Goal: Task Accomplishment & Management: Complete application form

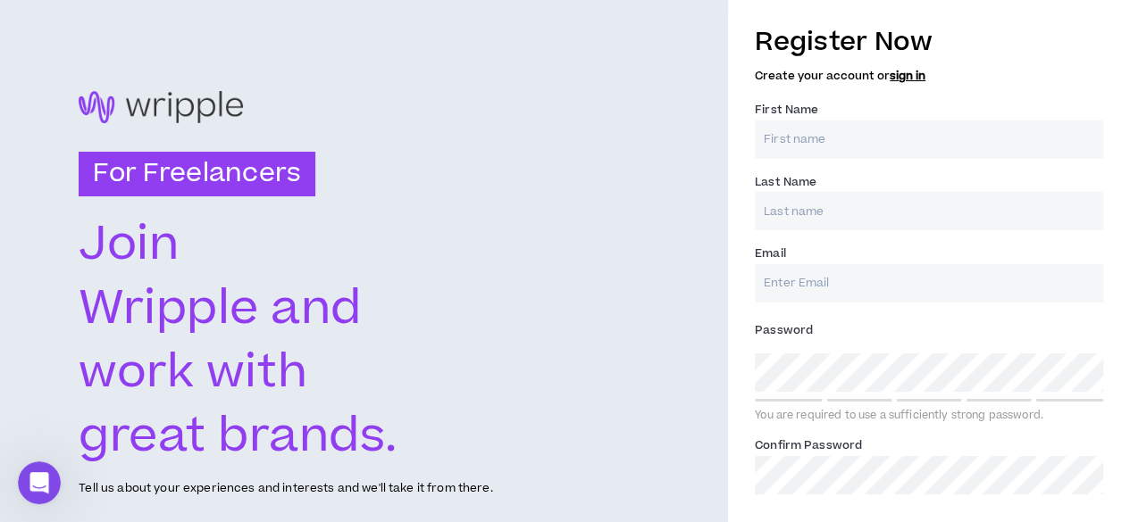
click at [859, 146] on input "First Name *" at bounding box center [929, 140] width 348 height 38
type input "[PERSON_NAME]"
click at [880, 193] on input "Last Name *" at bounding box center [929, 211] width 348 height 38
type input "Aliu"
click at [871, 266] on input "Email *" at bounding box center [929, 283] width 348 height 38
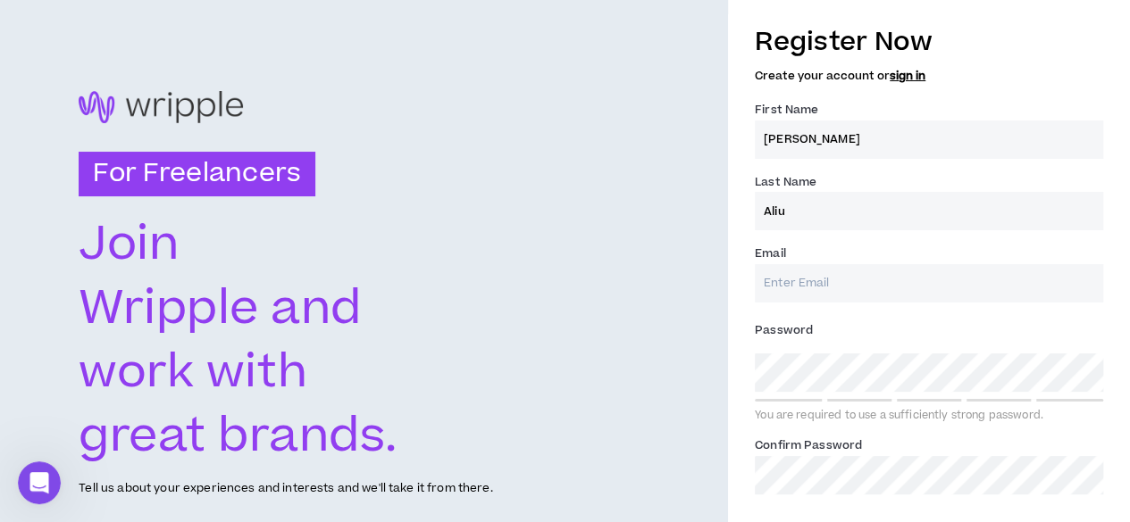
type input "[EMAIL_ADDRESS][DOMAIN_NAME]"
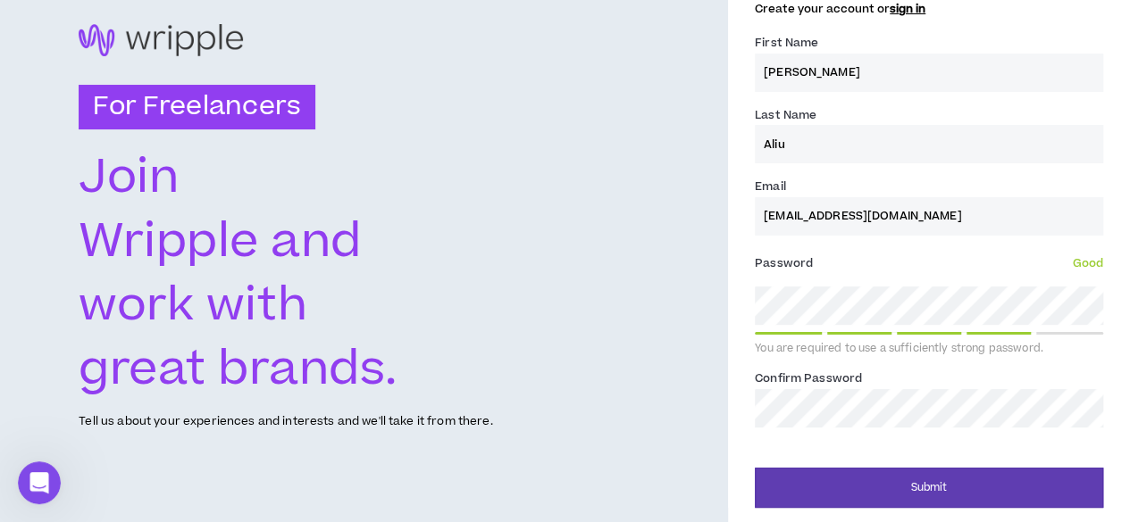
scroll to position [66, 0]
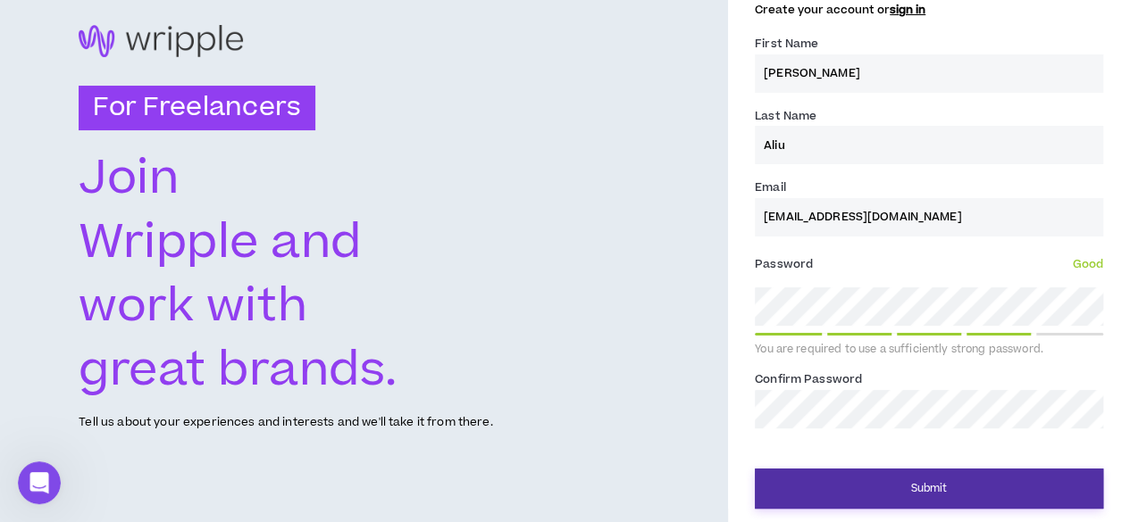
click at [900, 483] on button "Submit" at bounding box center [929, 489] width 348 height 40
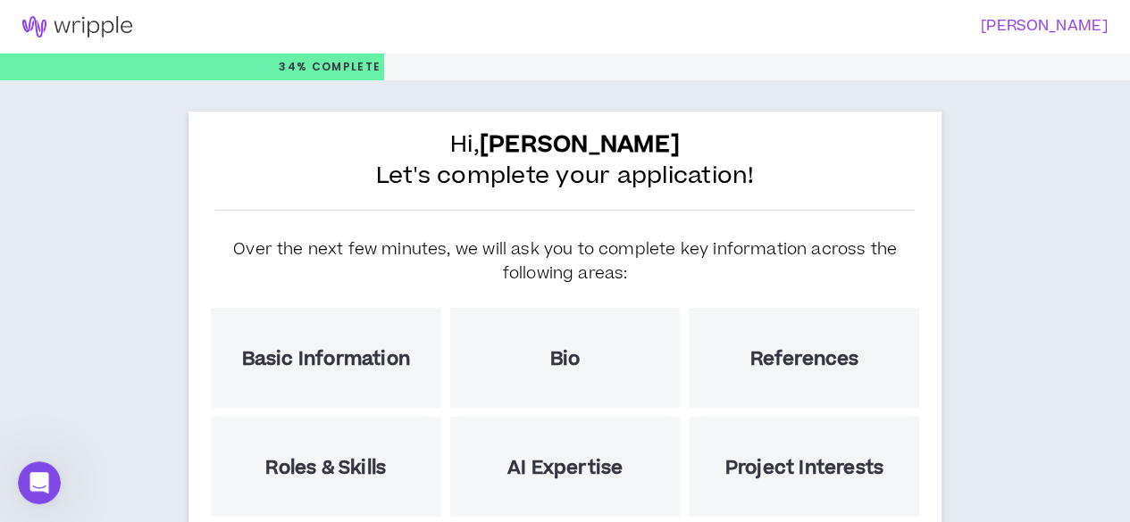
click at [316, 354] on h5 "Basic Information" at bounding box center [326, 359] width 168 height 22
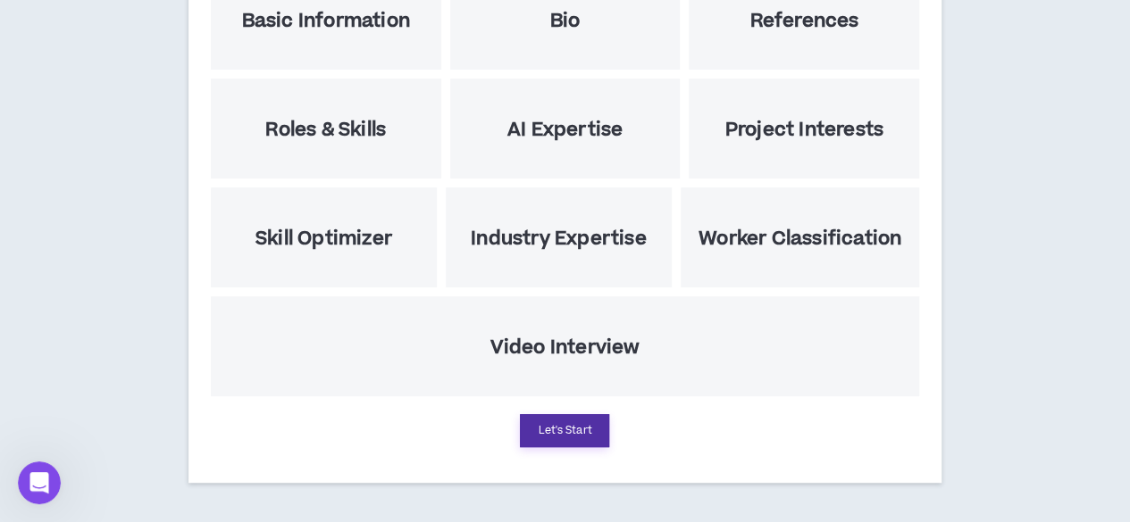
click at [547, 426] on button "Let's Start" at bounding box center [564, 430] width 89 height 33
select select "US"
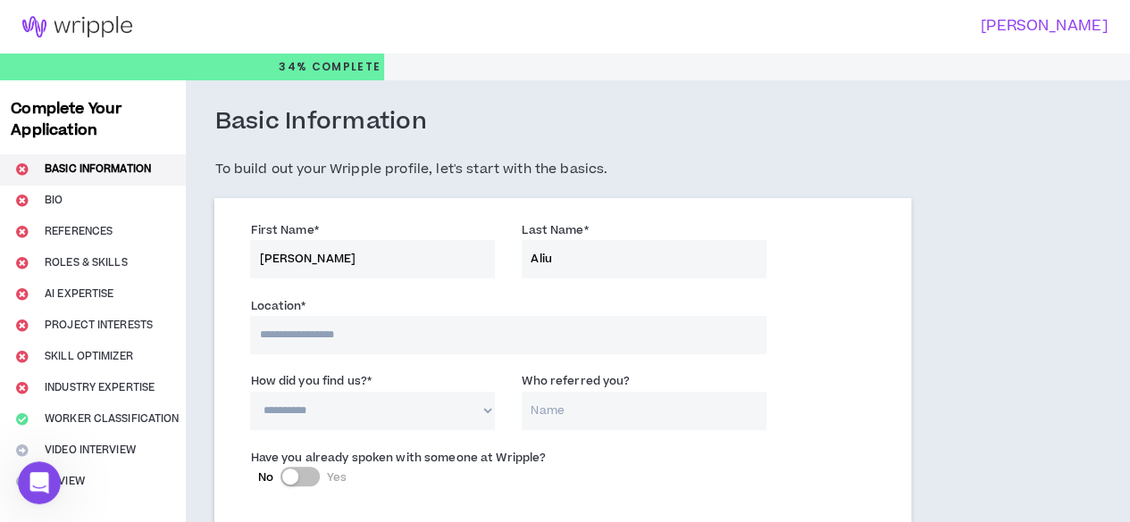
scroll to position [183, 0]
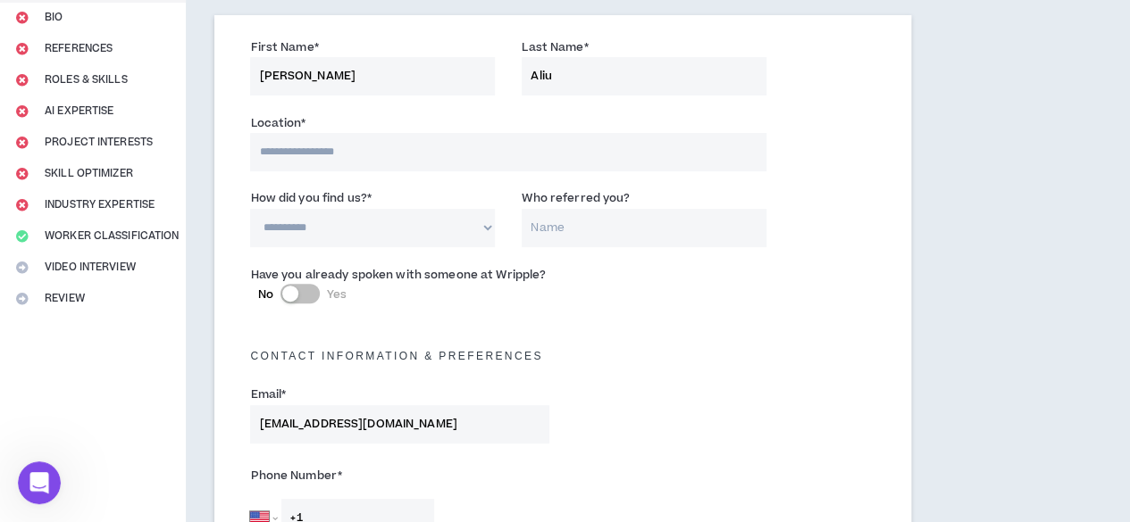
click at [339, 158] on input at bounding box center [508, 152] width 516 height 38
type input "*****"
click at [360, 226] on select "**********" at bounding box center [372, 228] width 245 height 38
select select "*"
click at [250, 209] on select "**********" at bounding box center [372, 228] width 245 height 38
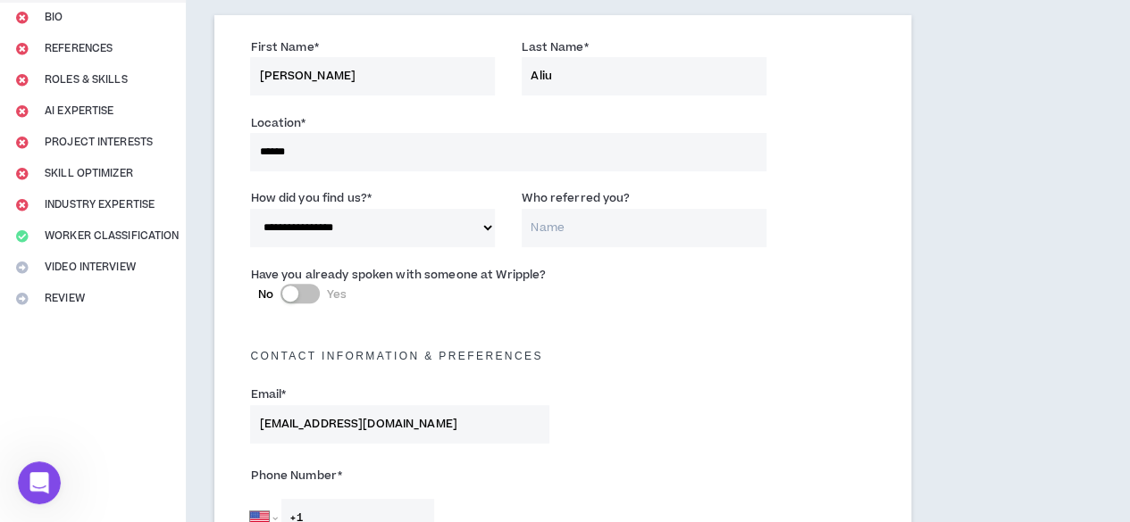
click at [547, 224] on input "Who referred you?" at bounding box center [644, 228] width 245 height 38
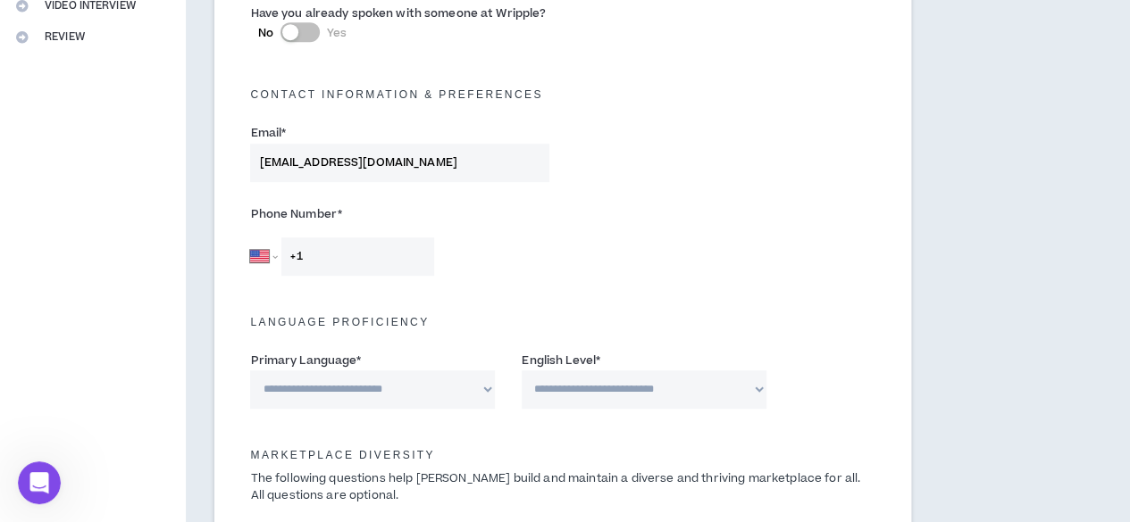
scroll to position [466, 0]
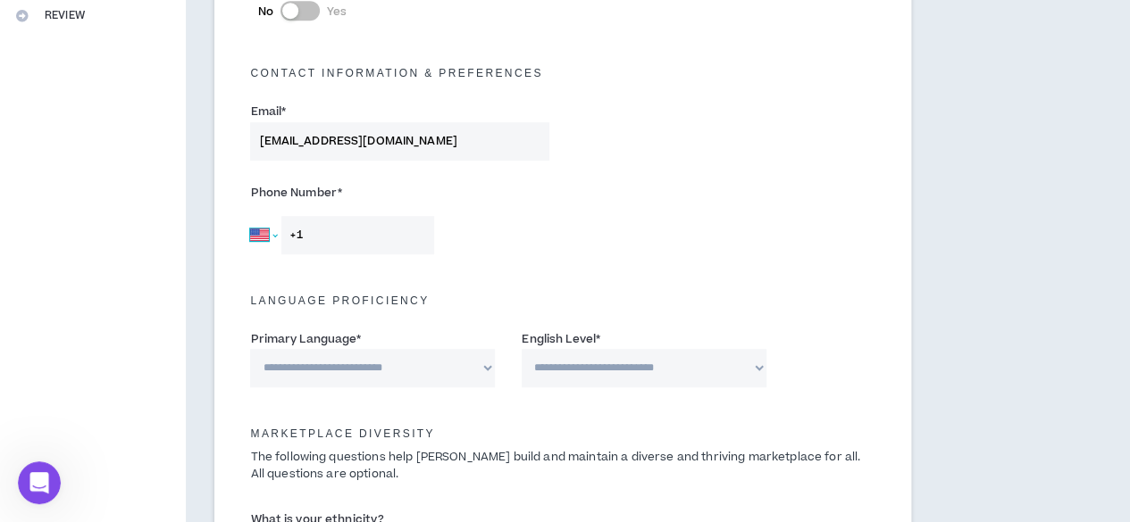
click at [270, 235] on select "Afghanistan Åland Islands Albania Algeria American Samoa Andorra Angola Anguill…" at bounding box center [263, 235] width 27 height 38
select select "NG"
click at [250, 216] on select "Afghanistan Åland Islands Albania Algeria American Samoa Andorra Angola Anguill…" at bounding box center [263, 235] width 27 height 38
type input "+234 806 502 7983"
click at [354, 376] on select "**********" at bounding box center [372, 368] width 245 height 38
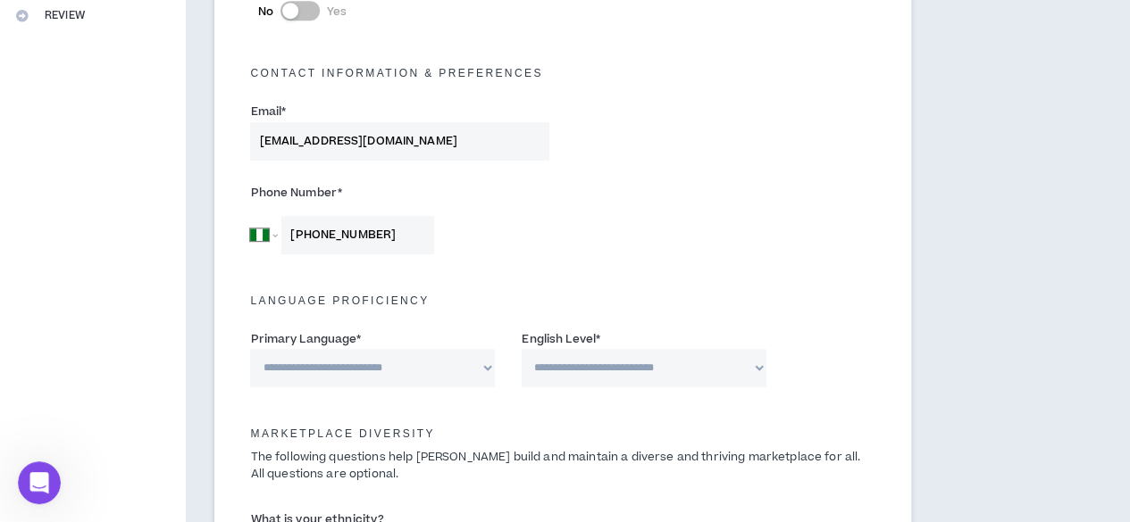
select select "*******"
click at [250, 349] on select "**********" at bounding box center [372, 368] width 245 height 38
click at [589, 362] on select "**********" at bounding box center [644, 368] width 245 height 38
select select "*"
click at [522, 349] on select "**********" at bounding box center [644, 368] width 245 height 38
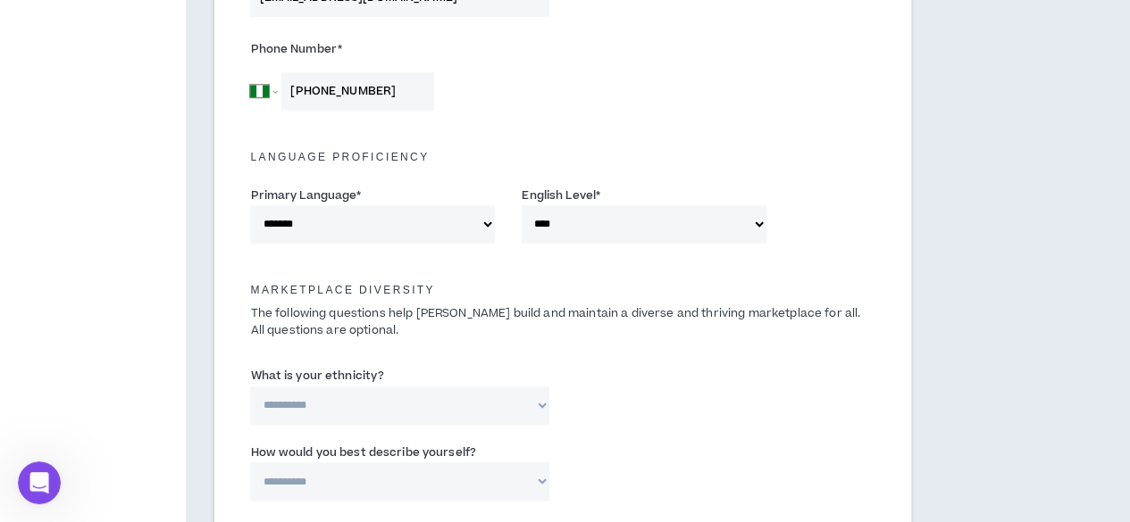
scroll to position [613, 0]
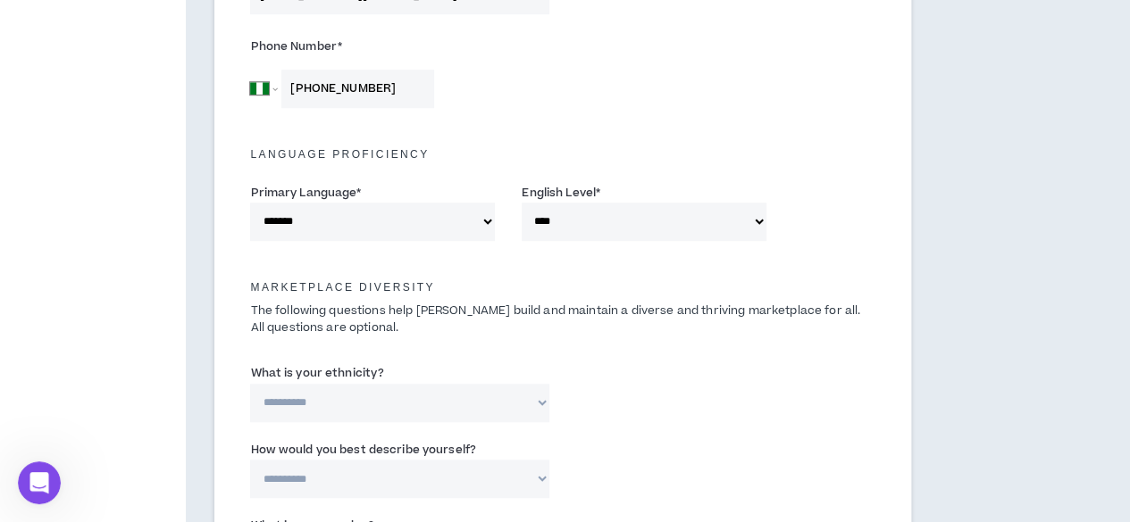
click at [442, 405] on select "**********" at bounding box center [399, 403] width 299 height 38
select select "**********"
click at [250, 384] on select "**********" at bounding box center [399, 403] width 299 height 38
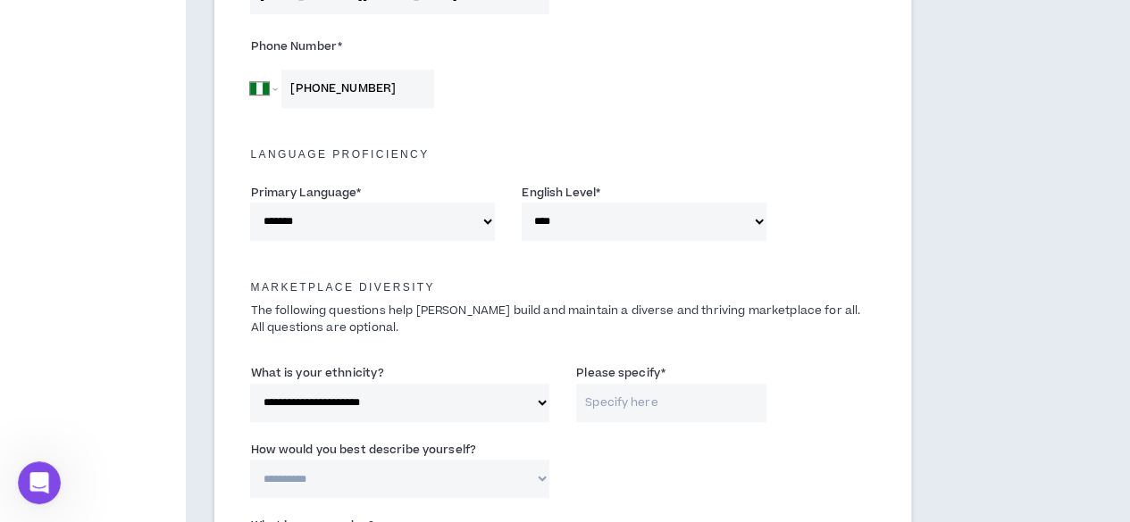
click at [609, 412] on input "Please specify *" at bounding box center [671, 403] width 190 height 38
click at [464, 407] on select "**********" at bounding box center [399, 403] width 299 height 38
click at [605, 411] on input "Please specify *" at bounding box center [671, 403] width 190 height 38
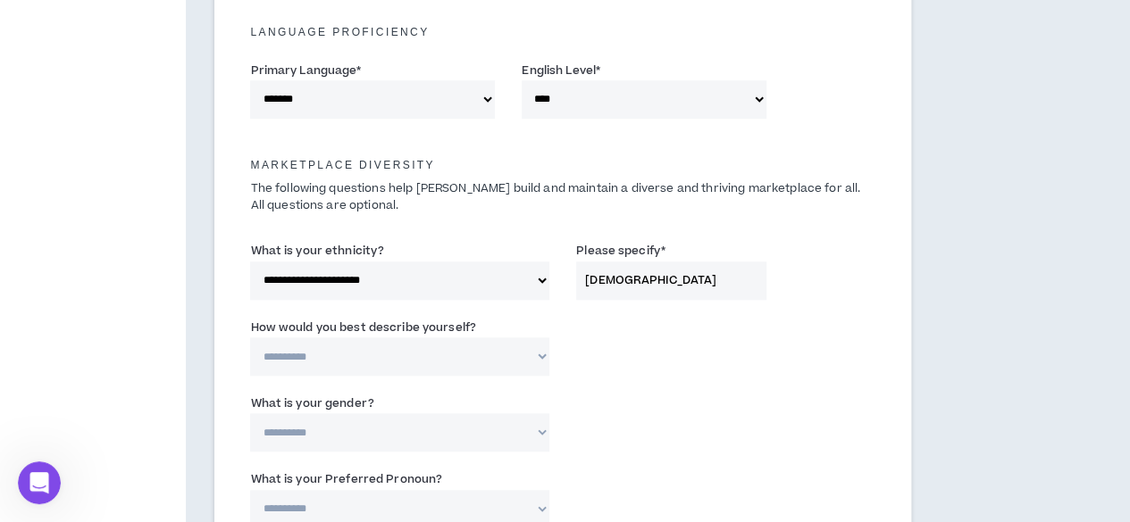
type input "African"
click at [461, 344] on select "**********" at bounding box center [399, 357] width 299 height 38
select select "**********"
click at [250, 338] on select "**********" at bounding box center [399, 357] width 299 height 38
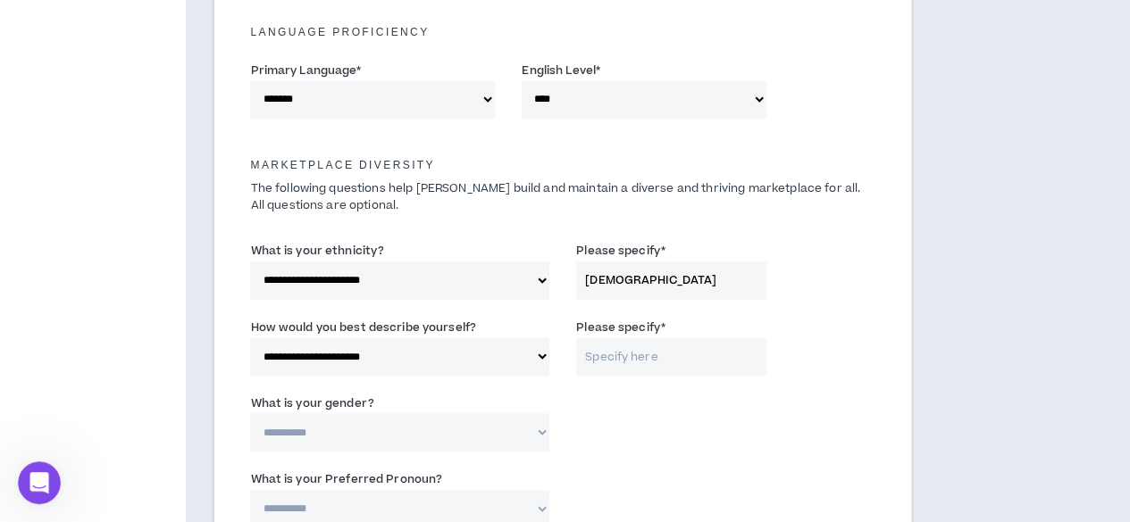
click at [451, 278] on select "**********" at bounding box center [399, 281] width 299 height 38
select select "**********"
click at [250, 262] on select "**********" at bounding box center [399, 281] width 299 height 38
click at [576, 358] on input "Please specify *" at bounding box center [671, 357] width 190 height 38
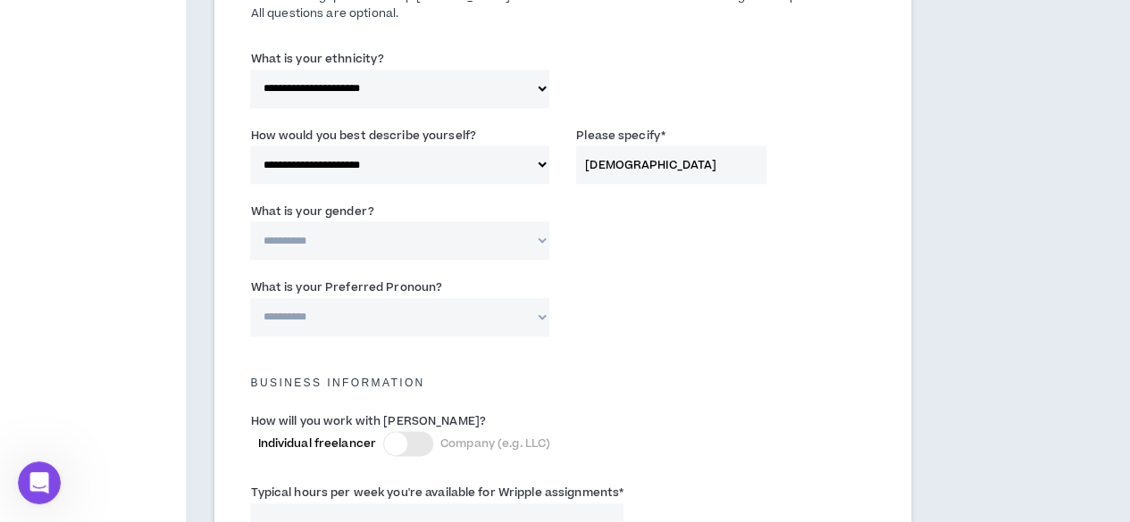
scroll to position [931, 0]
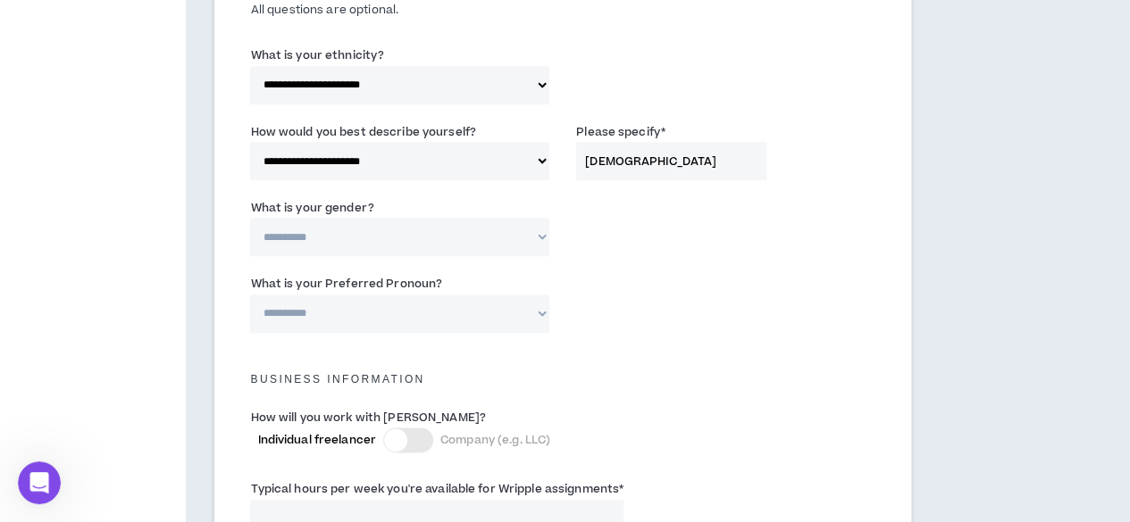
type input "African"
click at [479, 246] on select "**********" at bounding box center [399, 237] width 299 height 38
select select "*****"
click at [250, 218] on select "**********" at bounding box center [399, 237] width 299 height 38
click at [398, 313] on select "**********" at bounding box center [399, 314] width 299 height 38
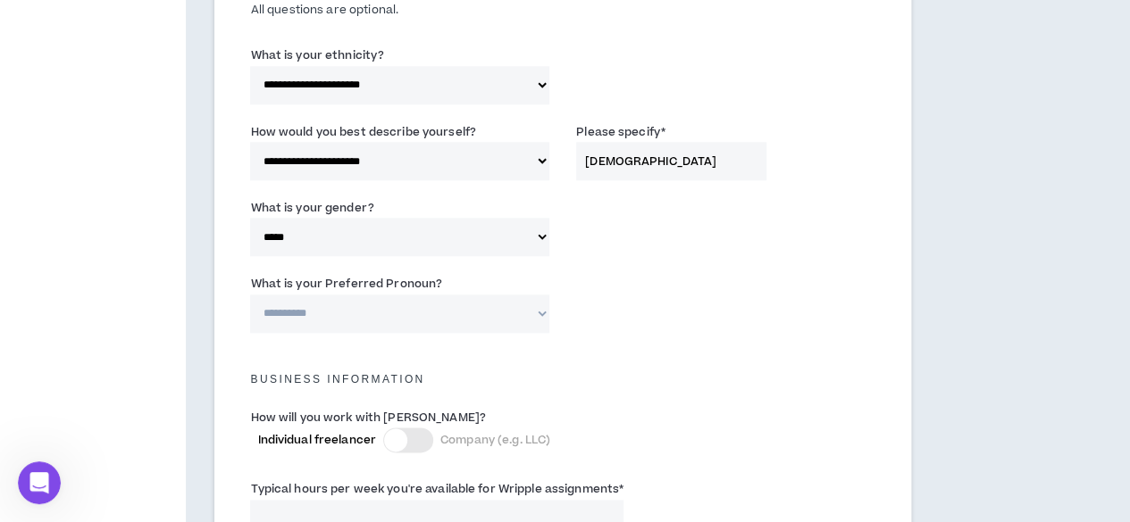
select select "**********"
click at [250, 295] on select "**********" at bounding box center [399, 314] width 299 height 38
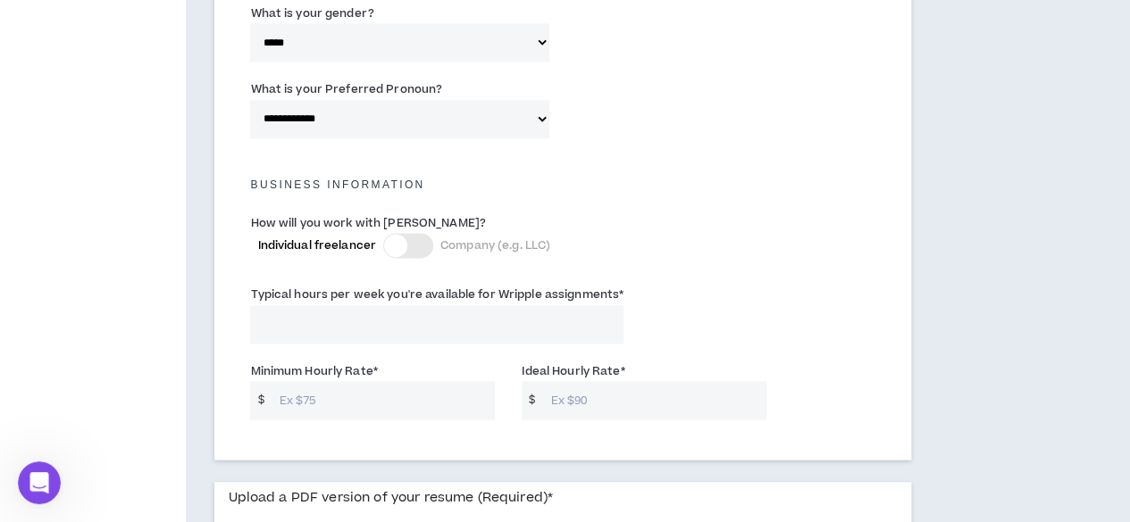
scroll to position [1129, 0]
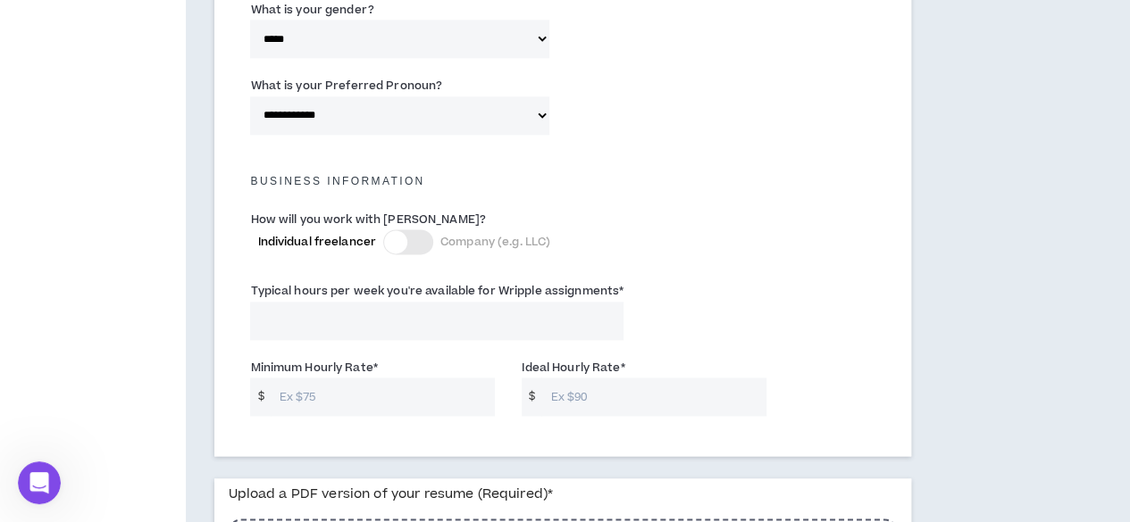
click at [382, 321] on input "Typical hours per week you're available for Wripple assignments *" at bounding box center [436, 321] width 373 height 38
type input "3"
type input "40"
click at [326, 383] on input "Minimum Hourly Rate *" at bounding box center [383, 397] width 225 height 38
type input "10"
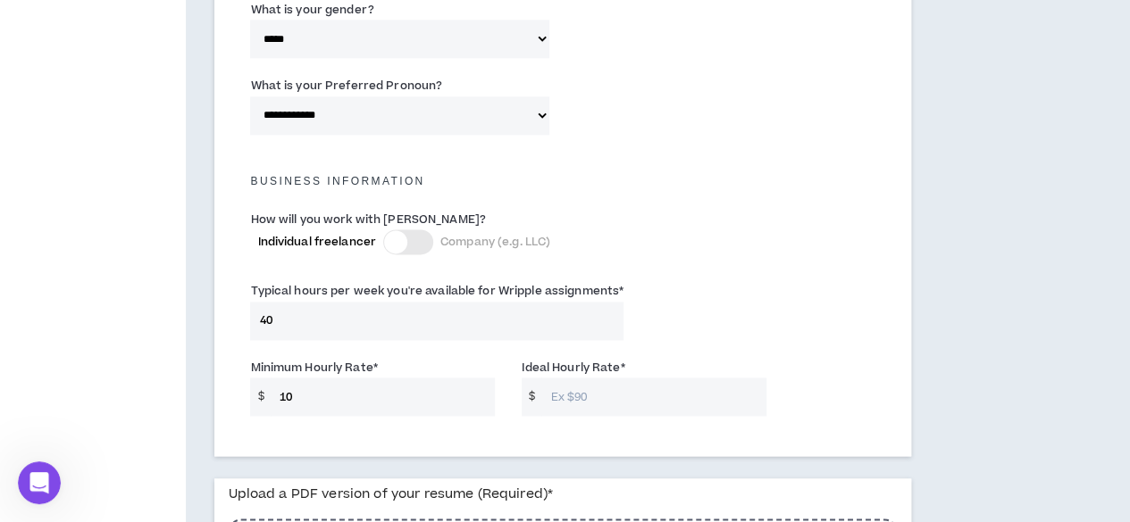
click at [558, 407] on input "Ideal Hourly Rate *" at bounding box center [653, 397] width 225 height 38
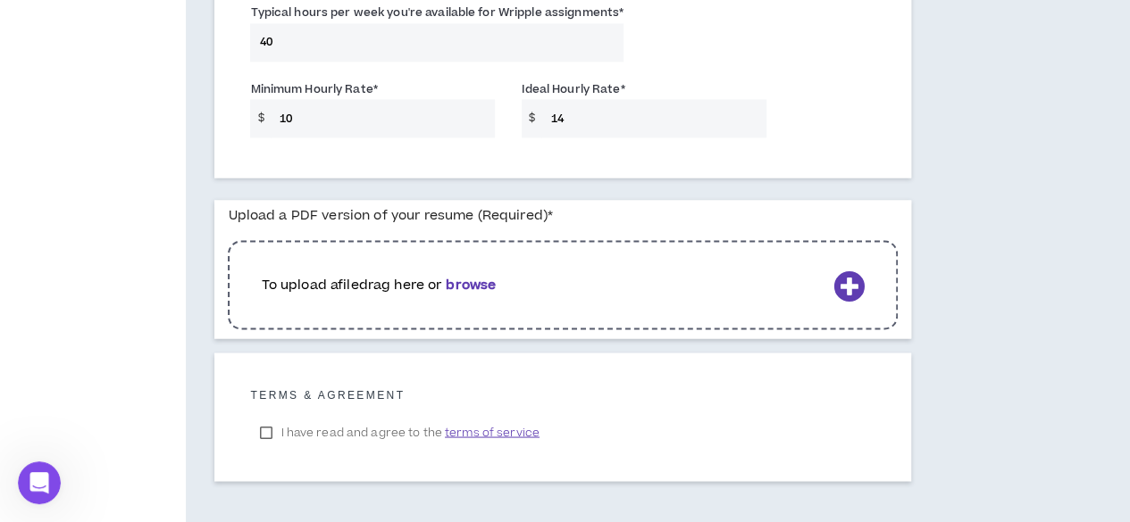
scroll to position [1409, 0]
type input "14"
click at [833, 281] on icon at bounding box center [848, 283] width 31 height 31
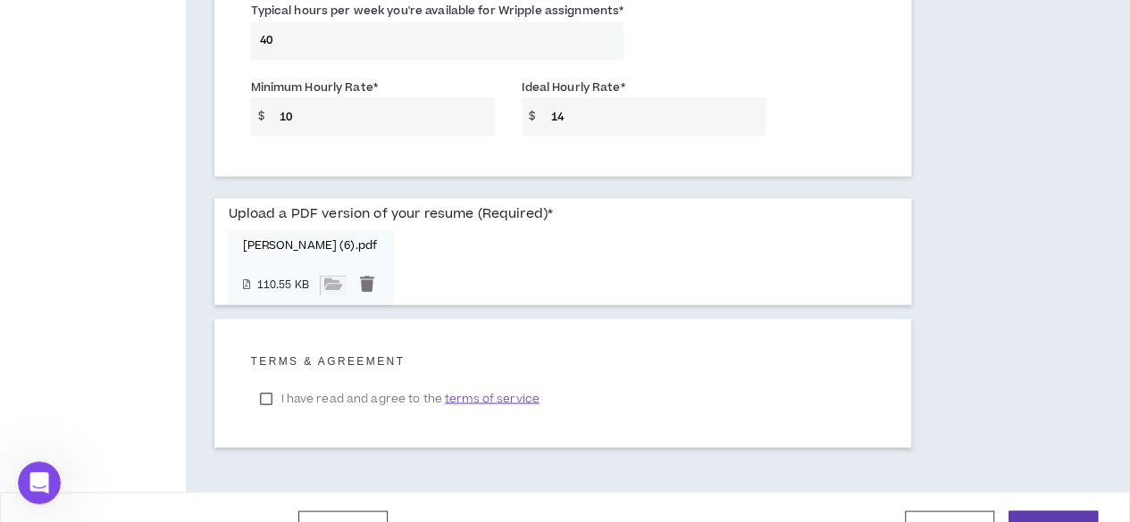
click at [264, 396] on label "I have read and agree to the terms of service" at bounding box center [398, 398] width 297 height 27
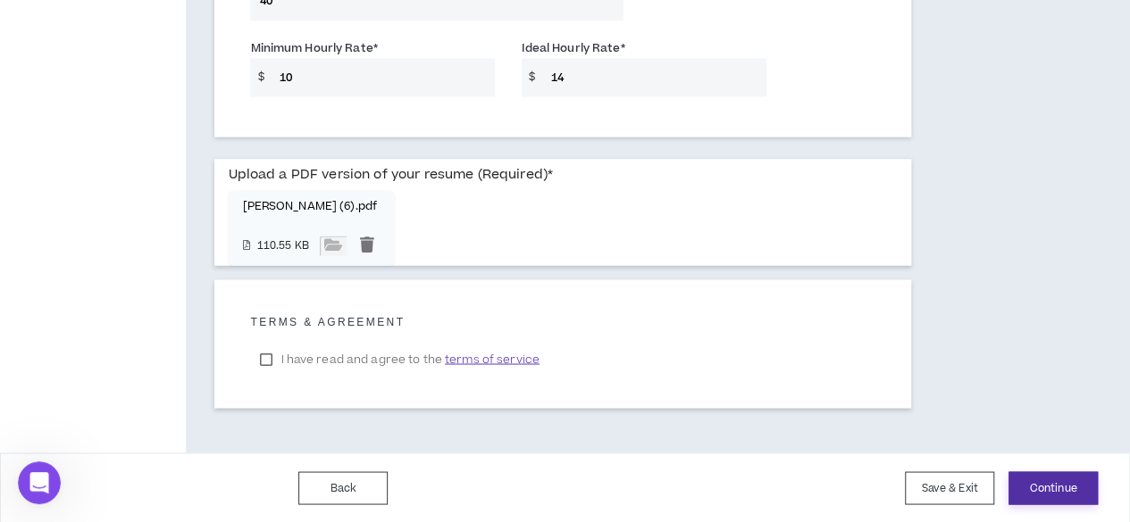
click at [1064, 490] on button "Continue" at bounding box center [1052, 488] width 89 height 33
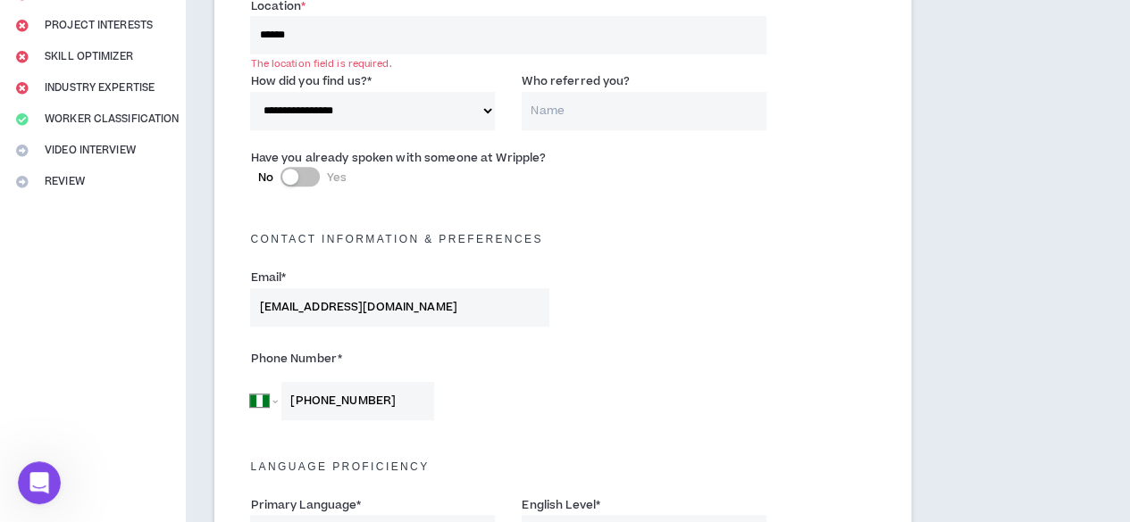
scroll to position [297, 0]
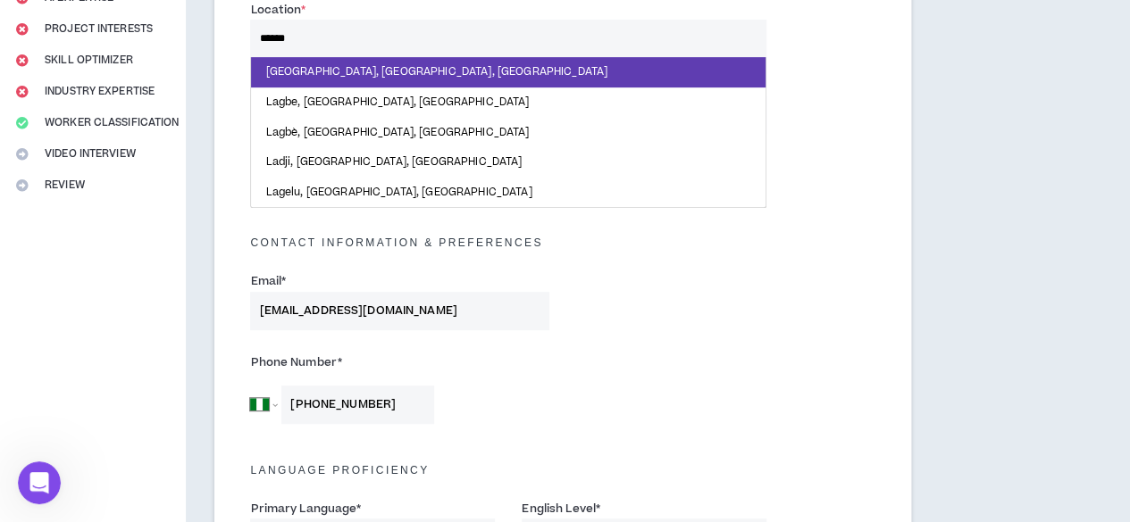
click at [400, 42] on input "*****" at bounding box center [508, 39] width 516 height 38
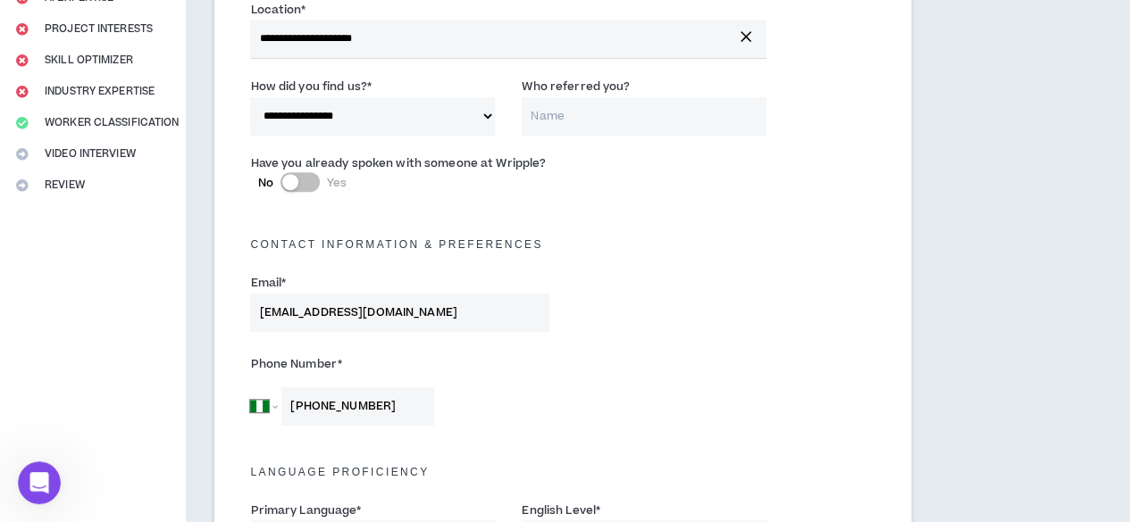
click at [382, 35] on input "**********" at bounding box center [508, 39] width 516 height 38
click at [730, 48] on button "button" at bounding box center [746, 36] width 32 height 25
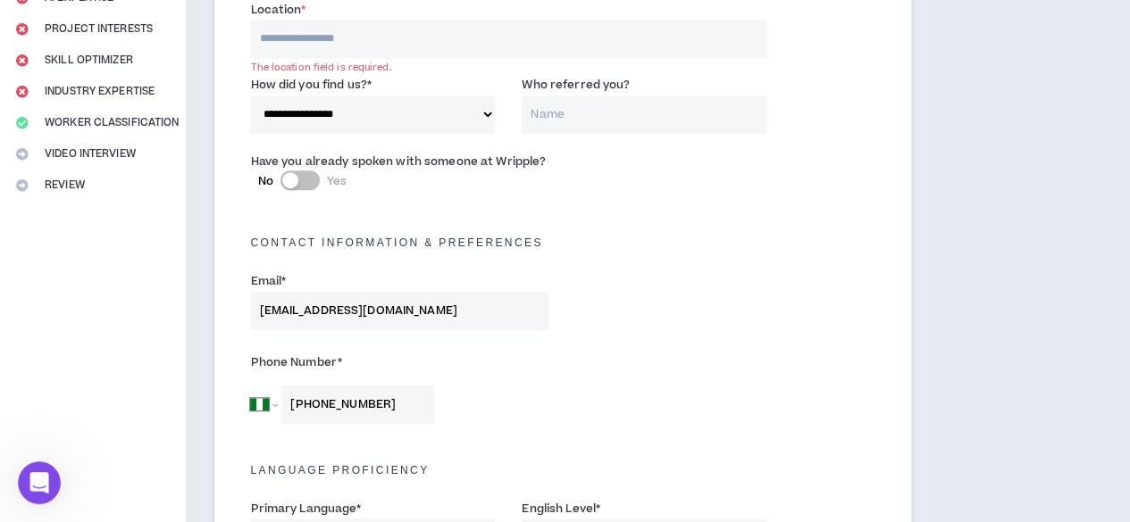
click at [471, 36] on input at bounding box center [508, 39] width 516 height 38
type input "****"
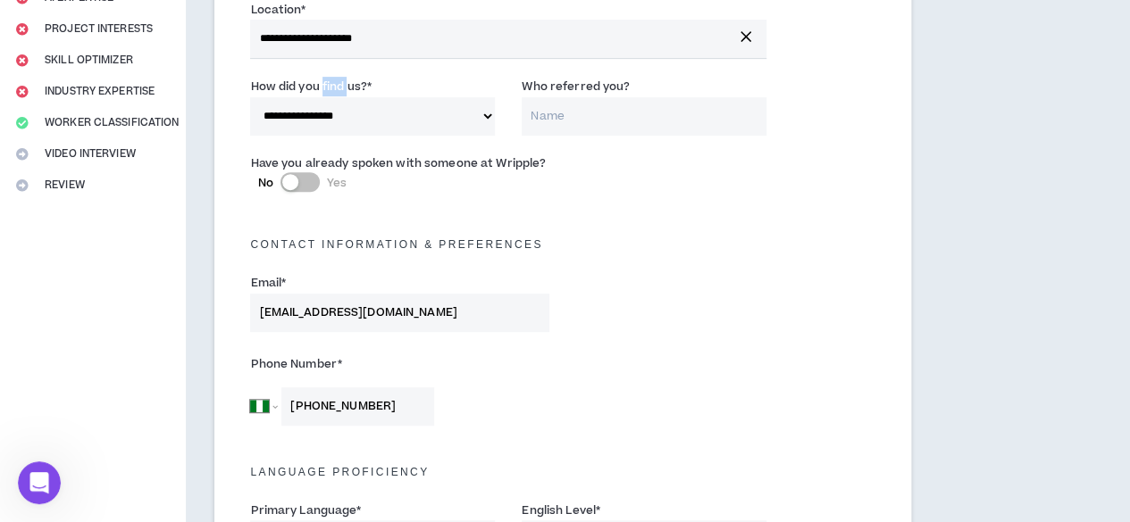
click at [329, 74] on label "How did you find us? *" at bounding box center [310, 86] width 121 height 29
click at [329, 97] on select "**********" at bounding box center [372, 116] width 245 height 38
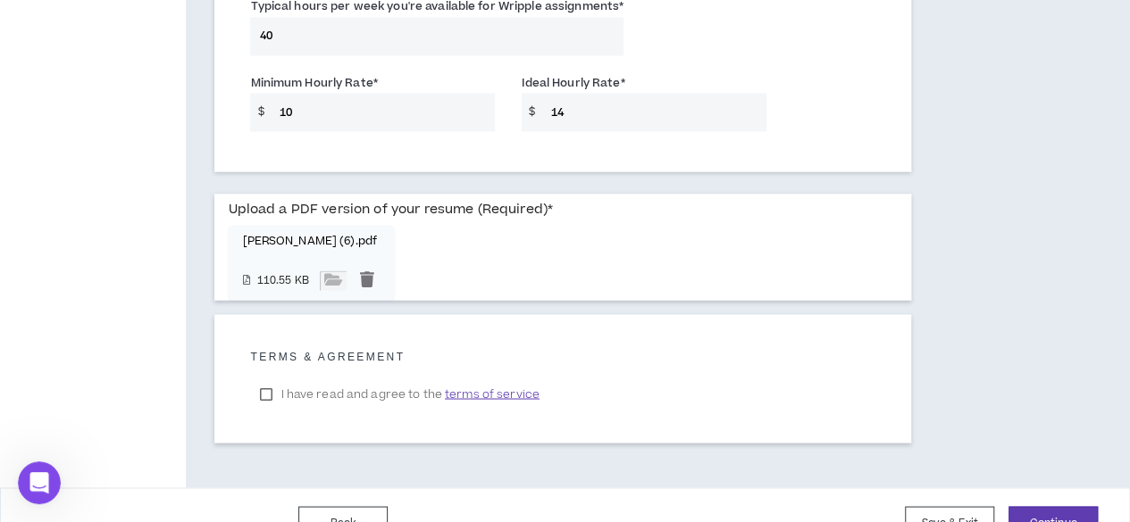
scroll to position [1450, 0]
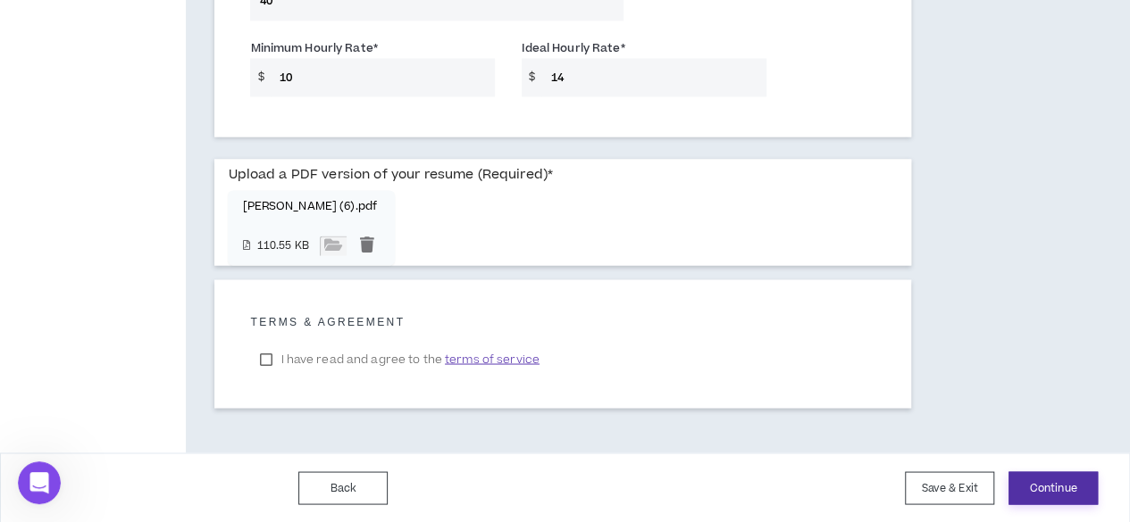
click at [1064, 485] on button "Continue" at bounding box center [1052, 488] width 89 height 33
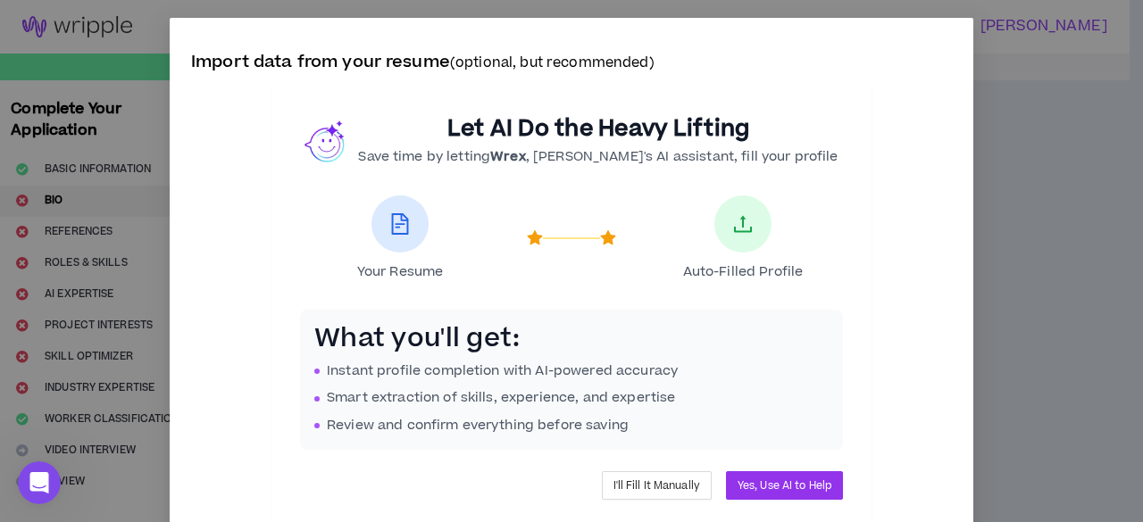
scroll to position [60, 0]
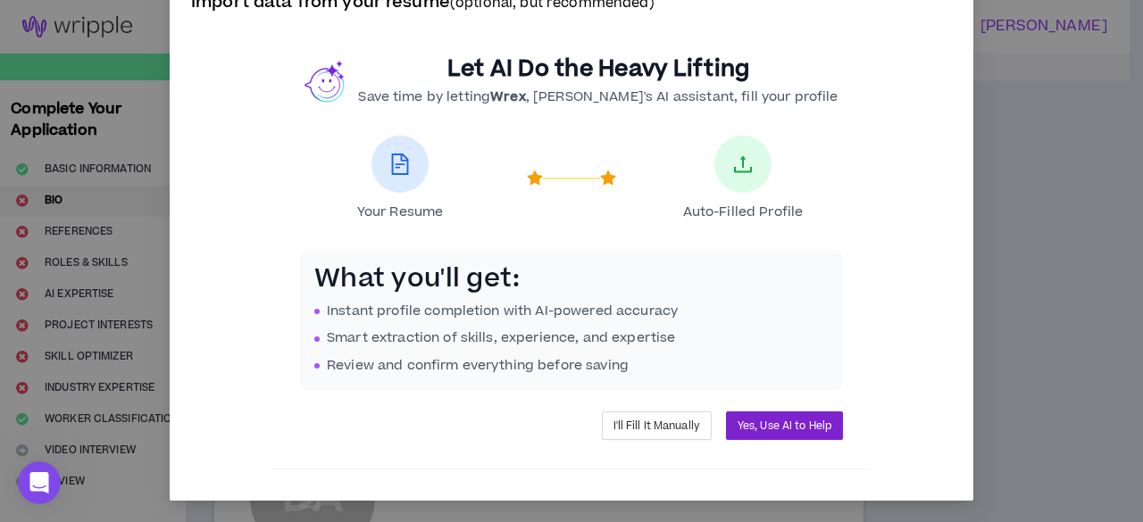
click at [804, 430] on span "Yes, Use AI to Help" at bounding box center [785, 426] width 94 height 17
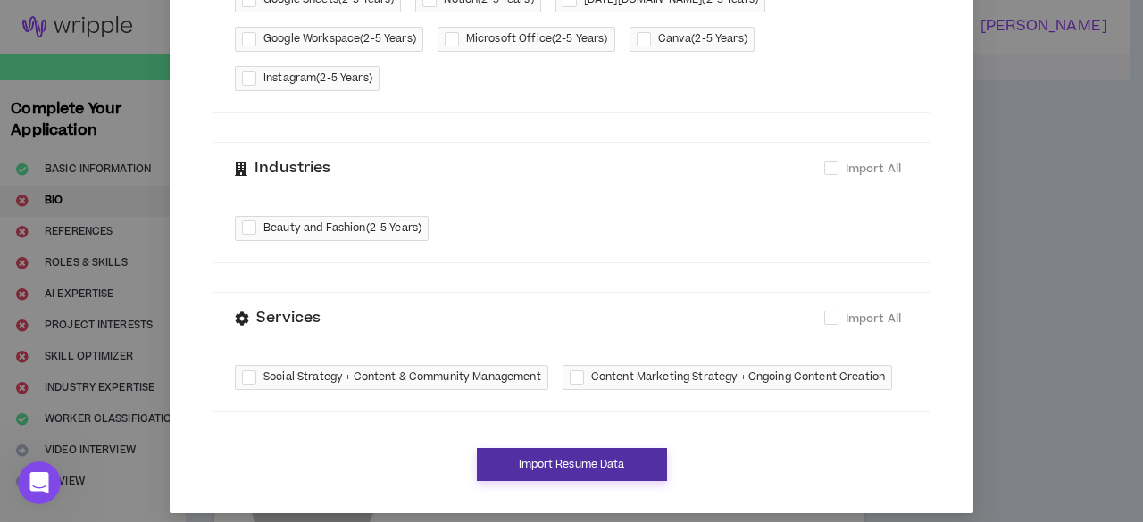
scroll to position [632, 0]
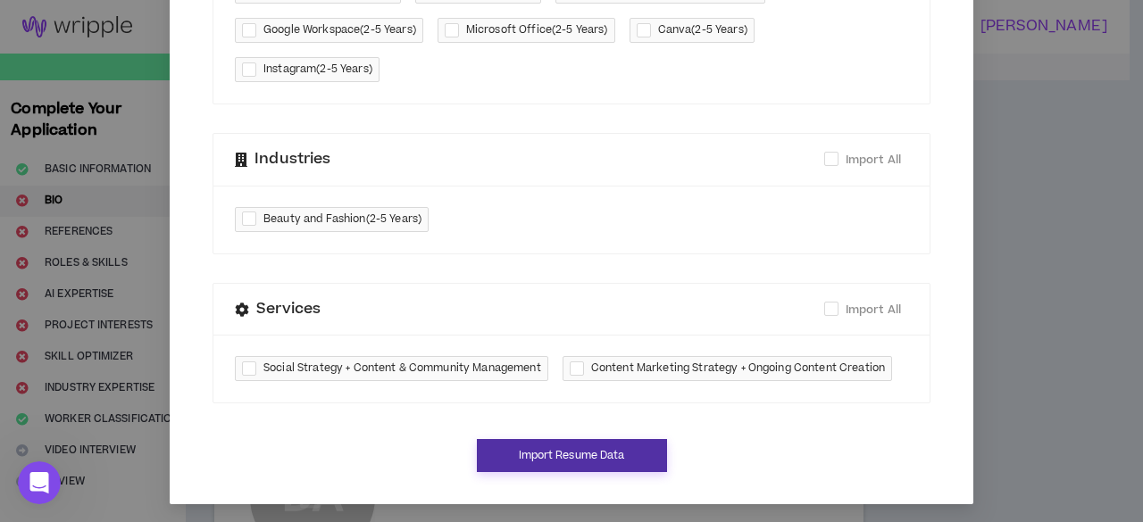
click at [612, 454] on button "Import Resume Data" at bounding box center [572, 455] width 190 height 33
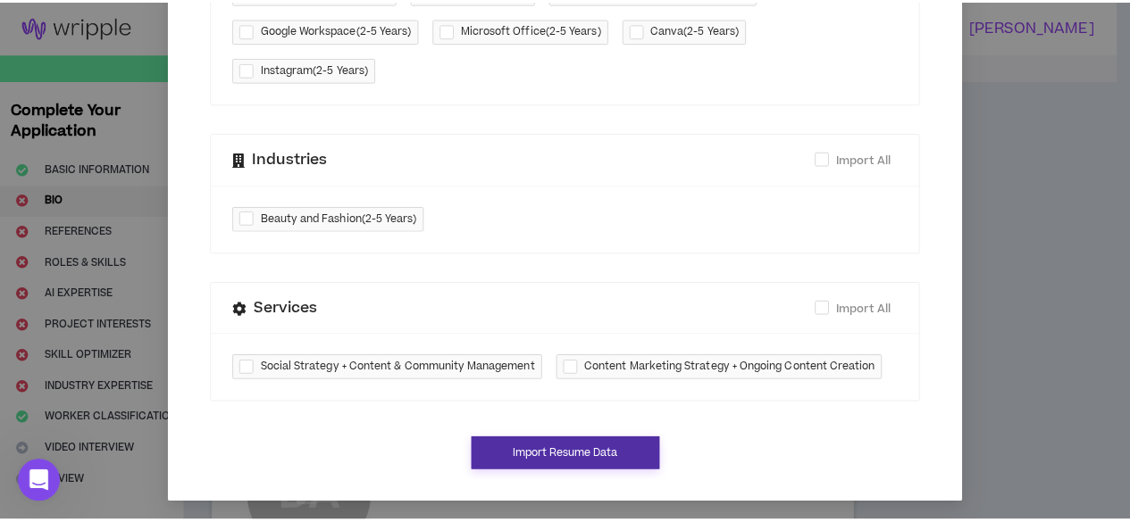
scroll to position [614, 0]
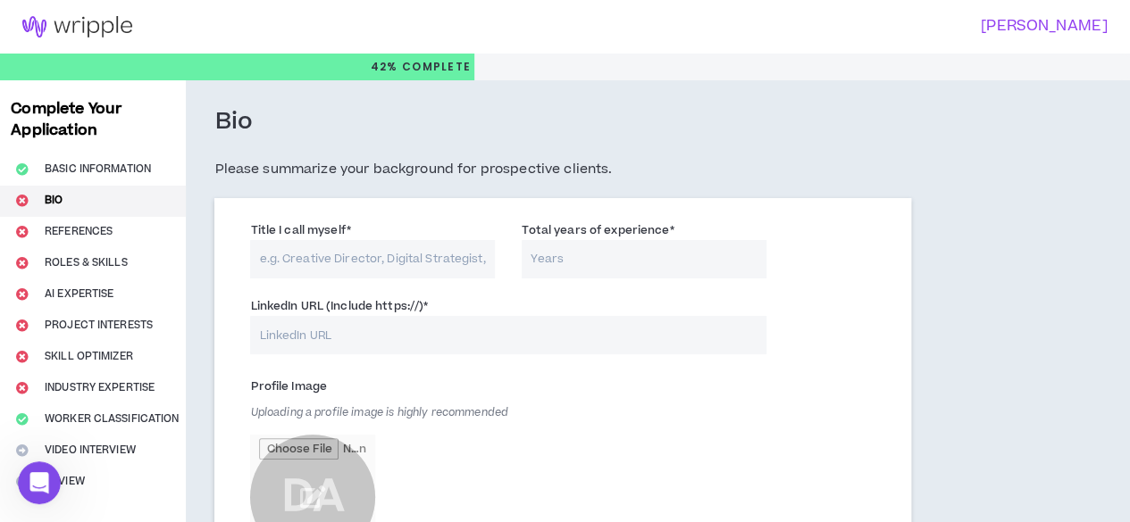
click at [416, 272] on input "Title I call myself *" at bounding box center [372, 259] width 245 height 38
click at [412, 262] on input "Title I call myself *" at bounding box center [372, 259] width 245 height 38
click at [389, 263] on input "Title I call myself *" at bounding box center [372, 259] width 245 height 38
type input "Executive Virtual Asisstant"
click at [554, 275] on input "Total years of experience *" at bounding box center [644, 259] width 245 height 38
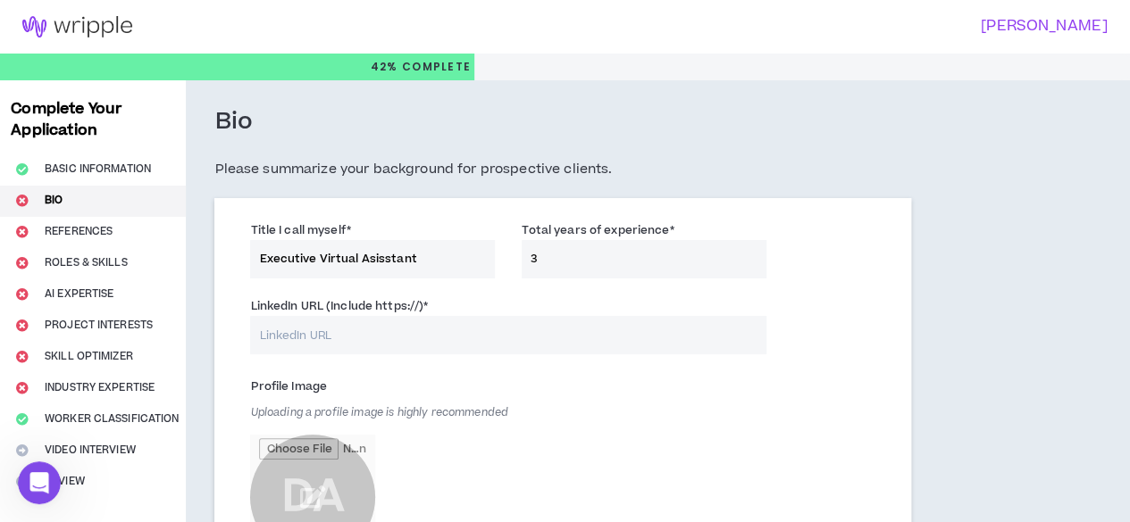
type input "3"
click at [450, 330] on input "LinkedIn URL (Include https://) *" at bounding box center [508, 335] width 516 height 38
paste input "www.linkedin.com/in/deborahaliu"
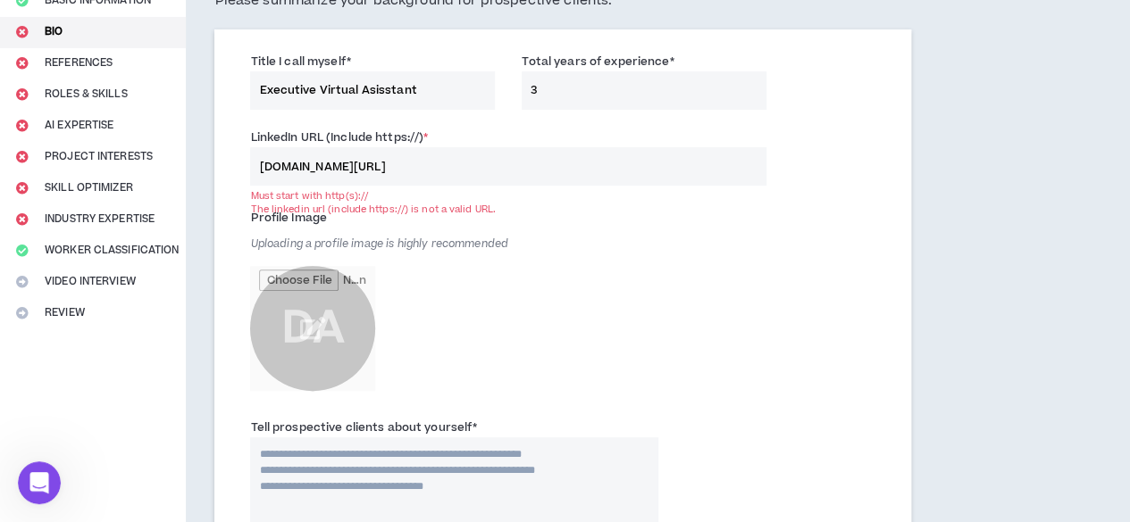
scroll to position [170, 0]
type input "www.linkedin.com/in/deborahaliu"
click at [260, 160] on input "www.linkedin.com/in/deborahaliu" at bounding box center [508, 165] width 516 height 38
drag, startPoint x: 482, startPoint y: 154, endPoint x: 223, endPoint y: 173, distance: 259.8
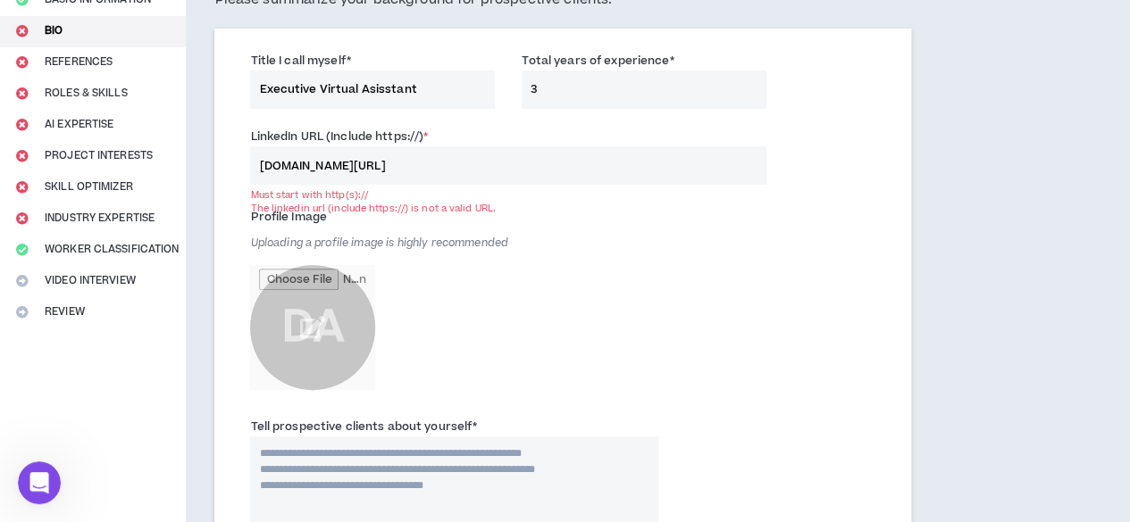
click at [438, 166] on input "www.linkedin.com/in/deborahaliu" at bounding box center [508, 165] width 516 height 38
drag, startPoint x: 459, startPoint y: 165, endPoint x: 205, endPoint y: 163, distance: 253.7
paste input "[URL][DOMAIN_NAME]"
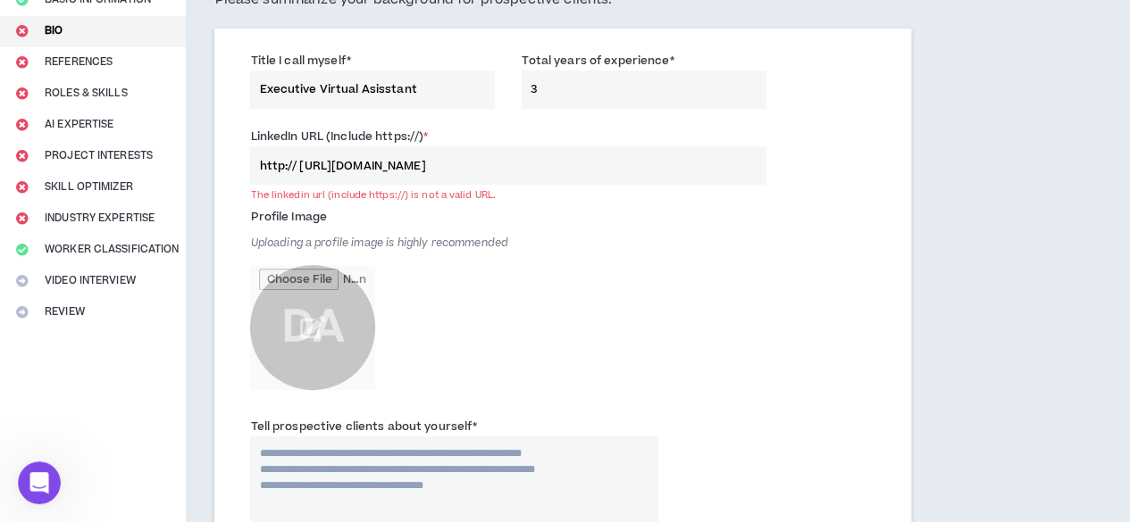
drag, startPoint x: 299, startPoint y: 168, endPoint x: 217, endPoint y: 159, distance: 82.7
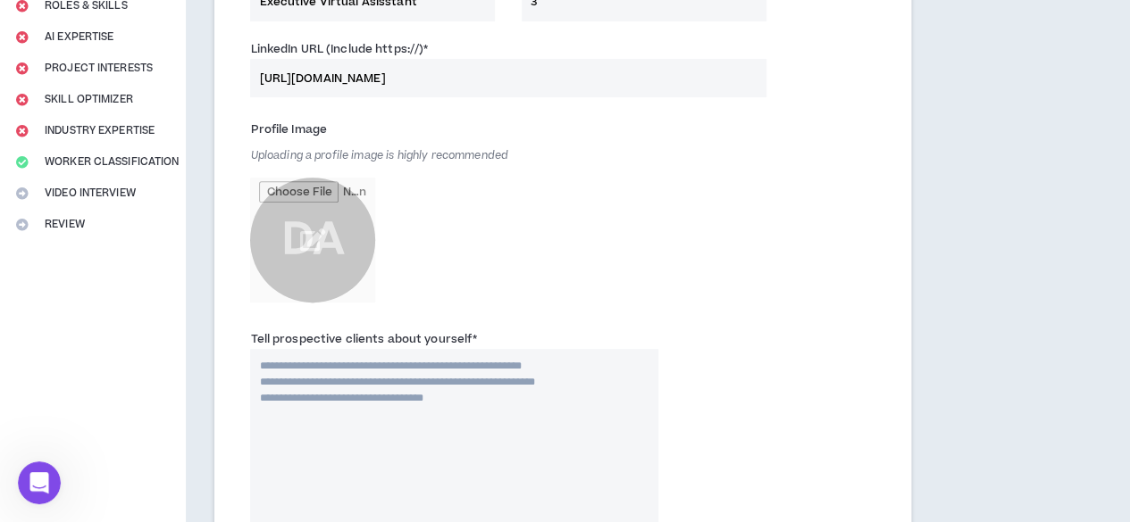
scroll to position [258, 0]
type input "[URL][DOMAIN_NAME]"
click at [297, 239] on input "file" at bounding box center [312, 239] width 125 height 125
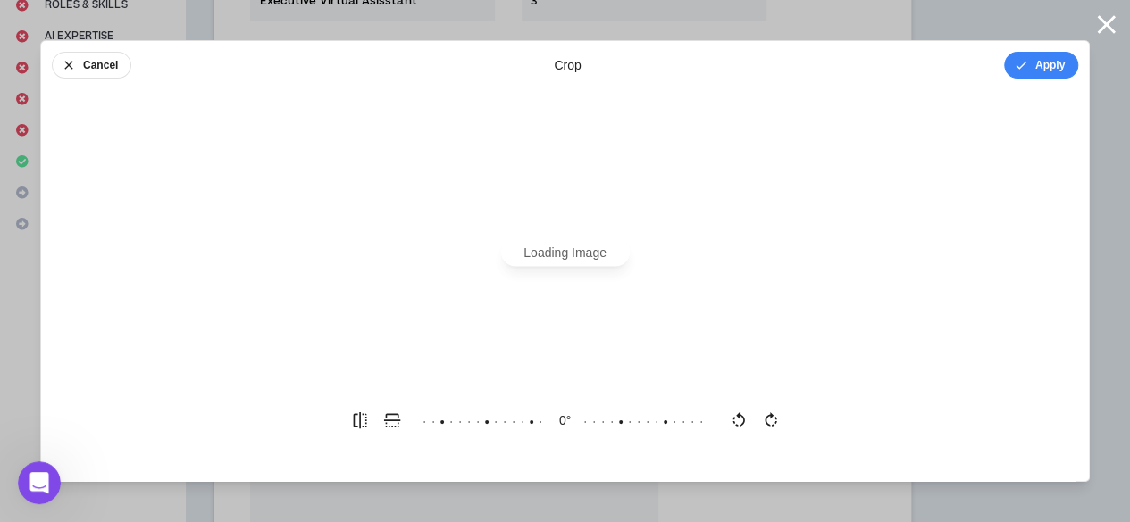
scroll to position [0, 0]
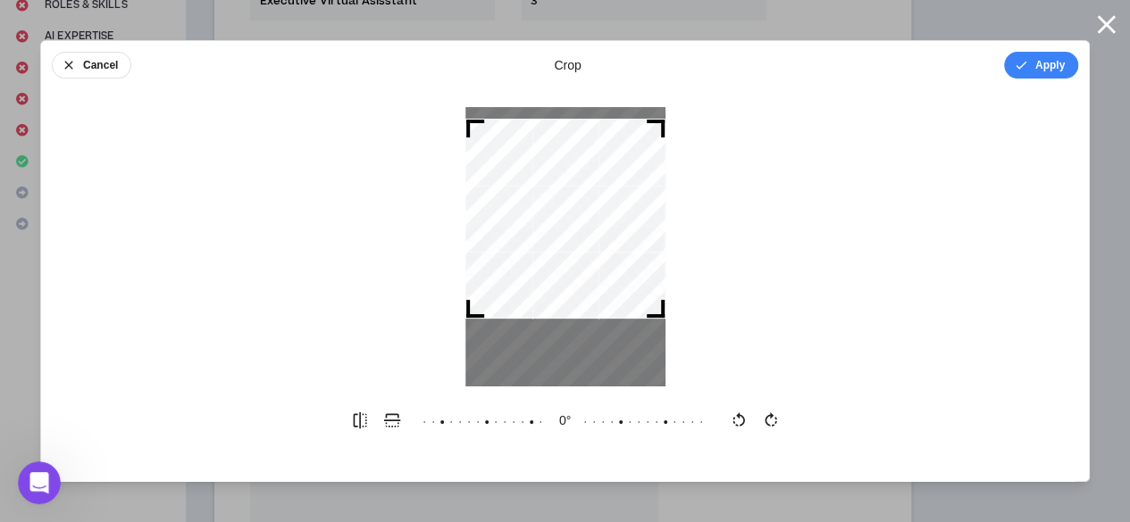
drag, startPoint x: 584, startPoint y: 256, endPoint x: 584, endPoint y: 228, distance: 28.6
click at [584, 228] on div at bounding box center [565, 219] width 200 height 200
click at [1032, 56] on button "Apply" at bounding box center [1041, 65] width 74 height 27
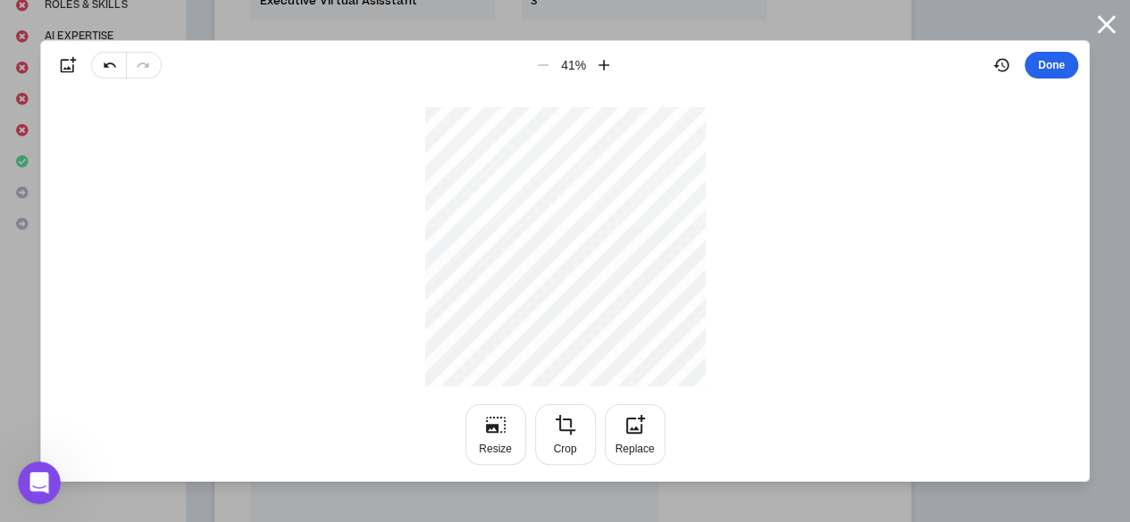
click at [1047, 69] on button "Done" at bounding box center [1051, 65] width 54 height 27
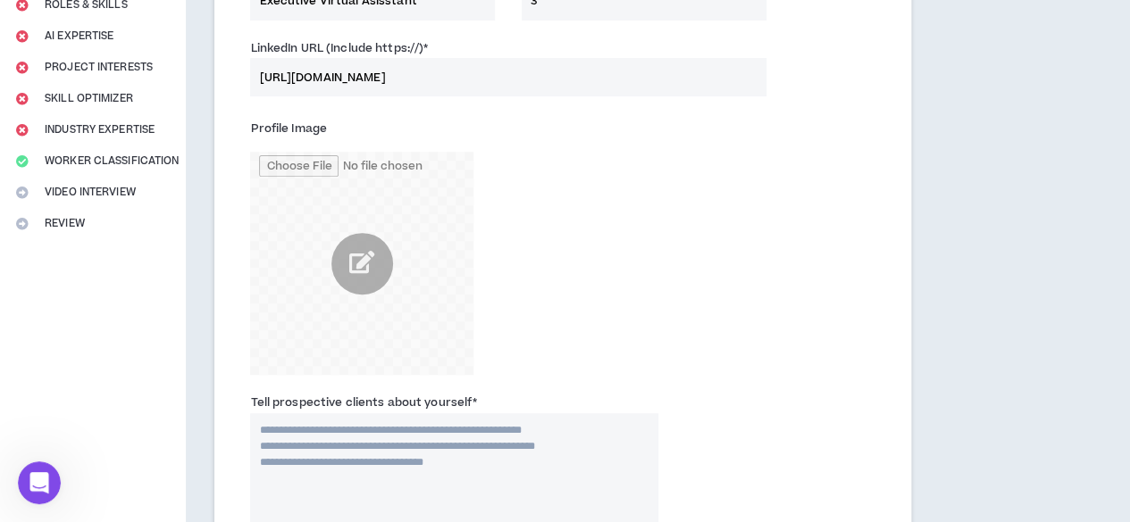
click at [527, 297] on div "Profile Image" at bounding box center [453, 244] width 407 height 261
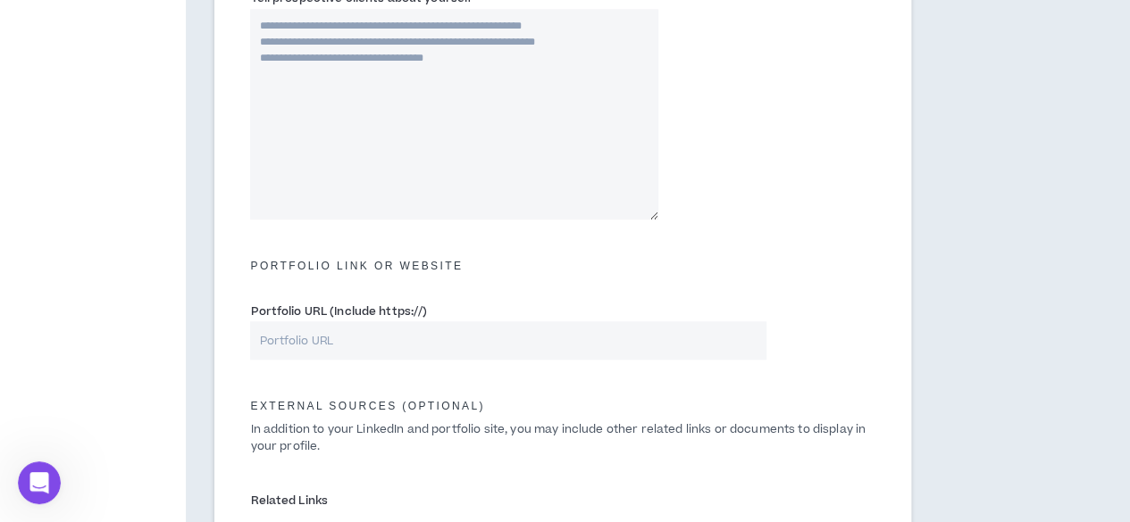
scroll to position [664, 0]
click at [431, 355] on input "Portfolio URL (Include https://)" at bounding box center [508, 340] width 516 height 38
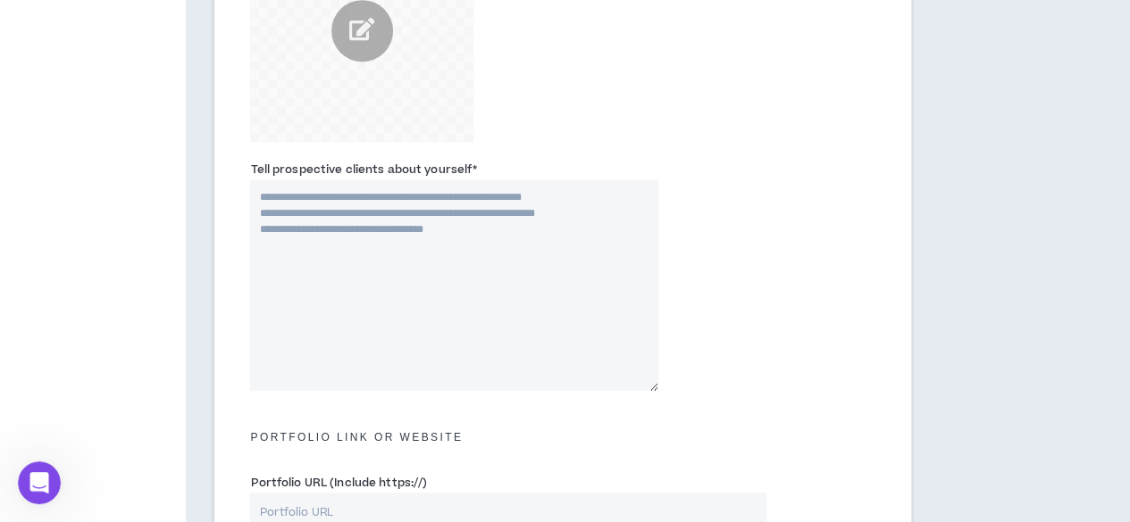
scroll to position [615, 0]
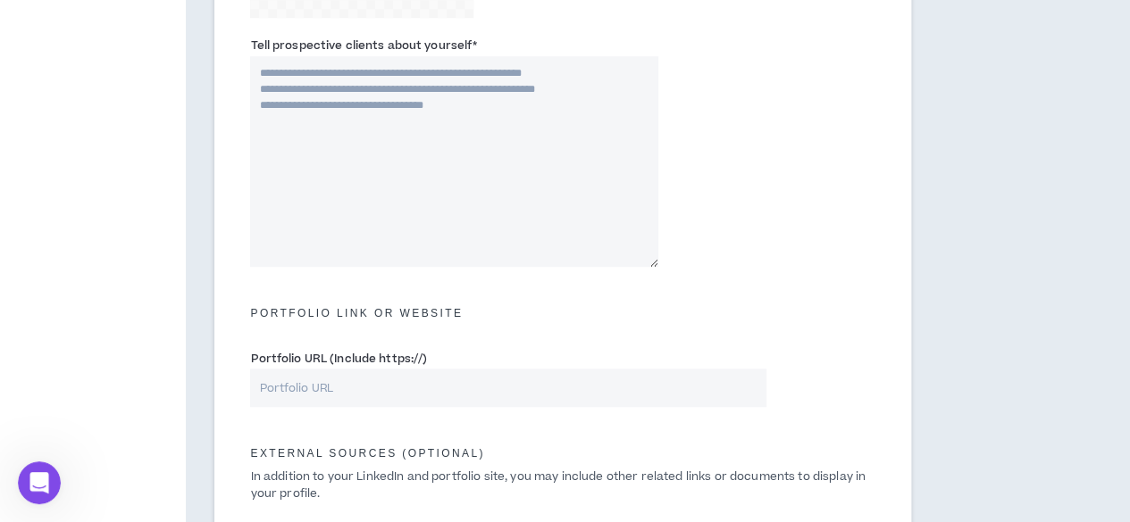
click at [420, 395] on input "Portfolio URL (Include https://)" at bounding box center [508, 388] width 516 height 38
paste input "https://drive.google.com/file/d/1R3q43FTsb_hOPbq5hwwdn8JzircO_M2G/view?usp=shar…"
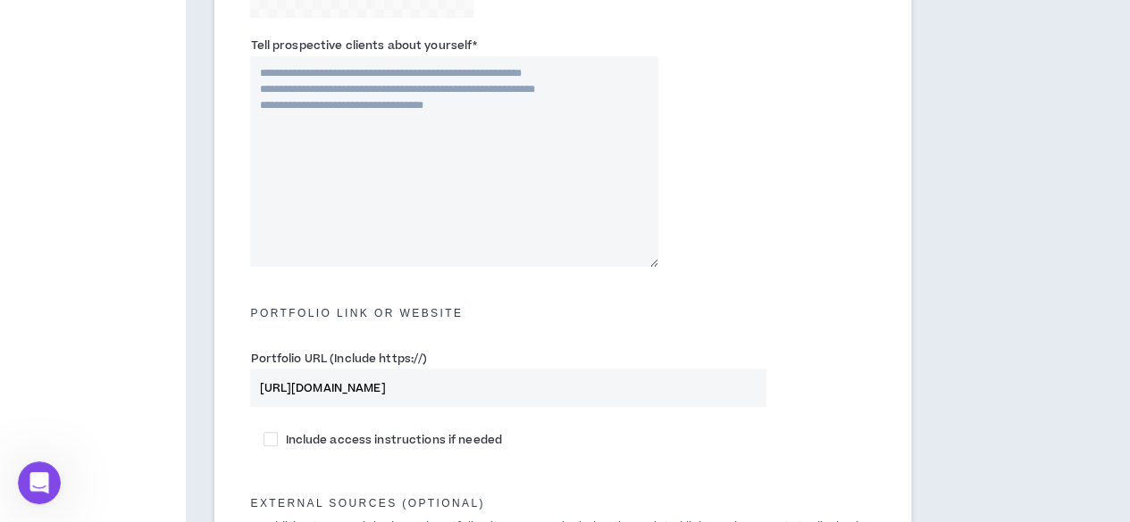
scroll to position [740, 0]
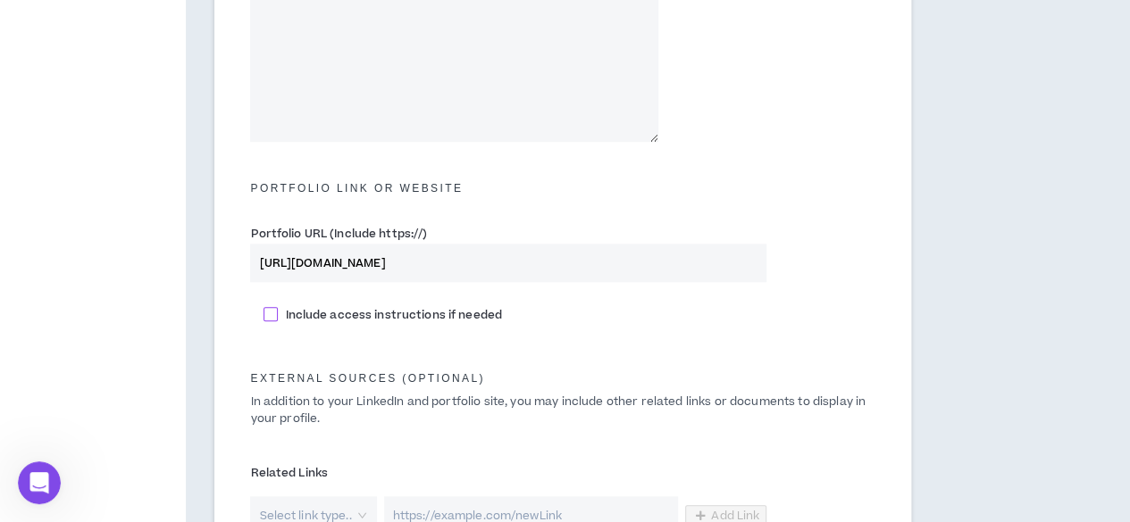
type input "https://drive.google.com/file/d/1R3q43FTsb_hOPbq5hwwdn8JzircO_M2G/view?usp=shar…"
click at [274, 322] on label "Include access instructions if needed" at bounding box center [562, 314] width 598 height 19
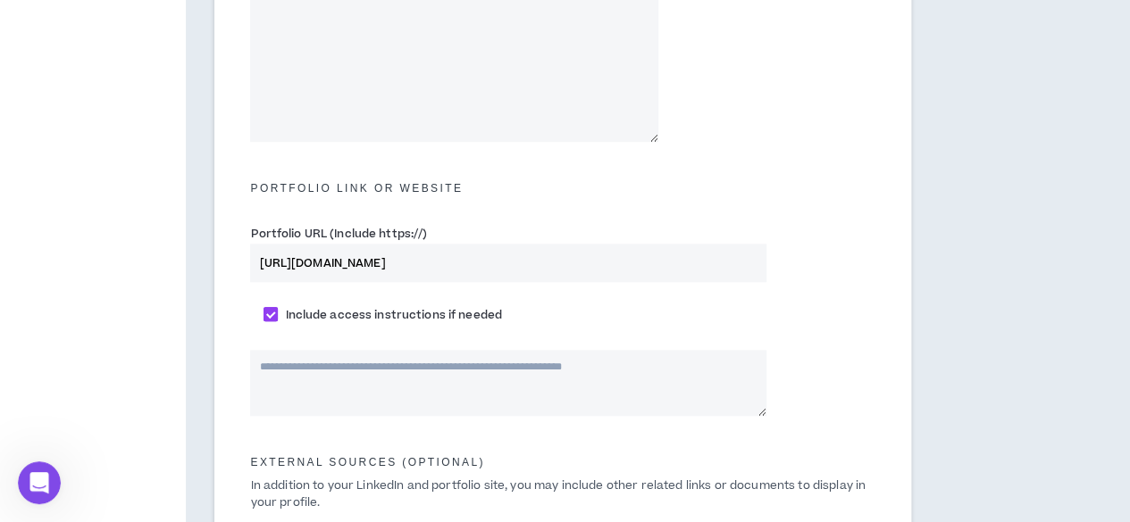
click at [274, 322] on label "Include access instructions if needed" at bounding box center [562, 314] width 598 height 19
checkbox input "*****"
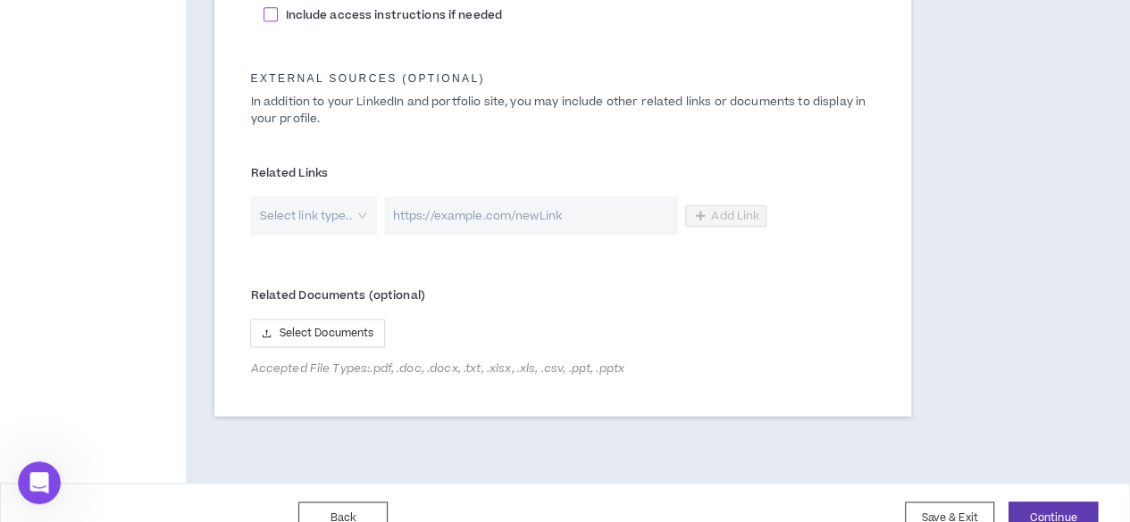
scroll to position [1044, 0]
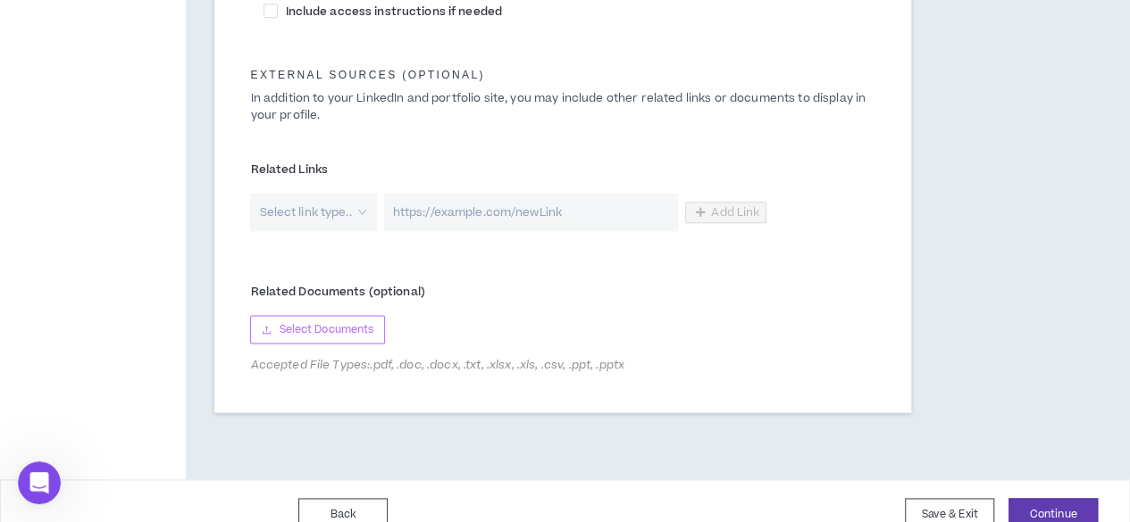
click at [303, 337] on span "Select Documents" at bounding box center [326, 330] width 95 height 17
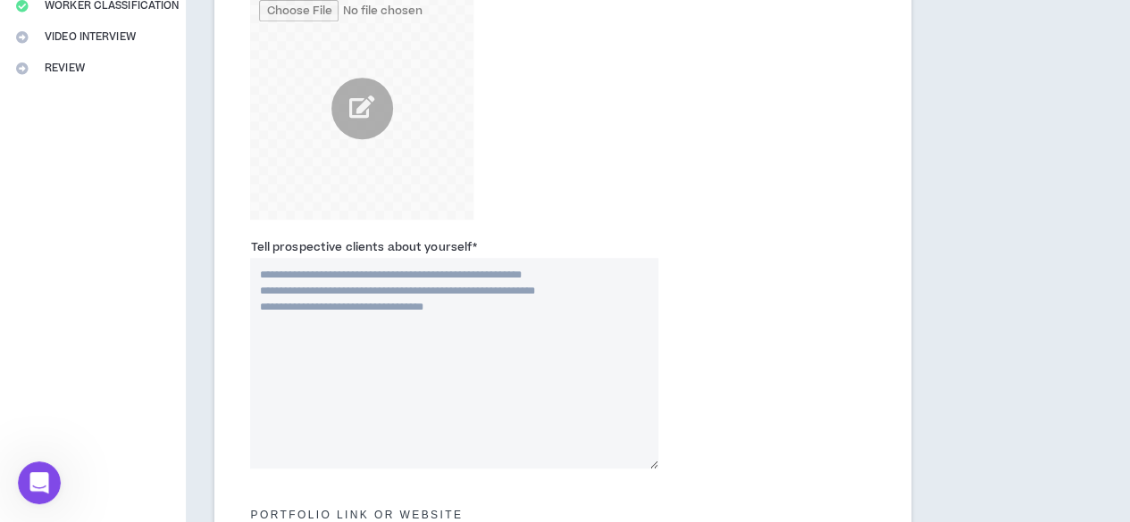
scroll to position [413, 0]
drag, startPoint x: 484, startPoint y: 253, endPoint x: 248, endPoint y: 244, distance: 236.0
click at [248, 244] on div "Tell prospective clients about yourself *" at bounding box center [454, 353] width 434 height 230
copy label "Tell prospective clients about yourself *"
click at [514, 293] on textarea "Tell prospective clients about yourself *" at bounding box center [453, 364] width 407 height 211
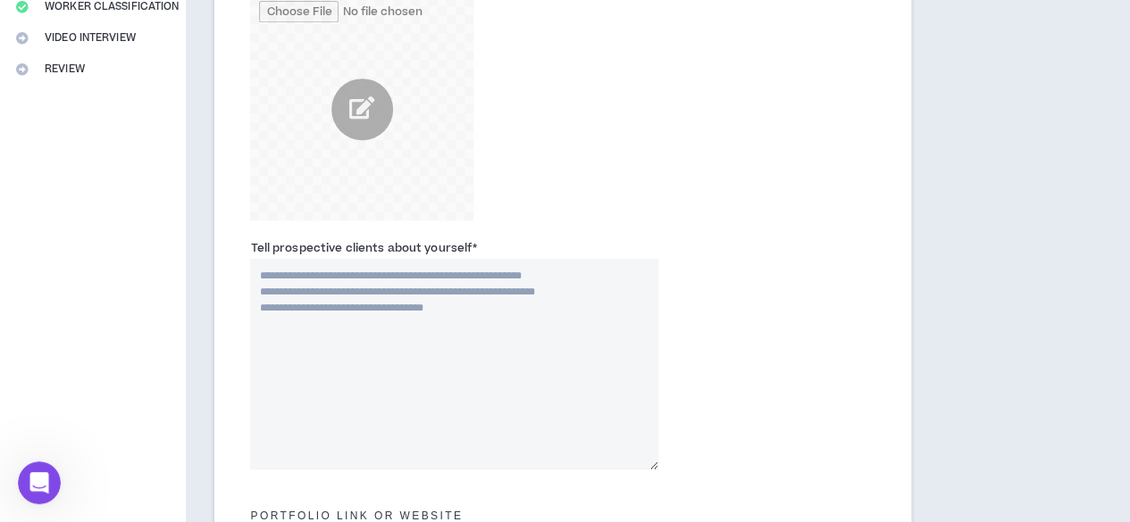
click at [514, 293] on textarea "Tell prospective clients about yourself *" at bounding box center [453, 364] width 407 height 211
click at [493, 297] on textarea "Tell prospective clients about yourself *" at bounding box center [453, 364] width 407 height 211
paste textarea "**********"
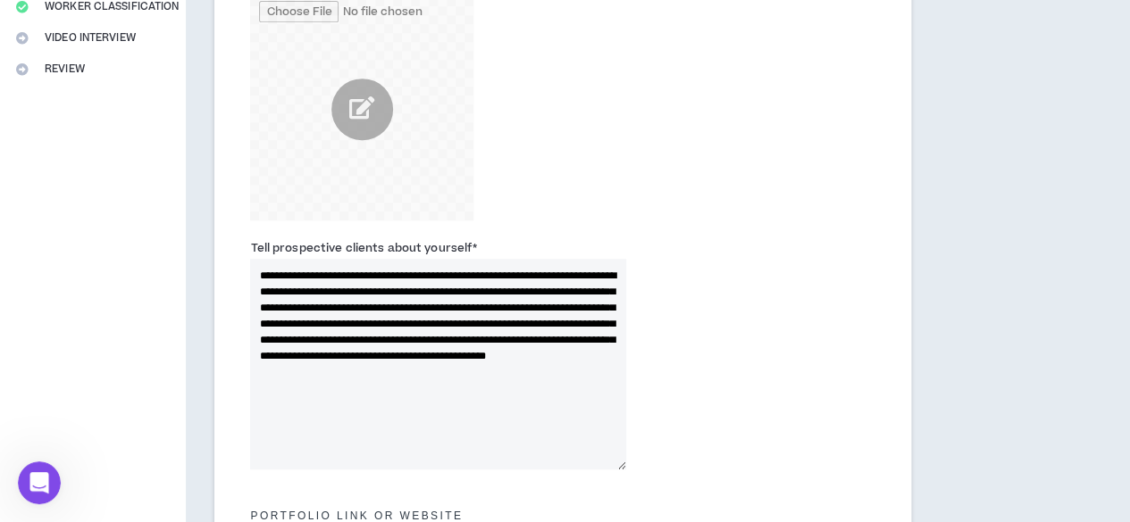
click at [455, 338] on textarea "**********" at bounding box center [438, 364] width 376 height 211
click at [459, 338] on textarea "**********" at bounding box center [438, 364] width 376 height 211
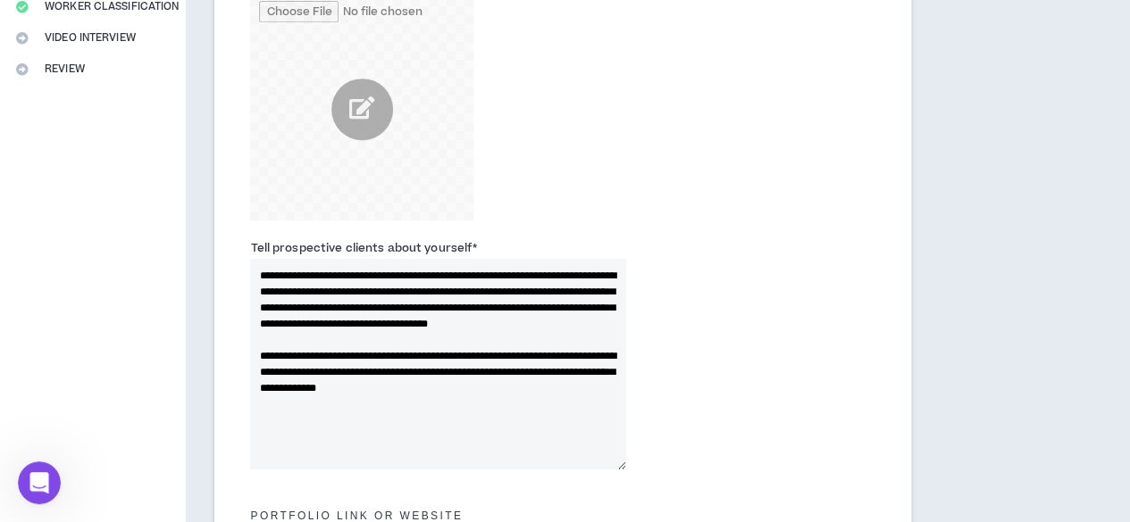
click at [489, 294] on textarea "**********" at bounding box center [438, 364] width 376 height 211
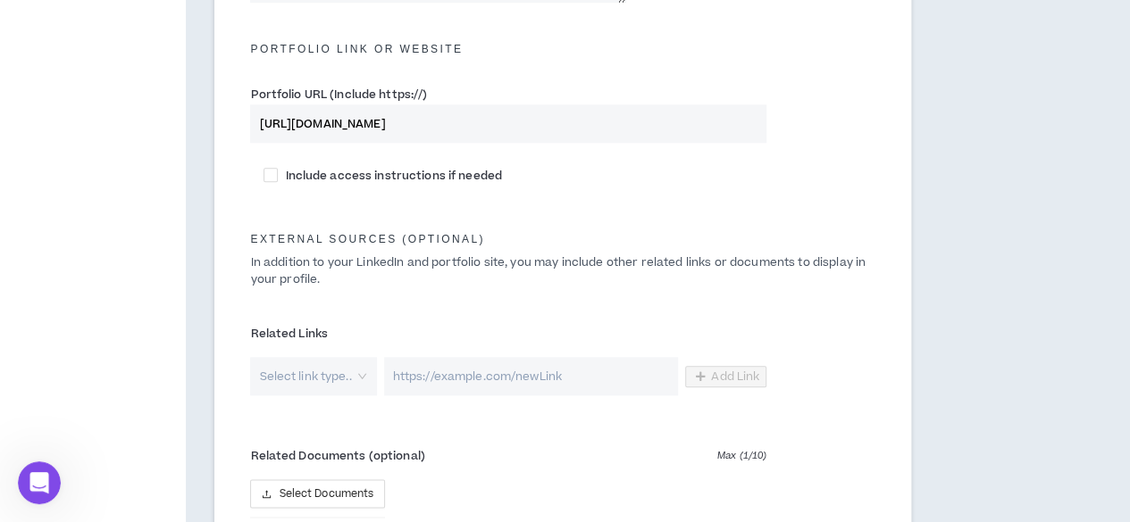
scroll to position [1116, 0]
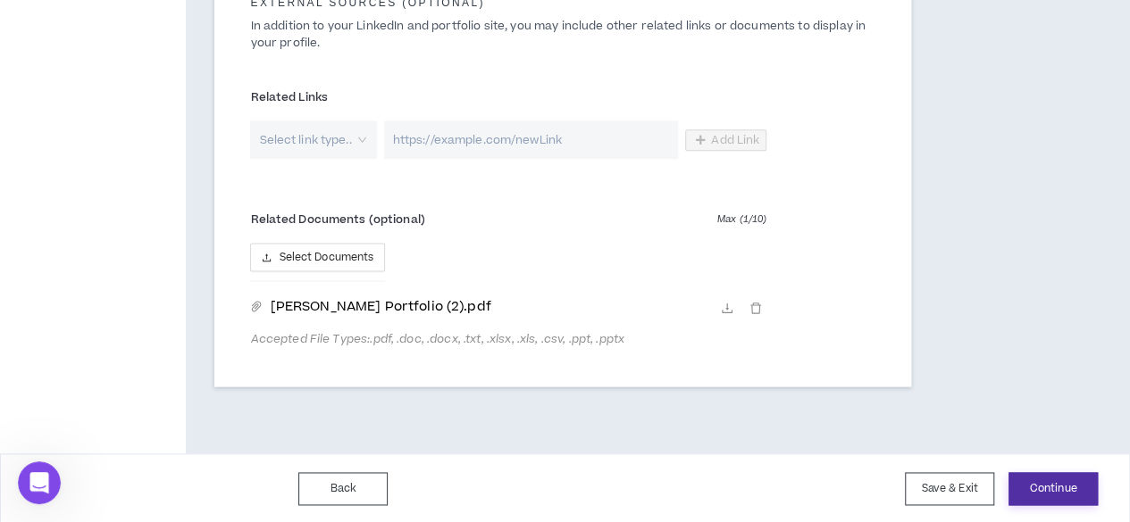
type textarea "**********"
click at [1036, 489] on button "Continue" at bounding box center [1052, 488] width 89 height 33
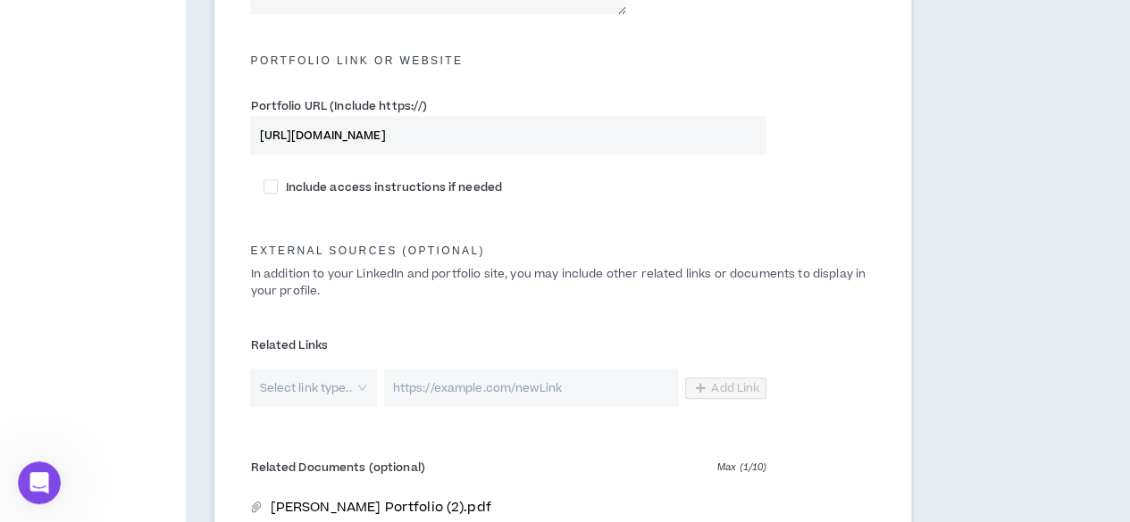
scroll to position [869, 0]
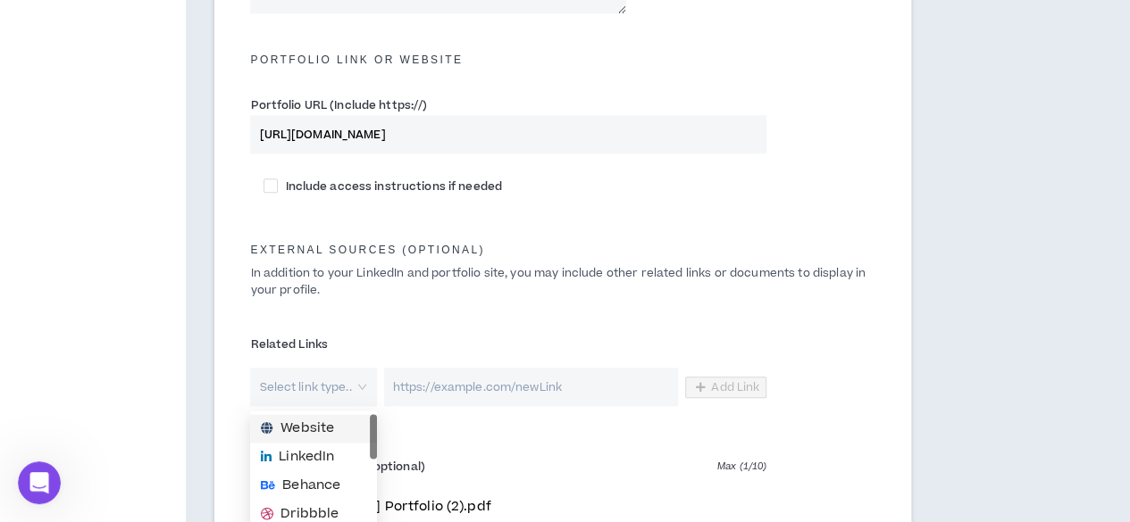
click at [368, 385] on div "Select link type.." at bounding box center [313, 387] width 126 height 38
click at [338, 448] on span "LinkedIn" at bounding box center [313, 457] width 105 height 20
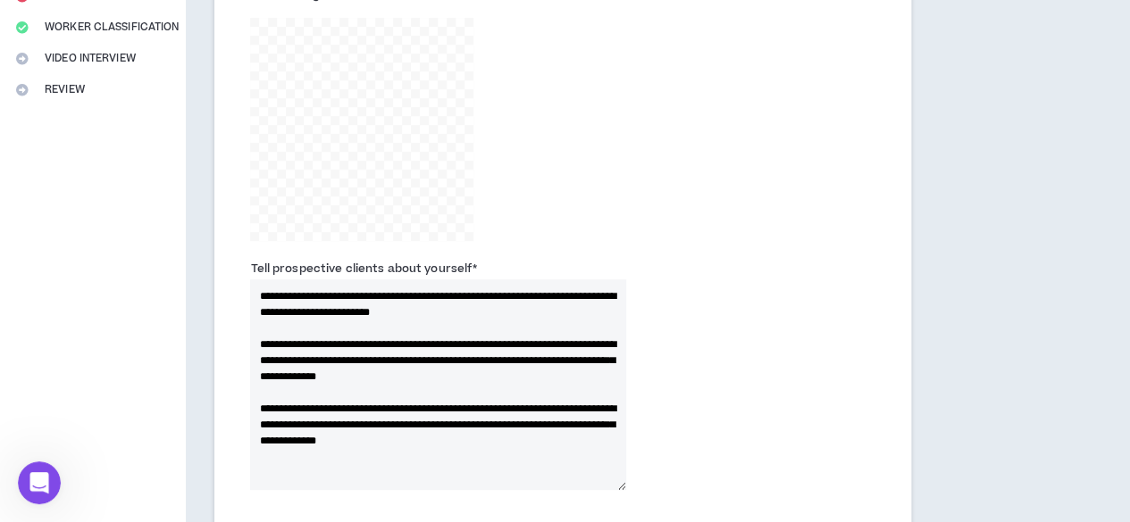
scroll to position [391, 0]
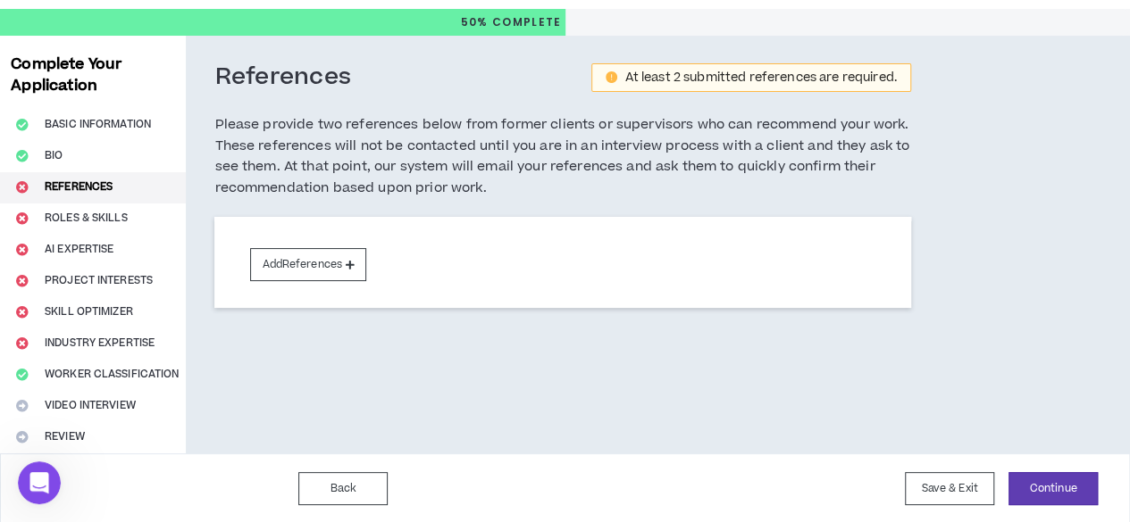
scroll to position [41, 0]
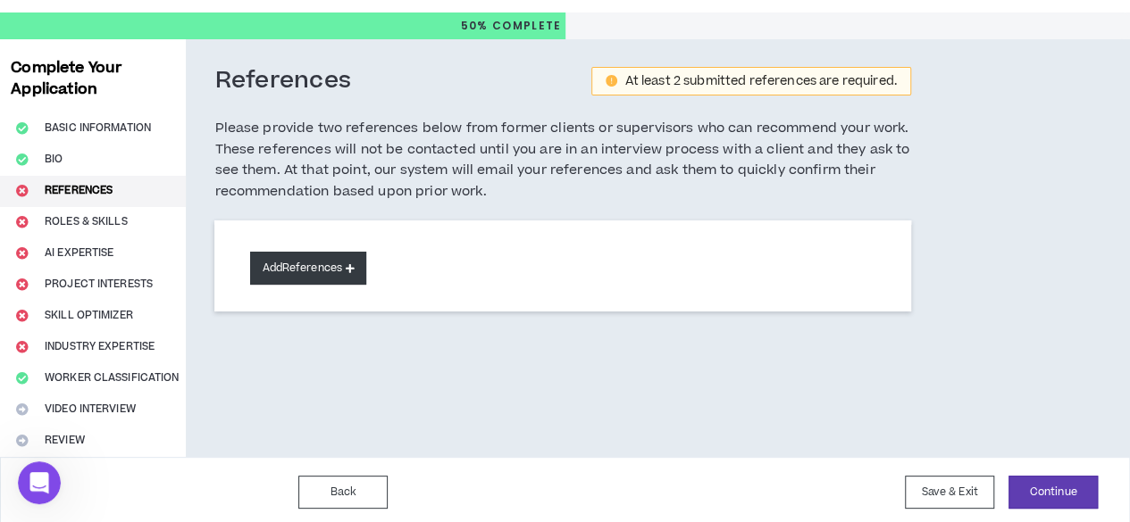
click at [366, 271] on button "Add References" at bounding box center [308, 268] width 116 height 33
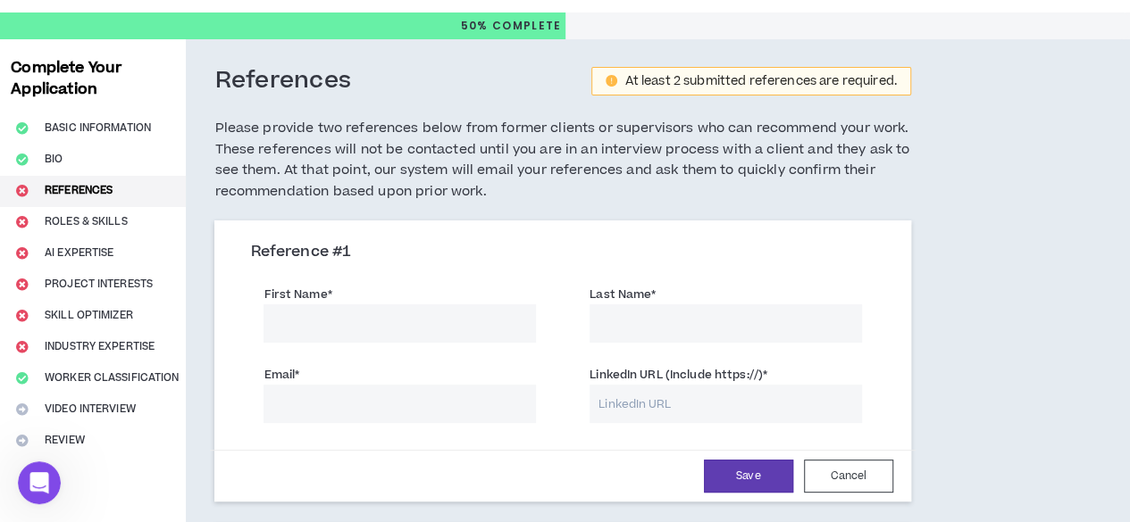
click at [369, 315] on input "First Name *" at bounding box center [399, 324] width 272 height 38
type input "Temma"
click at [606, 336] on input "Last Name *" at bounding box center [725, 324] width 272 height 38
type input "Bello"
click at [459, 400] on input "Email *" at bounding box center [399, 404] width 272 height 38
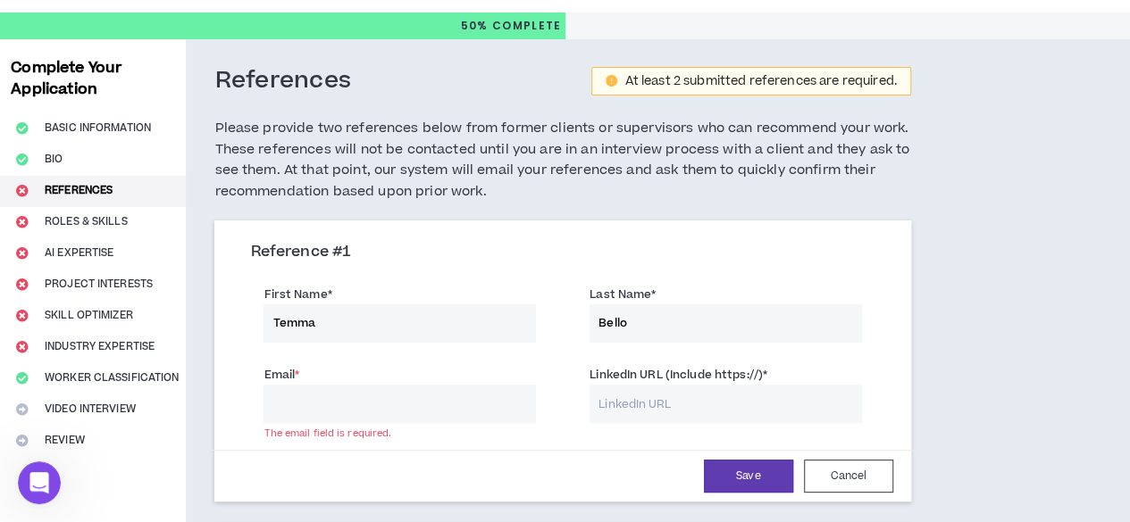
click at [371, 321] on input "Temma" at bounding box center [399, 324] width 272 height 38
type input "Temidayo"
click at [361, 402] on input "Email *" at bounding box center [399, 404] width 272 height 38
type input "[EMAIL_ADDRESS][DOMAIN_NAME]"
click at [602, 397] on input "LinkedIn URL (Include https://) *" at bounding box center [725, 404] width 272 height 38
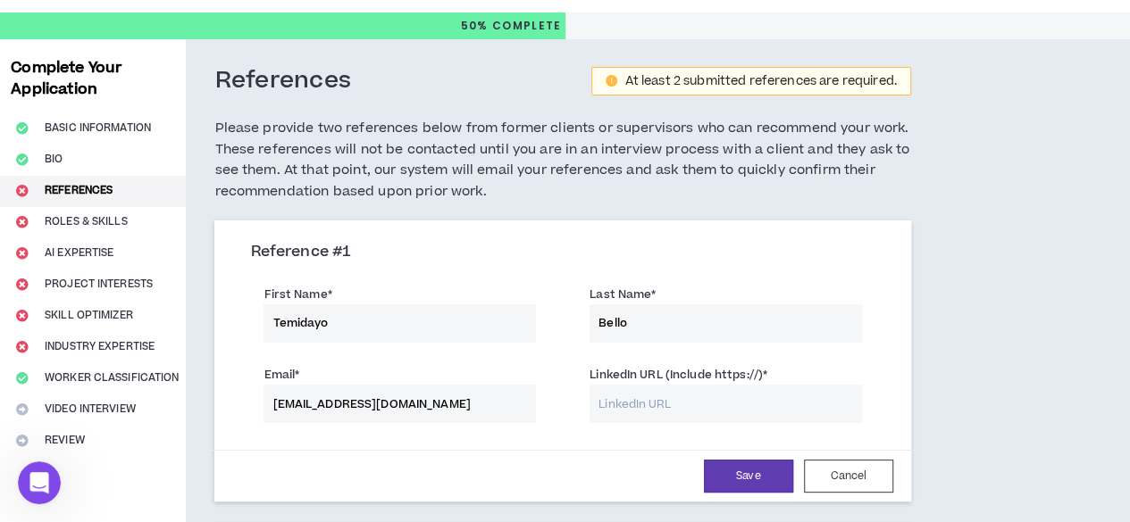
paste input "[URL][DOMAIN_NAME]"
type input "[URL][DOMAIN_NAME]"
click at [706, 469] on button "Save" at bounding box center [748, 476] width 89 height 33
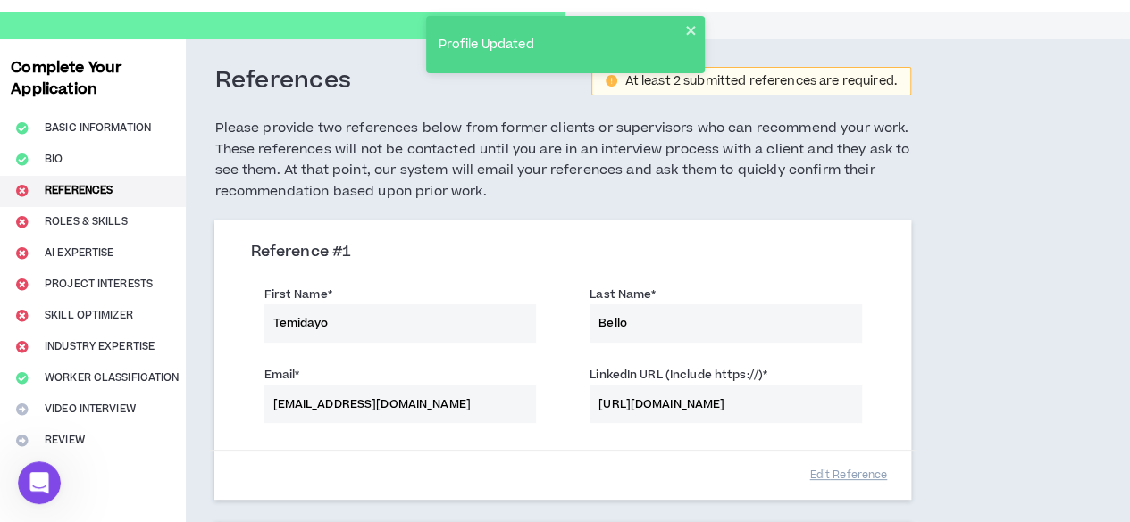
scroll to position [288, 0]
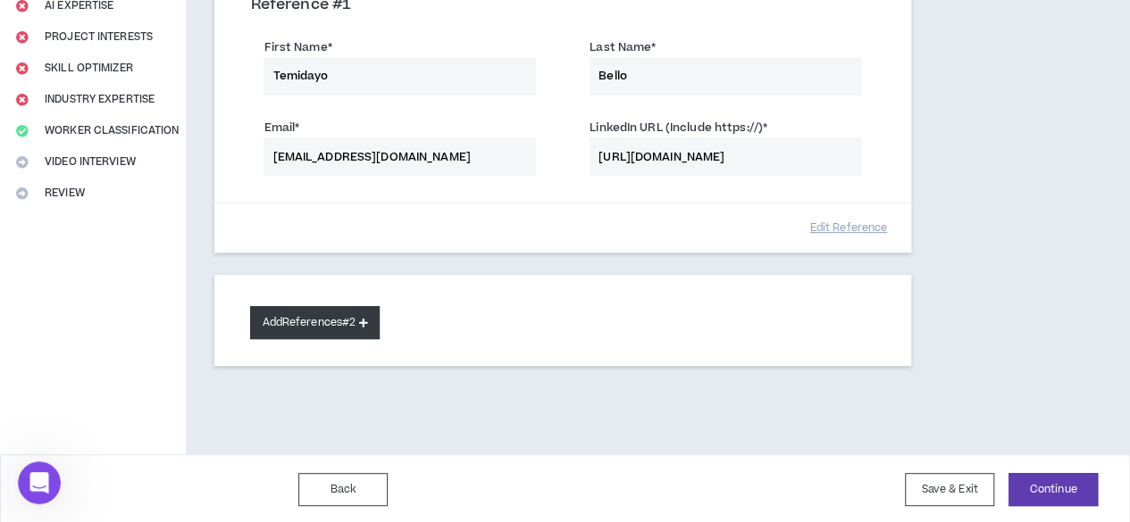
click at [349, 319] on button "Add References #2" at bounding box center [315, 322] width 130 height 33
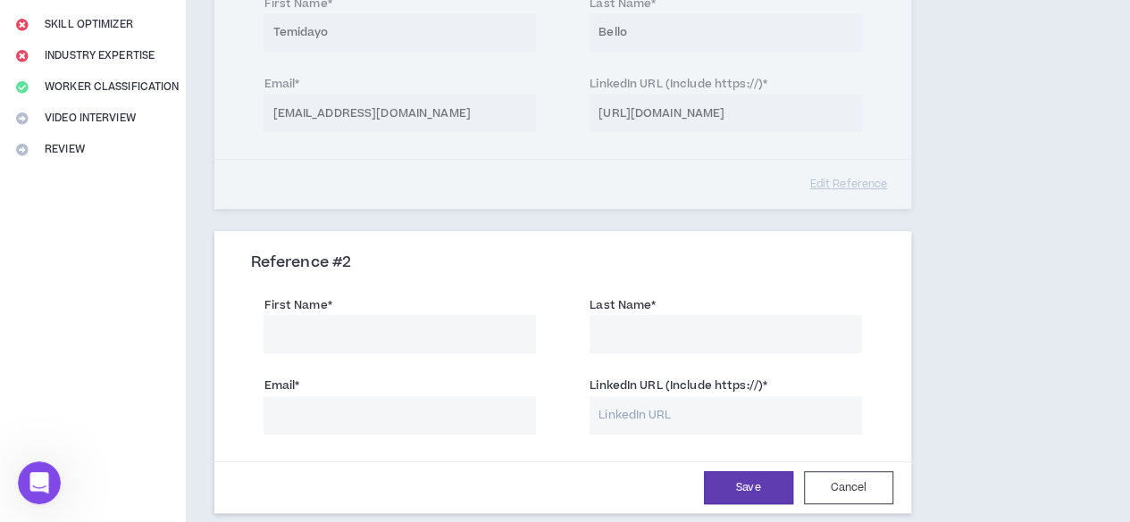
scroll to position [333, 0]
click at [349, 319] on input "First Name *" at bounding box center [399, 333] width 272 height 38
type input "Teslim"
click at [594, 337] on input "Last Name *" at bounding box center [725, 333] width 272 height 38
type input "Azeez"
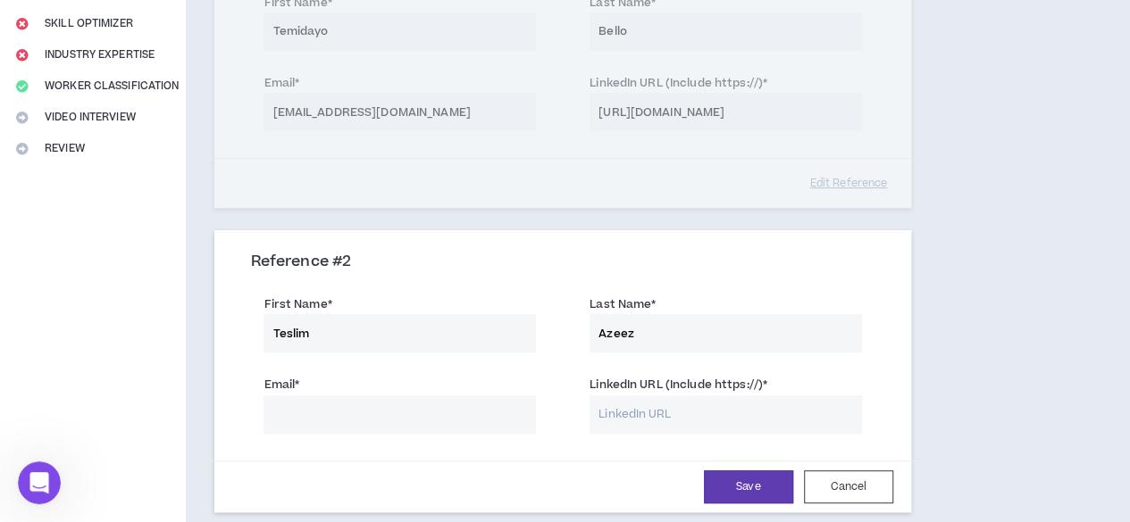
click at [447, 422] on input "Email *" at bounding box center [399, 415] width 272 height 38
type input "[EMAIL_ADDRESS][DOMAIN_NAME]"
click at [671, 421] on input "LinkedIn URL (Include https://) *" at bounding box center [725, 415] width 272 height 38
paste input "[URL][DOMAIN_NAME]"
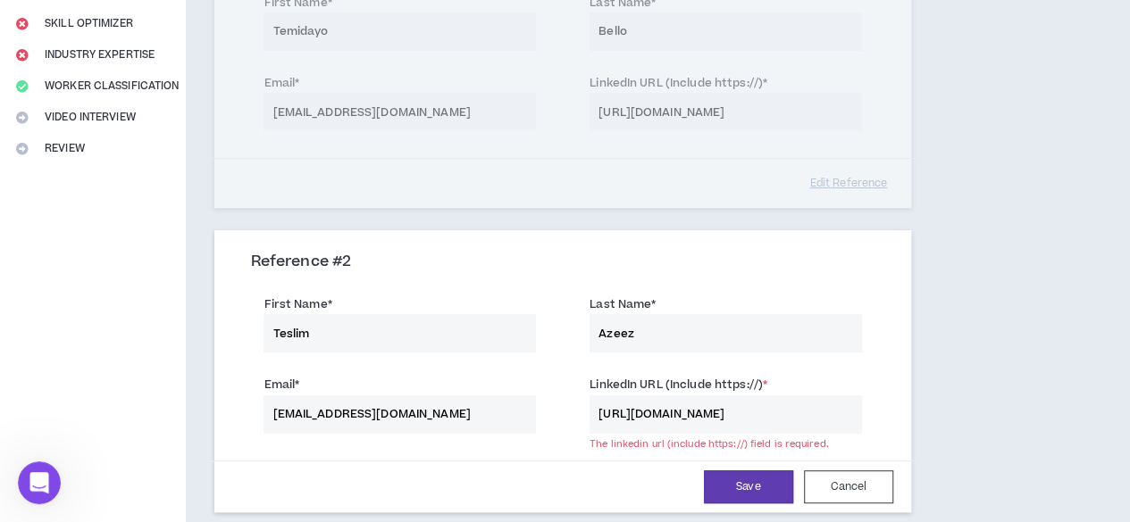
scroll to position [0, 79]
type input "[URL][DOMAIN_NAME]"
click at [707, 487] on button "Save" at bounding box center [748, 487] width 89 height 33
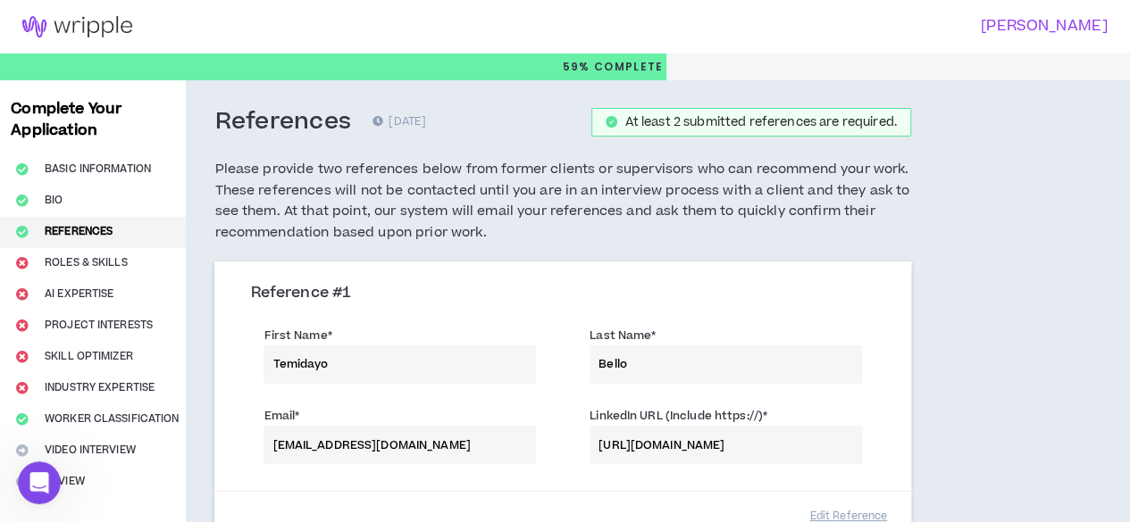
scroll to position [589, 0]
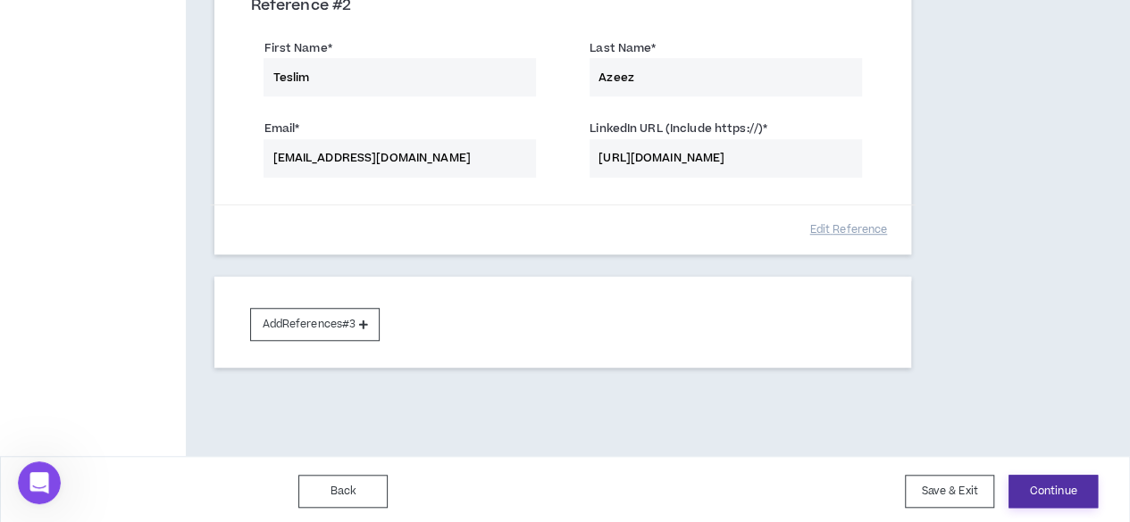
click at [1049, 487] on button "Continue" at bounding box center [1052, 491] width 89 height 33
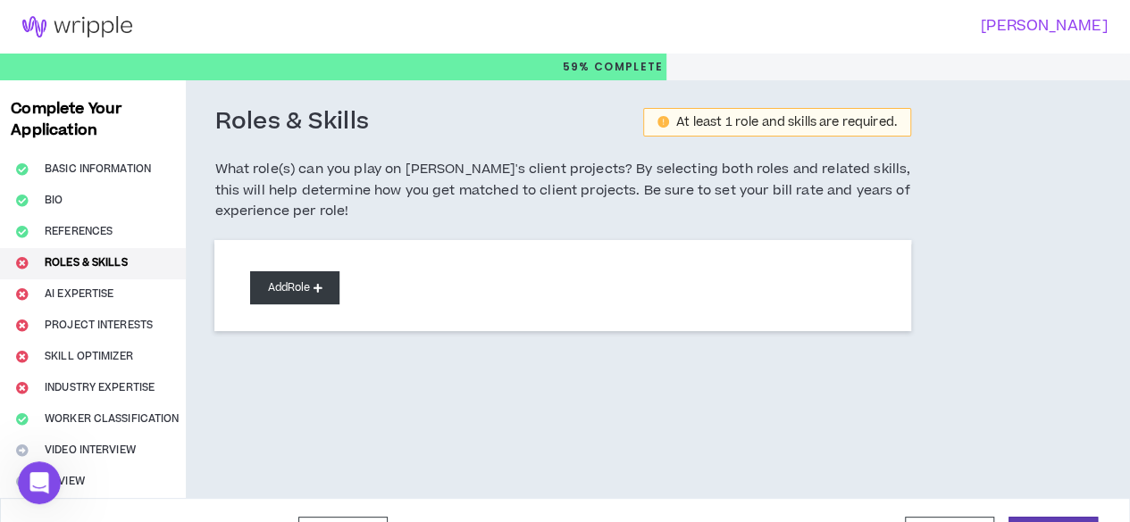
click at [309, 280] on button "Add Role" at bounding box center [294, 288] width 89 height 33
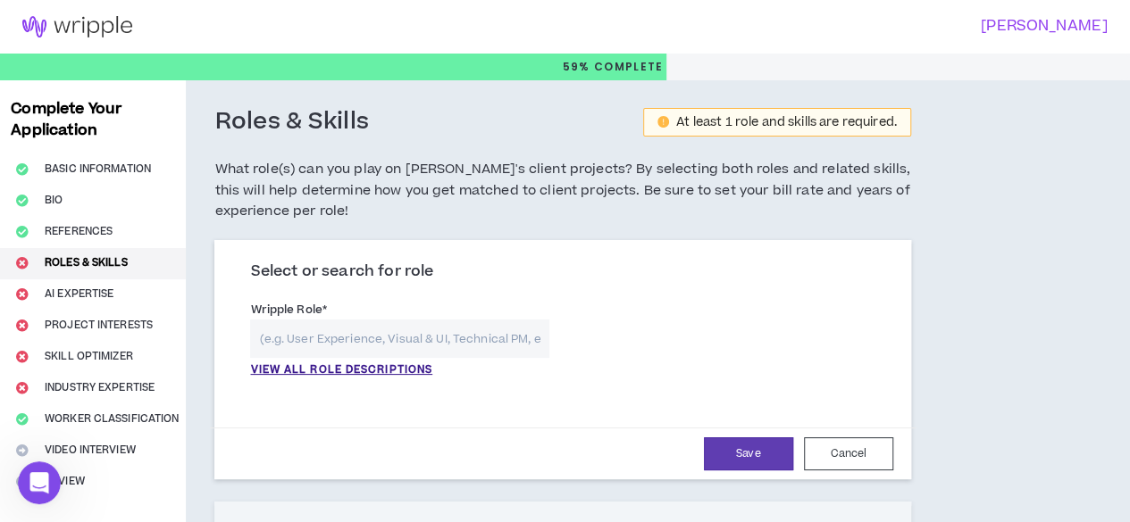
click at [344, 345] on input "text" at bounding box center [399, 339] width 299 height 38
click at [344, 365] on p "VIEW ALL ROLE DESCRIPTIONS" at bounding box center [341, 371] width 182 height 16
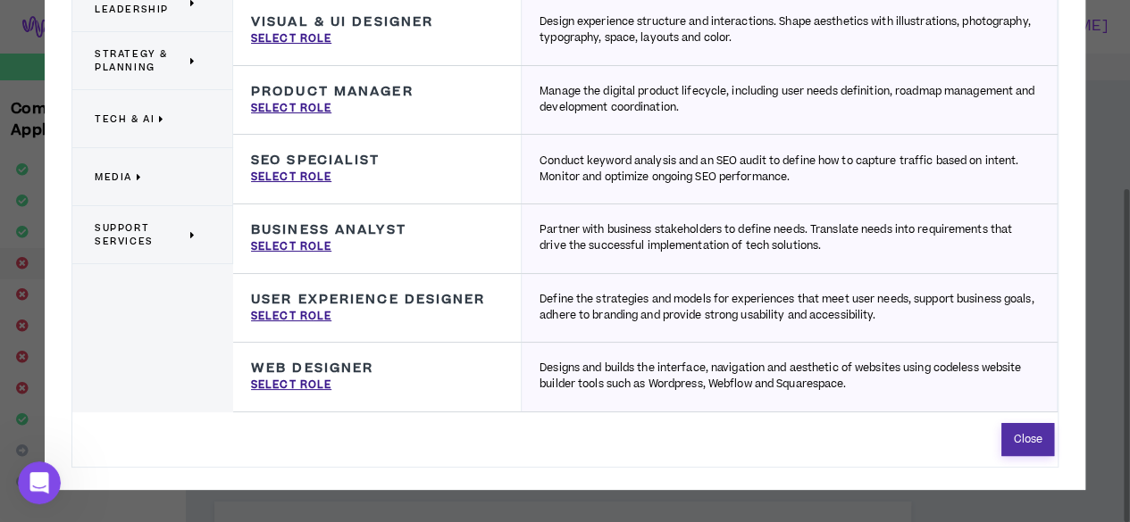
click at [1027, 449] on button "Close" at bounding box center [1027, 439] width 53 height 33
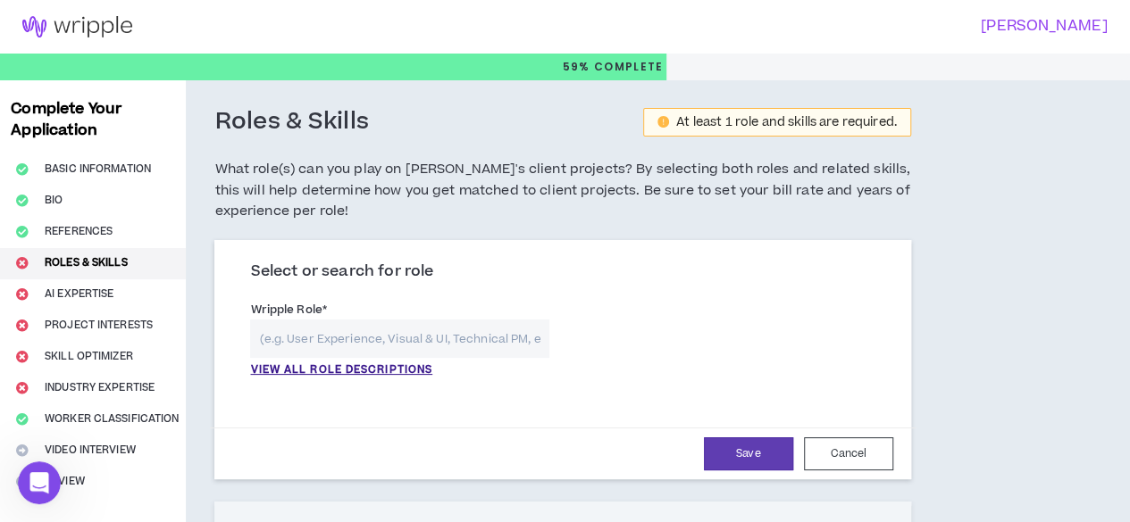
click at [473, 337] on input "text" at bounding box center [399, 339] width 299 height 38
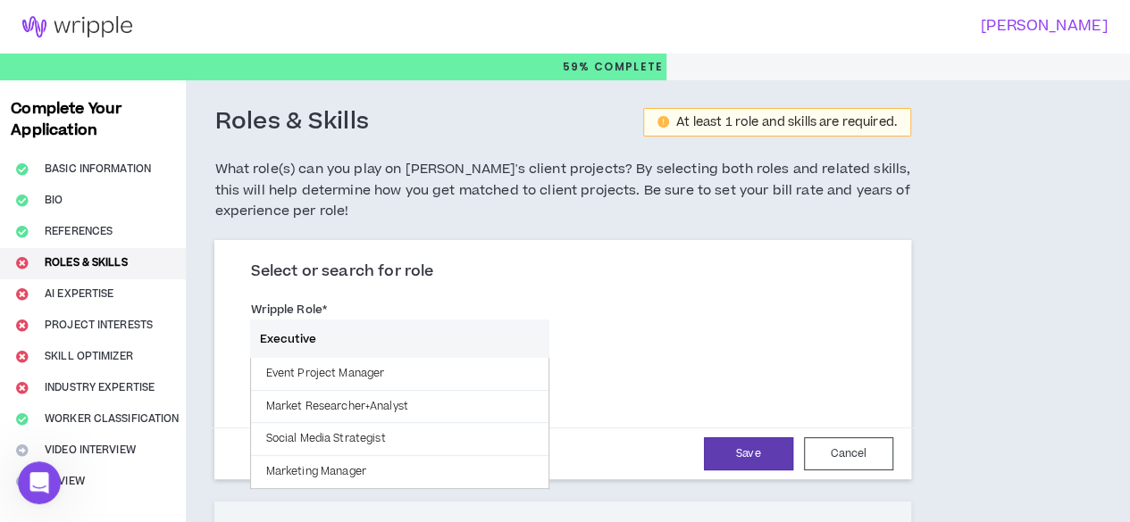
click at [350, 344] on input "Executive" at bounding box center [399, 339] width 299 height 38
type input "E"
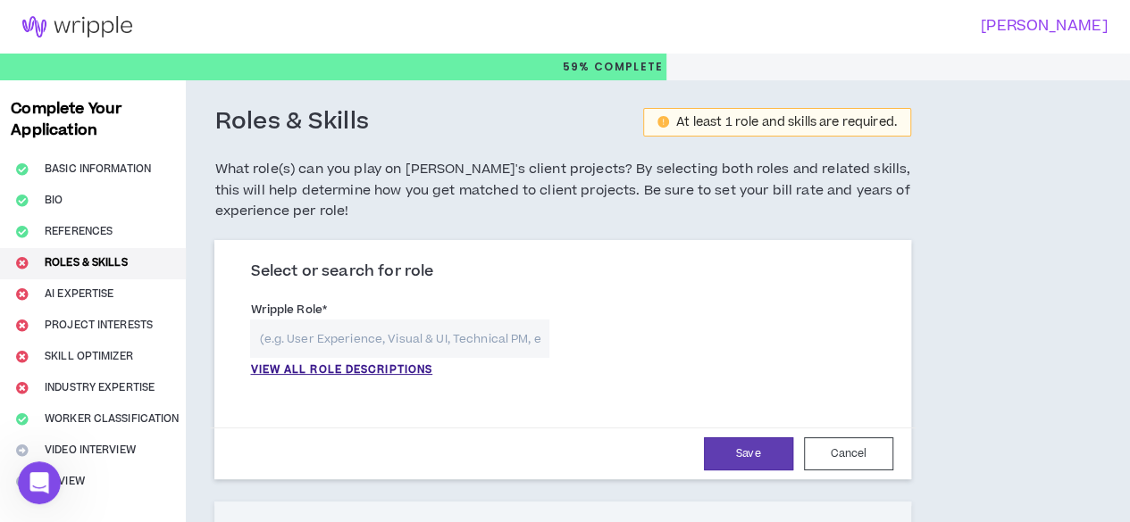
click at [96, 429] on div "Complete Your Application Basic Information Bio References Roles & Skills AI Ex…" at bounding box center [93, 380] width 186 height 601
click at [90, 417] on div "Complete Your Application Basic Information Bio References Roles & Skills AI Ex…" at bounding box center [93, 380] width 186 height 601
click at [91, 417] on div "Complete Your Application Basic Information Bio References Roles & Skills AI Ex…" at bounding box center [93, 380] width 186 height 601
click at [29, 419] on div "Complete Your Application Basic Information Bio References Roles & Skills AI Ex…" at bounding box center [93, 380] width 186 height 601
click at [288, 357] on input "text" at bounding box center [399, 339] width 299 height 38
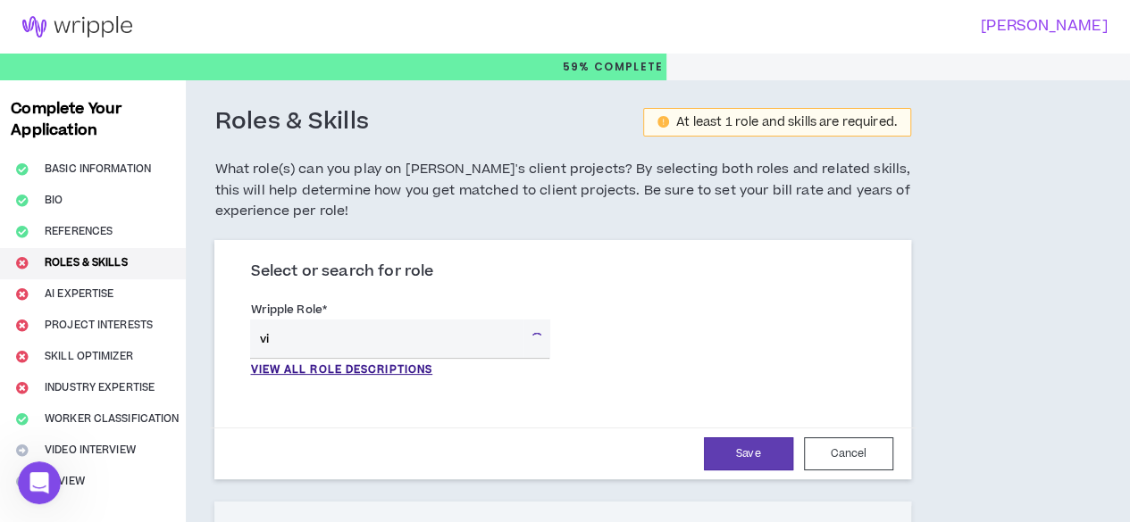
type input "v"
type input "a"
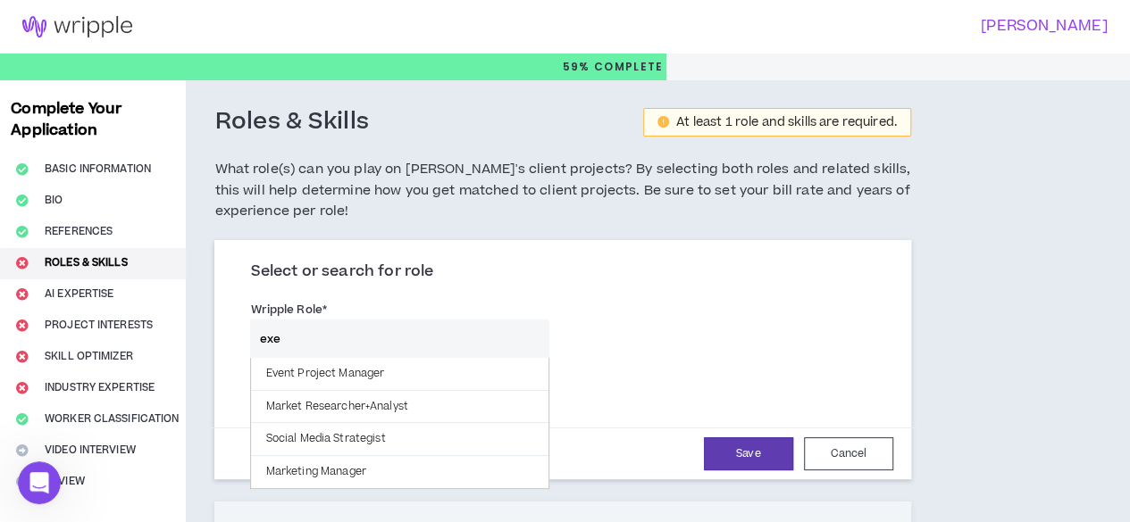
click at [320, 342] on input "exe" at bounding box center [399, 339] width 299 height 38
type input "e"
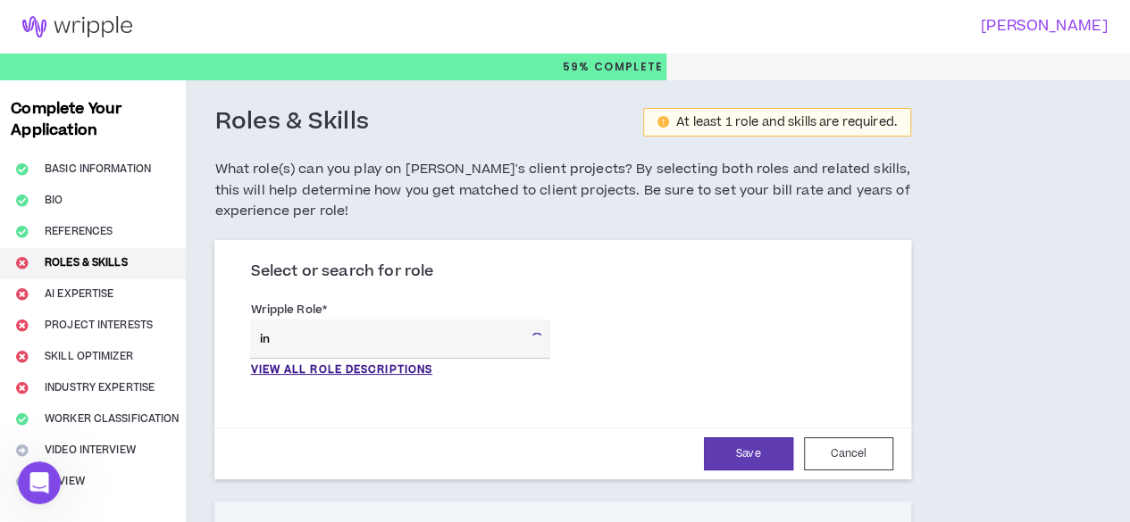
type input "i"
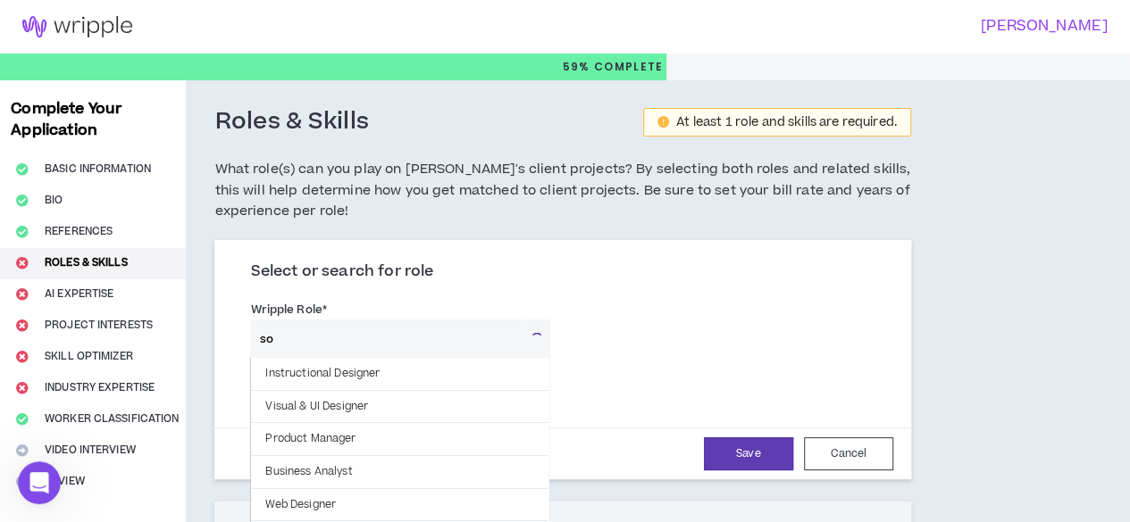
type input "s"
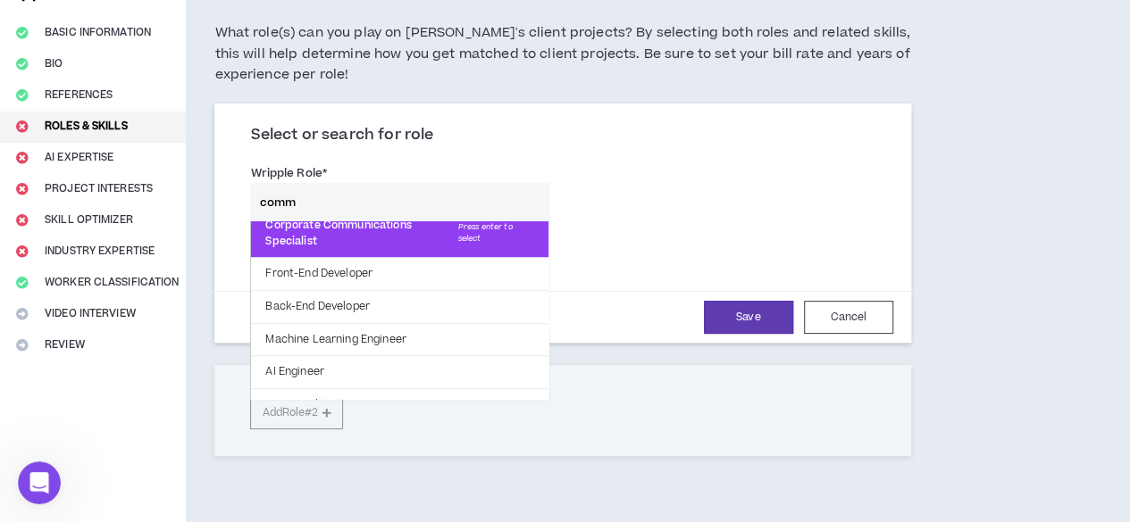
scroll to position [389, 0]
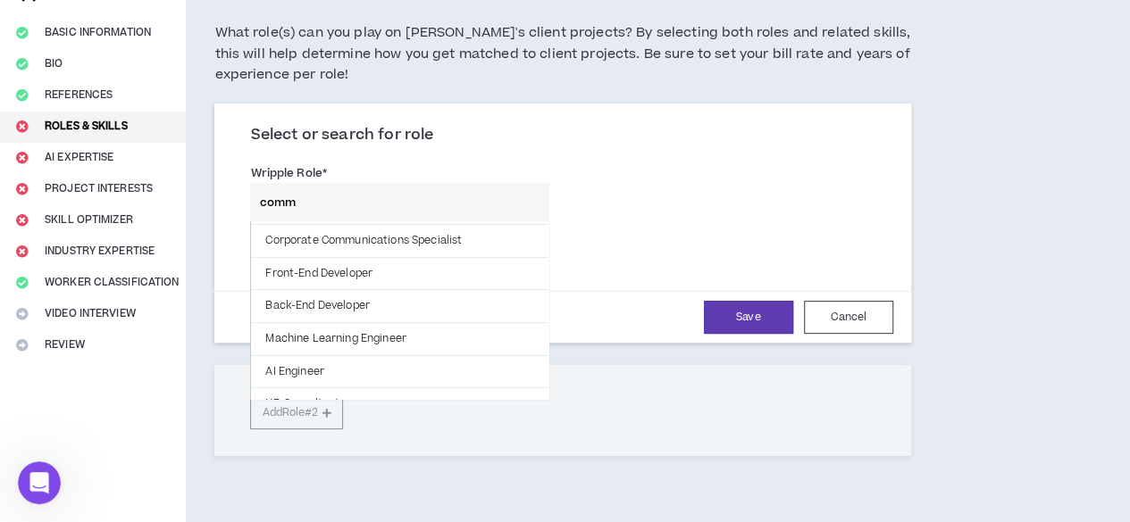
click at [313, 196] on input "comm" at bounding box center [399, 202] width 299 height 38
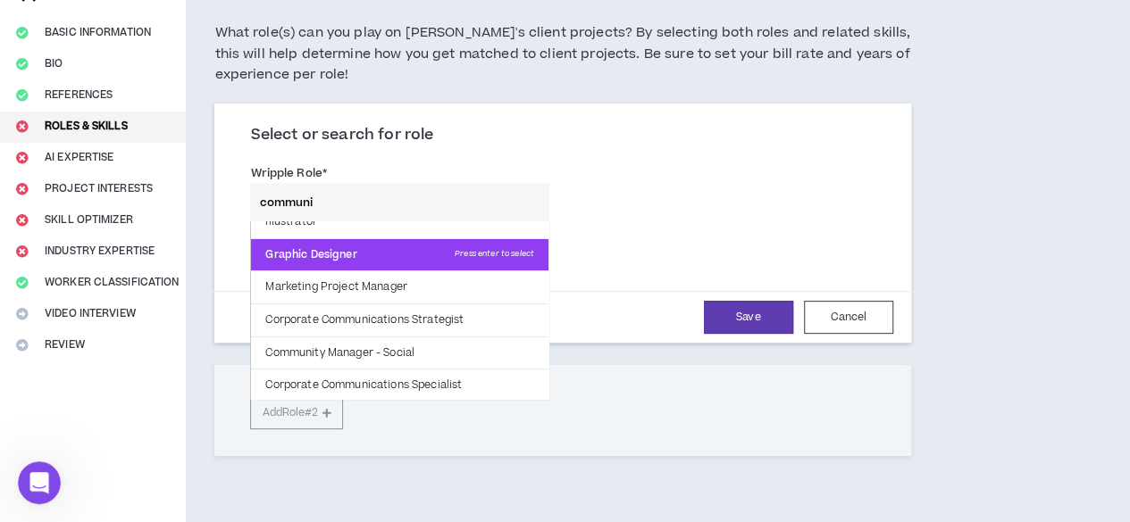
scroll to position [0, 0]
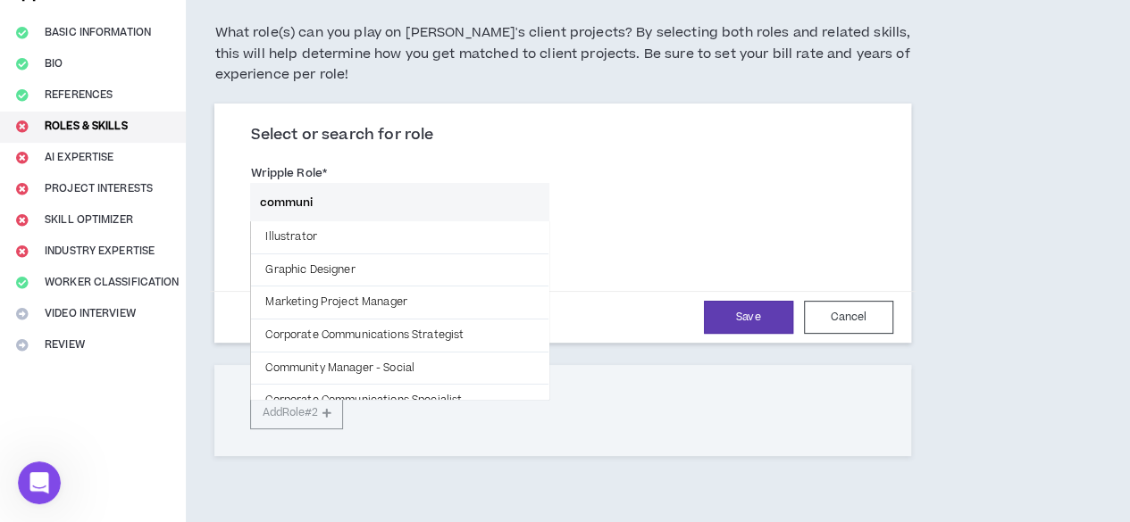
click at [358, 217] on input "communi" at bounding box center [399, 202] width 299 height 38
type input "c"
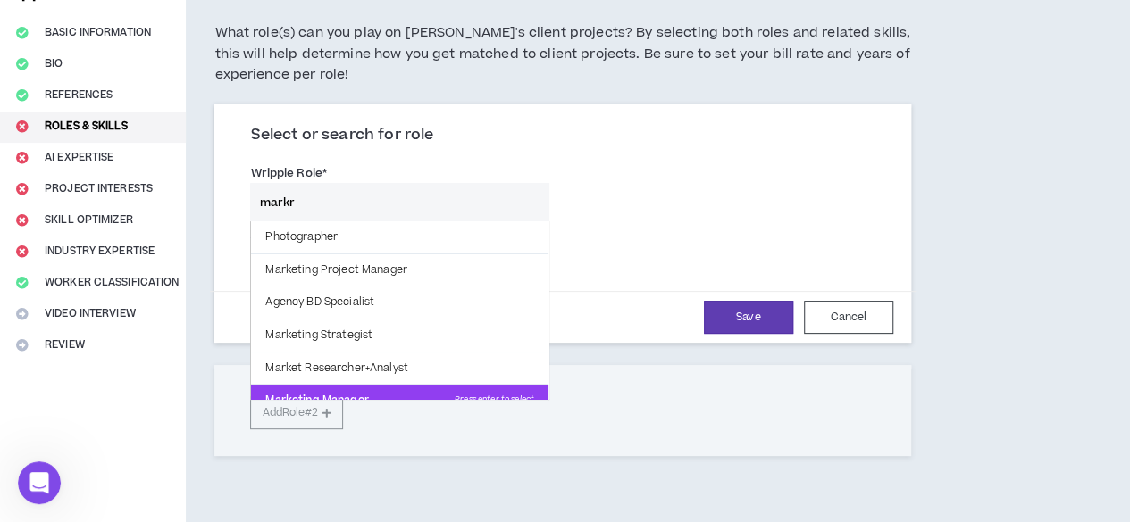
scroll to position [15, 0]
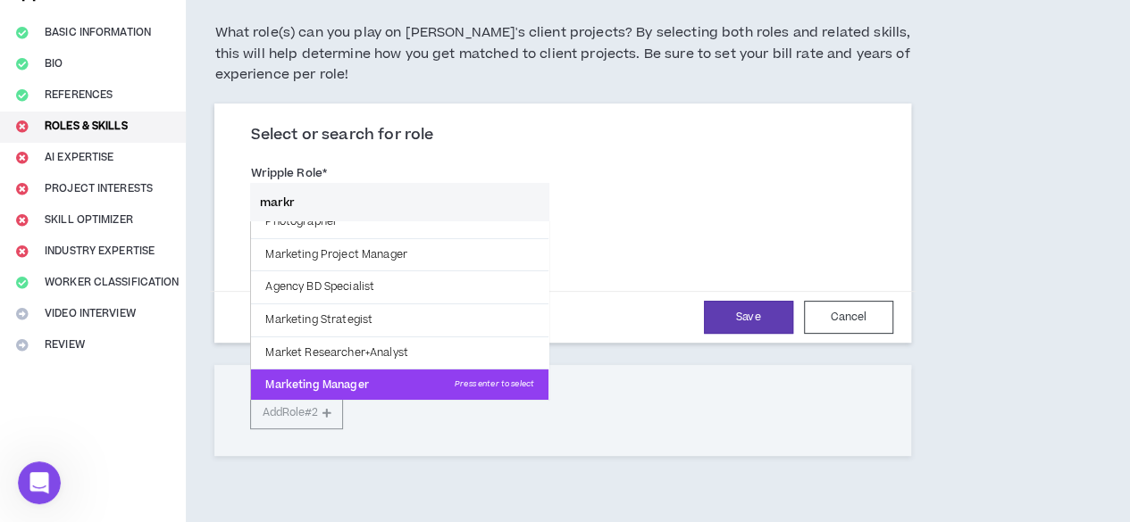
click at [357, 388] on p "Marketing Manager Press enter to select" at bounding box center [399, 386] width 297 height 32
type input "Marketing Manager"
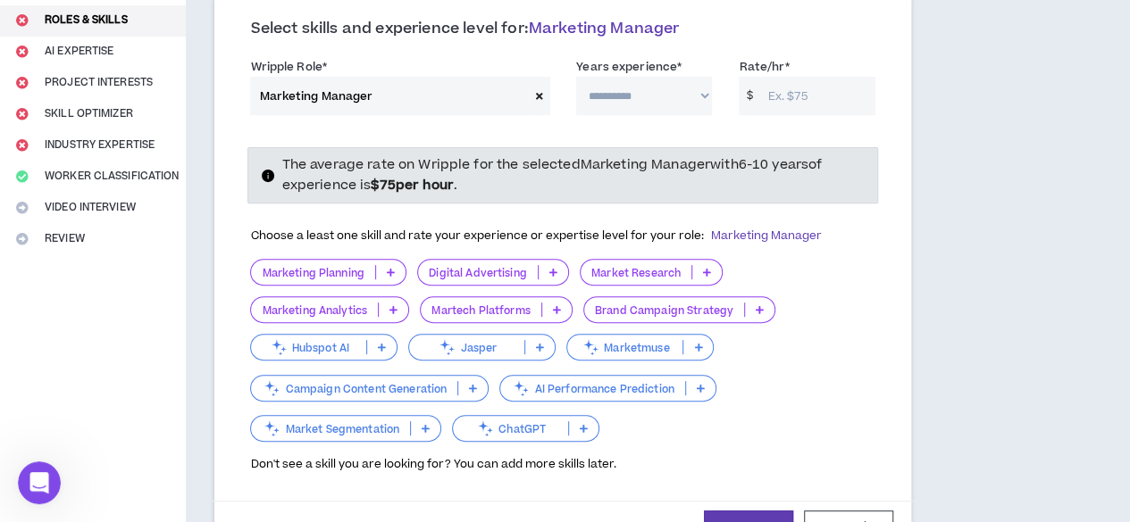
scroll to position [242, 0]
click at [536, 96] on icon at bounding box center [539, 97] width 7 height 10
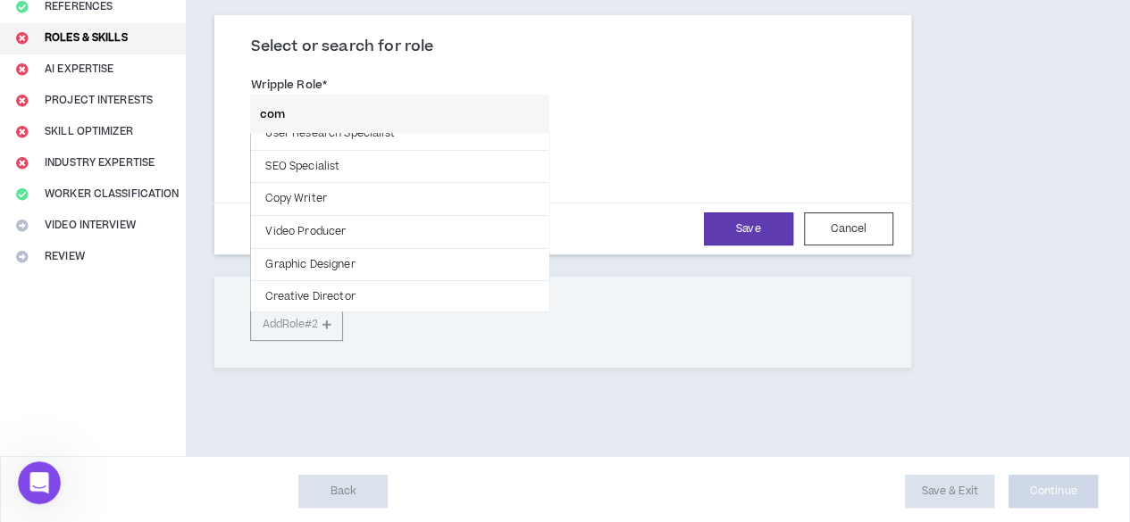
scroll to position [0, 0]
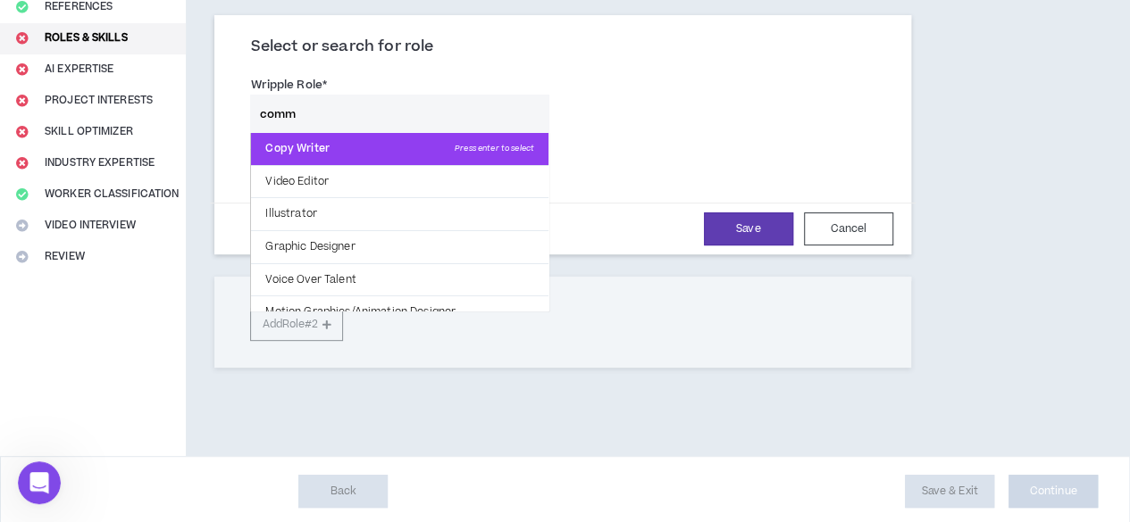
click at [387, 159] on p "Copy Writer Press enter to select" at bounding box center [399, 149] width 297 height 32
type input "Copy Writer"
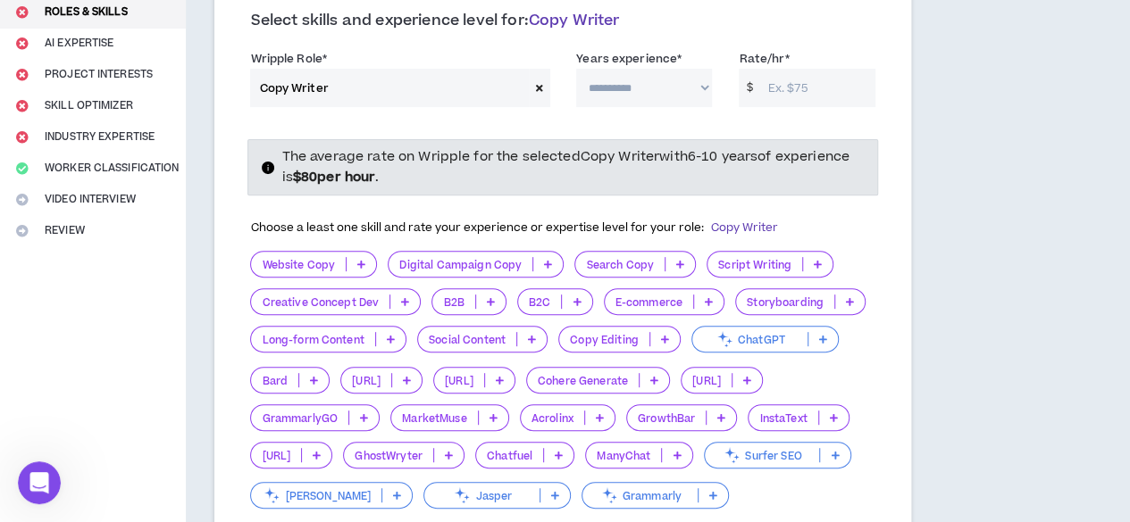
scroll to position [249, 0]
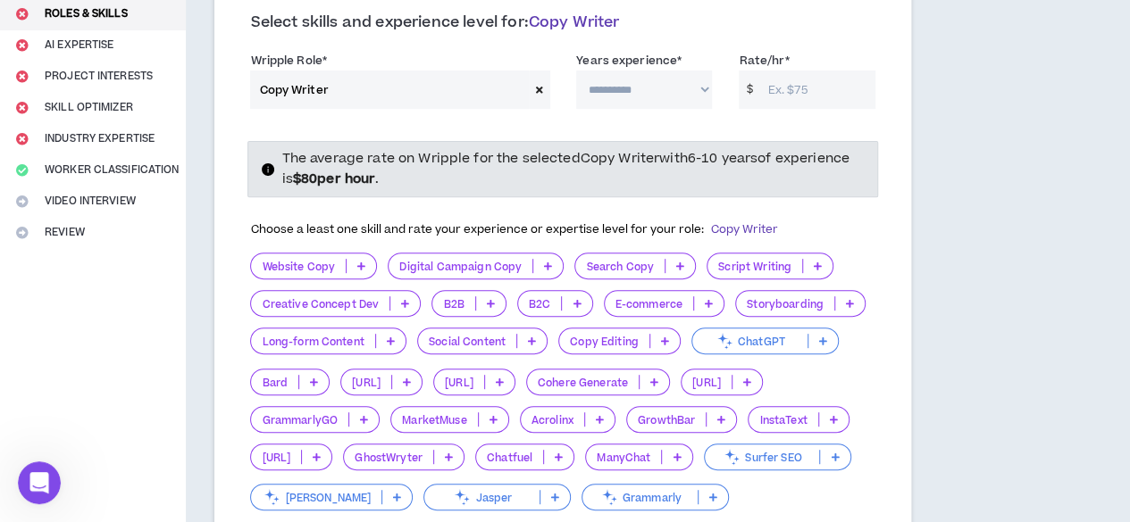
click at [536, 88] on icon at bounding box center [539, 90] width 7 height 10
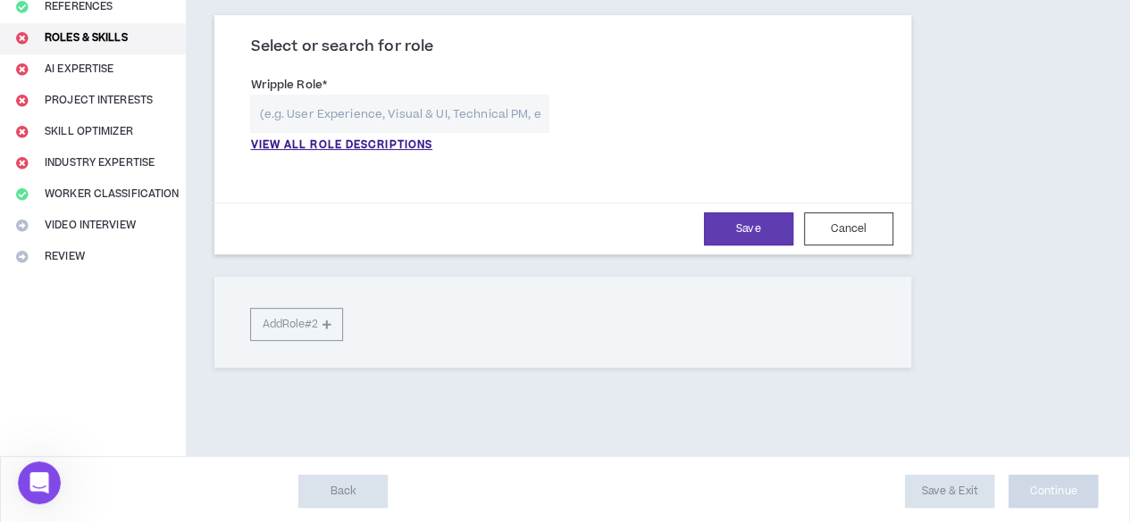
click at [491, 121] on input "text" at bounding box center [399, 114] width 299 height 38
click at [393, 146] on p "VIEW ALL ROLE DESCRIPTIONS" at bounding box center [341, 146] width 182 height 16
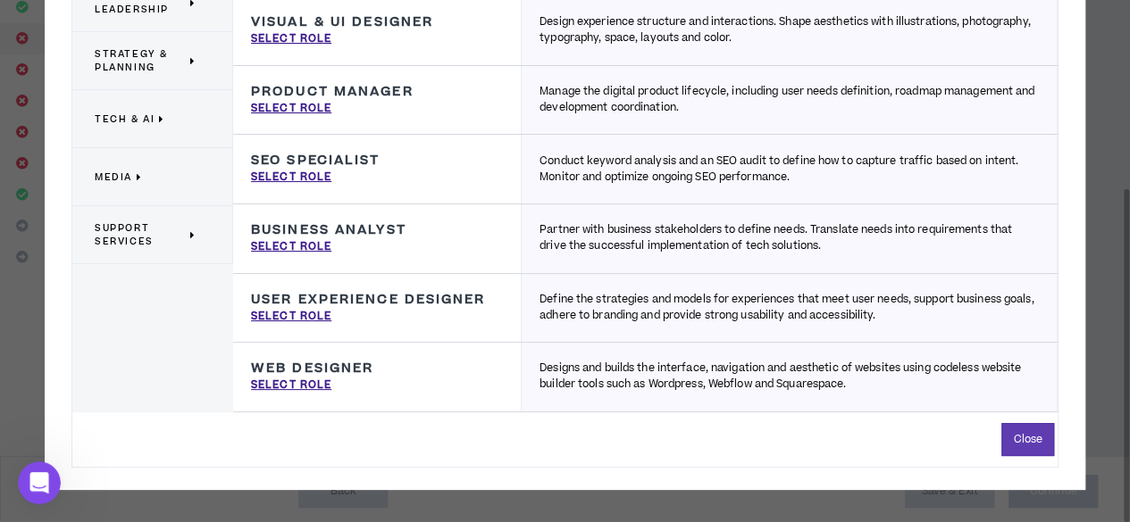
click at [709, 435] on div "Close" at bounding box center [564, 439] width 985 height 33
click at [191, 237] on icon at bounding box center [193, 235] width 6 height 13
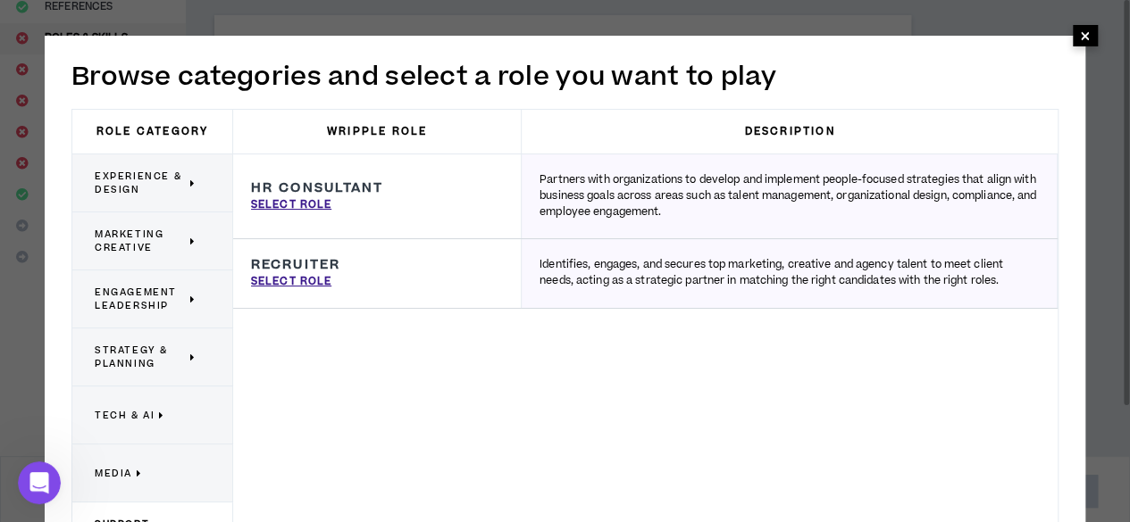
click at [1087, 33] on span "×" at bounding box center [1085, 35] width 11 height 21
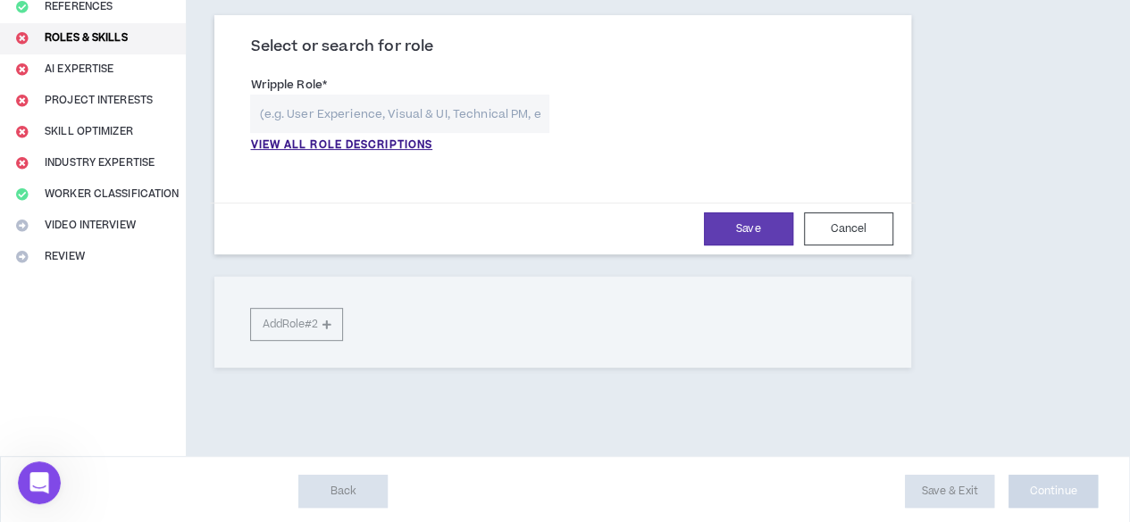
click at [395, 105] on input "text" at bounding box center [399, 114] width 299 height 38
paste input "Operations Assistant"
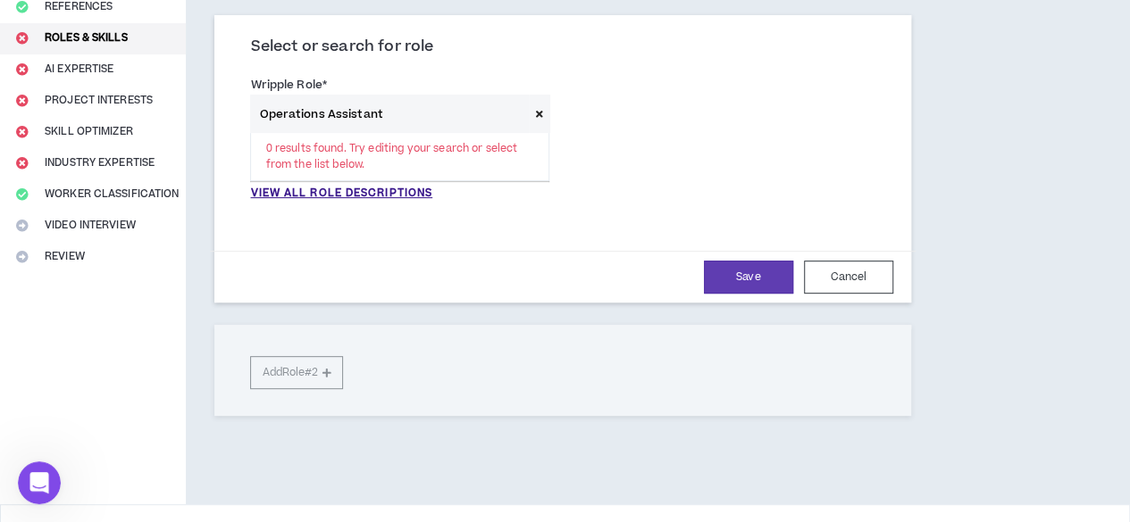
drag, startPoint x: 395, startPoint y: 108, endPoint x: 237, endPoint y: 130, distance: 159.7
click at [237, 130] on div "Wripple Role * Operations Assistant 0 results found. Try editing your search or…" at bounding box center [400, 138] width 326 height 127
click at [314, 195] on p "VIEW ALL ROLE DESCRIPTIONS" at bounding box center [341, 194] width 182 height 16
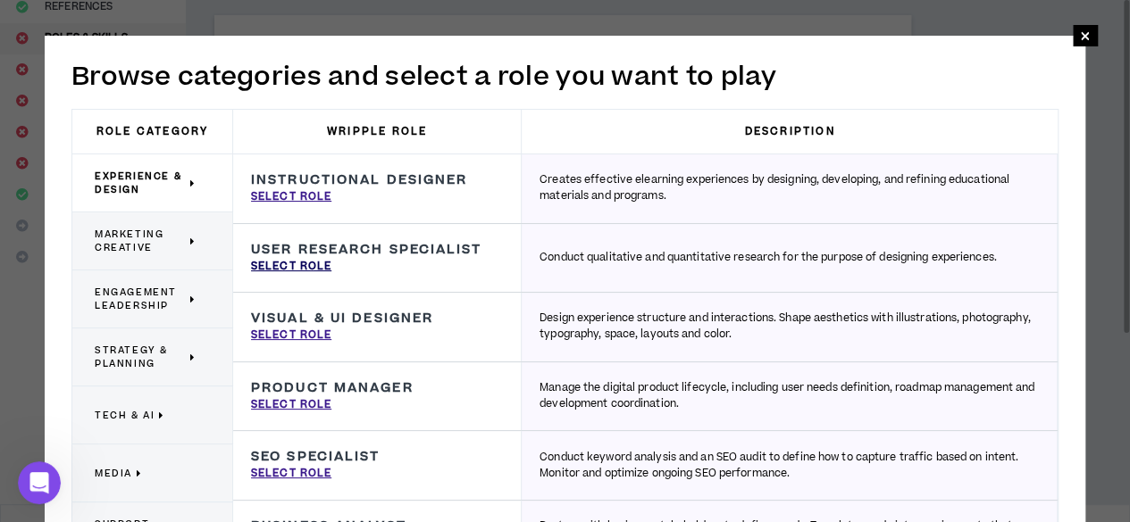
click at [302, 263] on p "Select Role" at bounding box center [291, 267] width 80 height 16
type input "User Research Specialist"
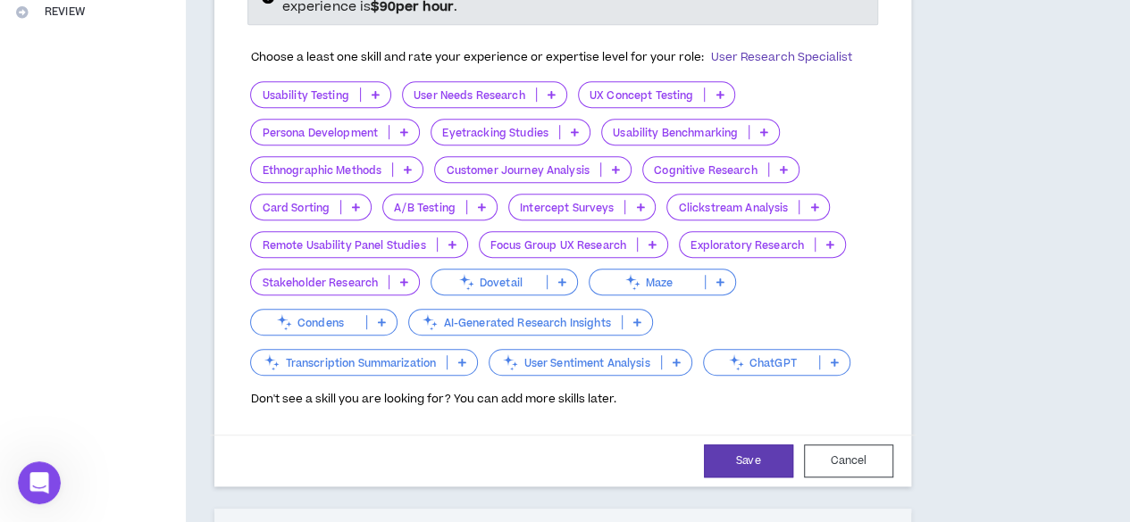
scroll to position [0, 0]
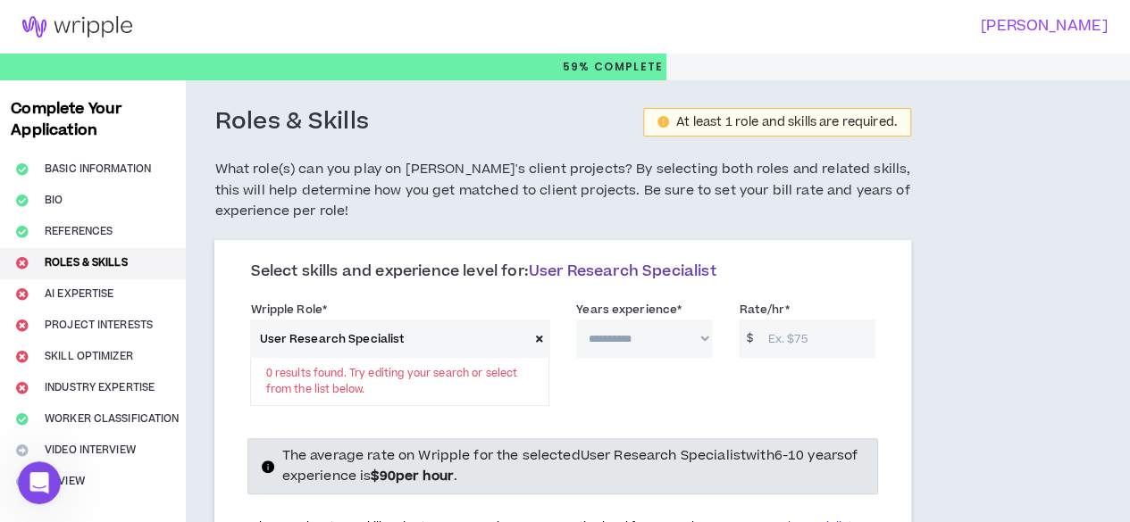
click at [536, 337] on icon at bounding box center [539, 339] width 7 height 10
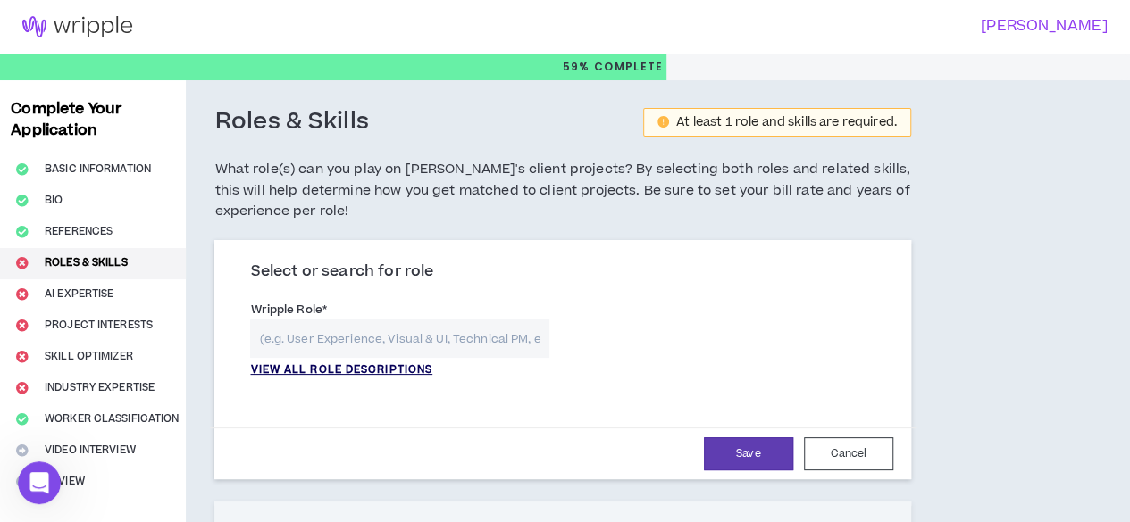
click at [363, 371] on p "VIEW ALL ROLE DESCRIPTIONS" at bounding box center [341, 371] width 182 height 16
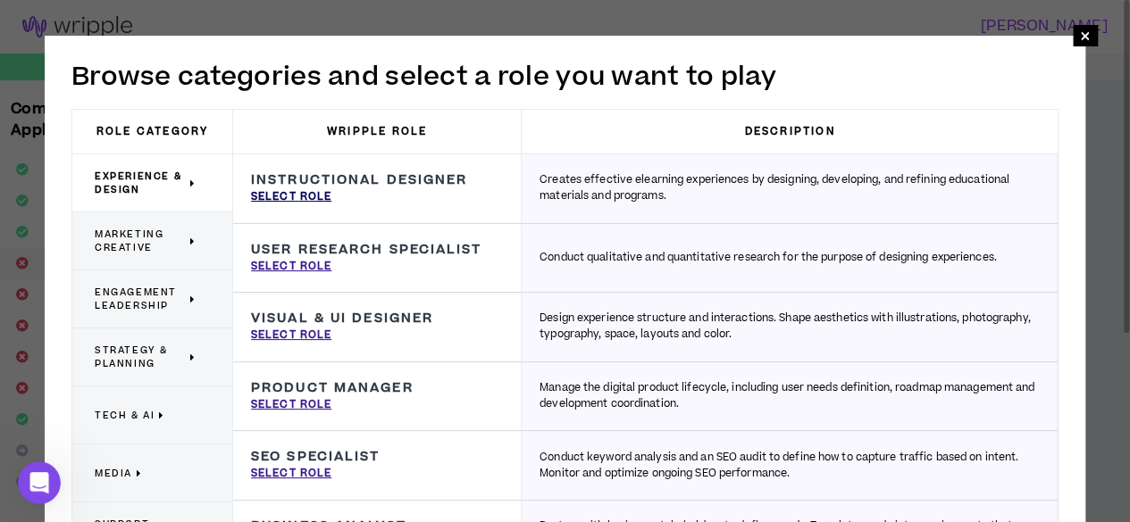
click at [311, 196] on p "Select Role" at bounding box center [291, 197] width 80 height 16
type input "Instructional Designer"
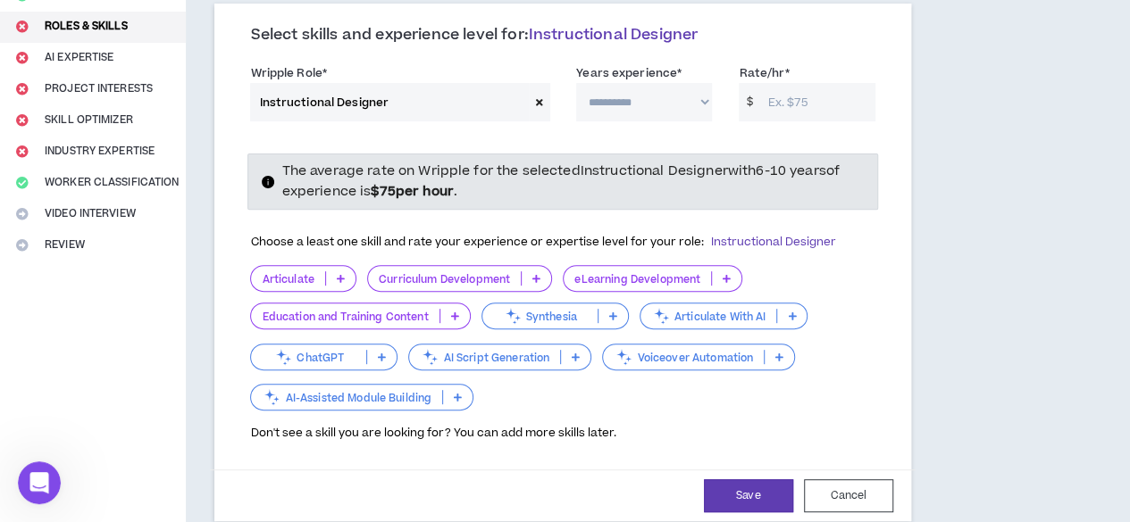
scroll to position [238, 0]
click at [338, 350] on p "ChatGPT" at bounding box center [308, 356] width 115 height 13
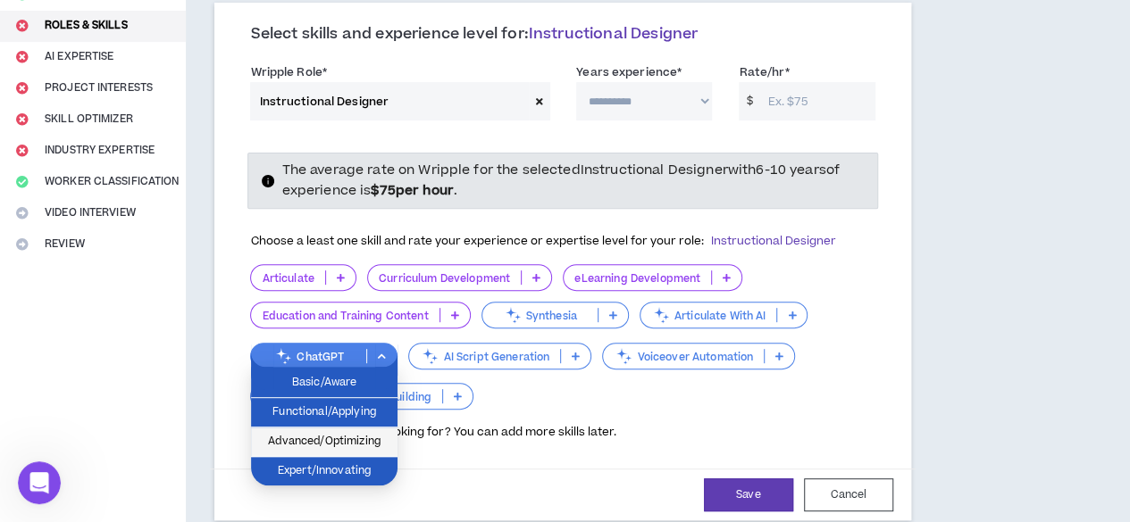
click at [348, 435] on span "Advanced/Optimizing" at bounding box center [324, 442] width 125 height 20
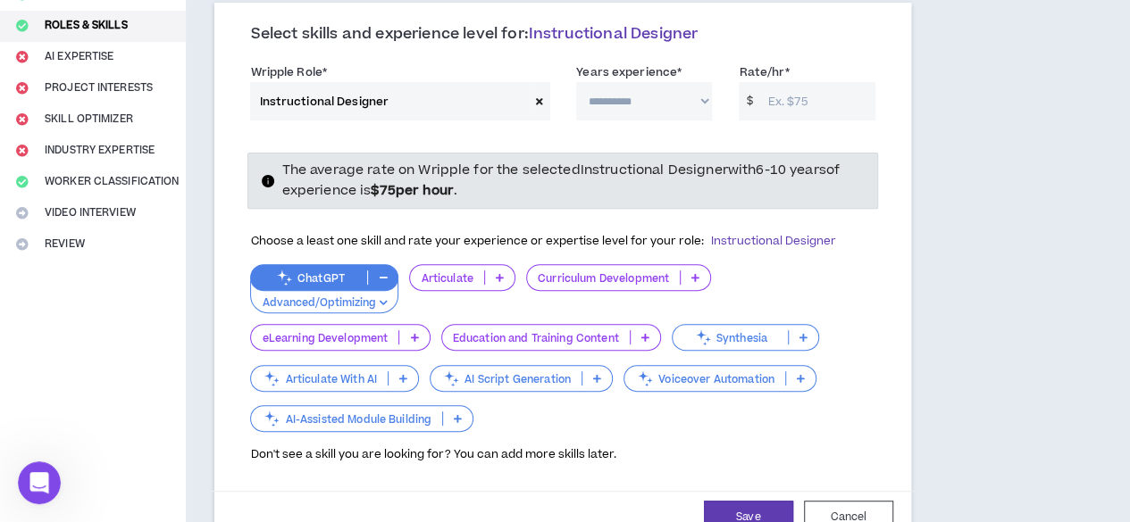
click at [472, 279] on p "Articulate" at bounding box center [446, 278] width 73 height 13
click at [531, 298] on div "Curriculum Development" at bounding box center [618, 288] width 185 height 49
click at [529, 99] on span at bounding box center [539, 101] width 21 height 38
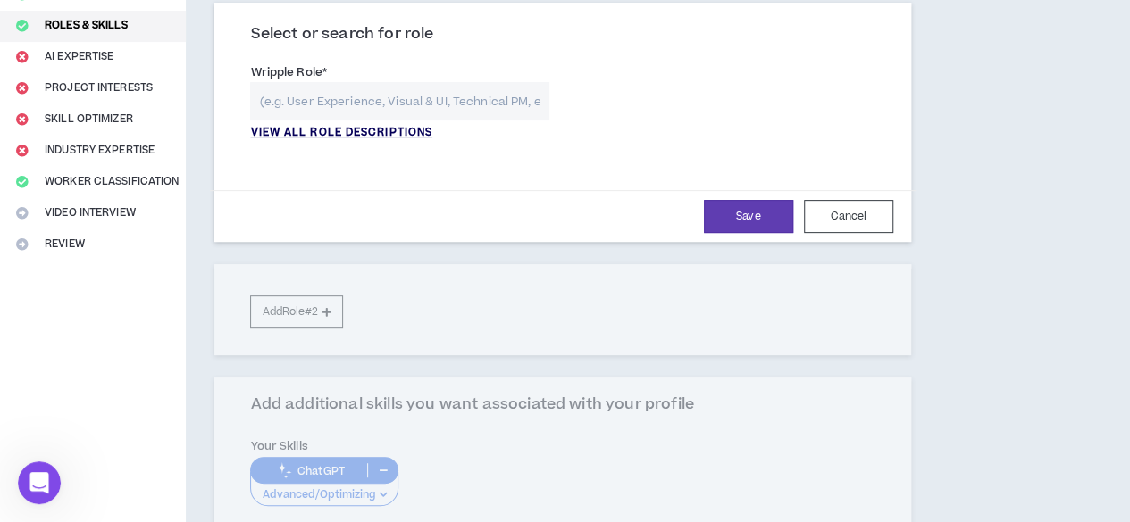
click at [402, 135] on p "VIEW ALL ROLE DESCRIPTIONS" at bounding box center [341, 133] width 182 height 16
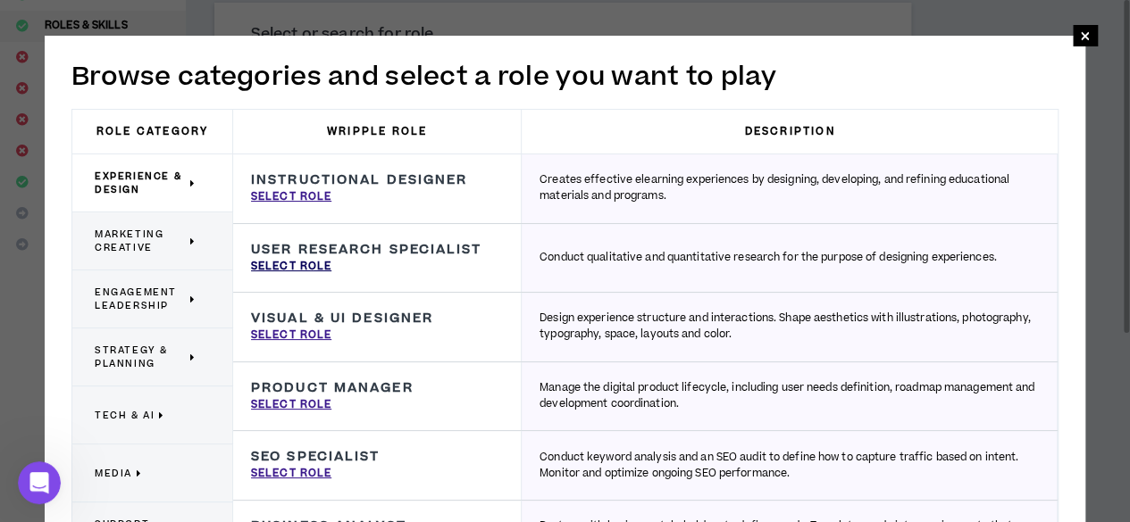
click at [306, 268] on p "Select Role" at bounding box center [291, 267] width 80 height 16
type input "User Research Specialist"
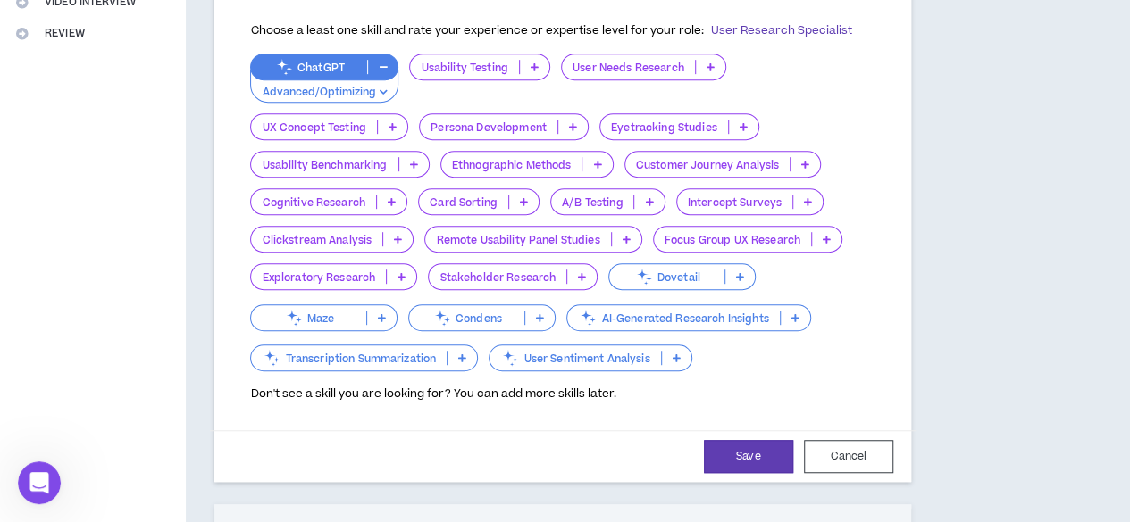
scroll to position [449, 0]
click at [447, 364] on p "Transcription Summarization" at bounding box center [349, 357] width 196 height 13
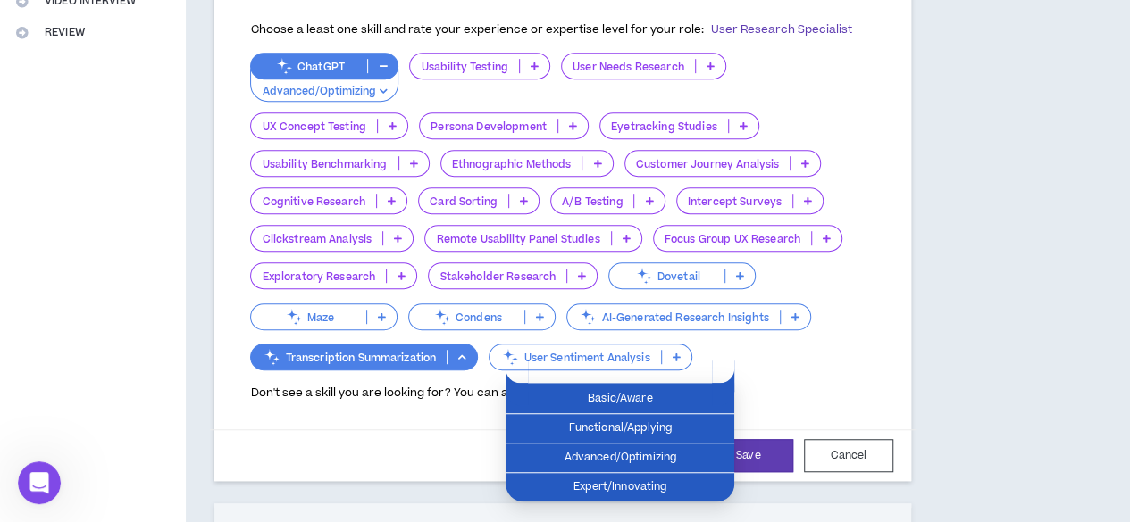
click at [809, 364] on div "ChatGPT Advanced/Optimizing Usability Testing User Needs Research UX Concept Te…" at bounding box center [562, 213] width 624 height 321
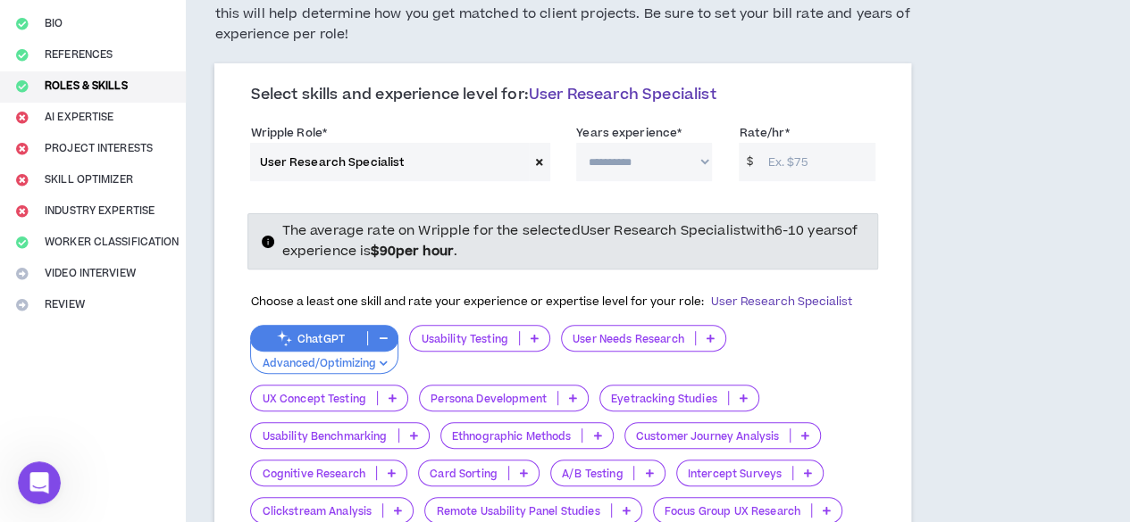
scroll to position [174, 0]
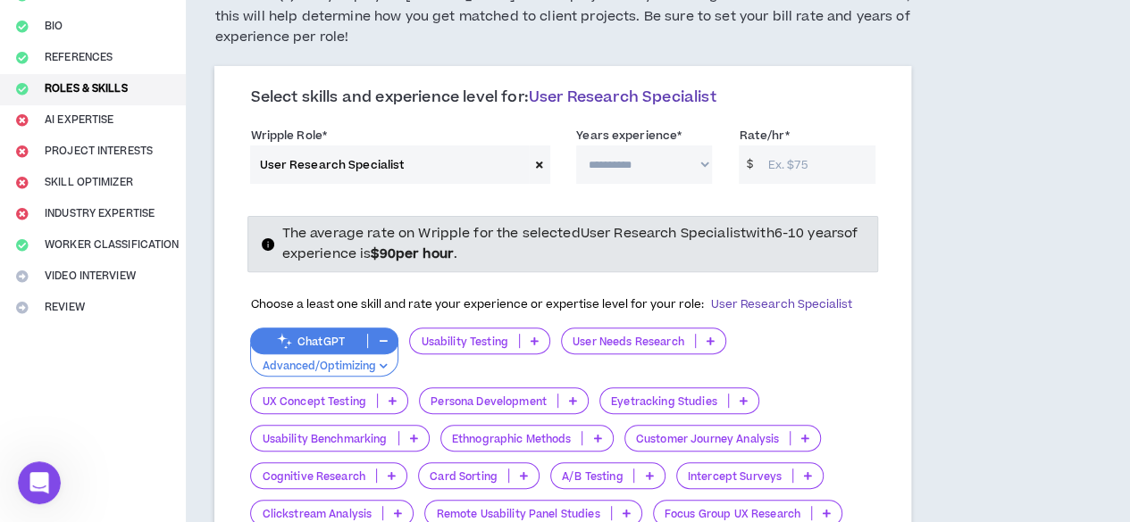
click at [536, 163] on icon at bounding box center [539, 165] width 7 height 10
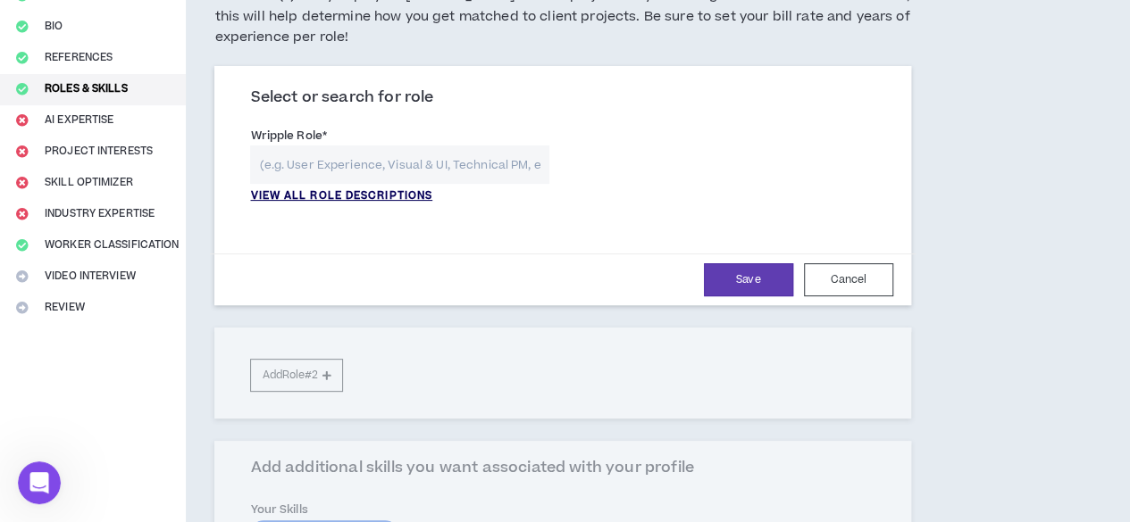
click at [407, 195] on p "VIEW ALL ROLE DESCRIPTIONS" at bounding box center [341, 196] width 182 height 16
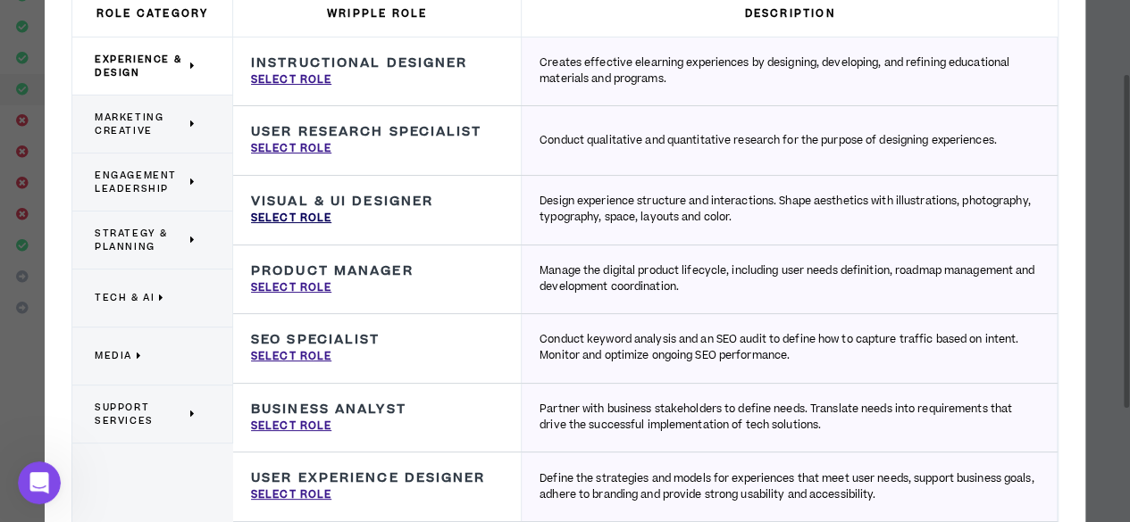
click at [307, 224] on p "Select Role" at bounding box center [291, 219] width 80 height 16
type input "Visual & UI Designer"
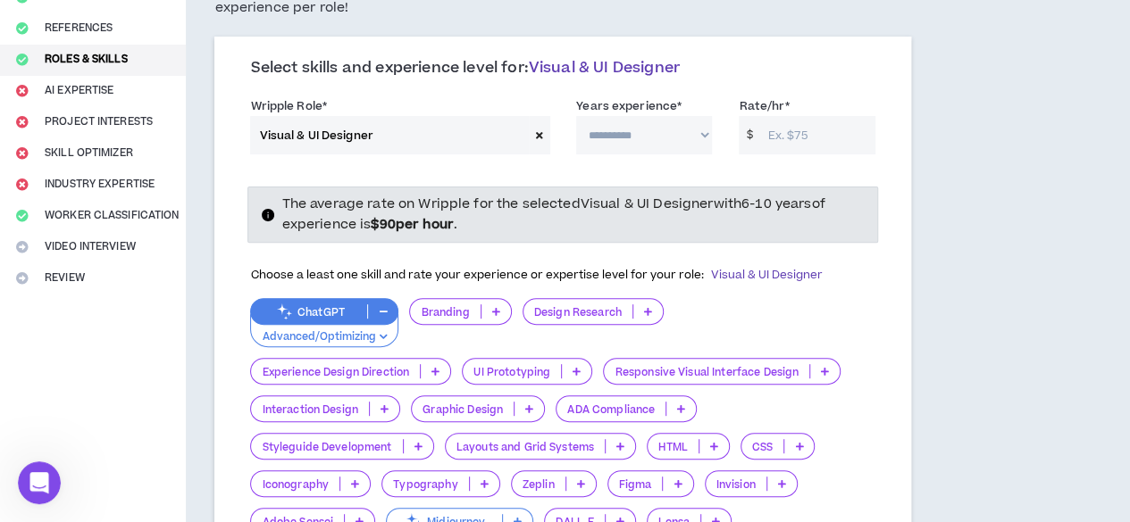
scroll to position [200, 0]
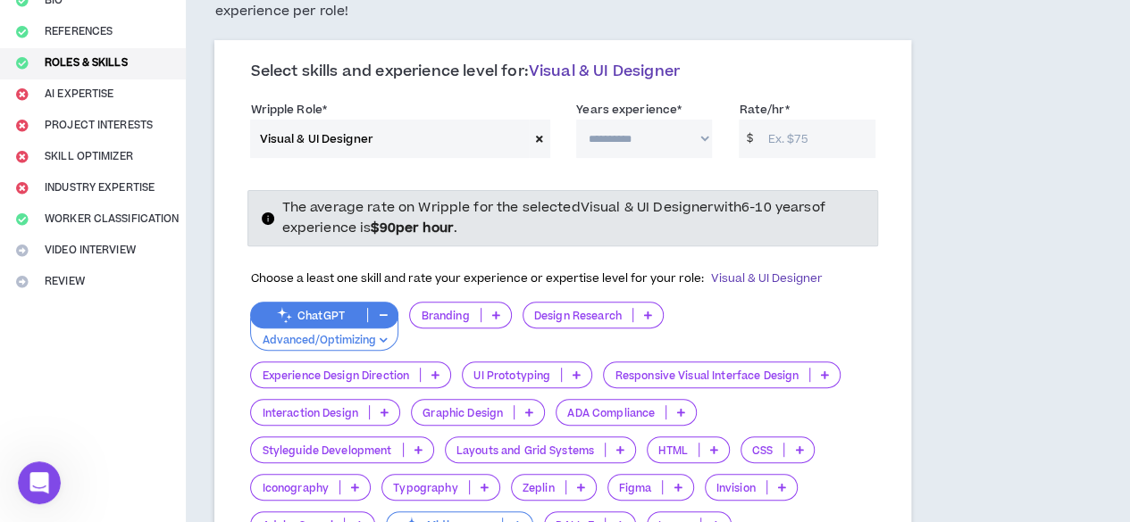
click at [536, 138] on icon at bounding box center [539, 139] width 7 height 10
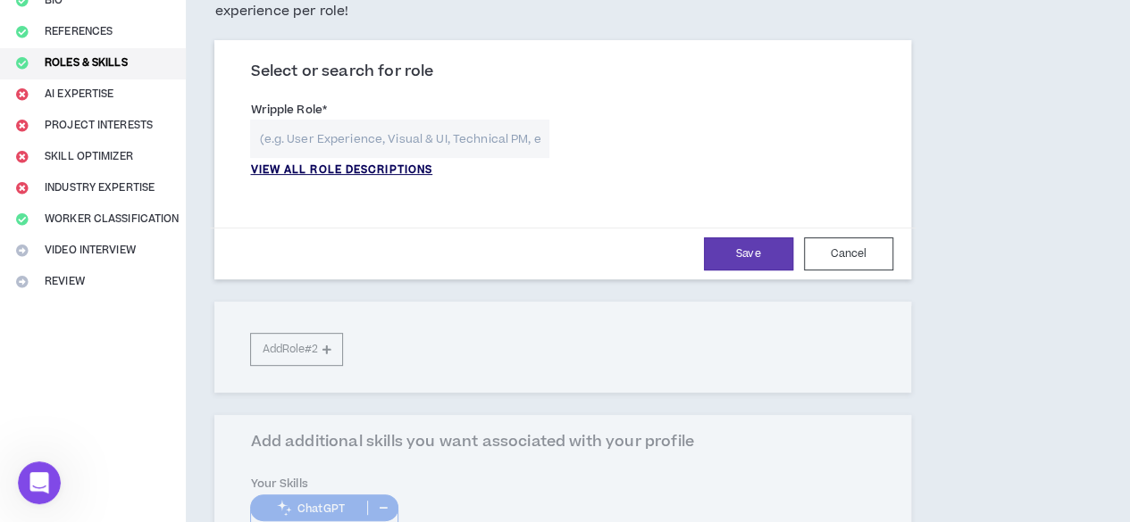
click at [405, 171] on p "VIEW ALL ROLE DESCRIPTIONS" at bounding box center [341, 171] width 182 height 16
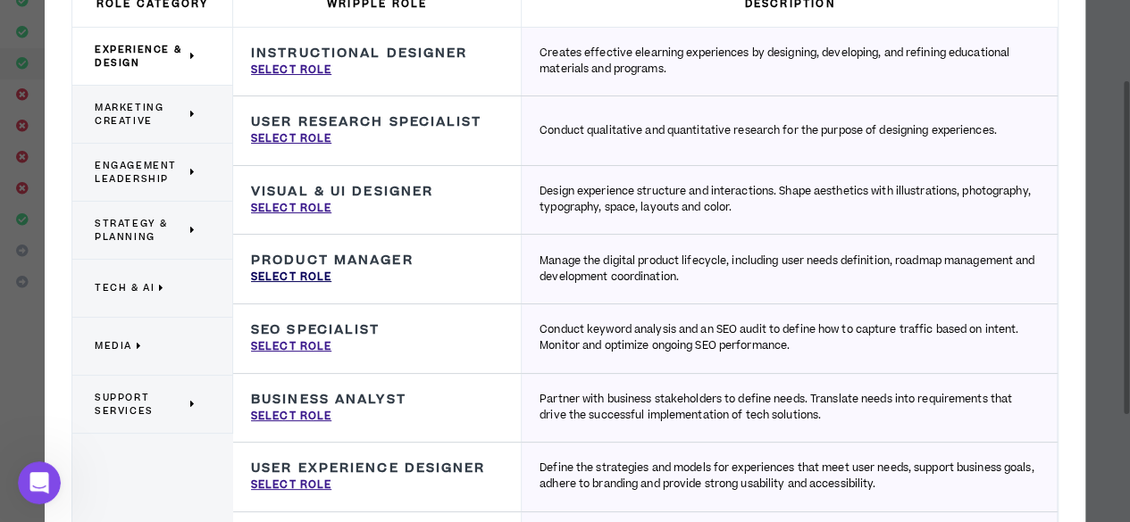
click at [292, 280] on p "Select Role" at bounding box center [291, 278] width 80 height 16
type input "Product Manager"
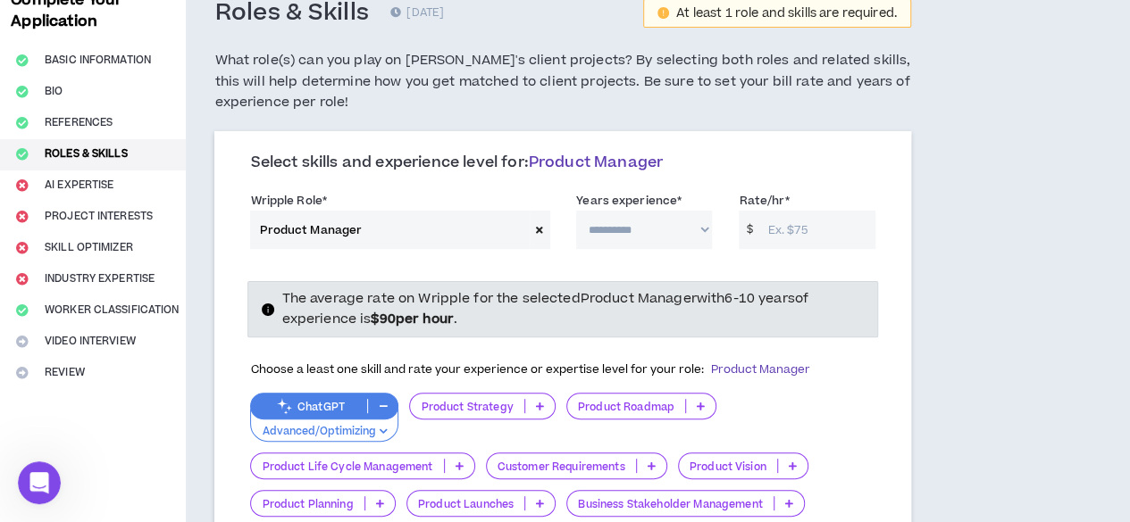
scroll to position [107, 0]
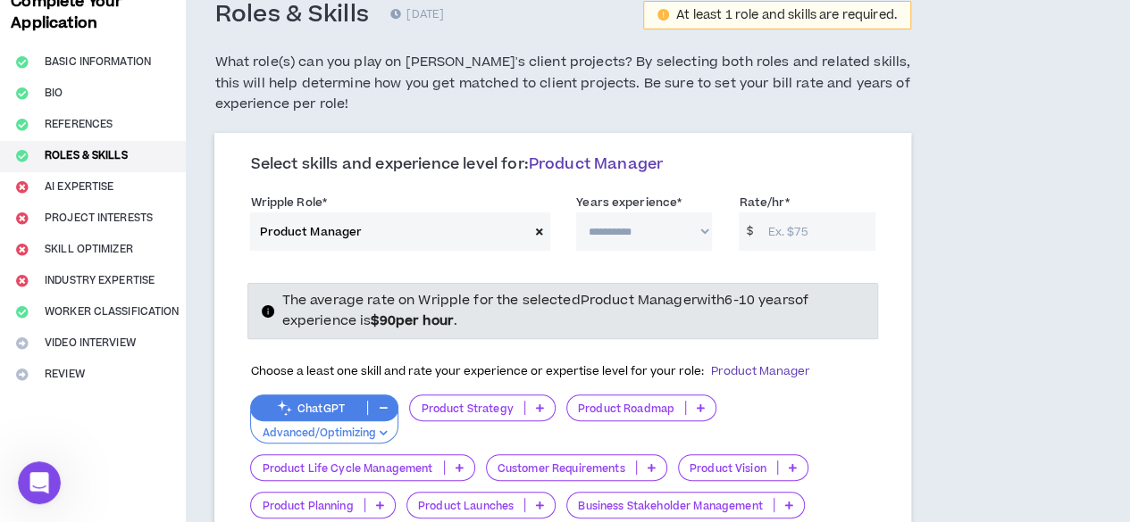
click at [529, 232] on span at bounding box center [539, 232] width 21 height 38
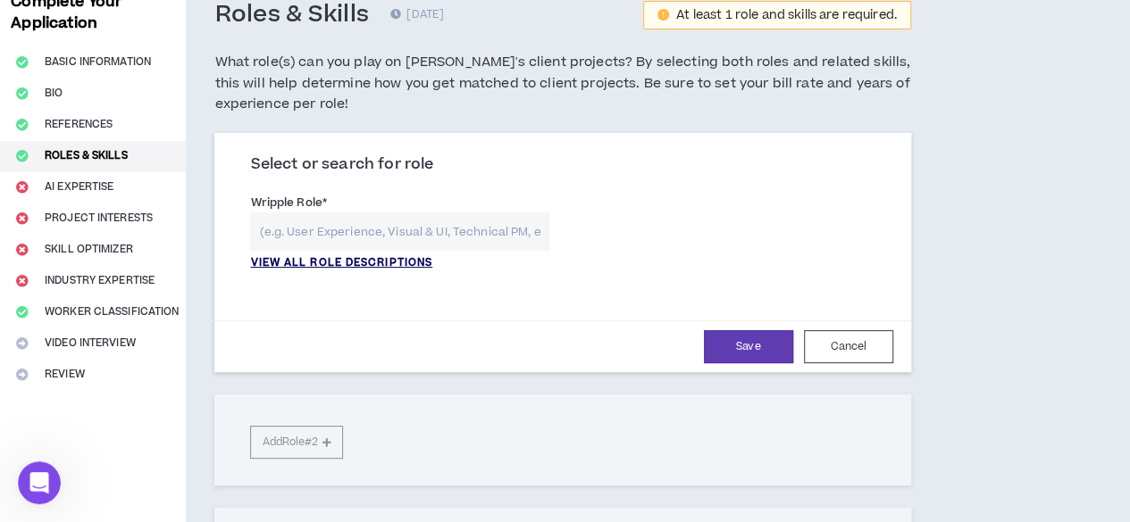
click at [403, 262] on p "VIEW ALL ROLE DESCRIPTIONS" at bounding box center [341, 263] width 182 height 16
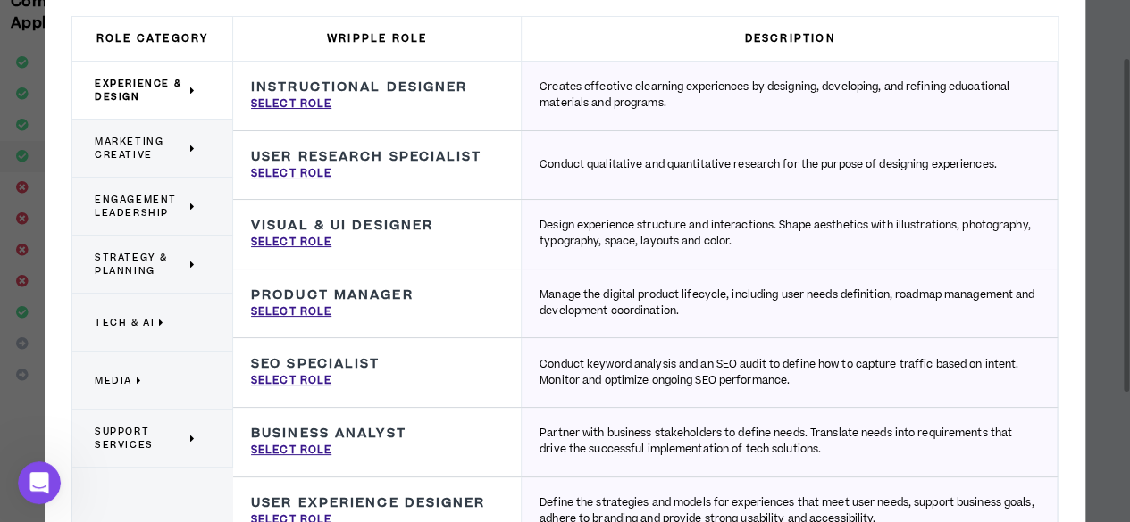
click at [316, 389] on div "SEO Specialist Conduct keyword analysis and an SEO audit to define how to captu…" at bounding box center [377, 372] width 288 height 69
click at [316, 383] on p "Select Role" at bounding box center [291, 381] width 80 height 16
type input "SEO Specialist"
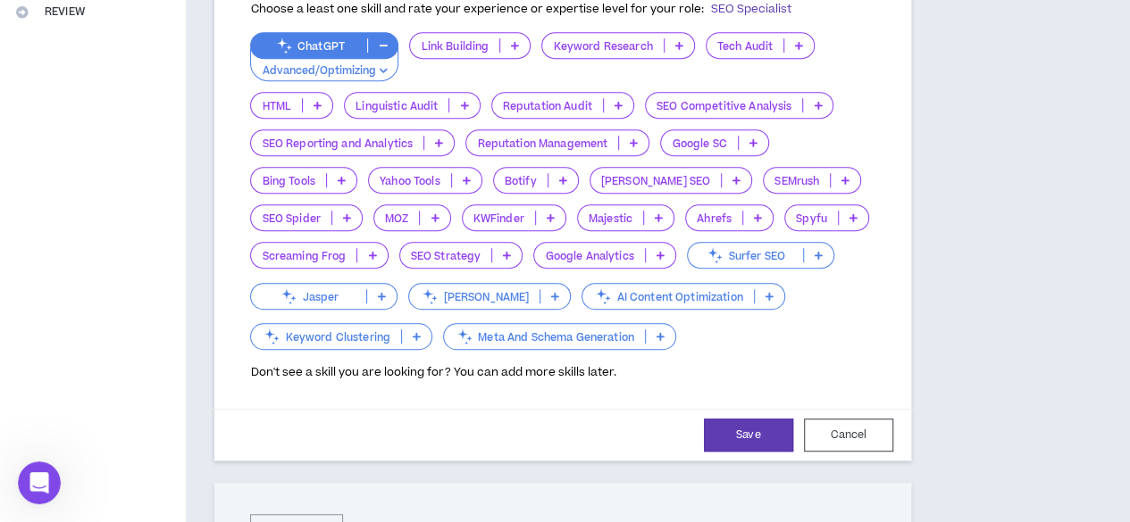
scroll to position [0, 0]
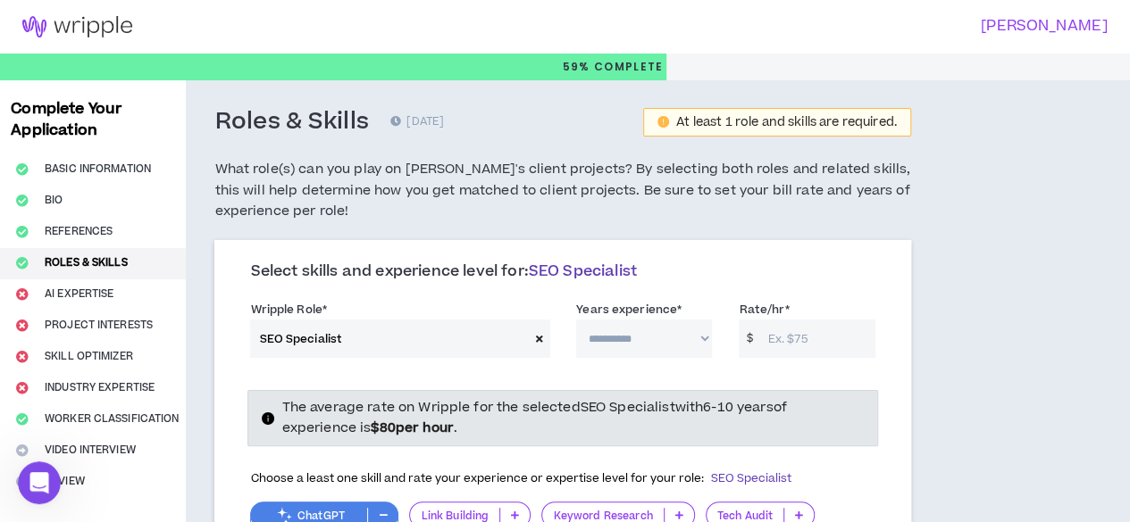
click at [536, 342] on icon at bounding box center [539, 339] width 7 height 10
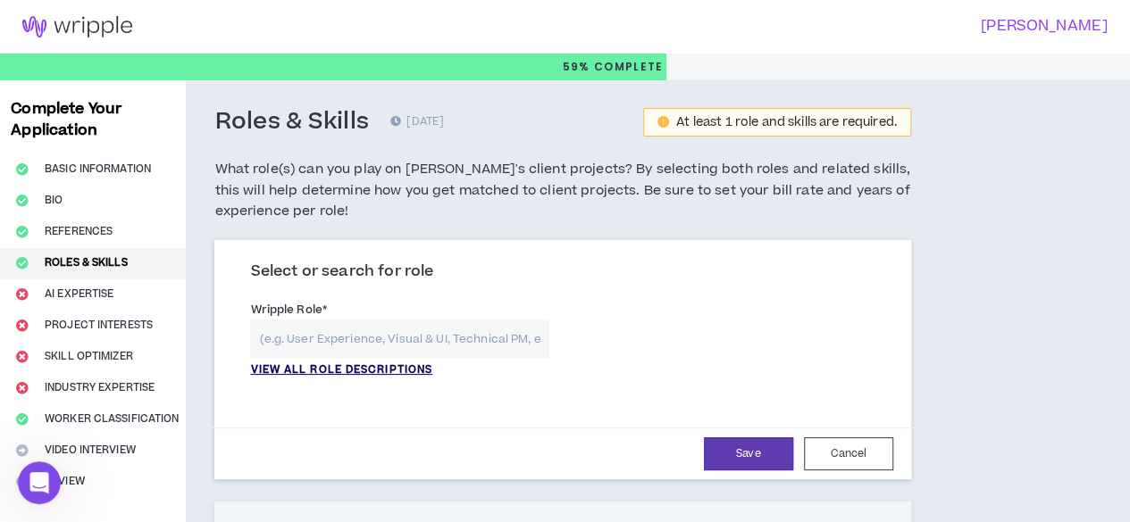
click at [405, 369] on p "VIEW ALL ROLE DESCRIPTIONS" at bounding box center [341, 371] width 182 height 16
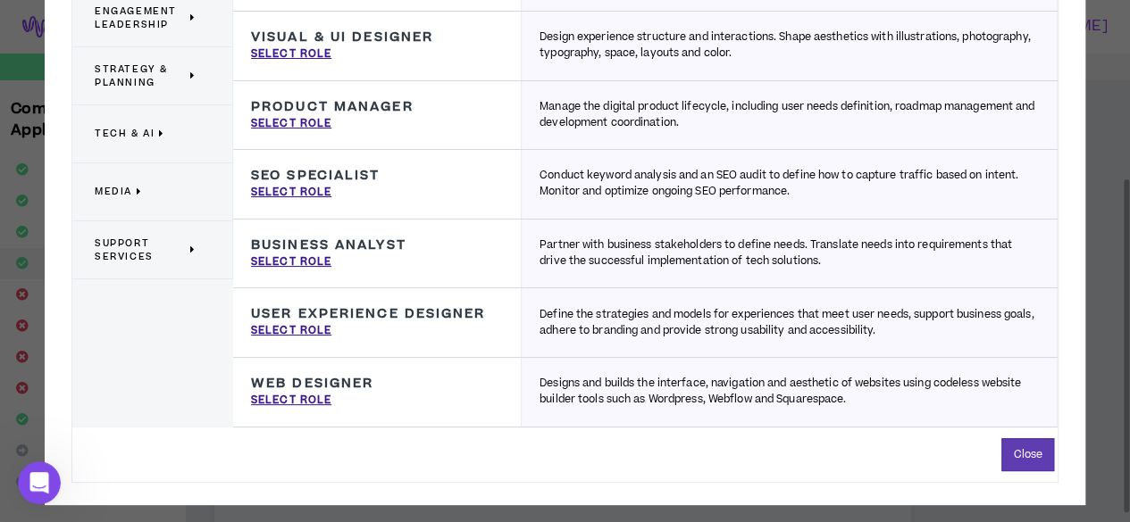
click at [170, 255] on span "Support Services" at bounding box center [140, 250] width 91 height 27
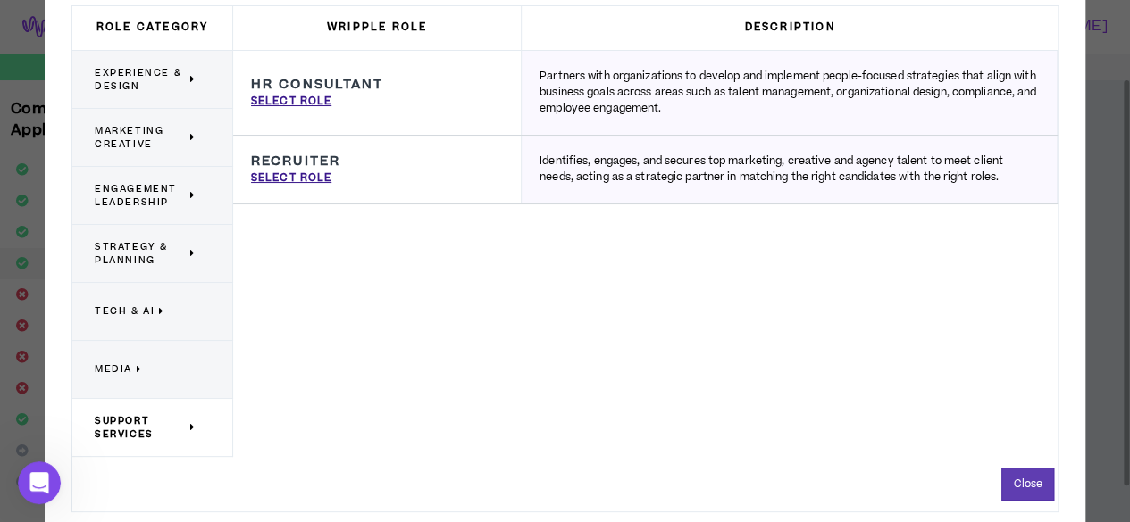
click at [144, 372] on p "Media" at bounding box center [146, 369] width 102 height 39
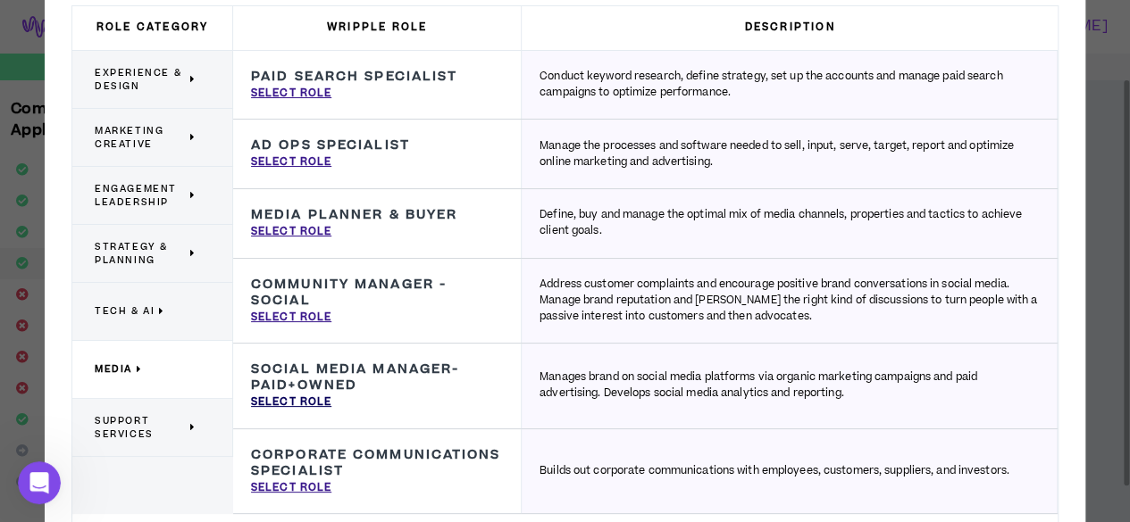
click at [310, 399] on p "Select Role" at bounding box center [291, 403] width 80 height 16
type input "Social Media Manager-Paid+Owned"
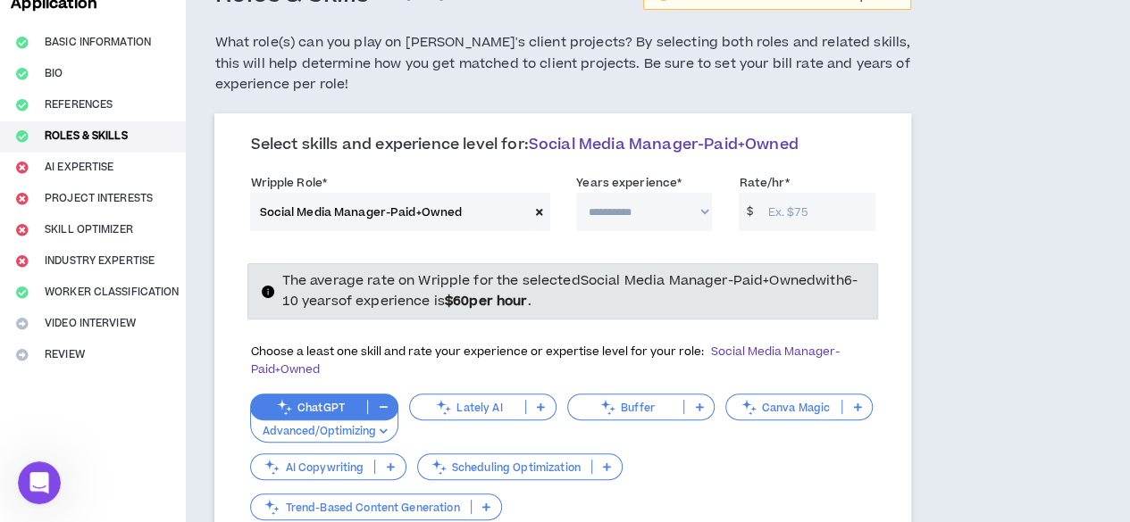
scroll to position [126, 0]
click at [427, 188] on div "Wripple Role * Social Media Manager-Paid+Owned" at bounding box center [399, 203] width 299 height 58
click at [536, 212] on icon at bounding box center [539, 213] width 7 height 10
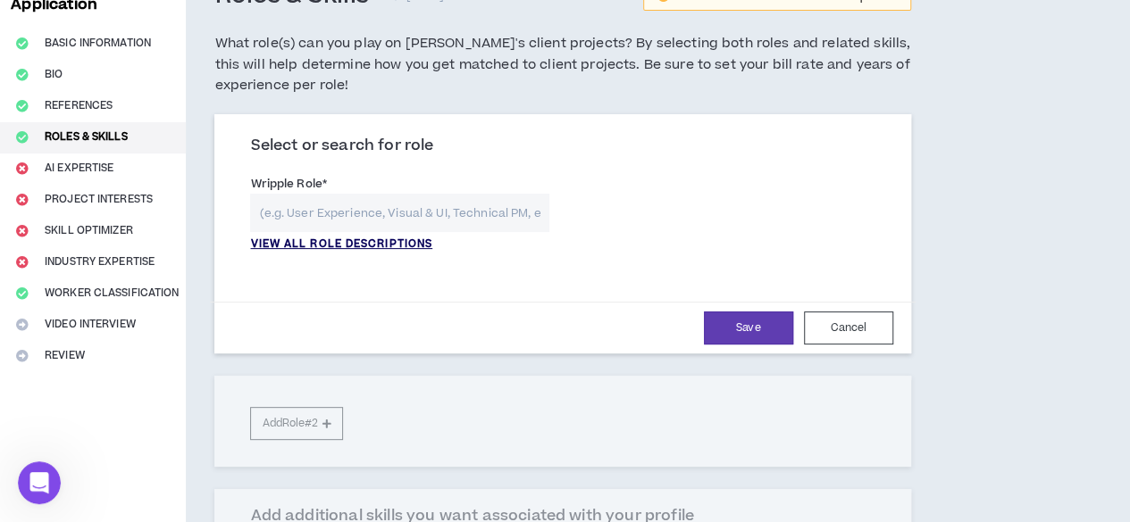
click at [384, 247] on p "VIEW ALL ROLE DESCRIPTIONS" at bounding box center [341, 245] width 182 height 16
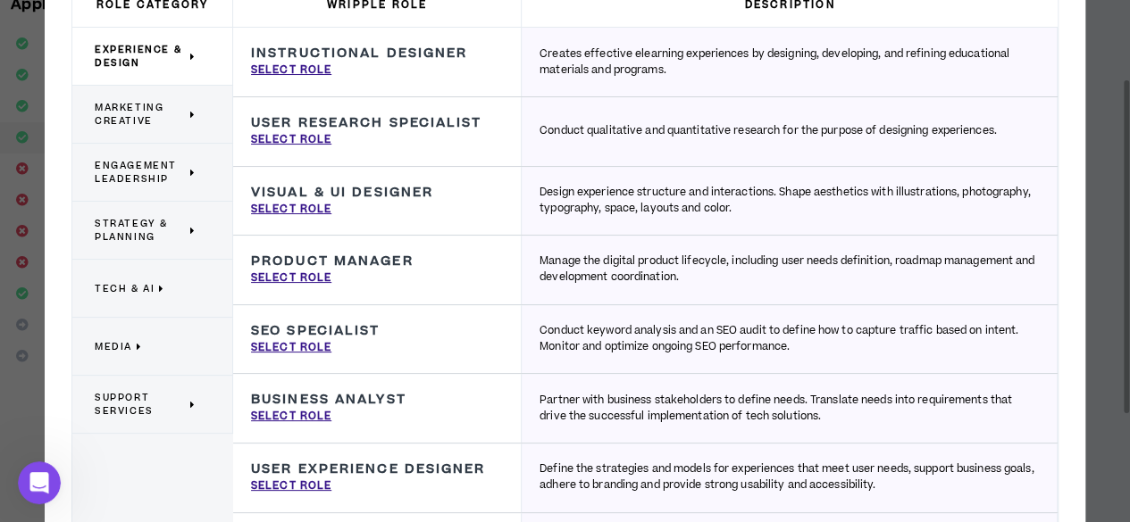
click at [138, 347] on icon at bounding box center [140, 346] width 6 height 13
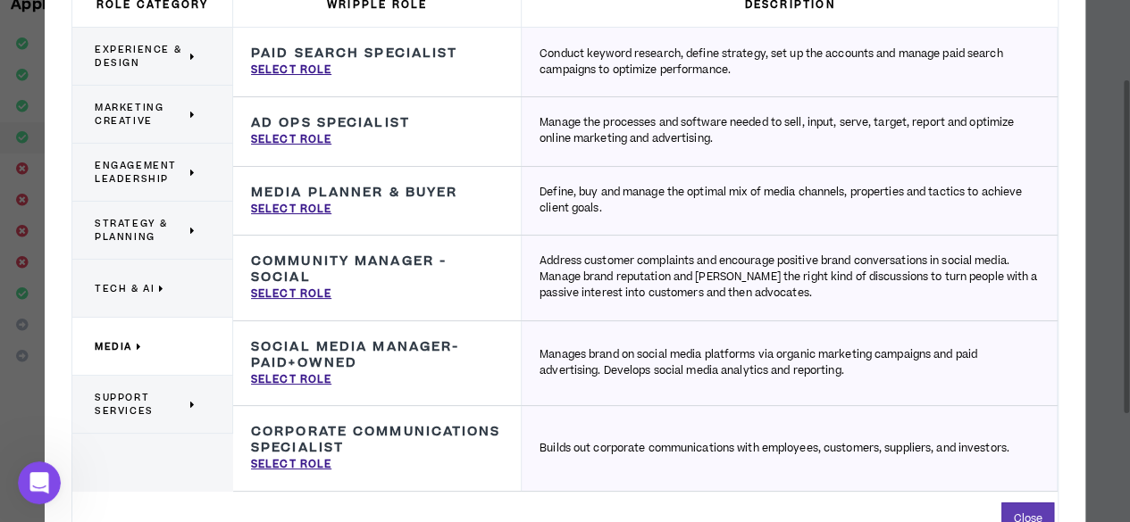
click at [290, 278] on h3 "Community Manager - Social" at bounding box center [377, 270] width 252 height 32
click at [304, 296] on p "Select Role" at bounding box center [291, 295] width 80 height 16
type input "Community Manager - Social"
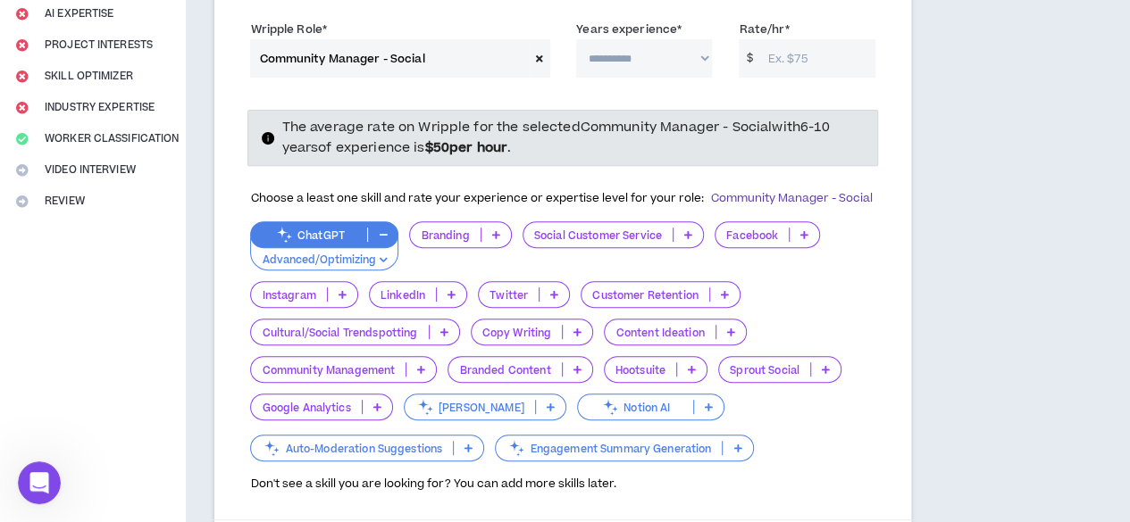
scroll to position [281, 0]
click at [454, 241] on p "Branding" at bounding box center [445, 234] width 70 height 13
click at [326, 241] on p "ChatGPT" at bounding box center [309, 234] width 116 height 13
click at [447, 247] on div "Branding" at bounding box center [460, 234] width 102 height 27
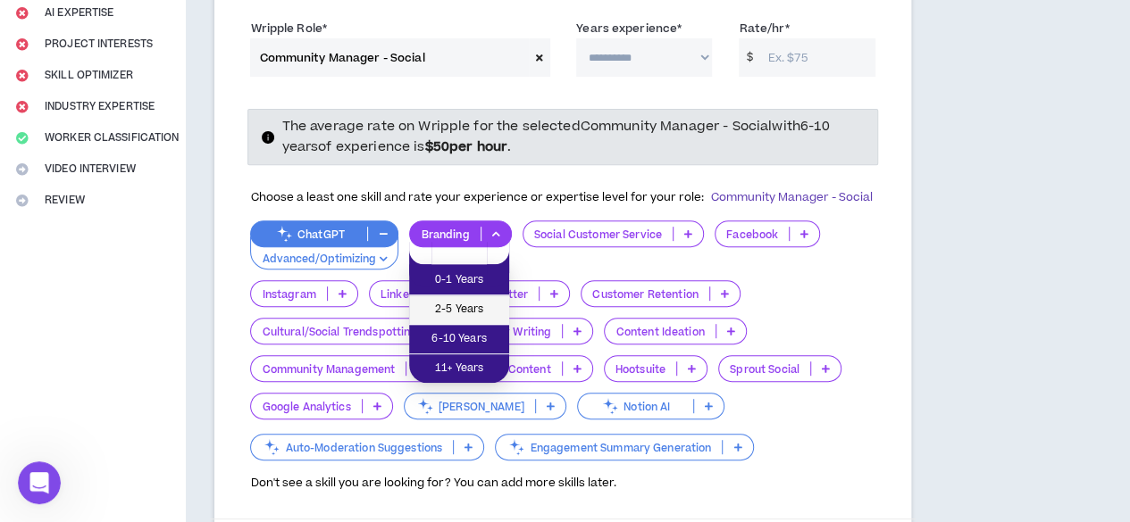
click at [447, 300] on span "2-5 Years" at bounding box center [459, 310] width 79 height 20
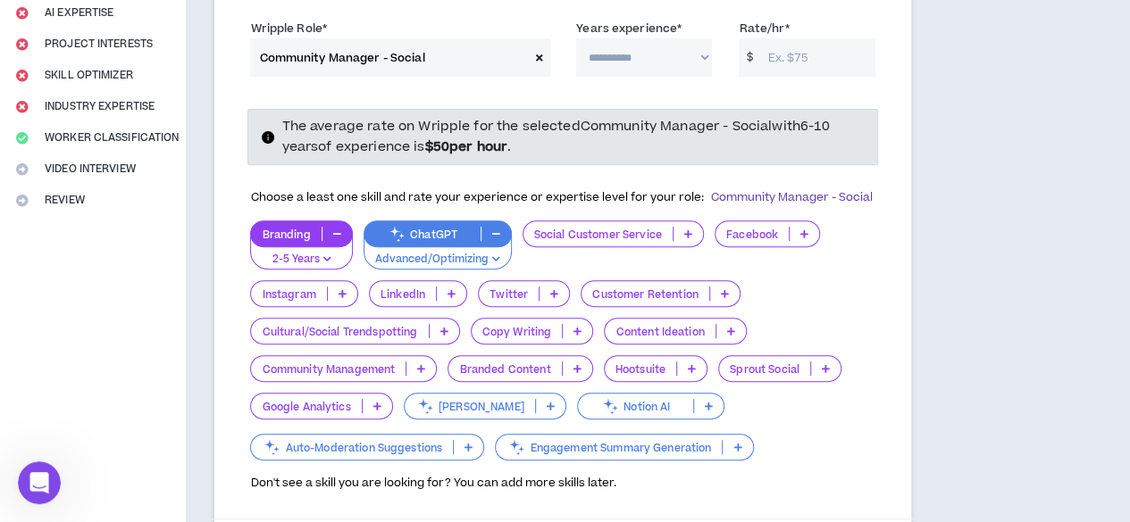
click at [567, 247] on div "Social Customer Service" at bounding box center [612, 234] width 181 height 27
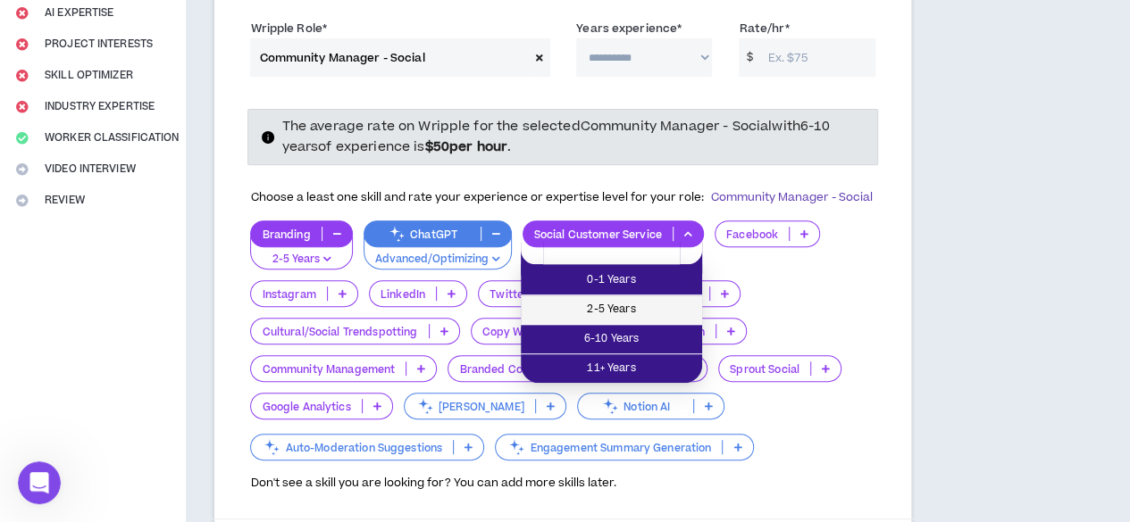
click at [580, 308] on span "2-5 Years" at bounding box center [611, 310] width 160 height 20
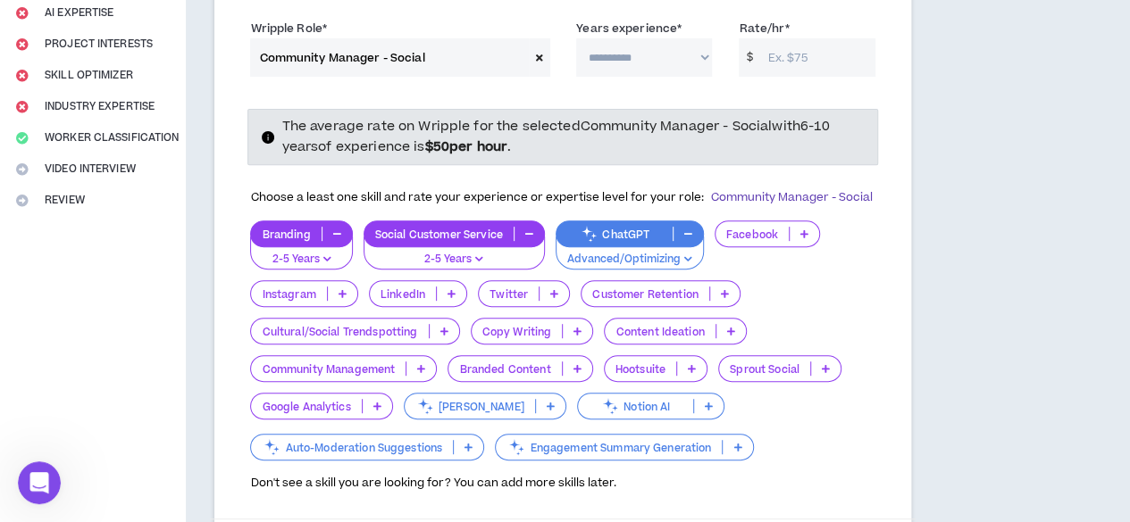
scroll to position [390, 0]
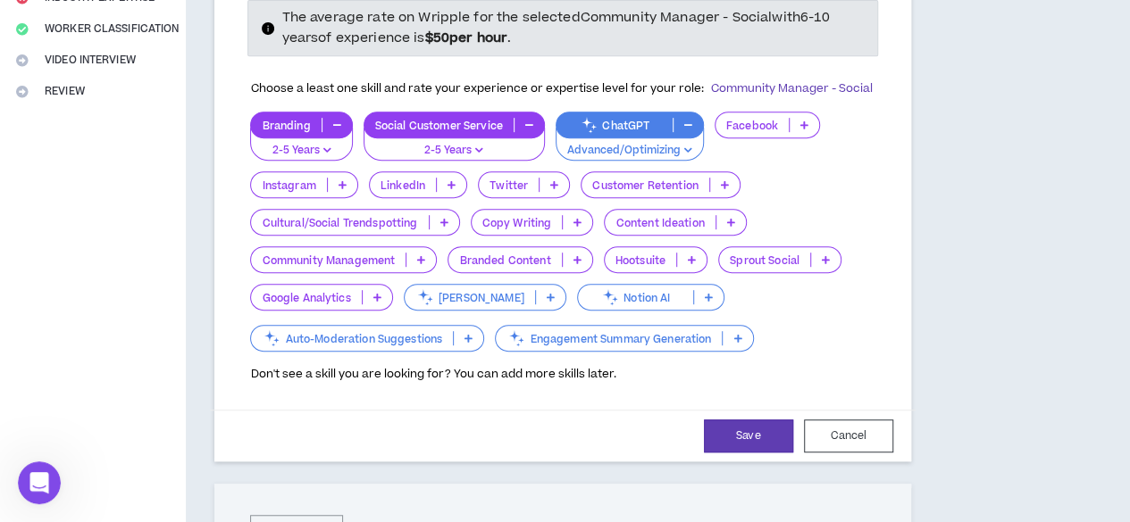
click at [392, 311] on div "Google Analytics" at bounding box center [321, 297] width 142 height 27
click at [578, 305] on p "Notion AI" at bounding box center [635, 297] width 115 height 13
click at [631, 134] on div "ChatGPT" at bounding box center [630, 125] width 148 height 27
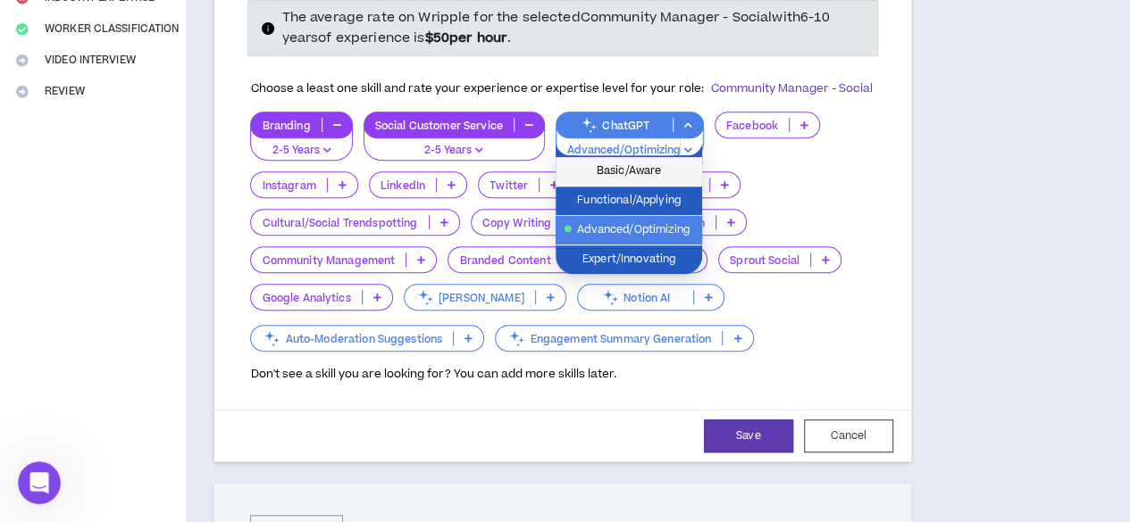
drag, startPoint x: 622, startPoint y: 153, endPoint x: 622, endPoint y: 173, distance: 20.5
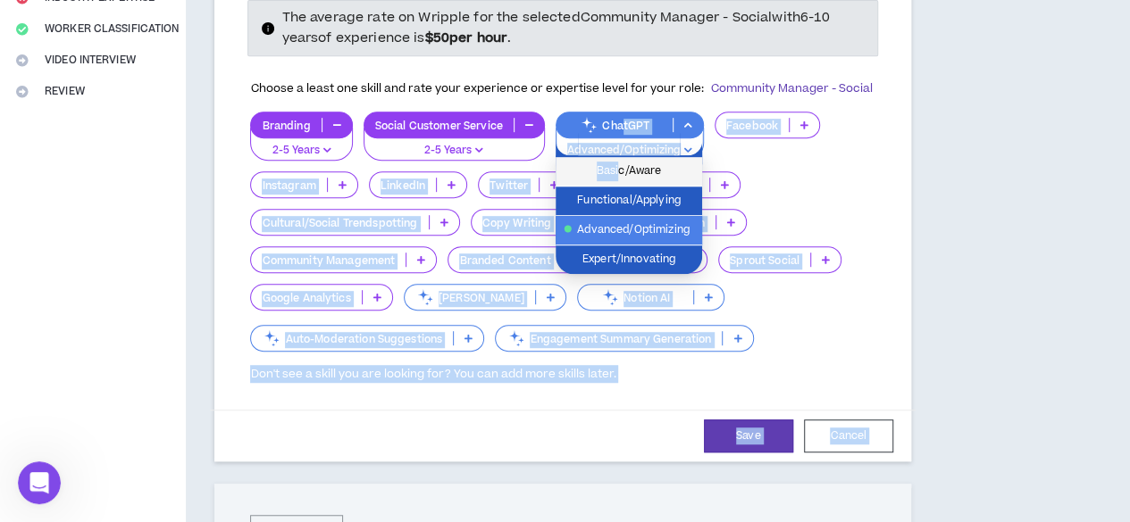
click at [622, 173] on span "Basic/Aware" at bounding box center [628, 172] width 125 height 20
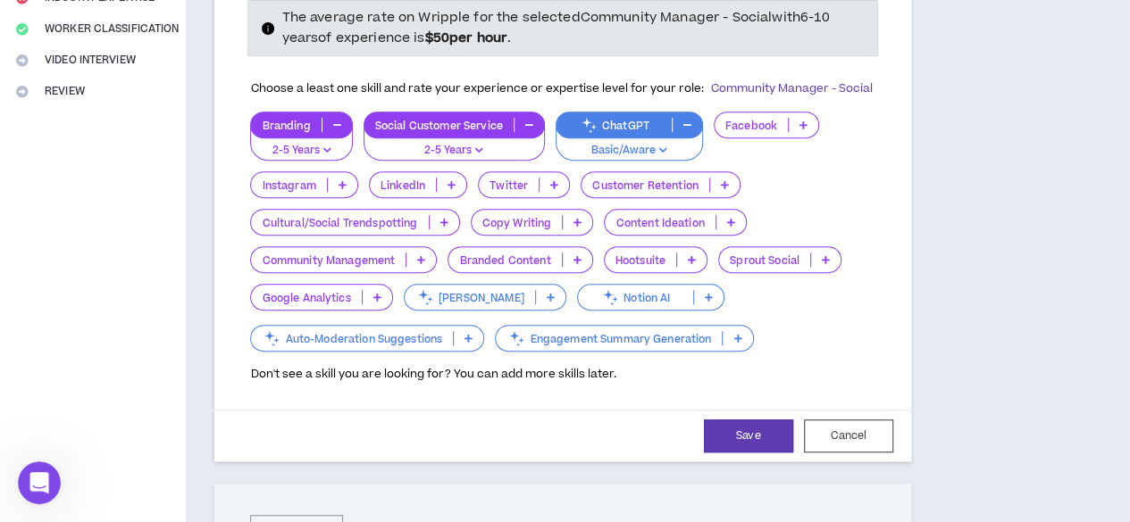
click at [623, 132] on p "ChatGPT" at bounding box center [613, 125] width 115 height 13
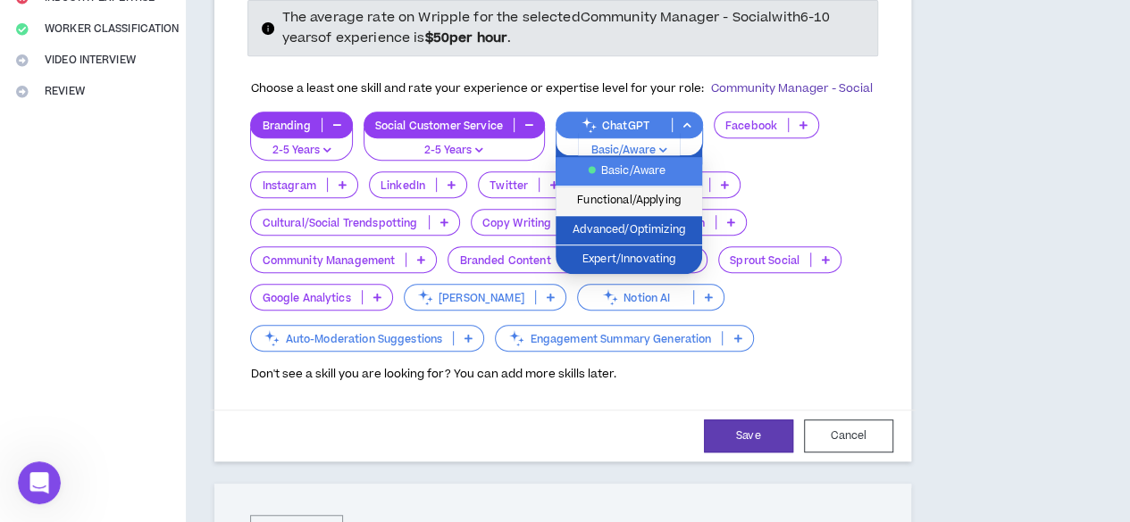
click at [623, 196] on span "Functional/Applying" at bounding box center [628, 201] width 125 height 20
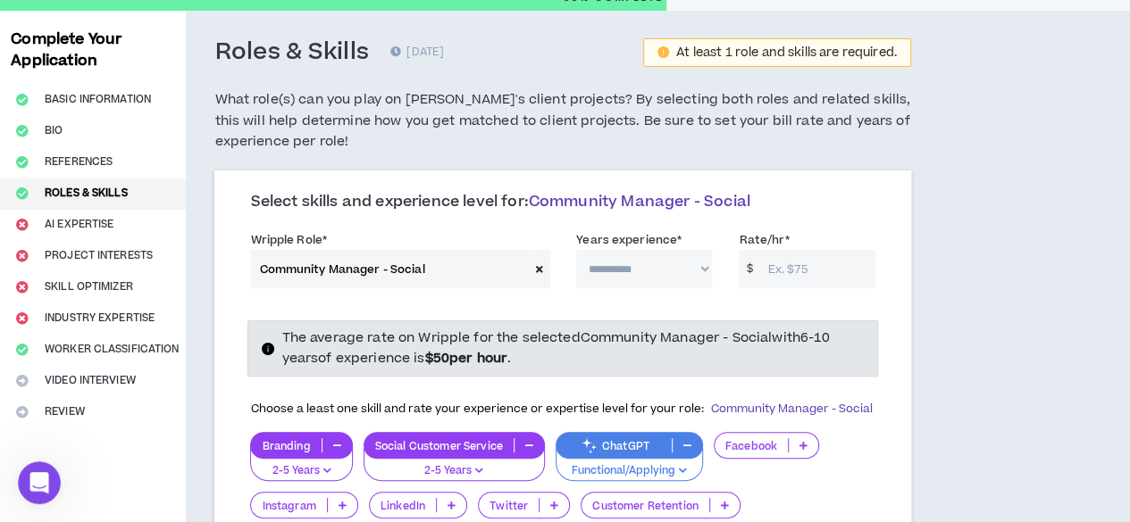
scroll to position [67, 0]
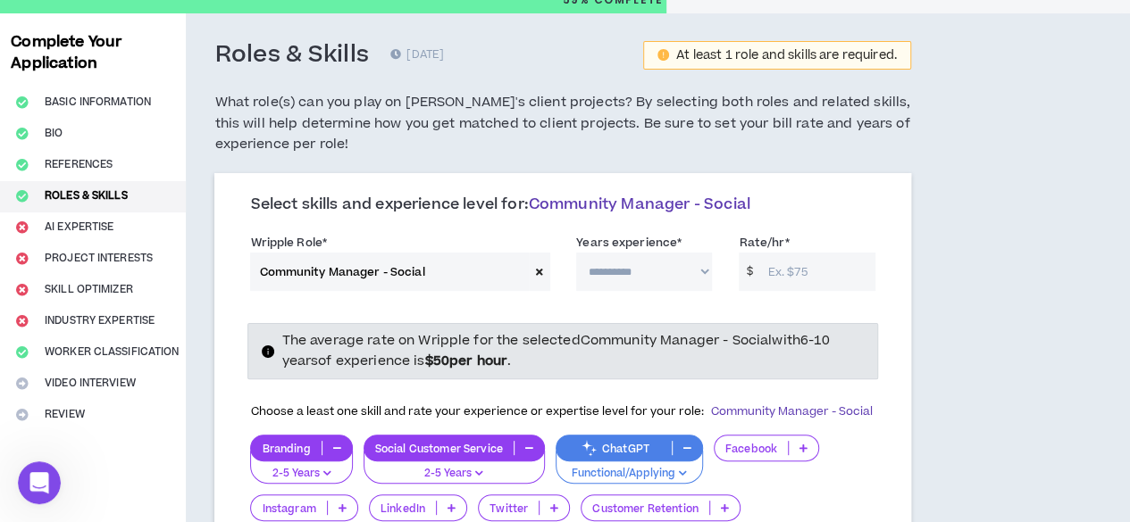
click at [529, 265] on span at bounding box center [539, 272] width 21 height 38
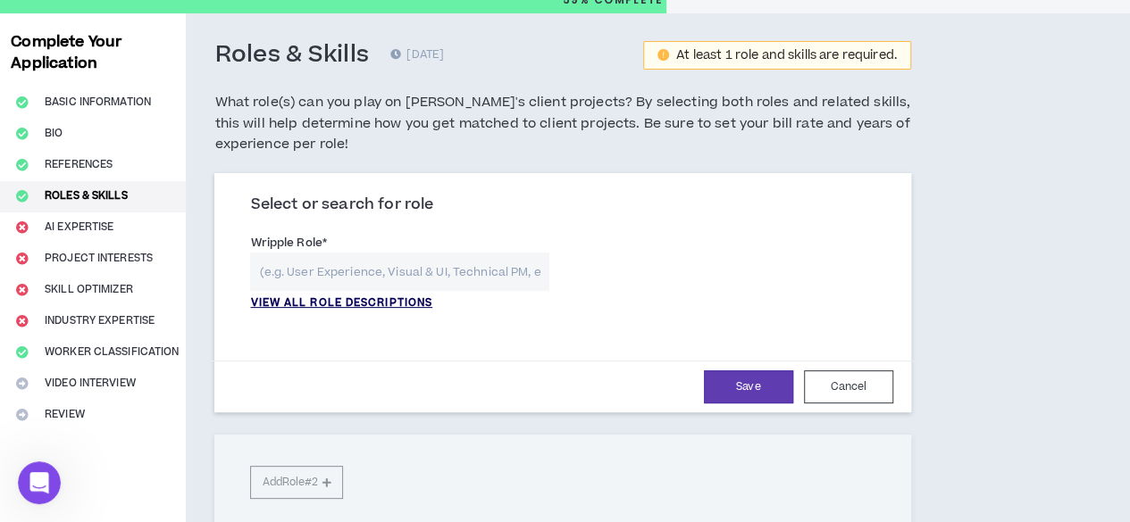
click at [349, 305] on p "VIEW ALL ROLE DESCRIPTIONS" at bounding box center [341, 304] width 182 height 16
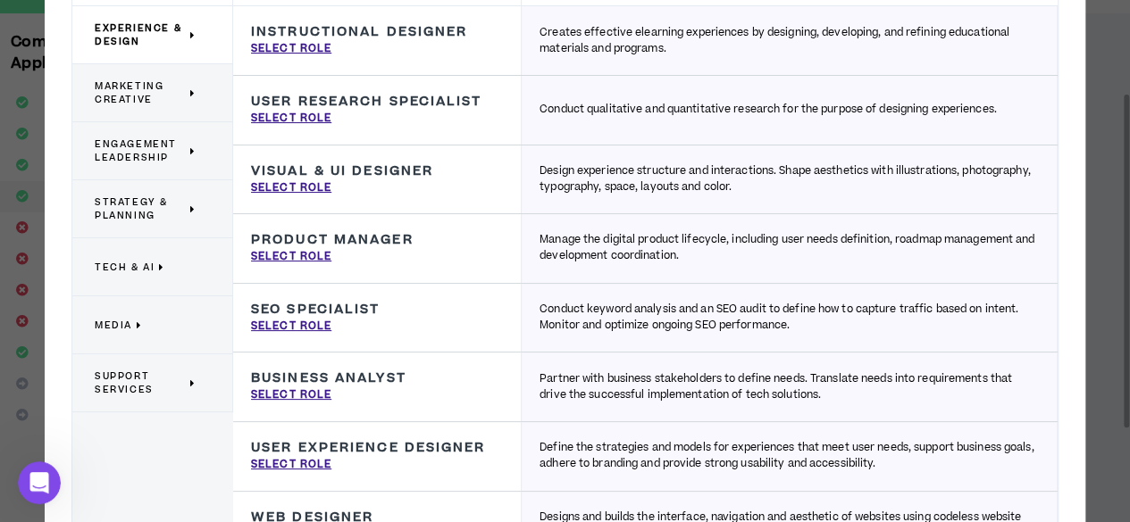
click at [114, 321] on span "Media" at bounding box center [114, 325] width 38 height 13
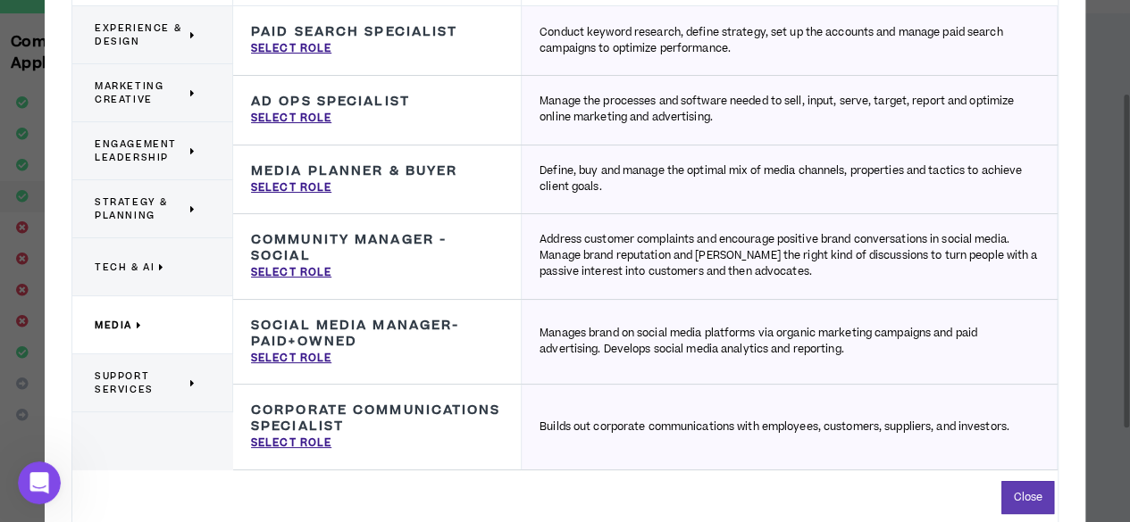
click at [119, 272] on span "Tech & AI" at bounding box center [125, 267] width 60 height 13
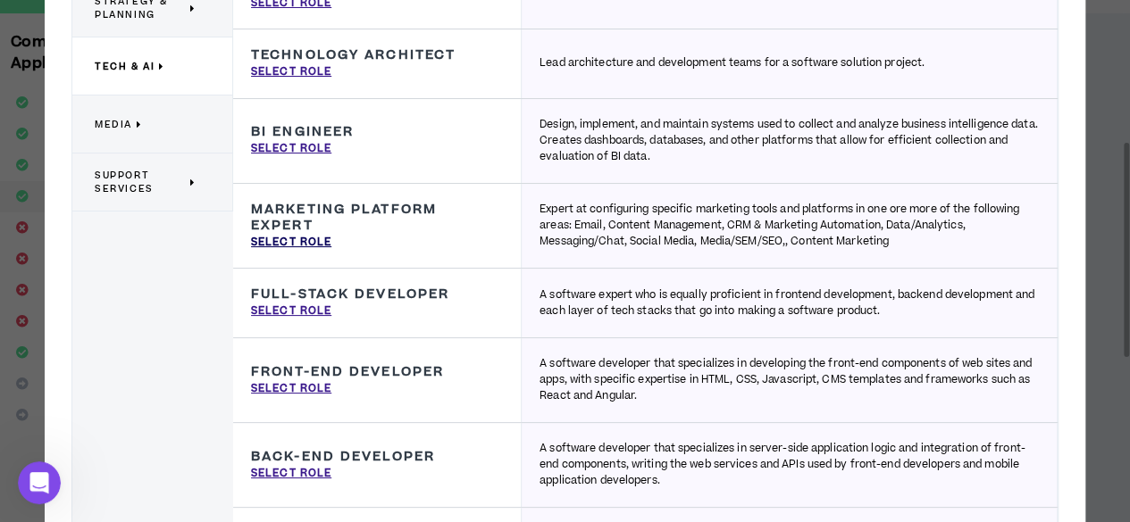
click at [291, 238] on p "Select Role" at bounding box center [291, 243] width 80 height 16
type input "Marketing Platform Expert"
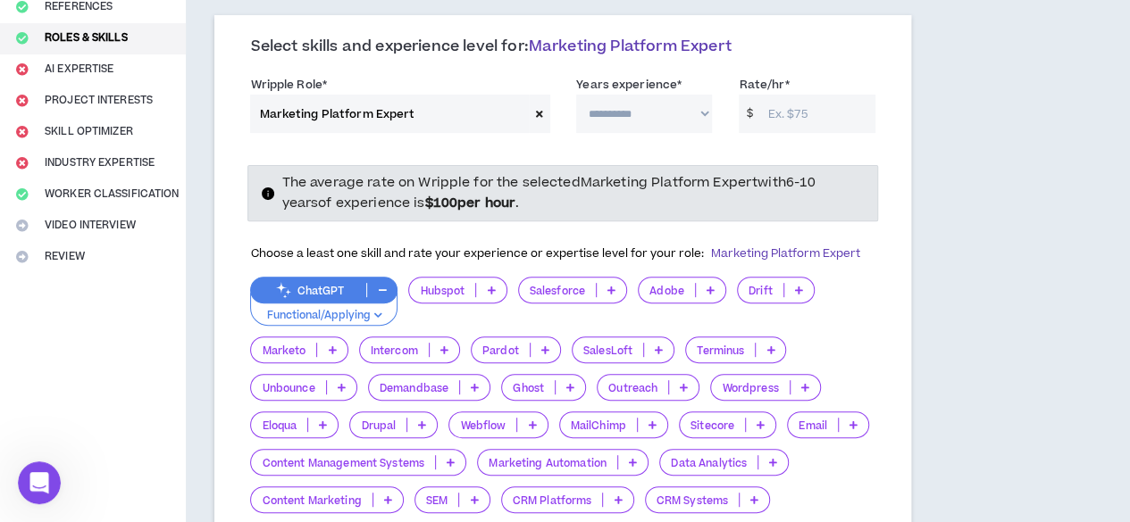
scroll to position [243, 0]
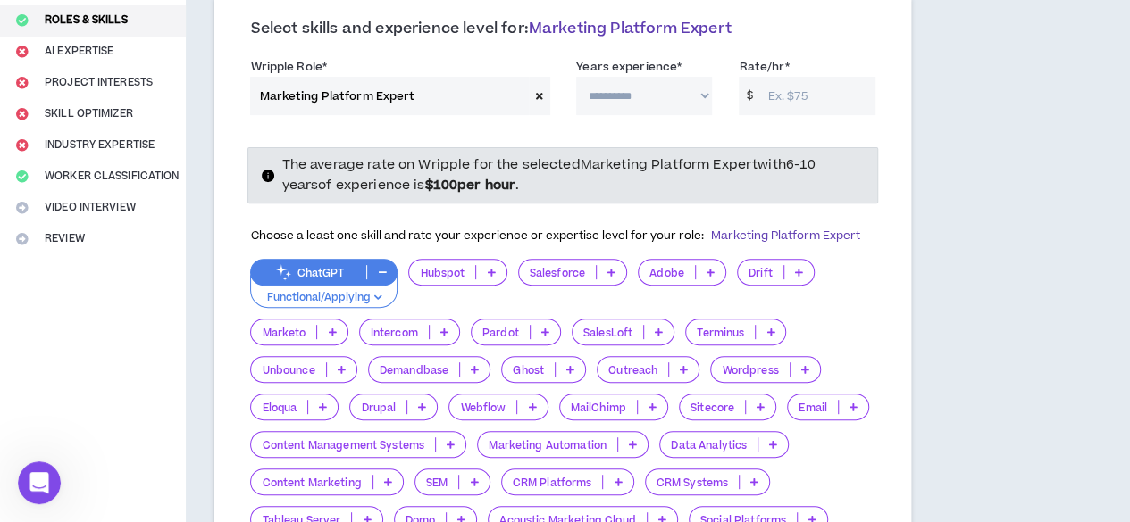
click at [361, 280] on p "ChatGPT" at bounding box center [308, 272] width 115 height 13
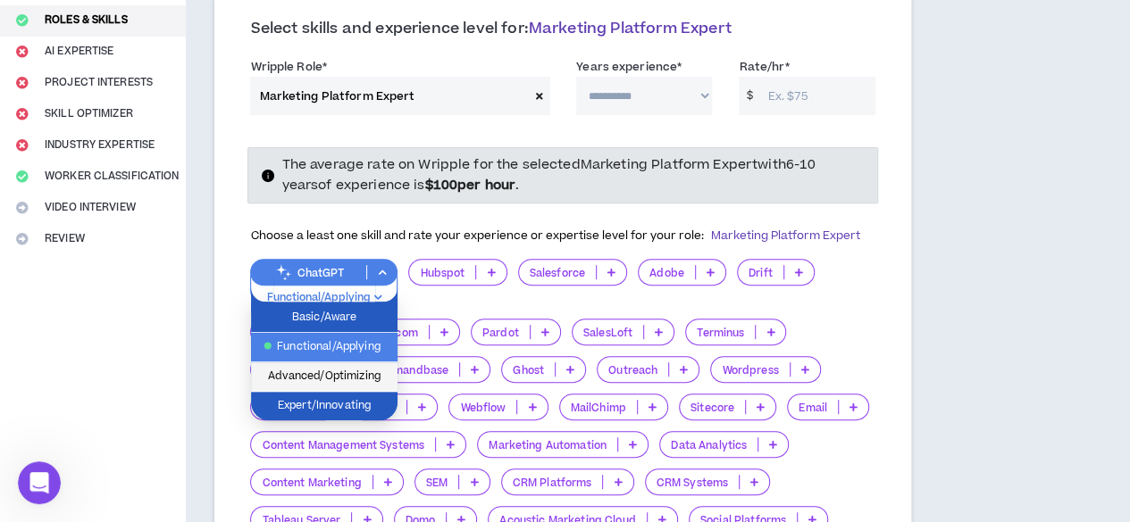
click at [347, 371] on span "Advanced/Optimizing" at bounding box center [324, 377] width 125 height 20
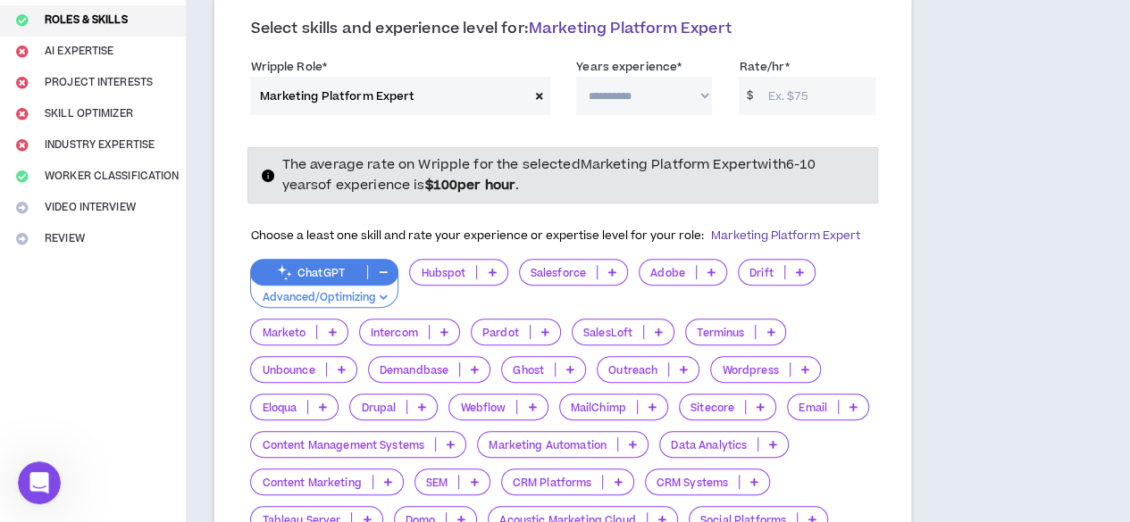
click at [437, 280] on p "Hubspot" at bounding box center [443, 272] width 66 height 13
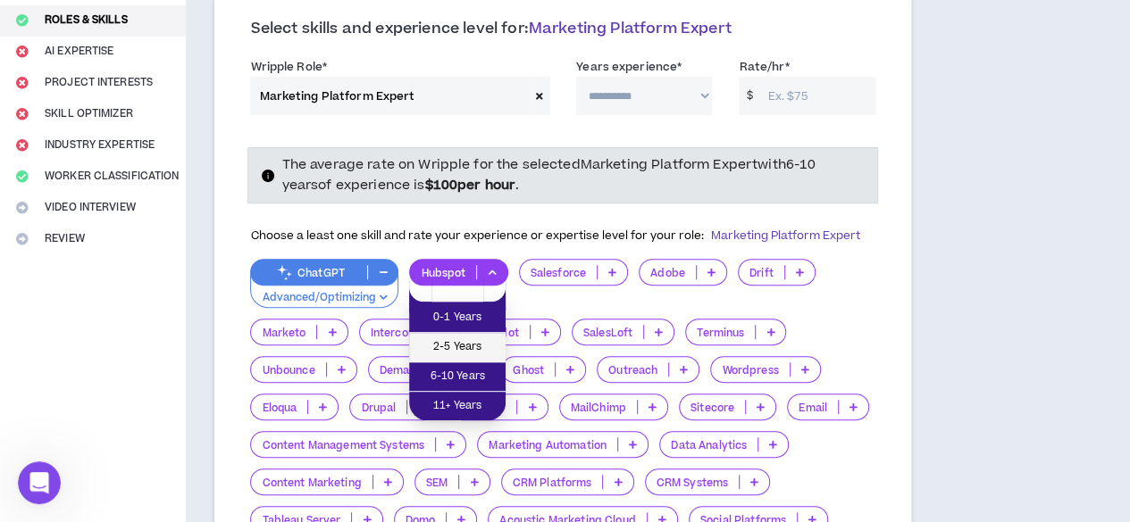
click at [448, 346] on span "2-5 Years" at bounding box center [457, 348] width 75 height 20
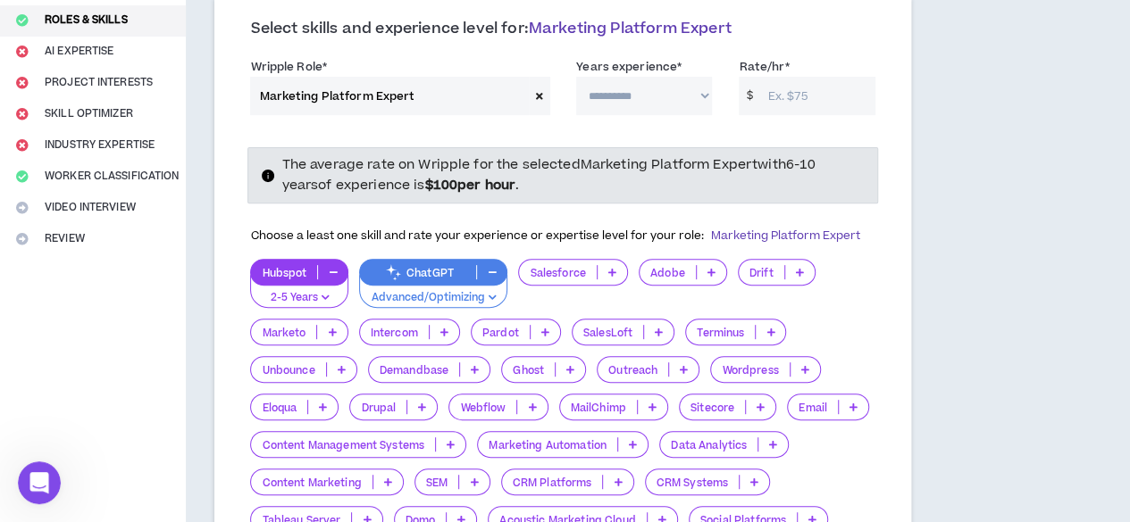
click at [581, 280] on p "Salesforce" at bounding box center [557, 272] width 77 height 13
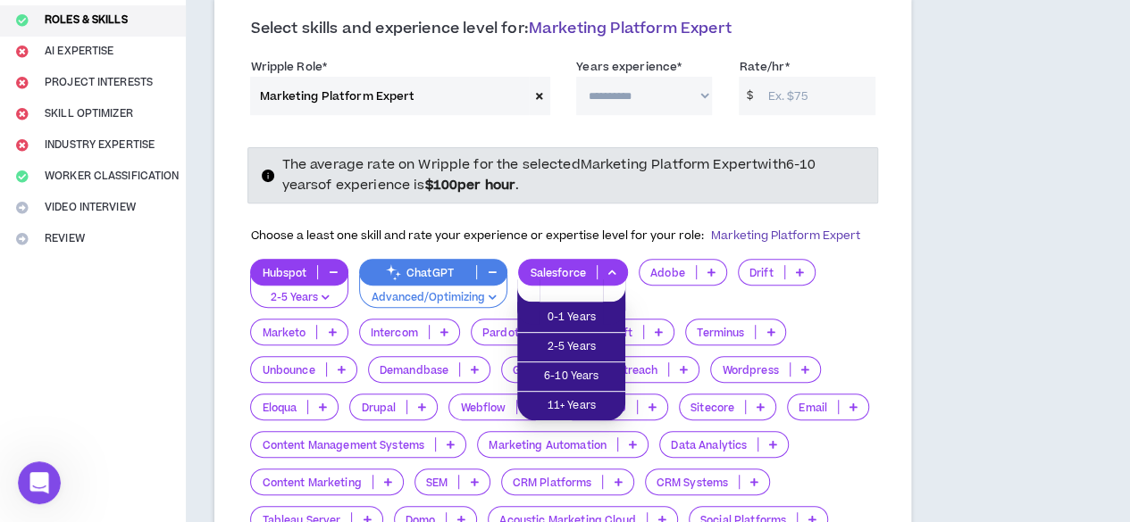
scroll to position [315, 0]
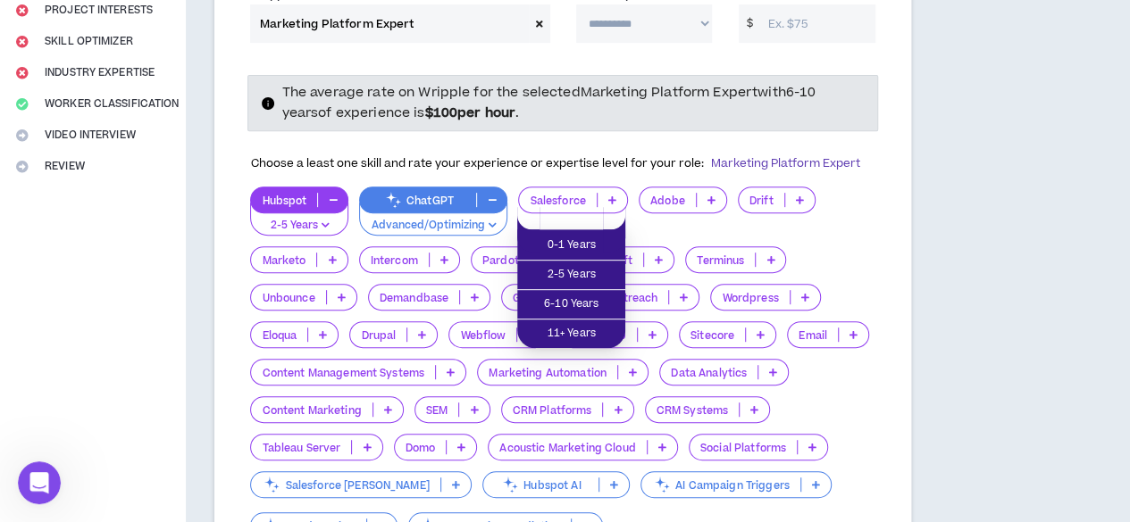
click at [810, 255] on div "Hubspot 2-5 Years ChatGPT Advanced/Optimizing Salesforce Adobe Drift Marketo In…" at bounding box center [562, 364] width 624 height 355
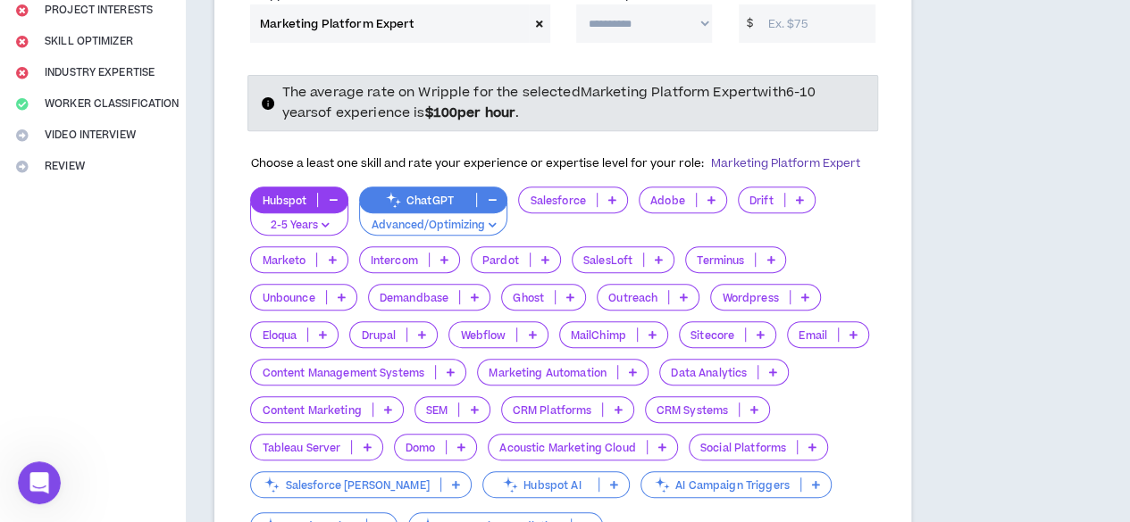
click at [642, 305] on p "Outreach" at bounding box center [633, 297] width 71 height 13
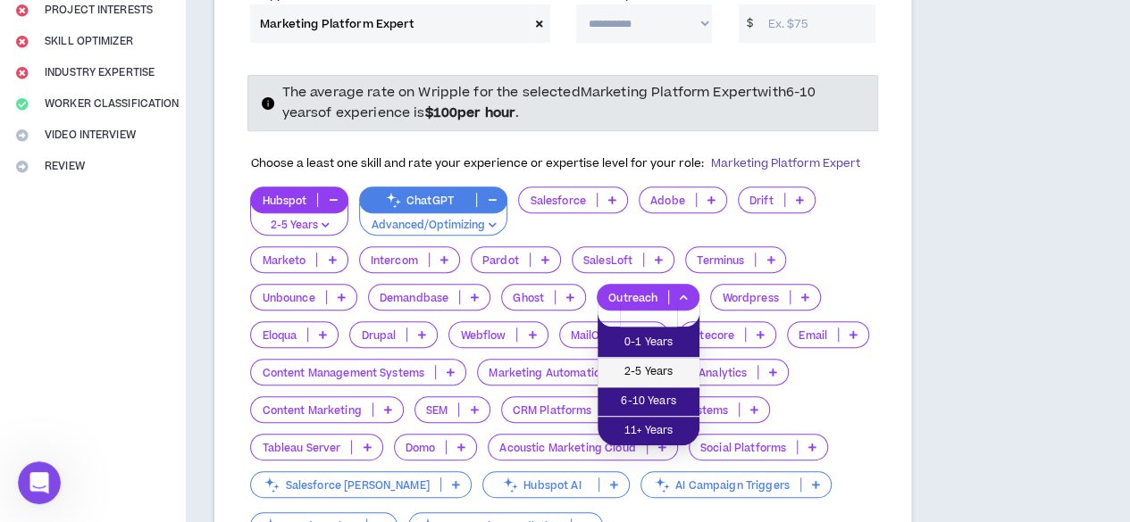
click at [644, 374] on span "2-5 Years" at bounding box center [648, 373] width 80 height 20
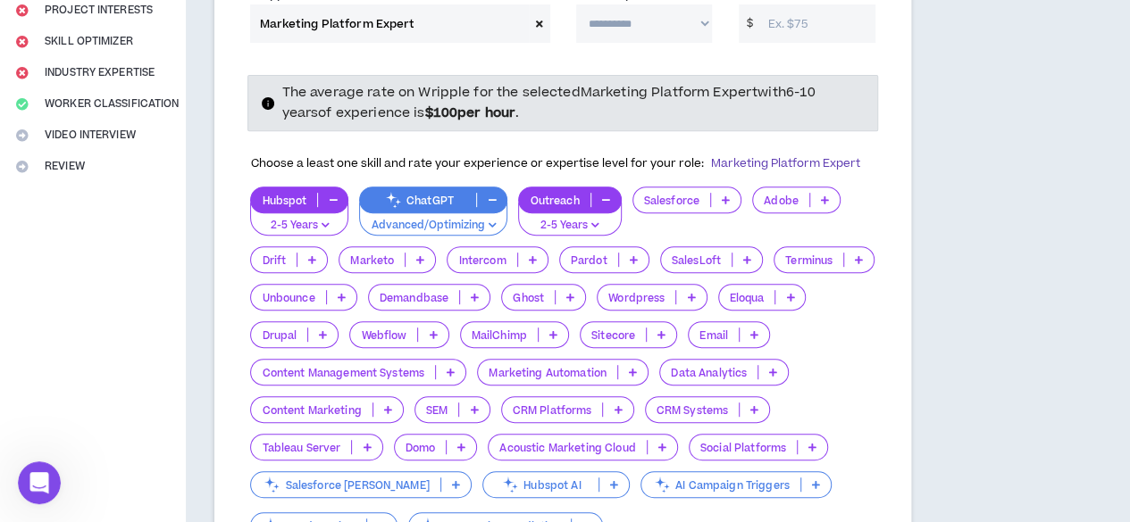
click at [598, 305] on p "Wordpress" at bounding box center [637, 297] width 78 height 13
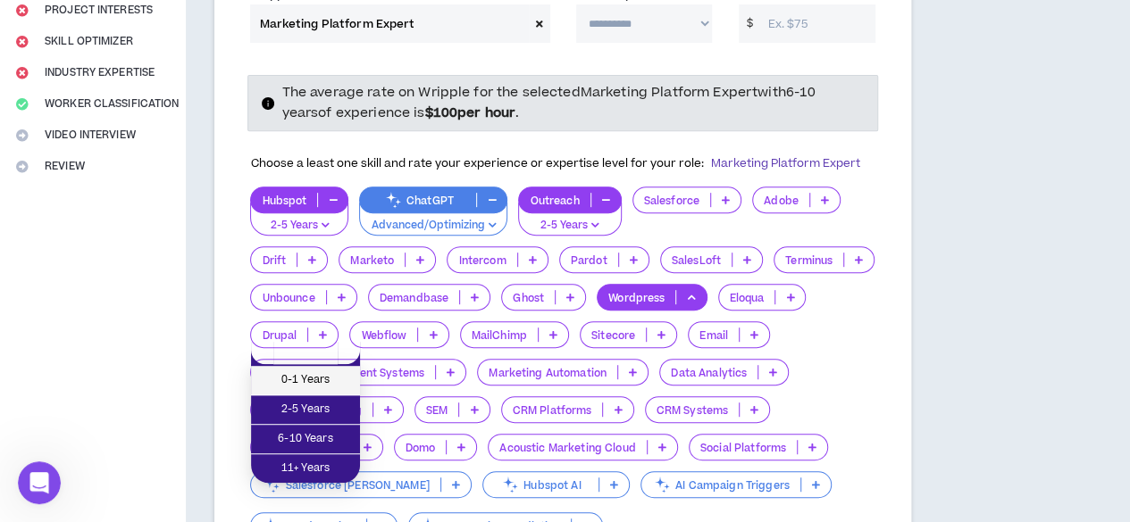
click at [307, 384] on span "0-1 Years" at bounding box center [306, 381] width 88 height 20
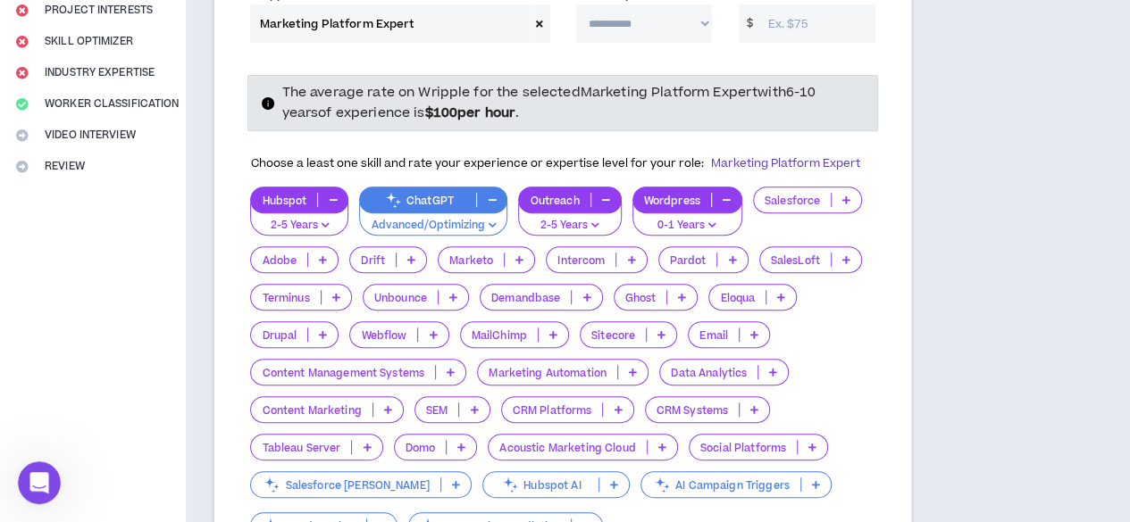
click at [478, 380] on p "Marketing Automation" at bounding box center [547, 372] width 139 height 13
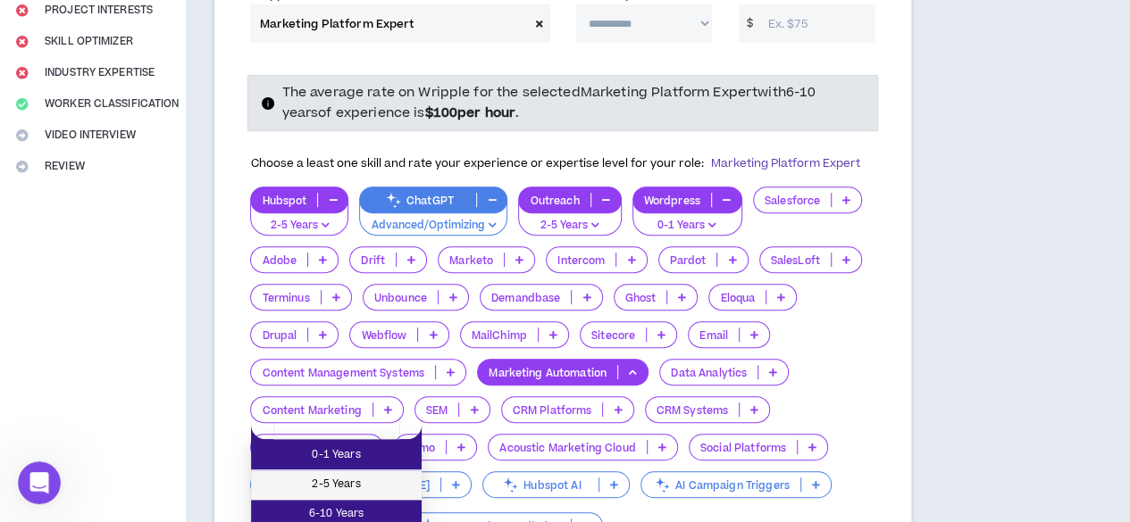
click at [333, 472] on li "2-5 Years" at bounding box center [336, 485] width 171 height 29
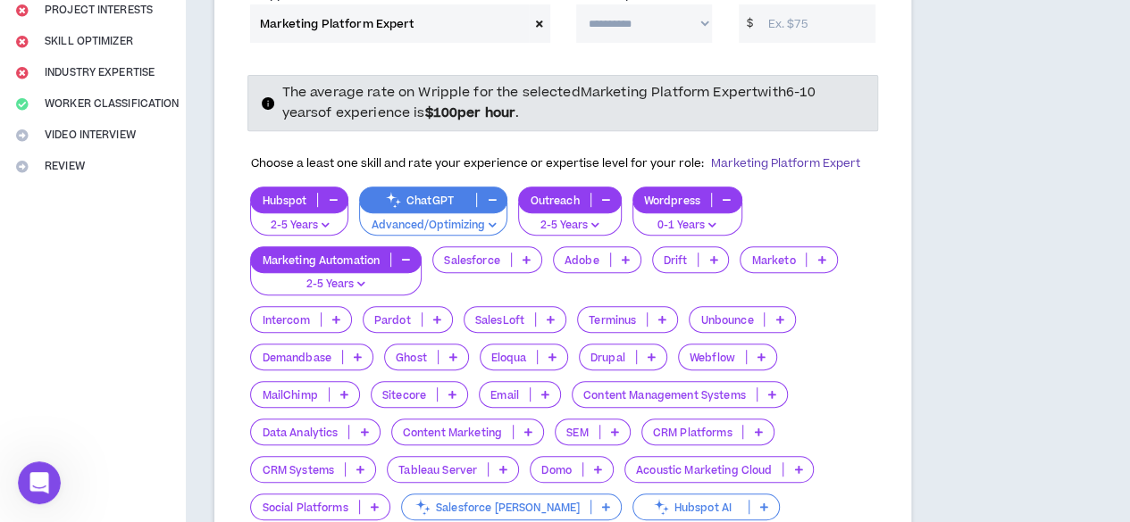
click at [530, 402] on p "Email" at bounding box center [505, 395] width 50 height 13
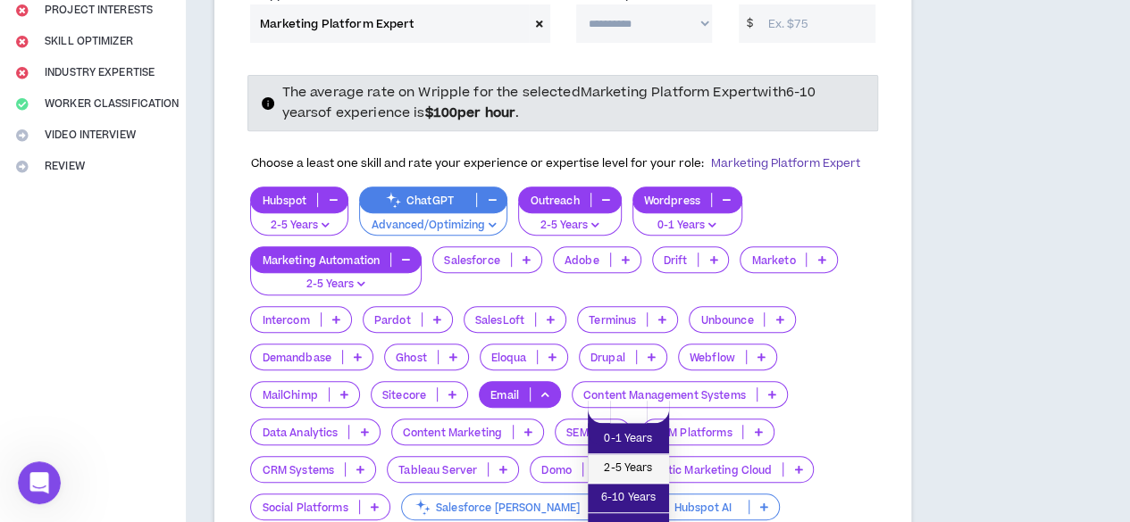
click at [638, 469] on span "2-5 Years" at bounding box center [628, 469] width 60 height 20
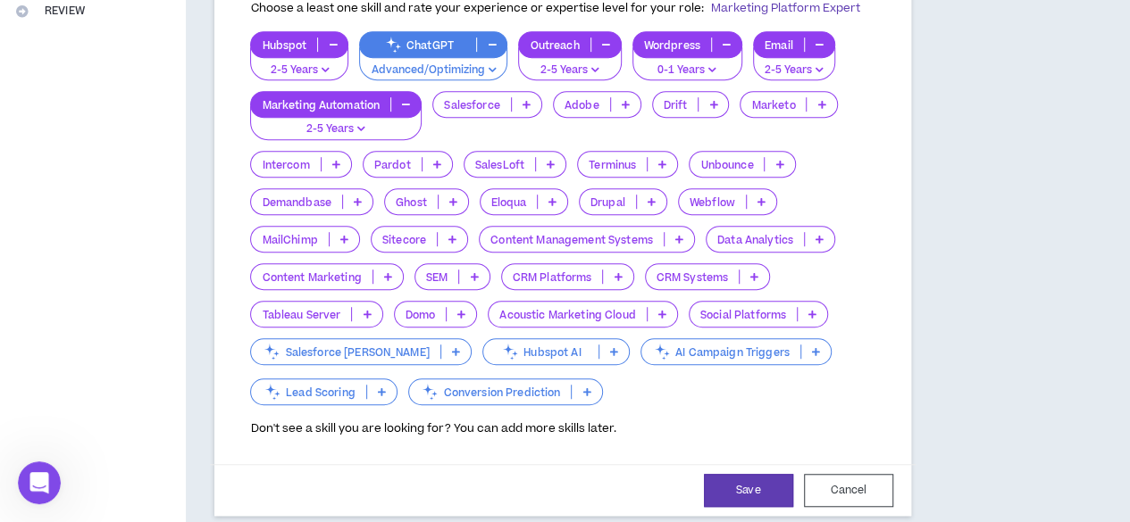
scroll to position [472, 0]
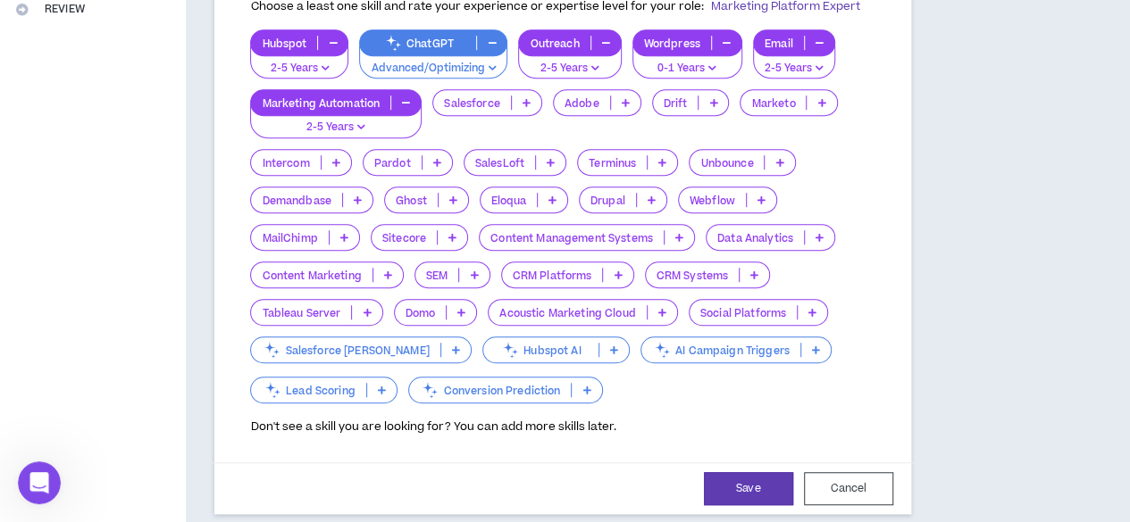
click at [646, 282] on p "CRM Systems" at bounding box center [693, 275] width 94 height 13
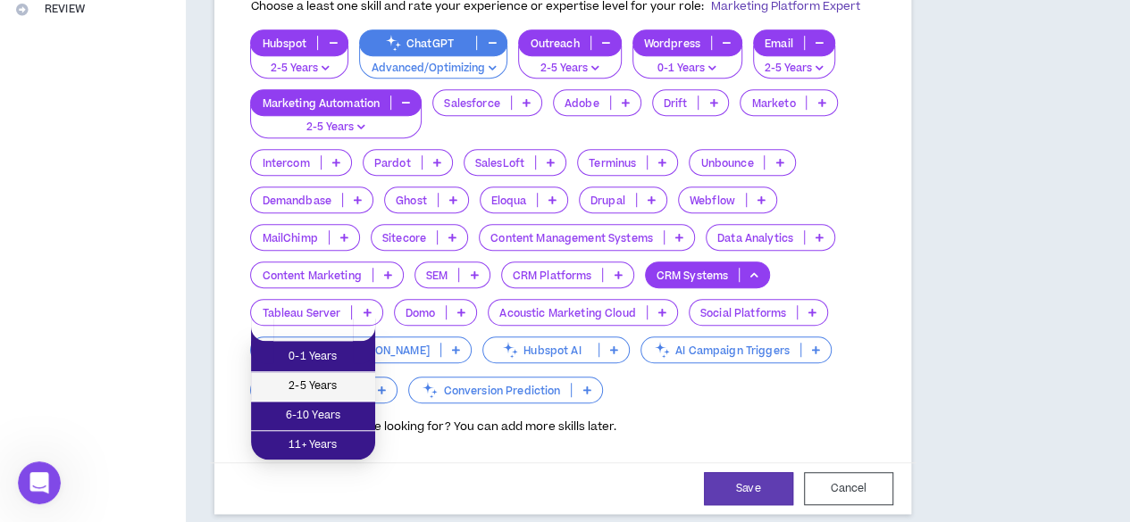
click at [325, 375] on li "2-5 Years" at bounding box center [313, 386] width 124 height 29
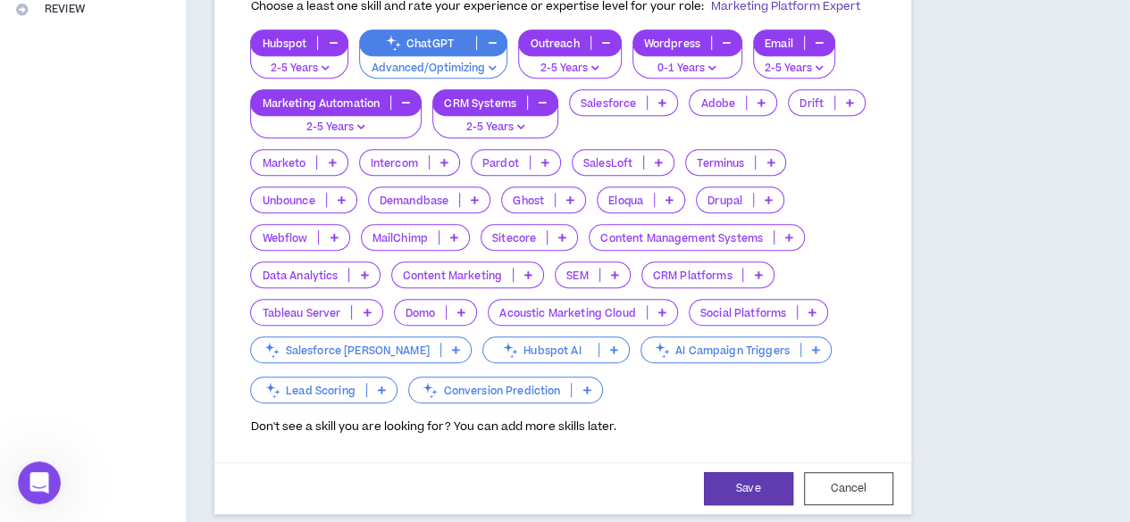
click at [483, 357] on p "Hubspot AI" at bounding box center [540, 350] width 115 height 13
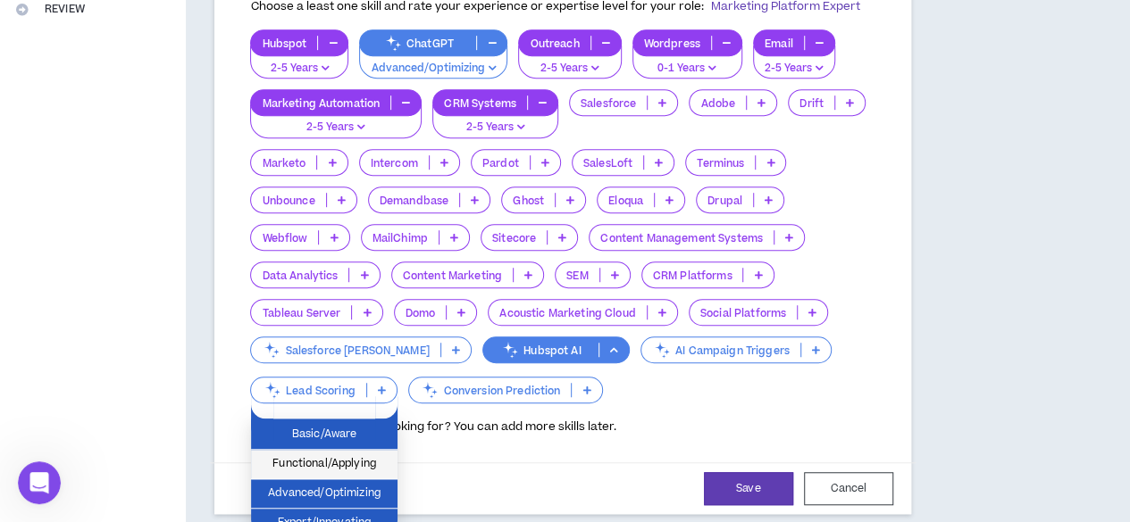
click at [331, 460] on span "Functional/Applying" at bounding box center [324, 465] width 125 height 20
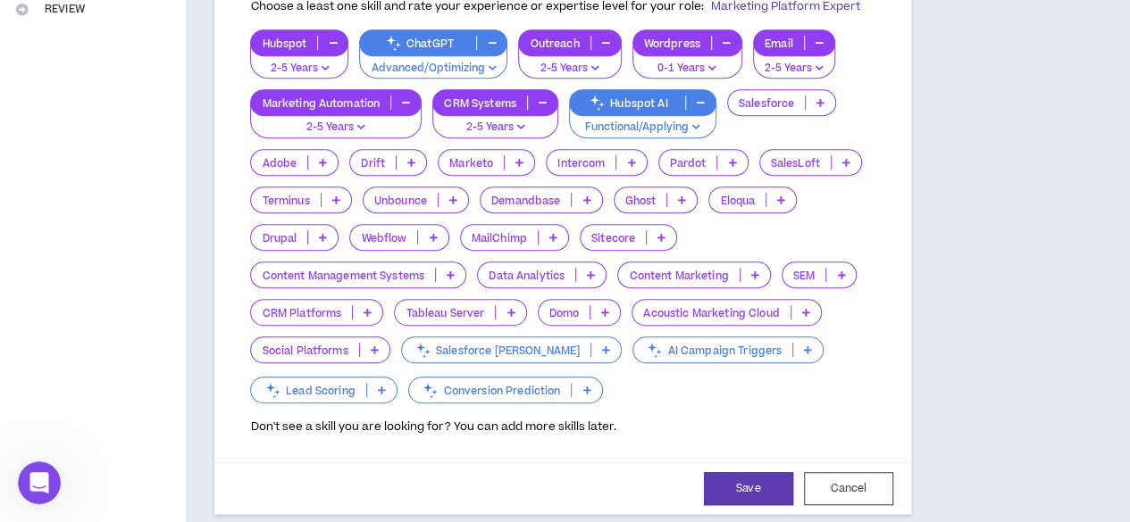
click at [366, 397] on p "Lead Scoring" at bounding box center [308, 390] width 115 height 13
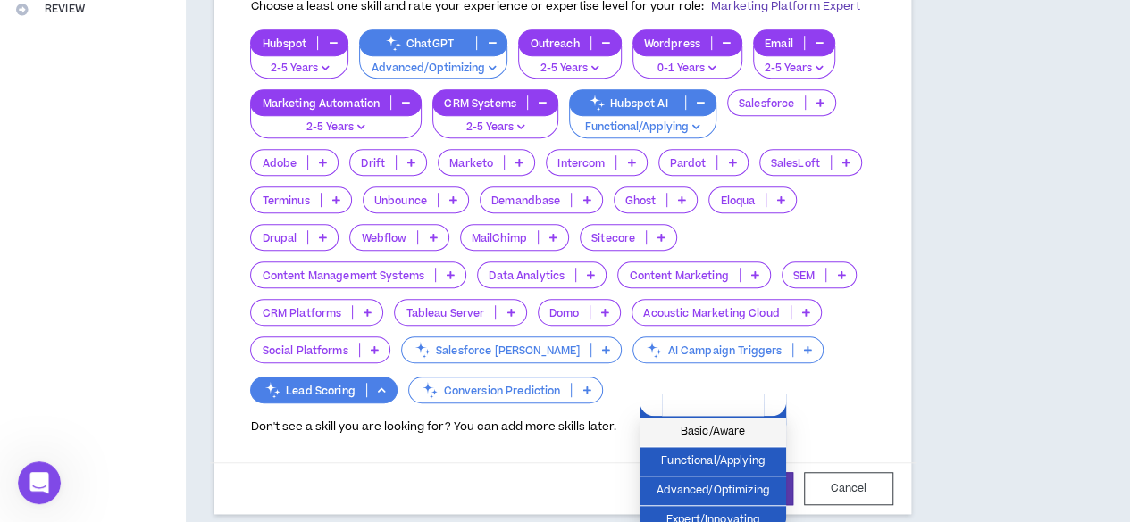
click at [696, 437] on span "Basic/Aware" at bounding box center [712, 432] width 125 height 20
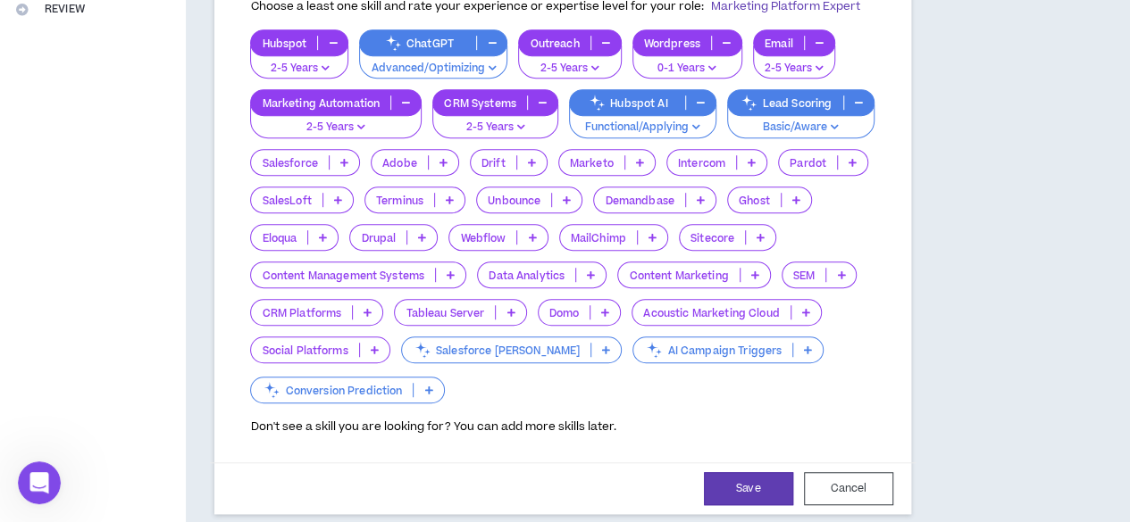
click at [435, 282] on p "Content Management Systems" at bounding box center [343, 275] width 184 height 13
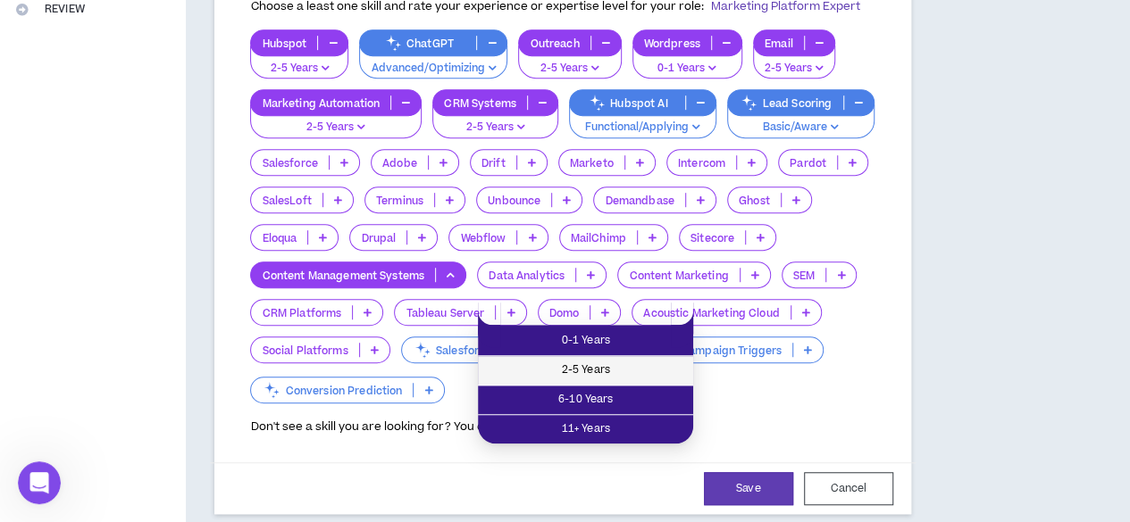
click at [623, 367] on span "2-5 Years" at bounding box center [586, 371] width 194 height 20
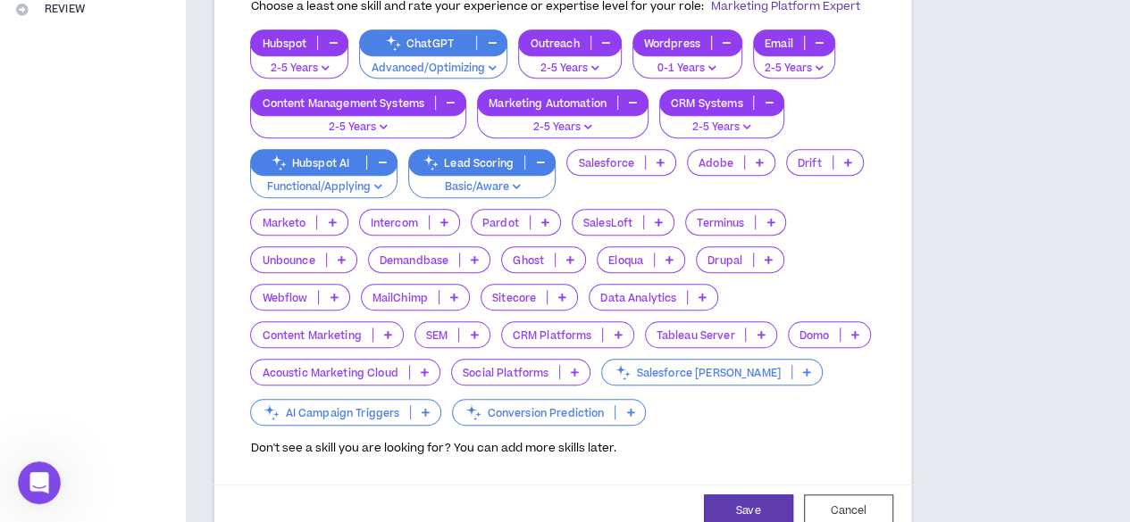
click at [372, 342] on p "Content Marketing" at bounding box center [311, 335] width 121 height 13
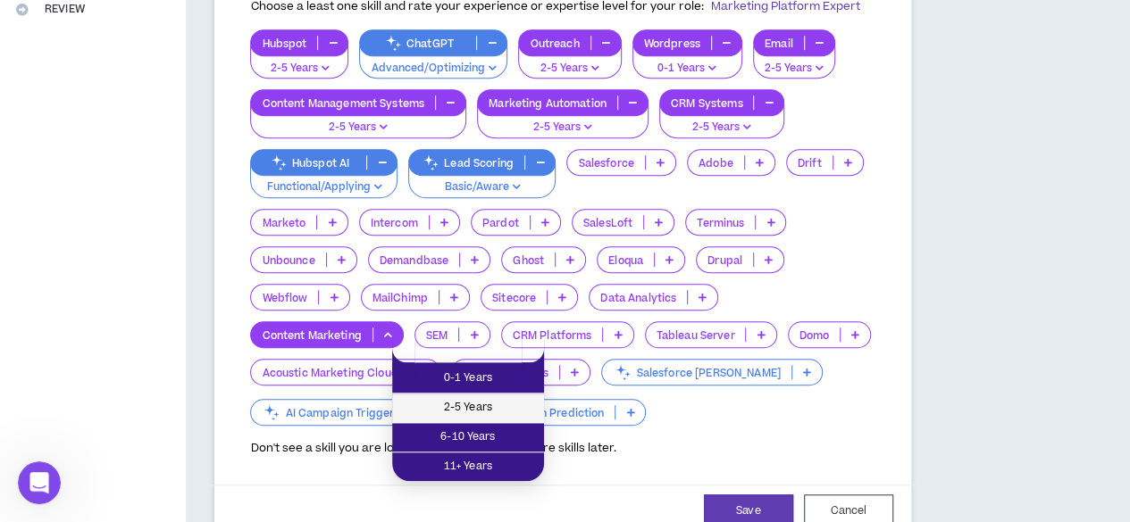
click at [466, 404] on span "2-5 Years" at bounding box center [468, 408] width 130 height 20
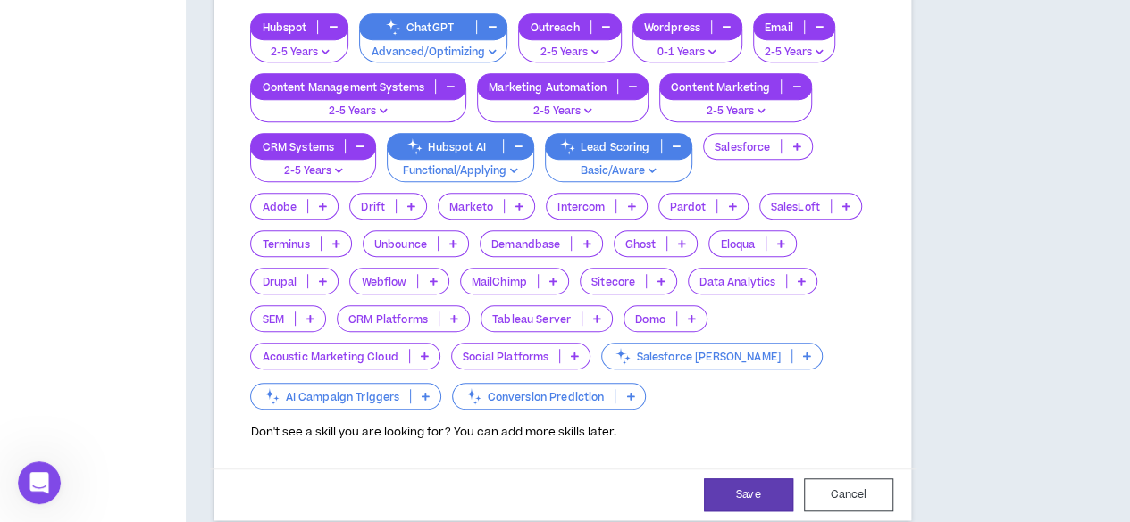
scroll to position [492, 0]
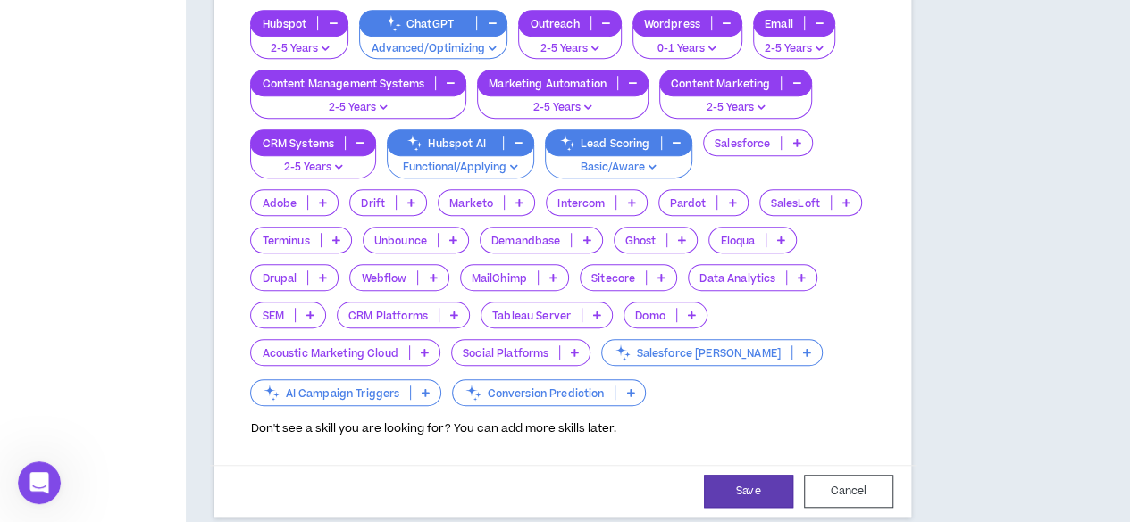
click at [410, 400] on p "AI Campaign Triggers" at bounding box center [330, 393] width 159 height 13
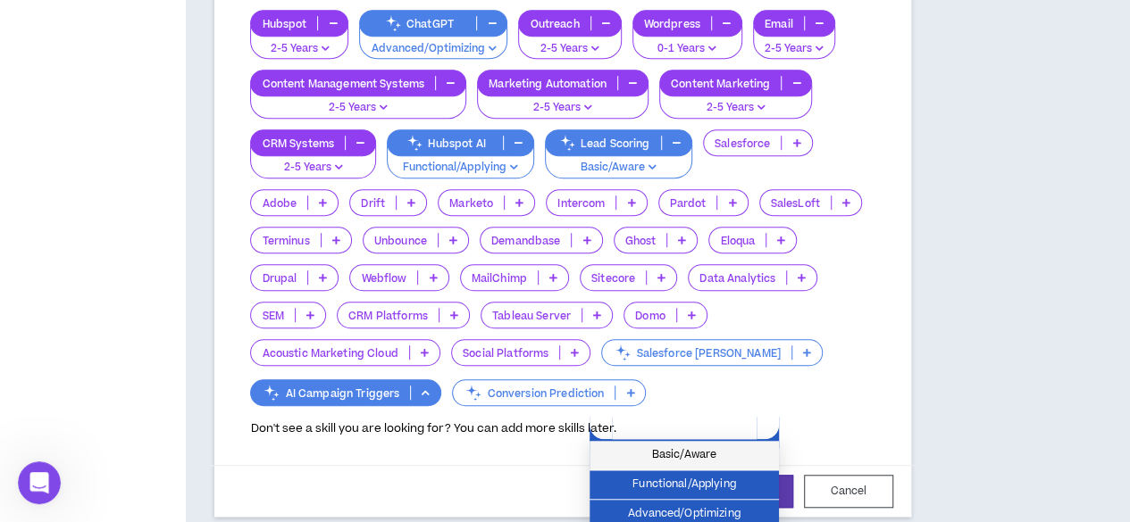
click at [701, 458] on span "Basic/Aware" at bounding box center [684, 456] width 168 height 20
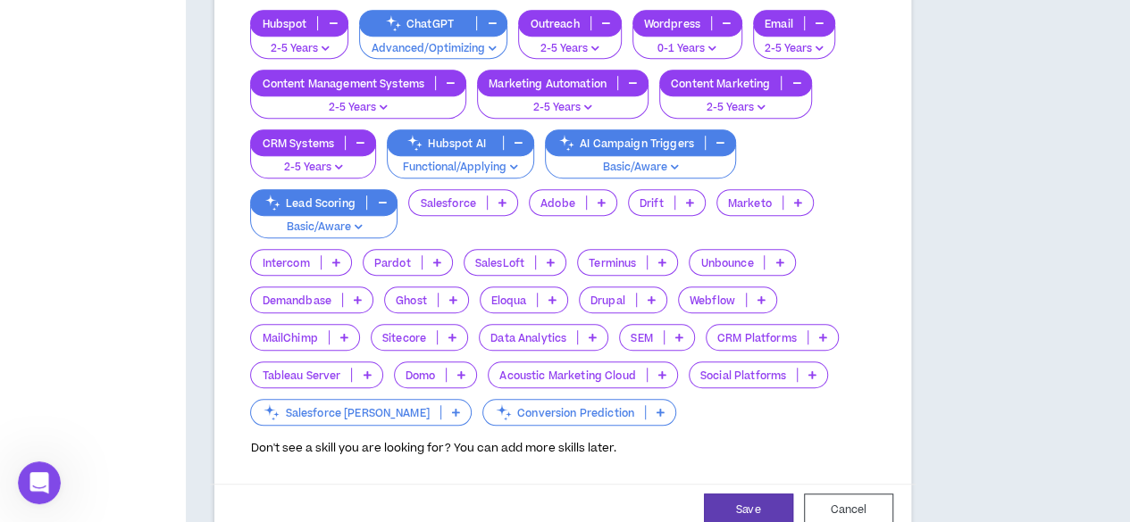
click at [706, 345] on p "CRM Platforms" at bounding box center [756, 337] width 101 height 13
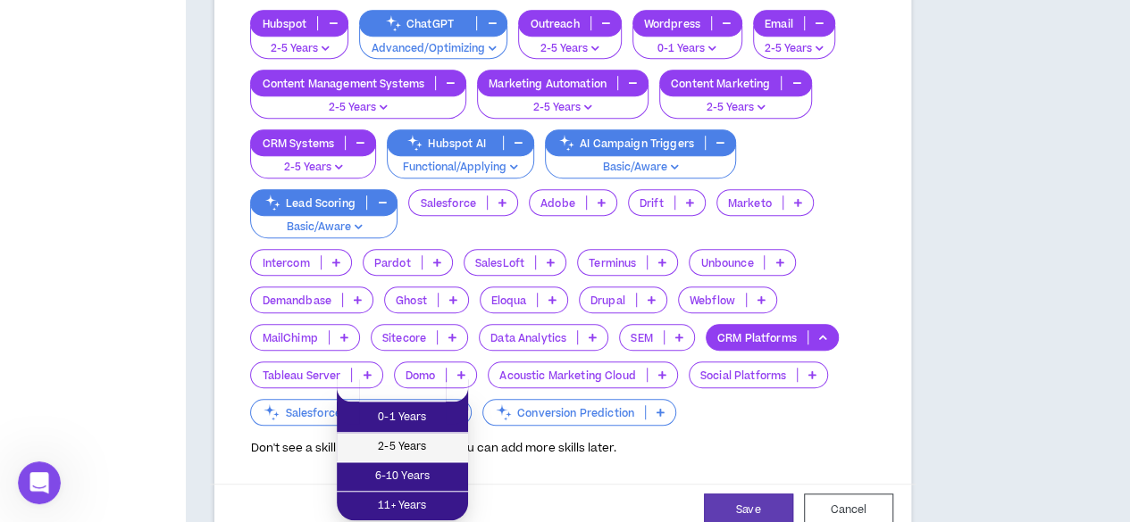
click at [414, 447] on span "2-5 Years" at bounding box center [402, 448] width 110 height 20
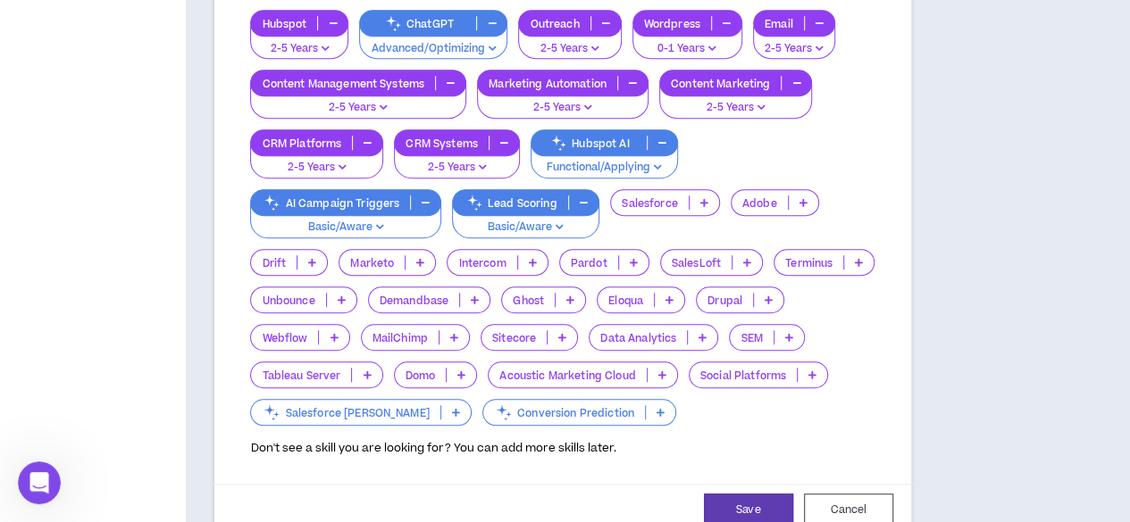
scroll to position [412, 0]
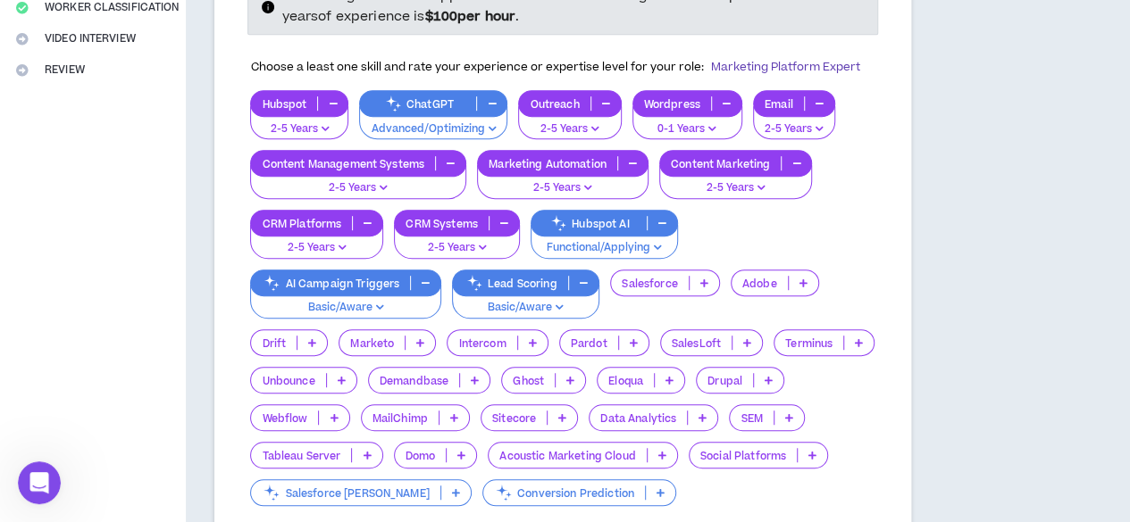
click at [689, 469] on div "Social Platforms" at bounding box center [758, 455] width 139 height 27
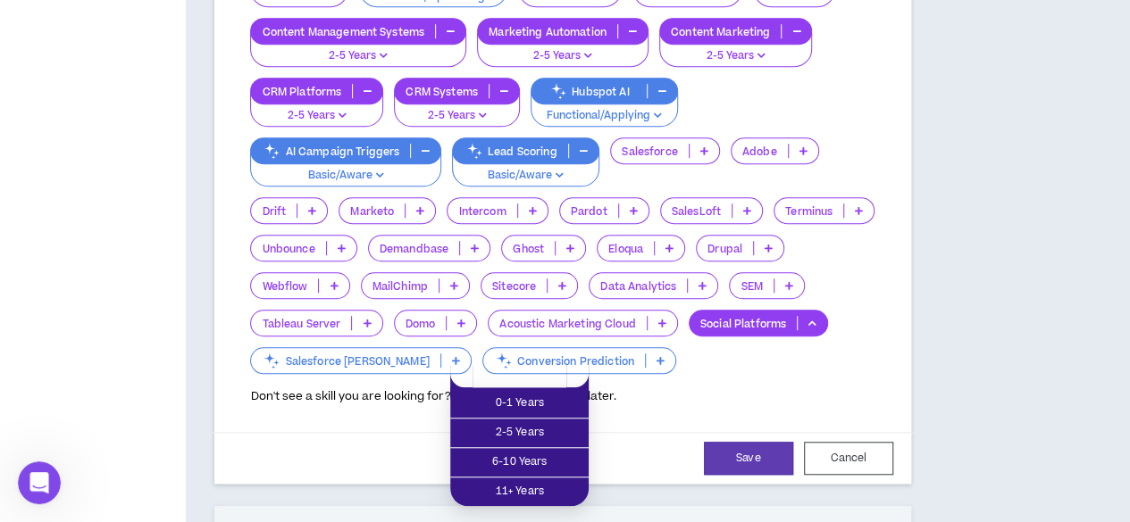
scroll to position [558, 0]
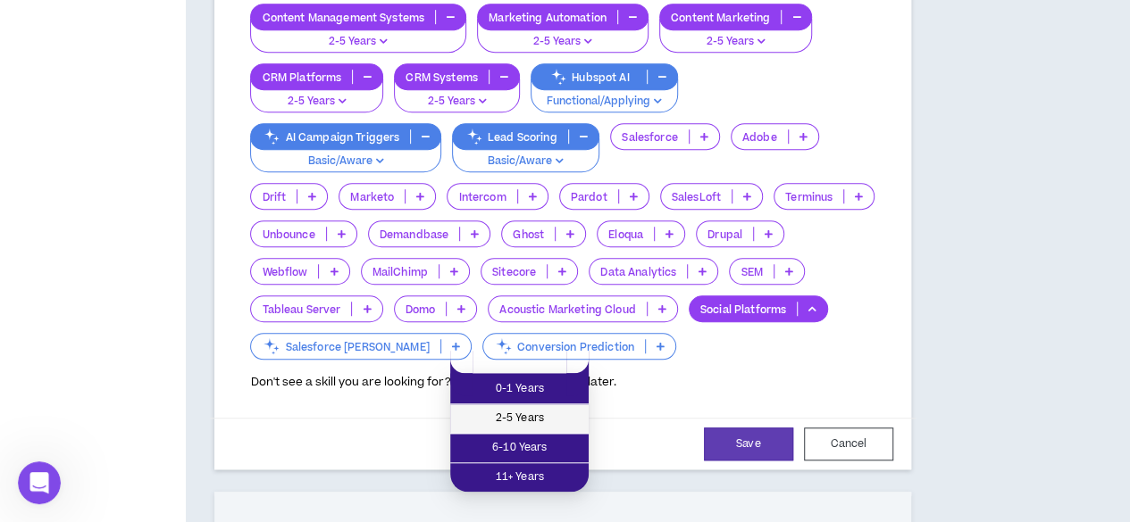
click at [520, 410] on span "2-5 Years" at bounding box center [519, 419] width 117 height 20
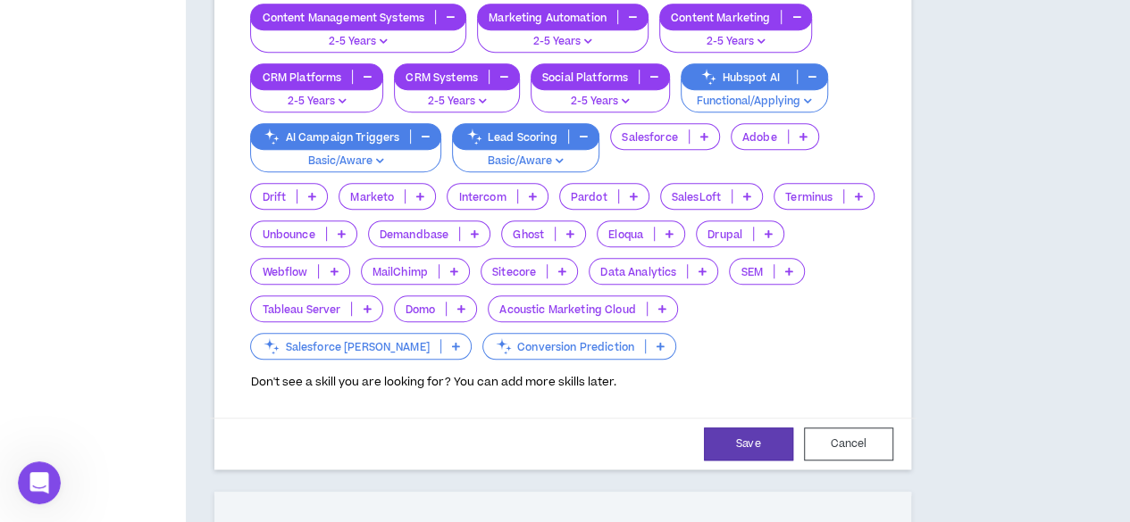
click at [531, 84] on p "Social Platforms" at bounding box center [584, 77] width 107 height 13
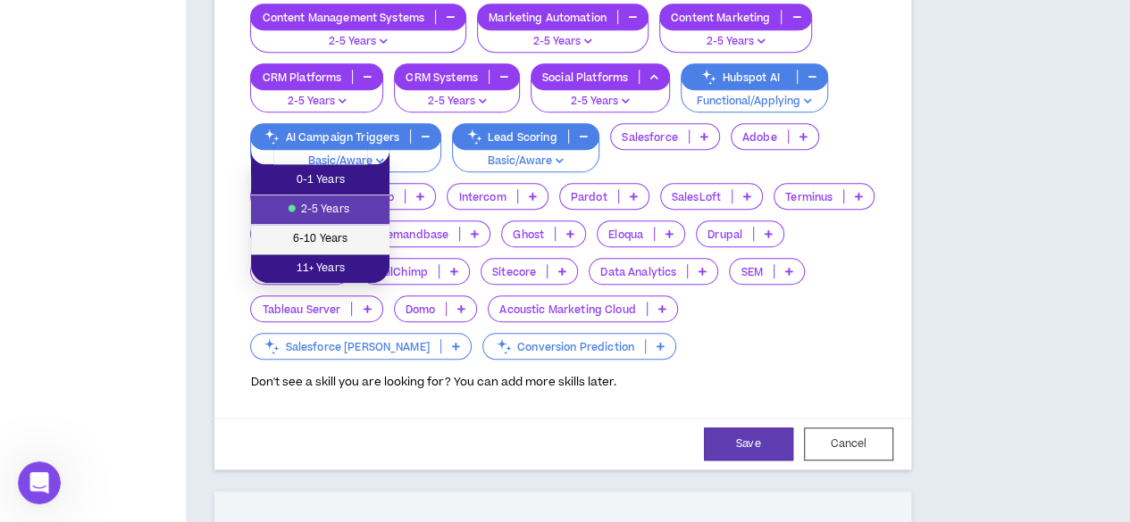
click at [341, 237] on span "6-10 Years" at bounding box center [320, 240] width 117 height 20
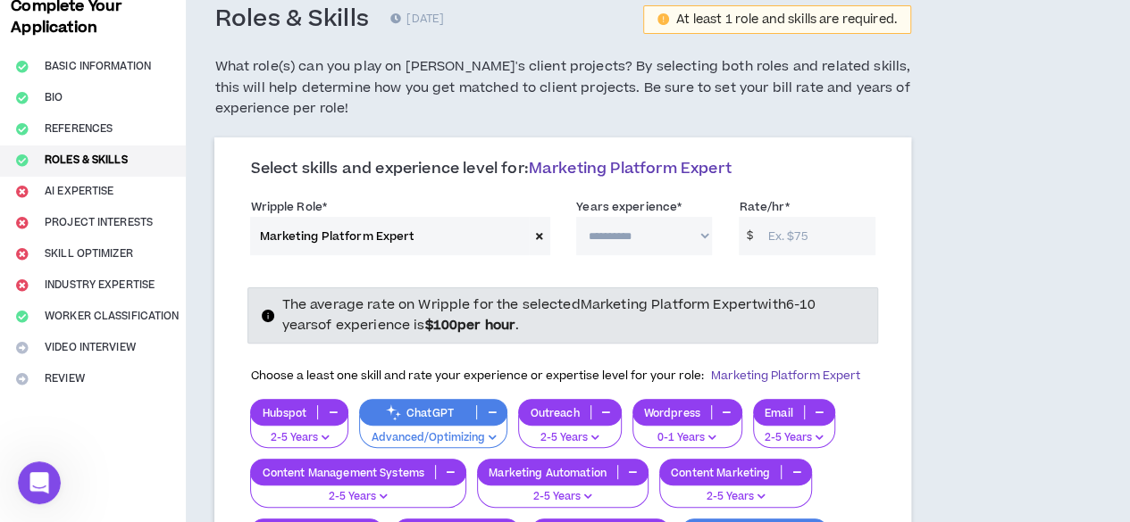
scroll to position [0, 0]
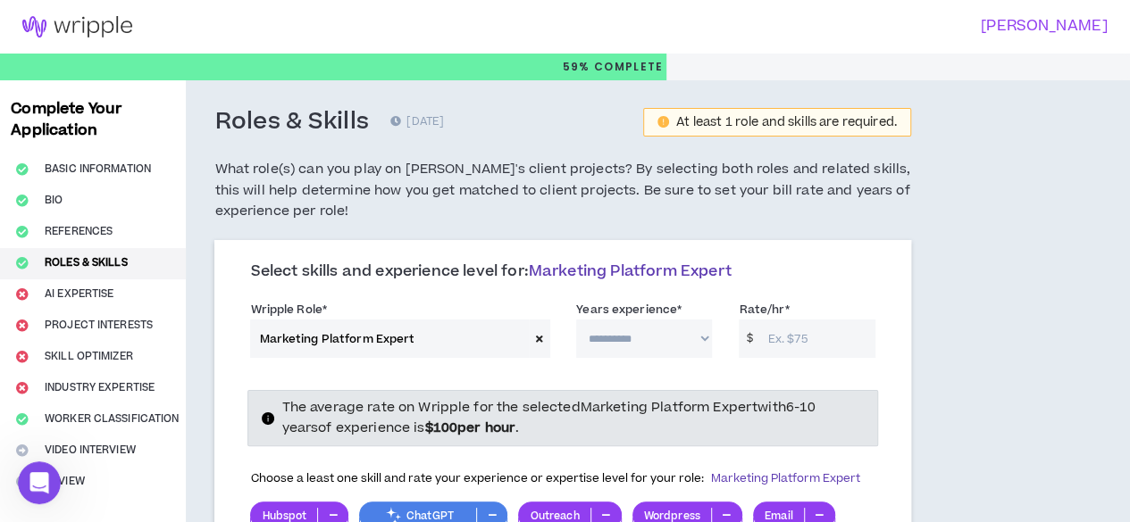
click at [650, 335] on select "**********" at bounding box center [644, 339] width 136 height 38
select select "**"
click at [576, 320] on select "**********" at bounding box center [644, 339] width 136 height 38
click at [759, 326] on input "Rate/hr *" at bounding box center [817, 339] width 116 height 38
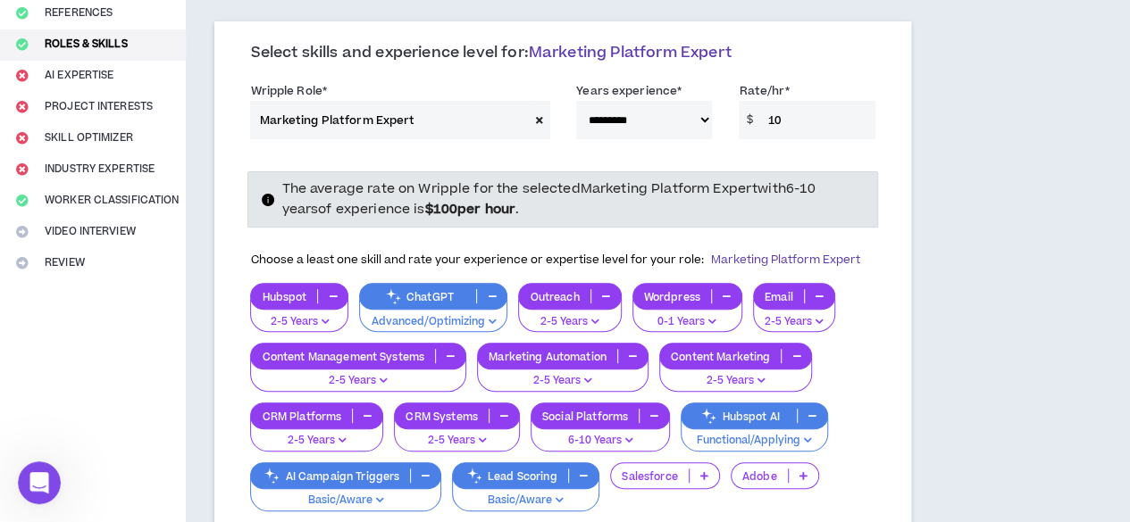
scroll to position [218, 0]
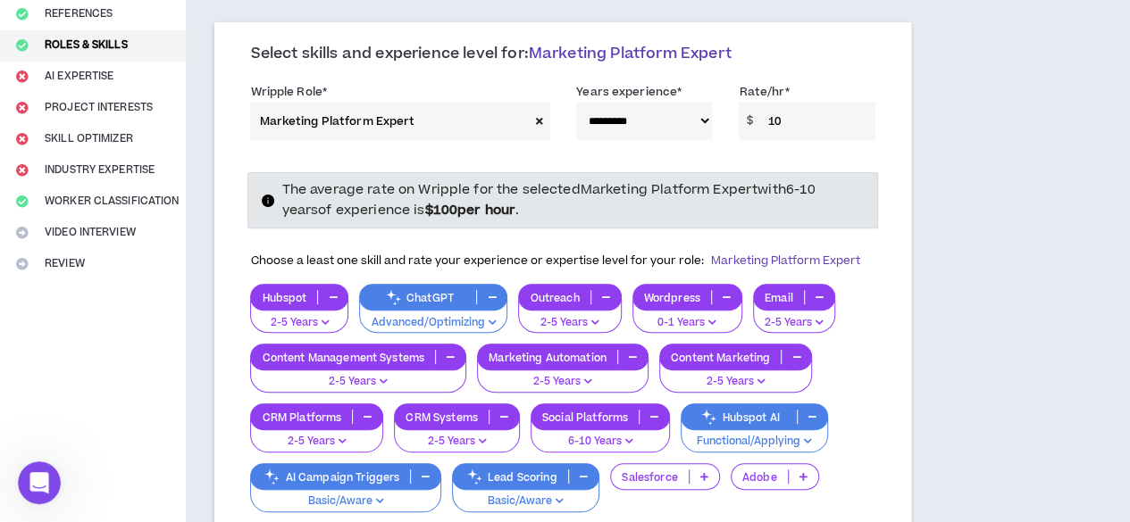
click at [759, 126] on input "10" at bounding box center [817, 121] width 116 height 38
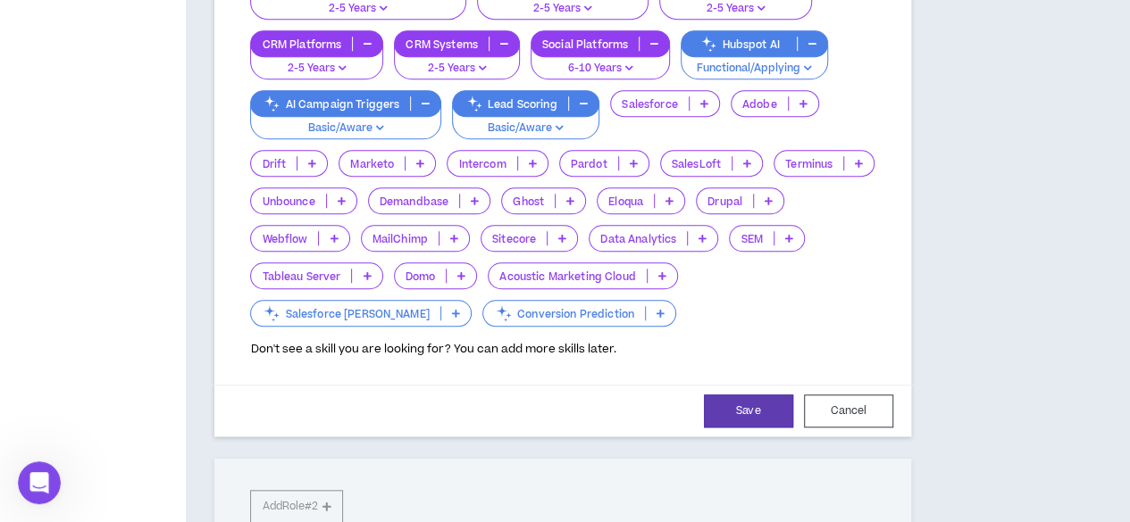
scroll to position [594, 0]
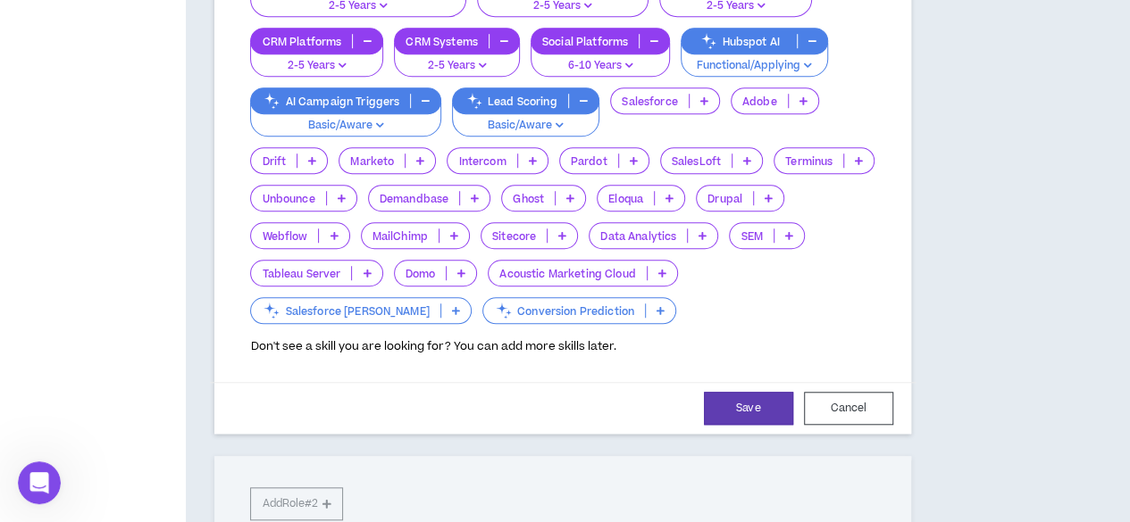
type input "12"
click at [362, 243] on p "MailChimp" at bounding box center [400, 236] width 77 height 13
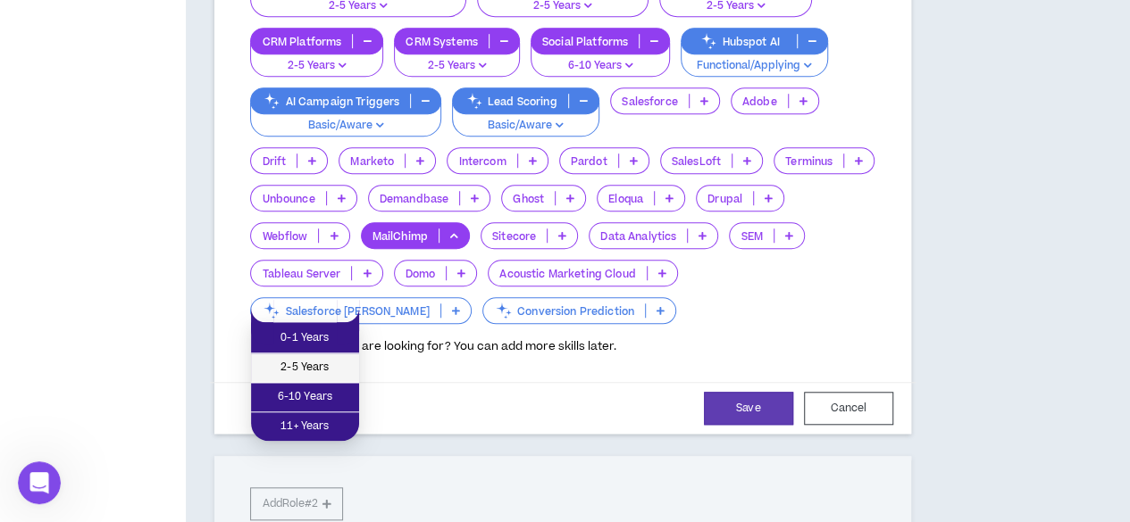
click at [319, 358] on span "2-5 Years" at bounding box center [305, 368] width 87 height 20
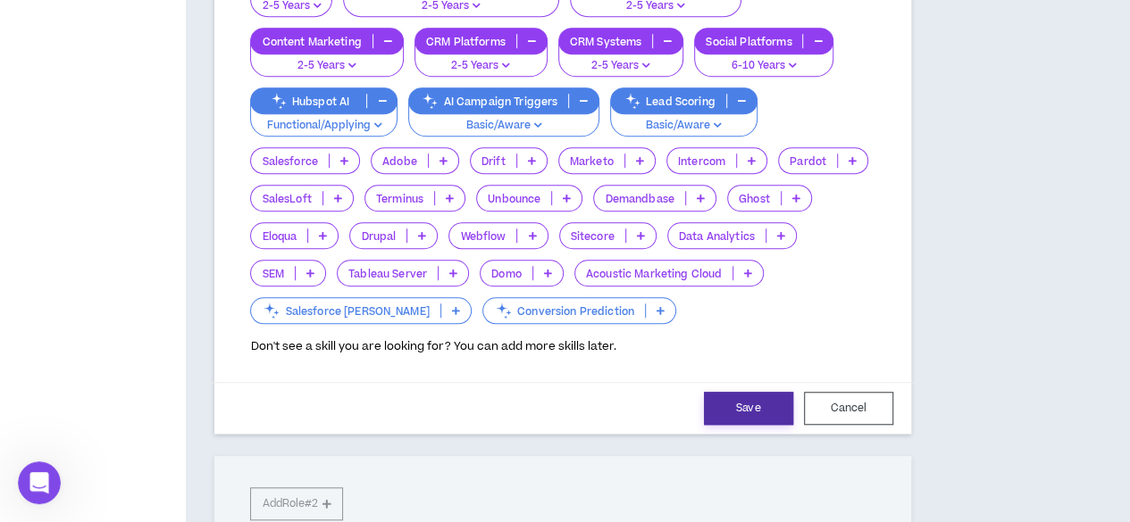
click at [704, 425] on button "Save" at bounding box center [748, 408] width 89 height 33
select select "**"
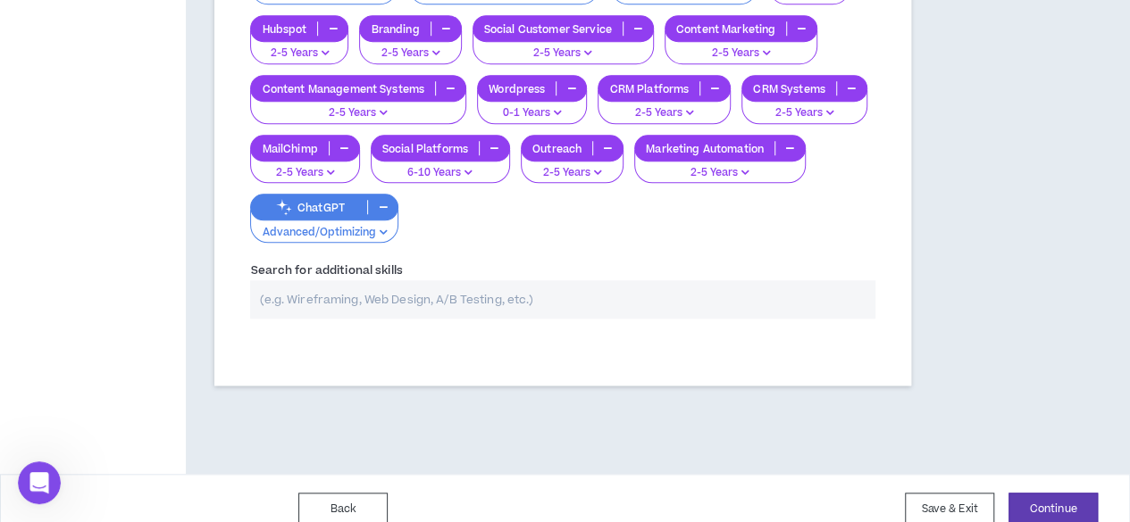
scroll to position [713, 0]
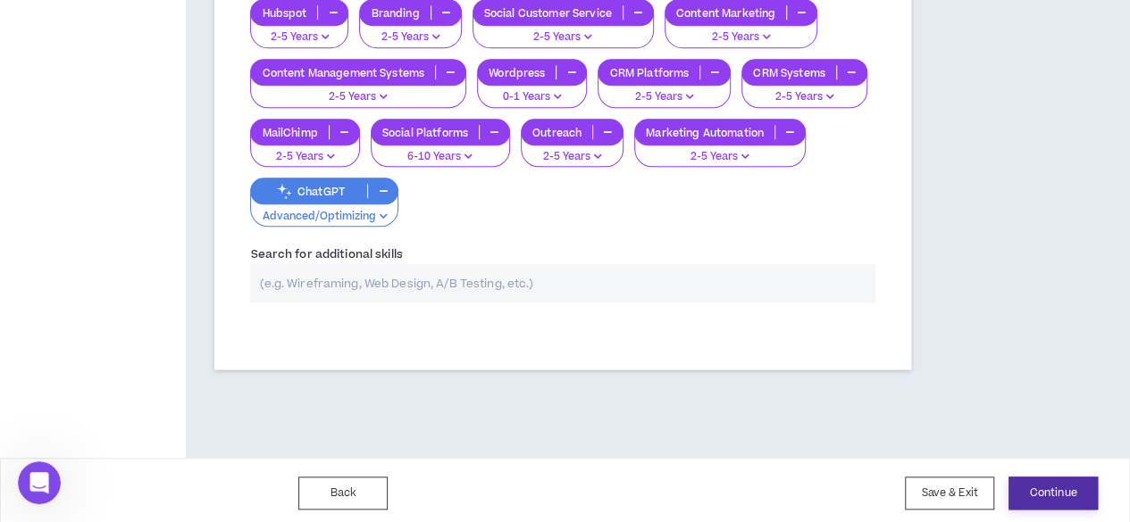
click at [1048, 490] on button "Continue" at bounding box center [1052, 493] width 89 height 33
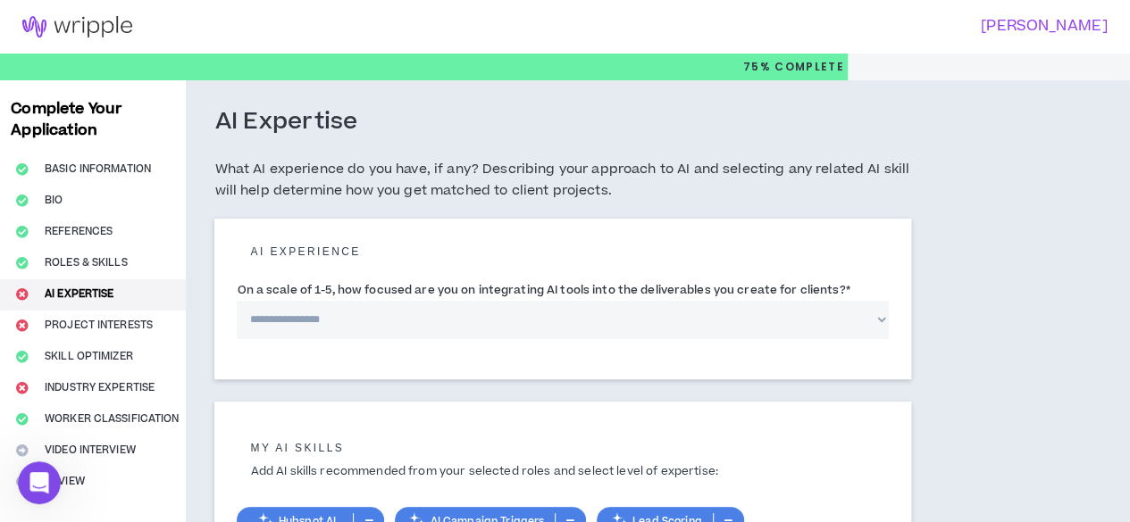
click at [712, 339] on select "**********" at bounding box center [562, 320] width 651 height 38
select select "*"
click at [237, 321] on select "**********" at bounding box center [562, 320] width 651 height 38
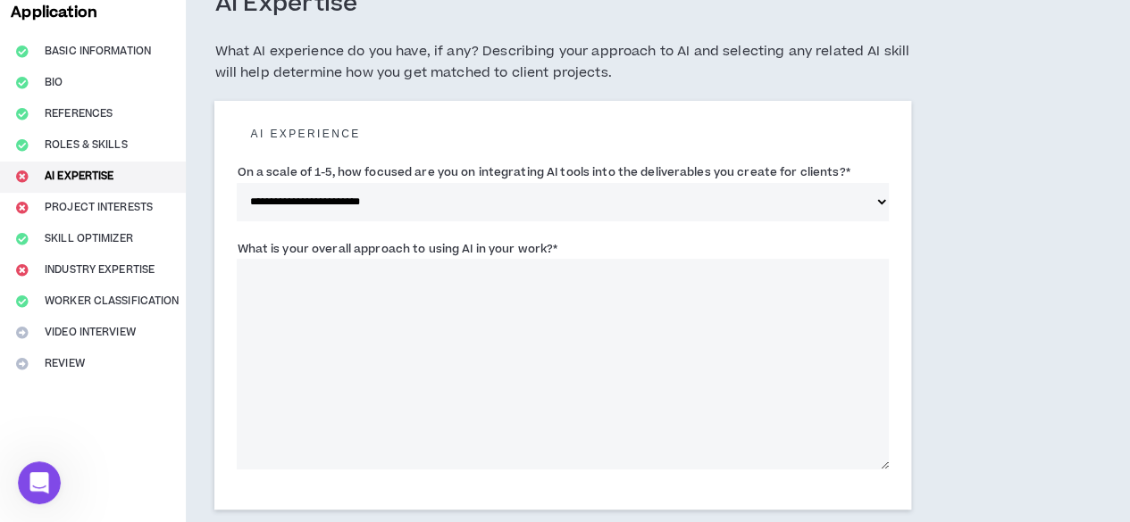
scroll to position [127, 0]
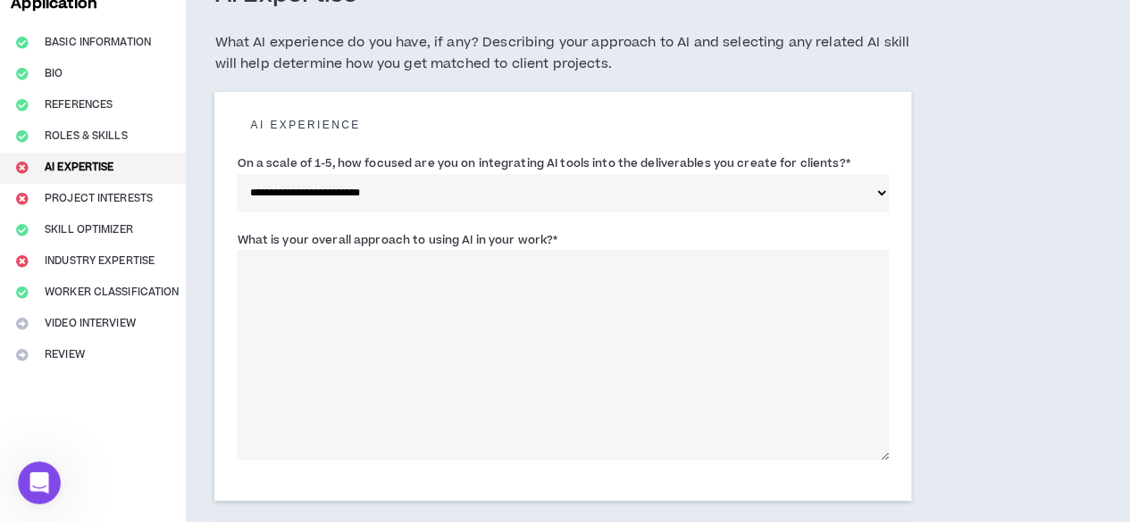
drag, startPoint x: 556, startPoint y: 257, endPoint x: 225, endPoint y: 251, distance: 330.5
click at [225, 251] on div "**********" at bounding box center [562, 296] width 696 height 409
copy label "What is your overall approach to using AI in your work? *"
click at [531, 330] on textarea "What is your overall approach to using AI in your work? *" at bounding box center [562, 355] width 651 height 211
paste textarea "**********"
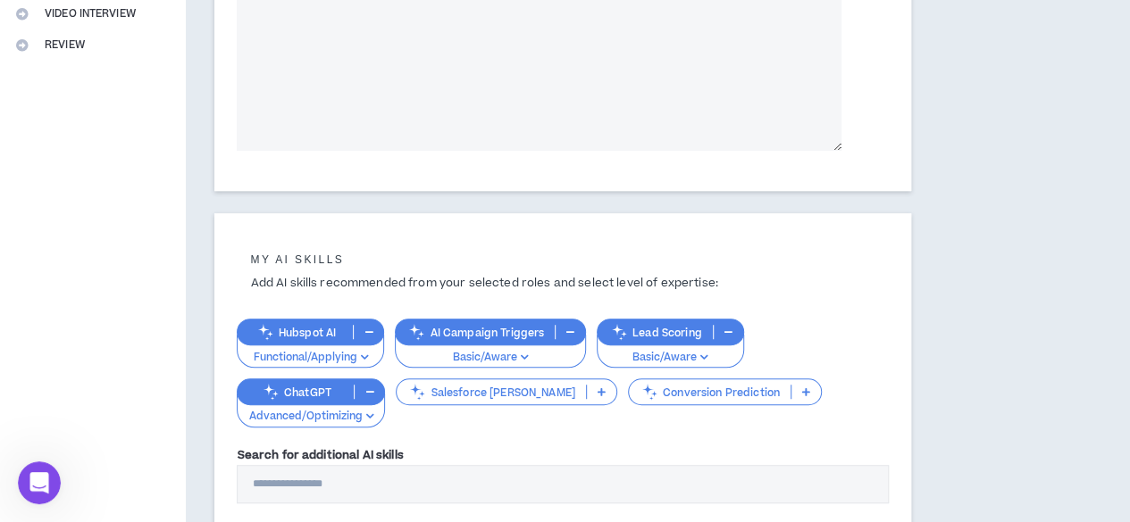
scroll to position [609, 0]
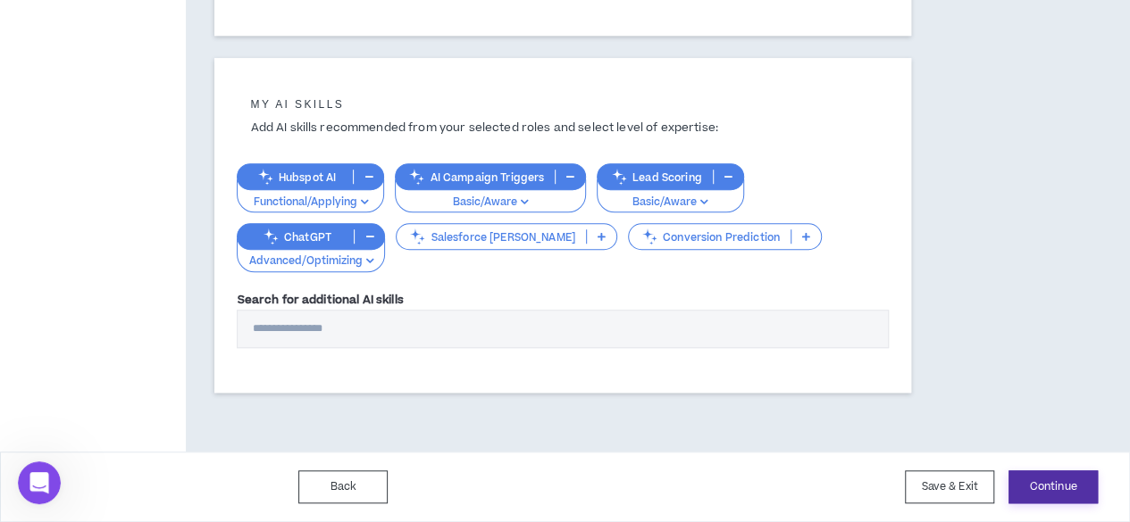
type textarea "**********"
click at [1052, 497] on button "Continue" at bounding box center [1052, 487] width 89 height 33
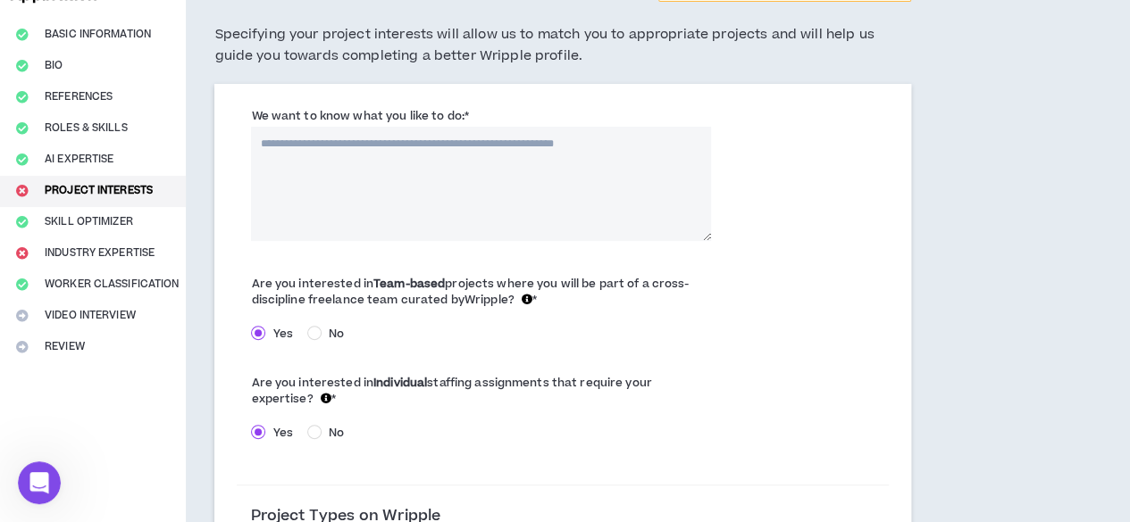
scroll to position [120, 0]
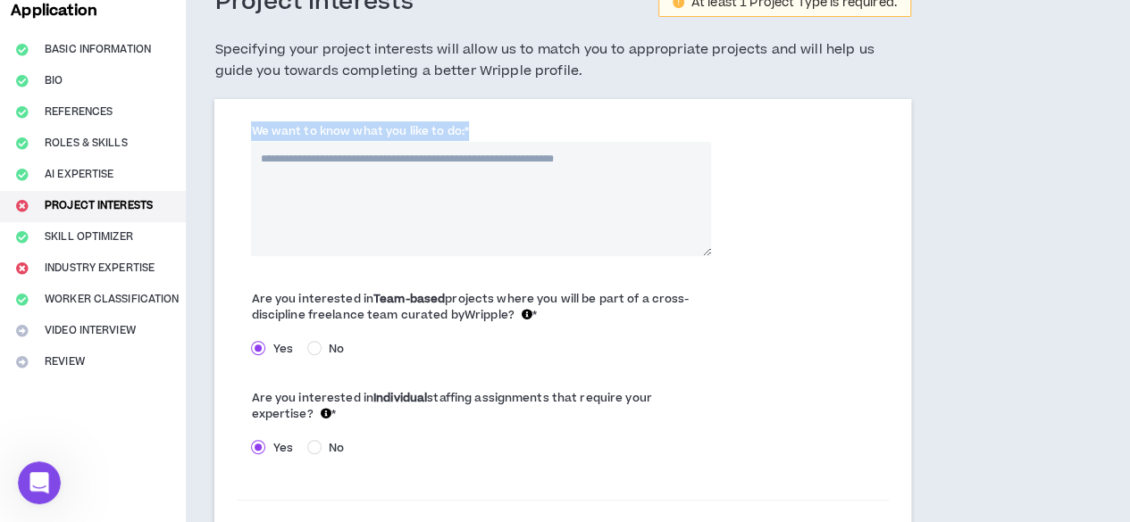
drag, startPoint x: 466, startPoint y: 134, endPoint x: 239, endPoint y: 121, distance: 227.3
click at [239, 121] on div "We want to know what you like to do: *" at bounding box center [562, 193] width 651 height 152
copy label "We want to know what you like to do:"
click at [489, 133] on div "We want to know what you like to do: *" at bounding box center [481, 188] width 460 height 134
drag, startPoint x: 464, startPoint y: 133, endPoint x: 246, endPoint y: 140, distance: 218.0
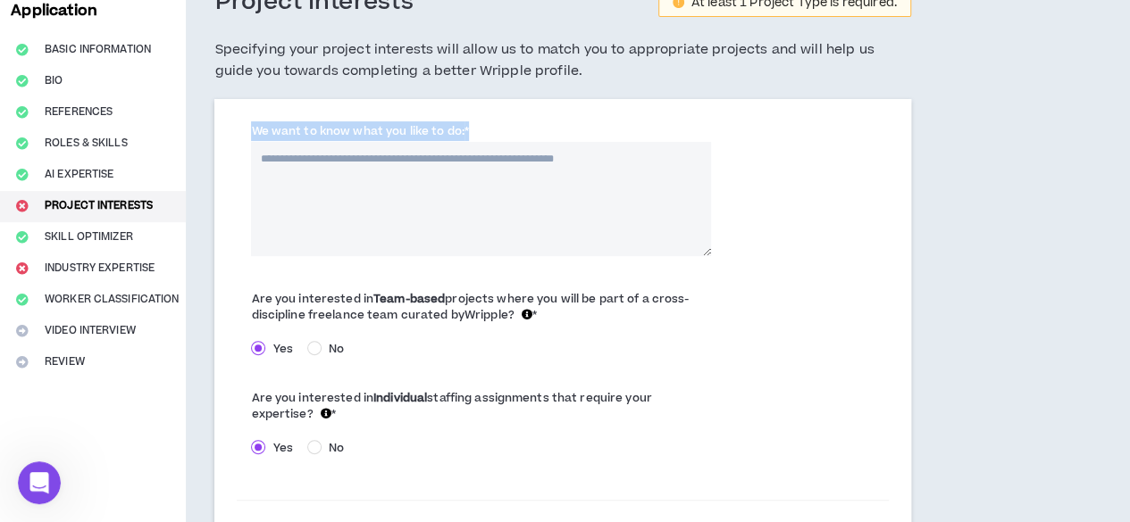
click at [246, 140] on div "We want to know what you like to do: *" at bounding box center [481, 188] width 489 height 134
copy label "We want to know what you like to do:"
click at [290, 181] on textarea "We want to know what you like to do: *" at bounding box center [481, 199] width 460 height 114
paste textarea "**********"
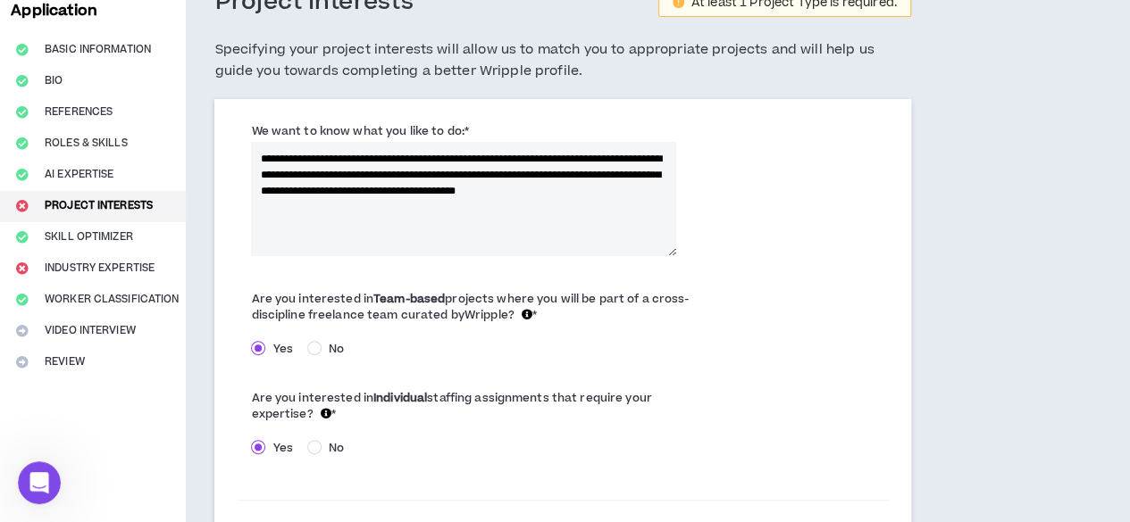
click at [365, 175] on textarea "**********" at bounding box center [463, 199] width 424 height 114
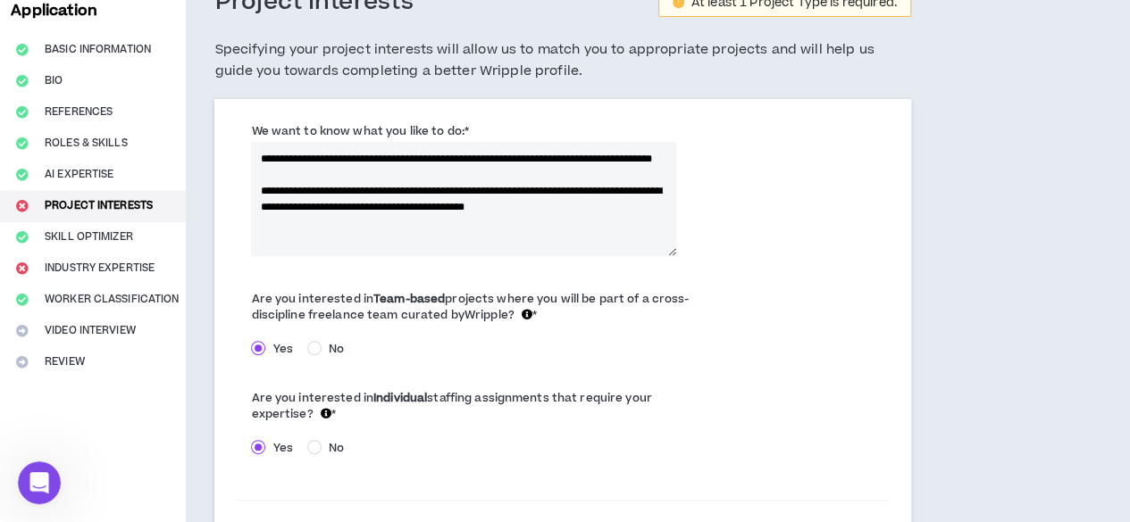
click at [268, 200] on textarea "**********" at bounding box center [463, 199] width 424 height 114
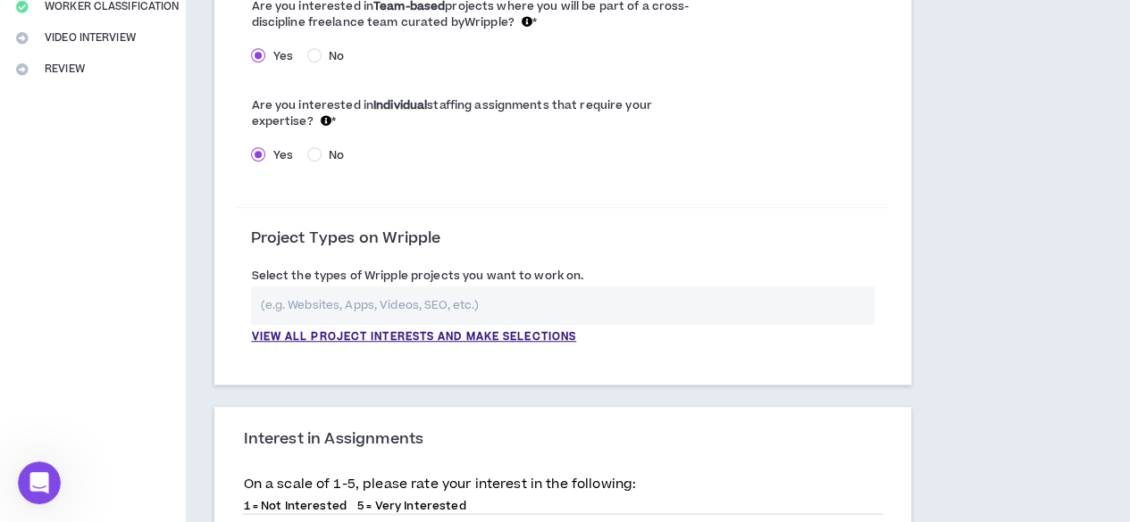
scroll to position [429, 0]
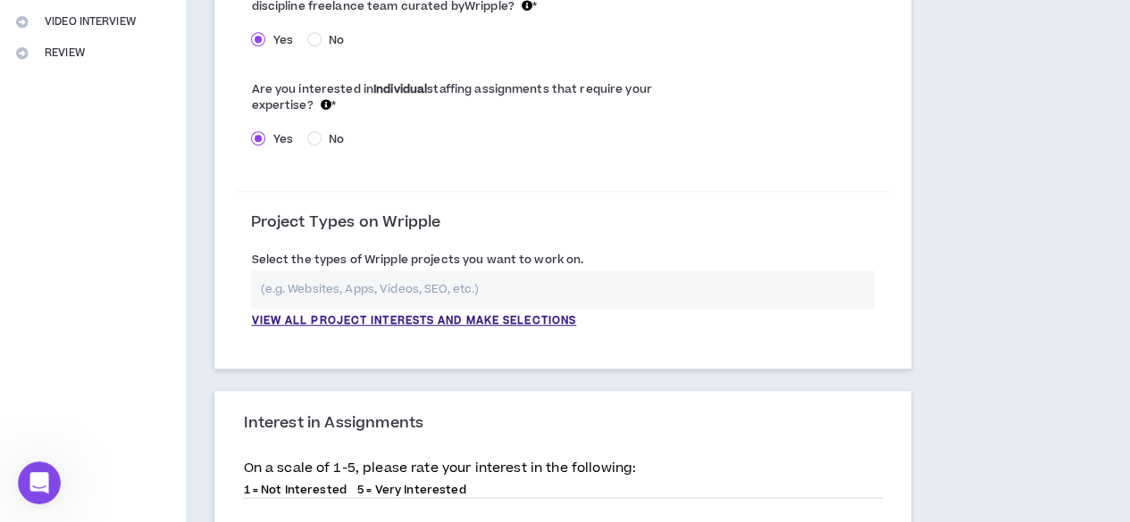
type textarea "**********"
click at [334, 292] on input "text" at bounding box center [562, 290] width 623 height 38
click at [338, 319] on p "View all project interests and make selections" at bounding box center [413, 321] width 325 height 16
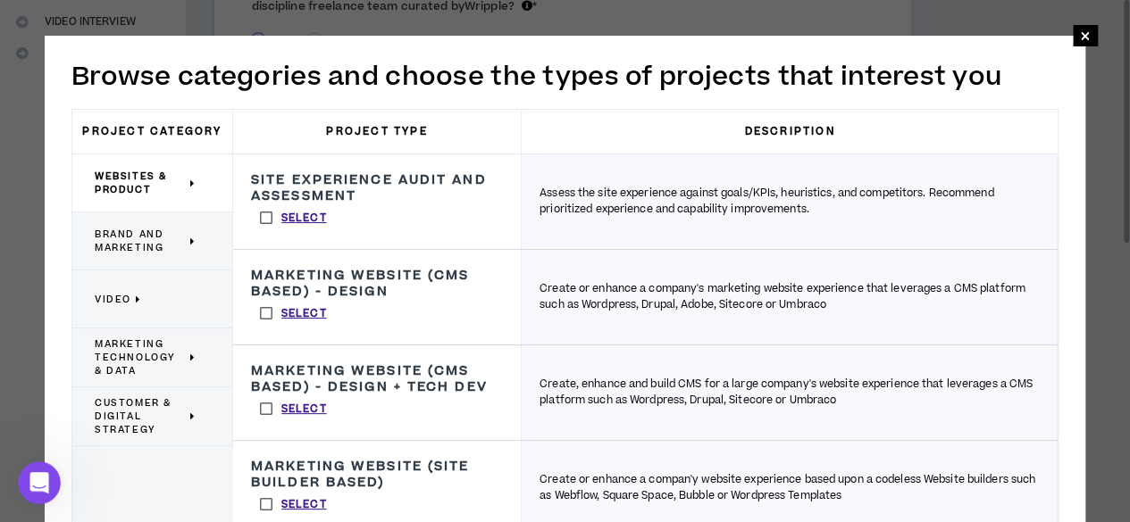
click at [155, 228] on span "Brand and Marketing" at bounding box center [140, 241] width 91 height 27
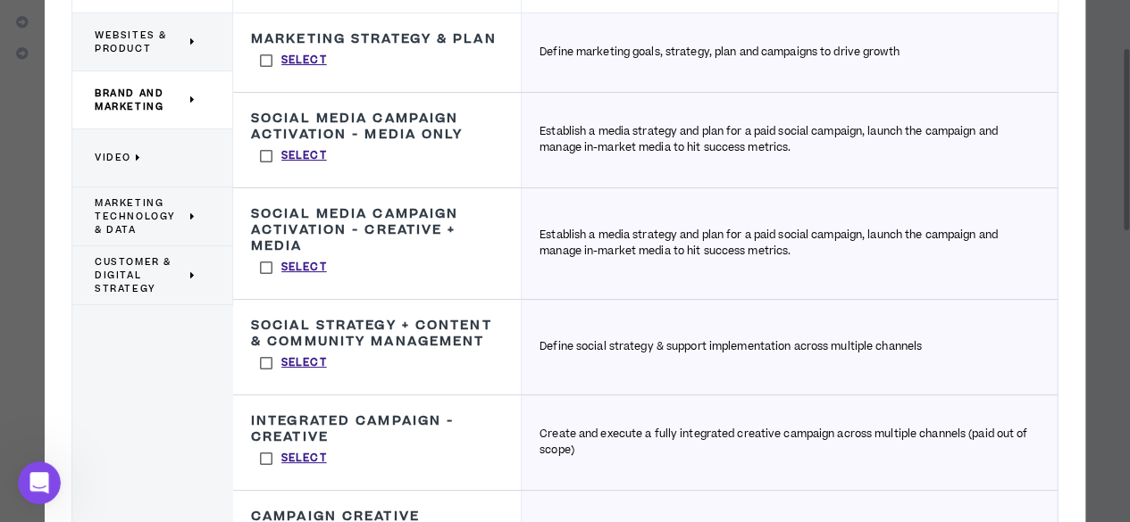
click at [322, 321] on h3 "Social Strategy + Content & Community Management" at bounding box center [377, 334] width 252 height 32
click at [304, 359] on p "Select" at bounding box center [304, 363] width 46 height 16
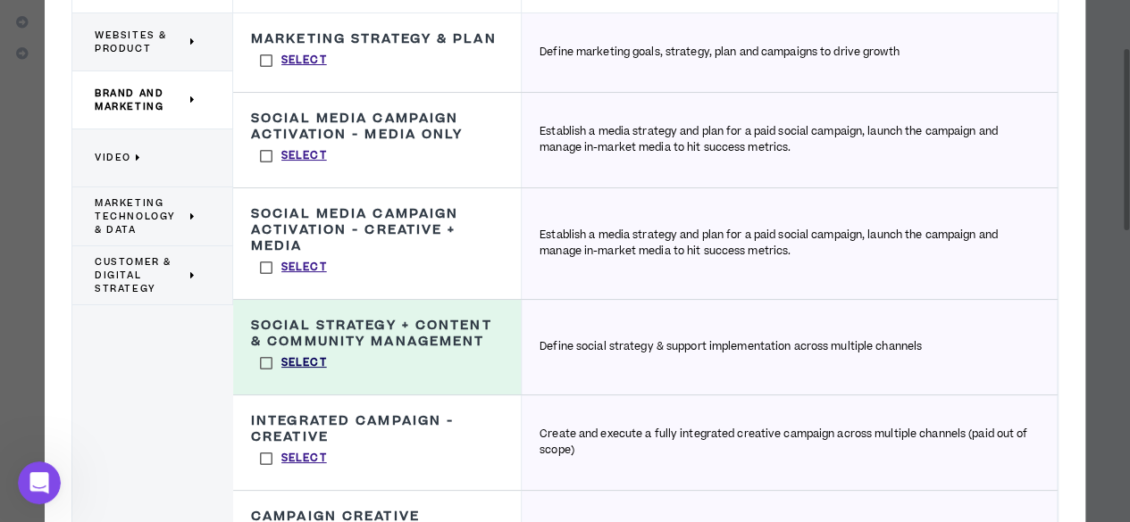
click at [304, 359] on p "Select" at bounding box center [304, 363] width 46 height 16
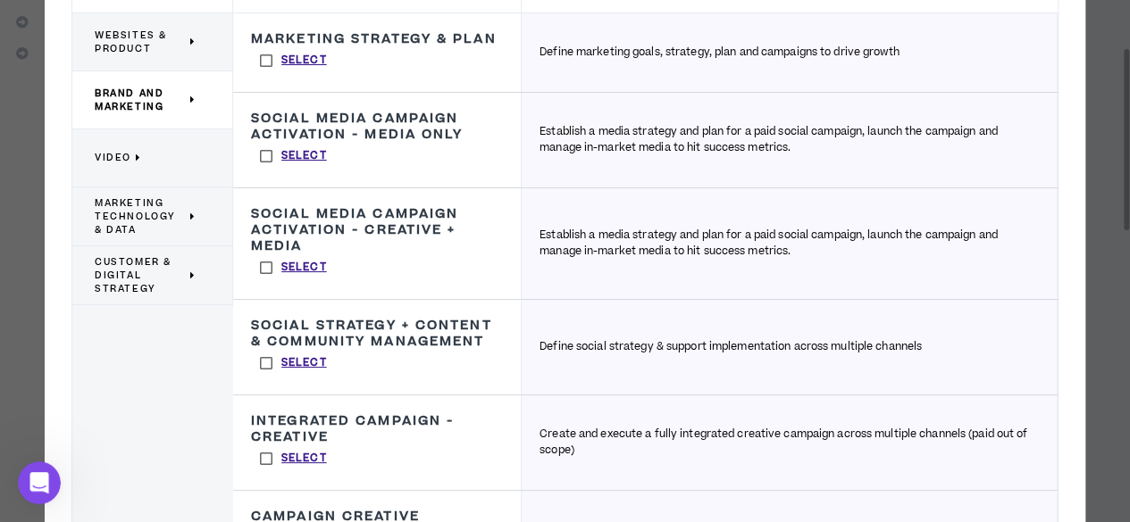
click at [335, 334] on h3 "Social Strategy + Content & Community Management" at bounding box center [377, 334] width 252 height 32
click at [135, 265] on span "Customer & Digital Strategy" at bounding box center [140, 275] width 91 height 40
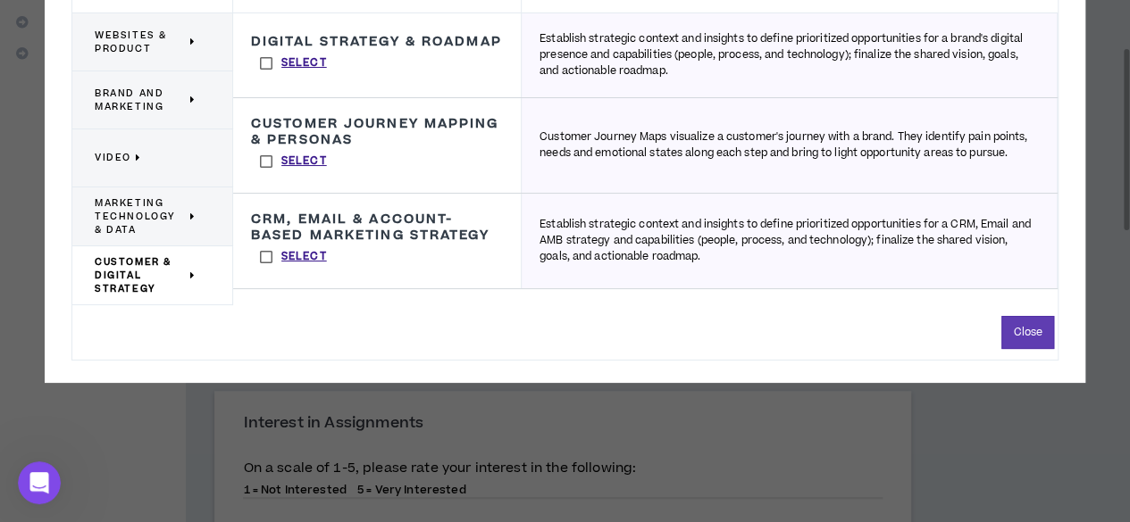
click at [258, 255] on label "Select" at bounding box center [293, 257] width 85 height 27
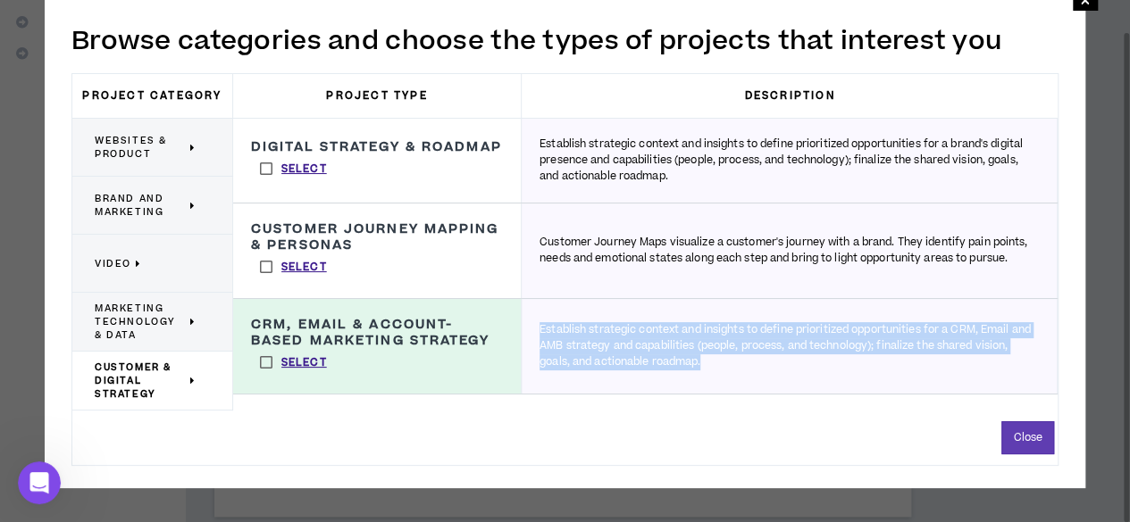
drag, startPoint x: 731, startPoint y: 380, endPoint x: 522, endPoint y: 328, distance: 215.3
click at [522, 328] on div "Establish strategic context and insights to define prioritized opportunities fo…" at bounding box center [790, 346] width 536 height 95
copy p "Establish strategic context and insights to define prioritized opportunities fo…"
click at [1035, 434] on button "Close" at bounding box center [1027, 438] width 53 height 33
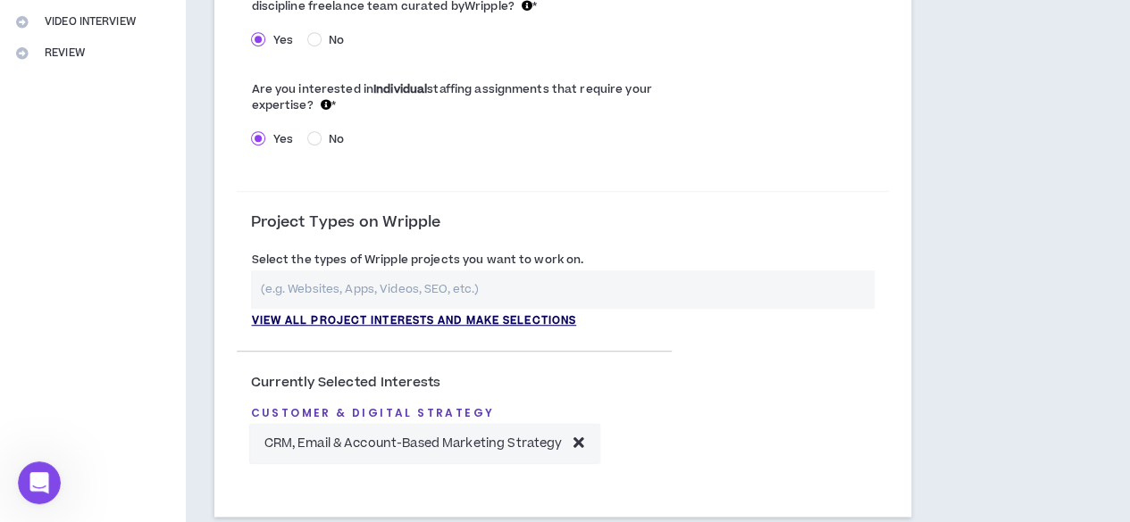
click at [417, 321] on p "View all project interests and make selections" at bounding box center [413, 321] width 325 height 16
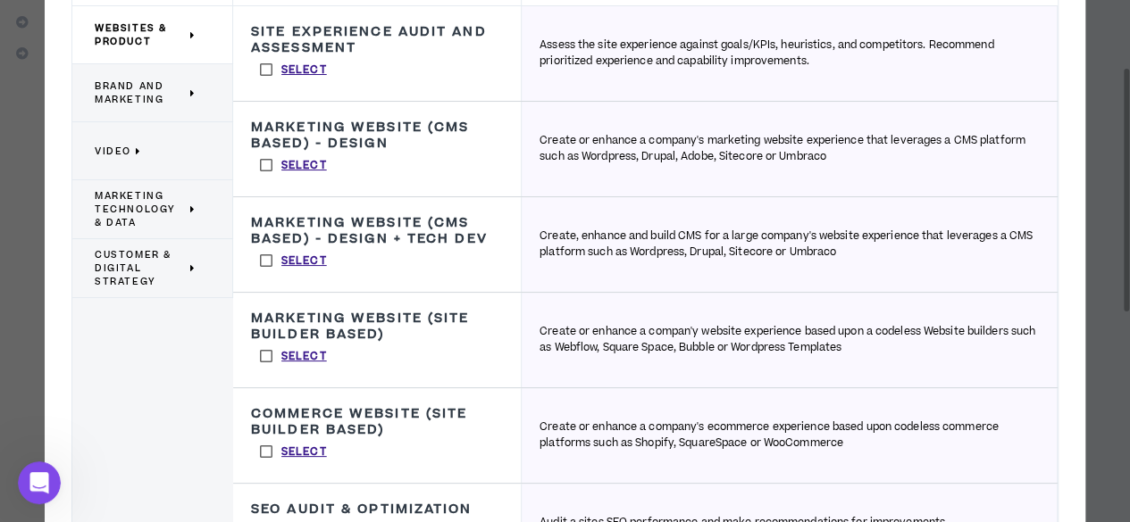
click at [125, 261] on span "Customer & Digital Strategy" at bounding box center [140, 268] width 91 height 40
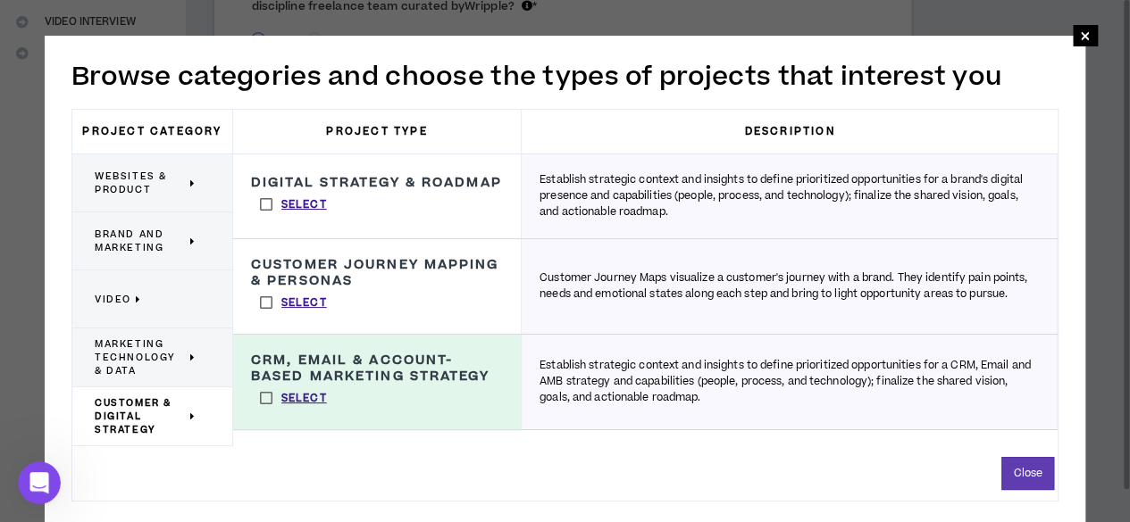
click at [118, 346] on span "Marketing Technology & Data" at bounding box center [140, 358] width 91 height 40
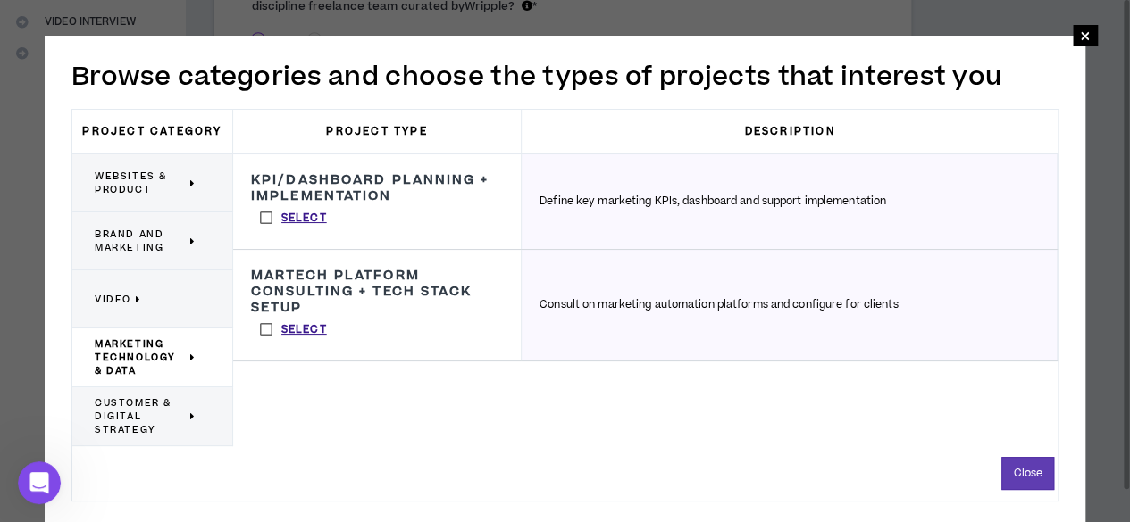
click at [121, 413] on span "Customer & Digital Strategy" at bounding box center [140, 417] width 91 height 40
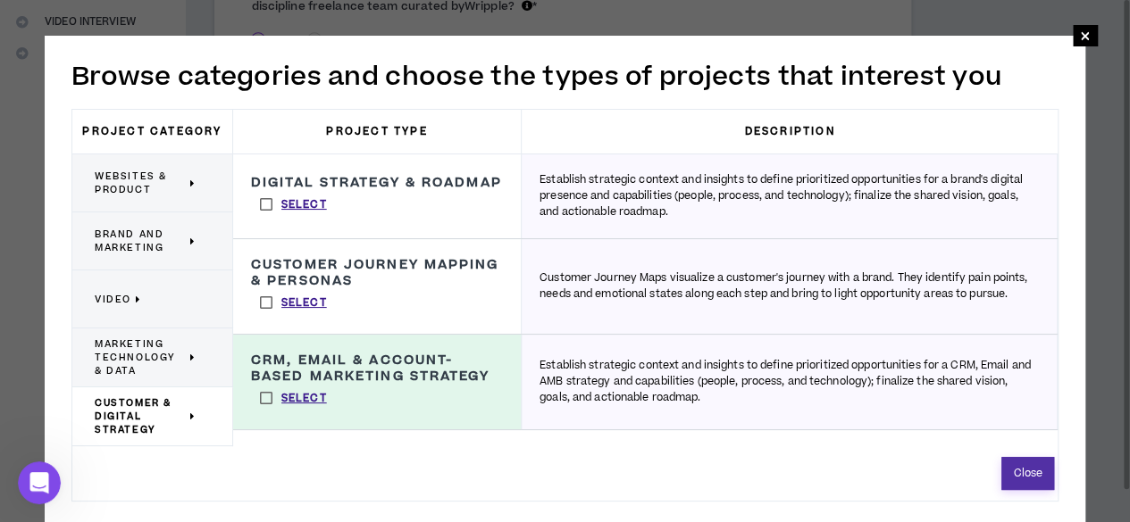
click at [1027, 476] on button "Close" at bounding box center [1027, 473] width 53 height 33
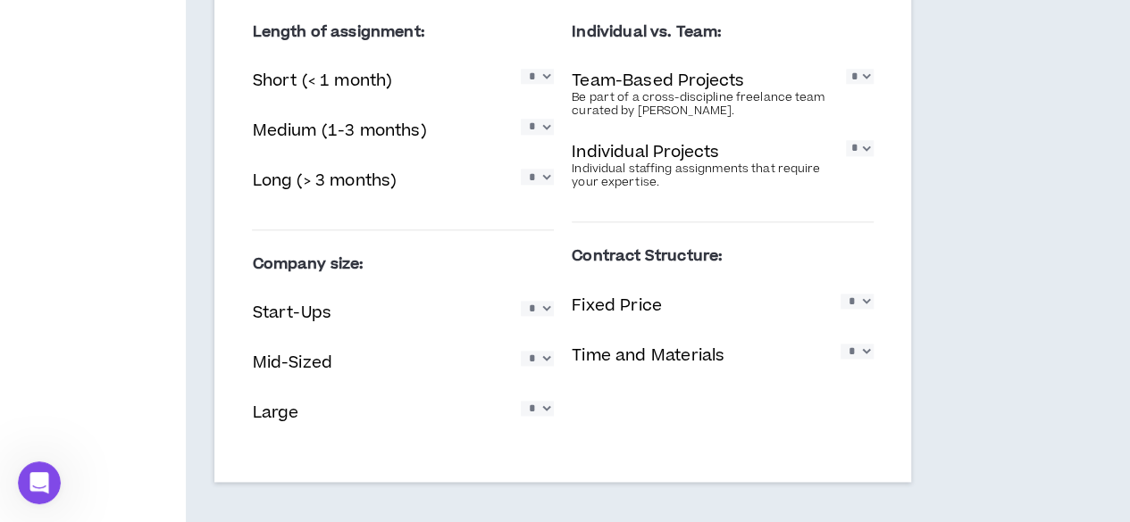
scroll to position [1096, 0]
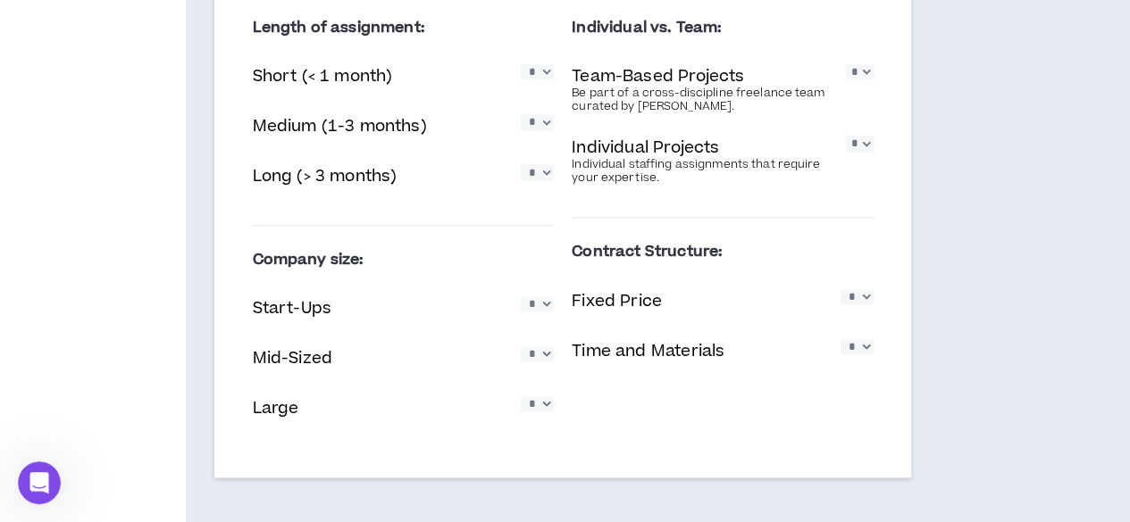
click at [523, 305] on select "* * * * *" at bounding box center [537, 304] width 33 height 15
select select "*"
click at [521, 297] on select "* * * * *" at bounding box center [537, 304] width 33 height 15
click at [521, 304] on select "* * * * *" at bounding box center [537, 304] width 33 height 15
click at [620, 307] on p "Fixed Price" at bounding box center [617, 301] width 90 height 24
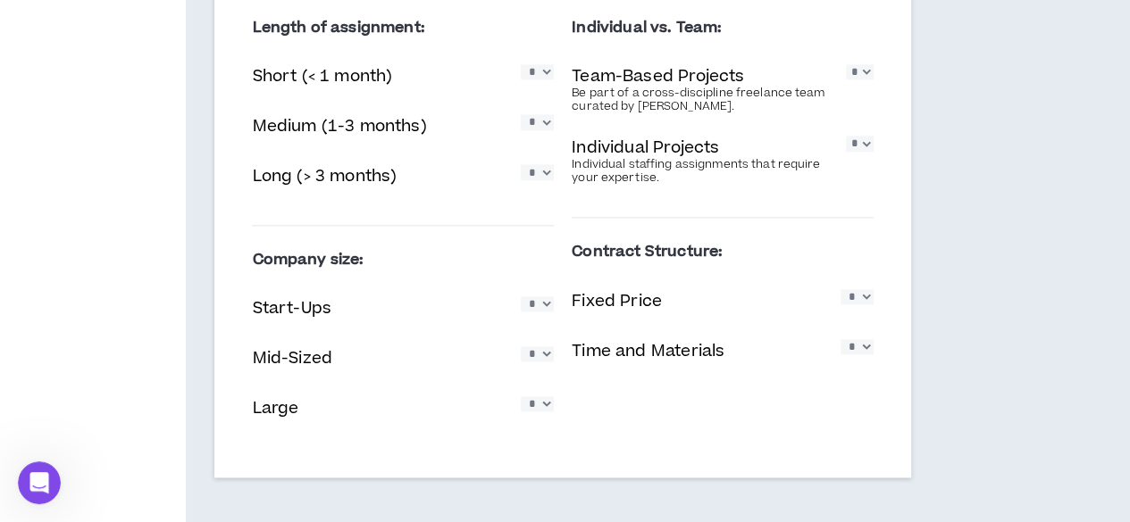
click at [840, 290] on select "* * * * *" at bounding box center [856, 296] width 33 height 15
select select "*"
click at [840, 289] on select "* * * * *" at bounding box center [856, 296] width 33 height 15
click at [840, 339] on select "* * * * *" at bounding box center [856, 346] width 33 height 15
click at [522, 362] on select "* * * * *" at bounding box center [537, 354] width 33 height 15
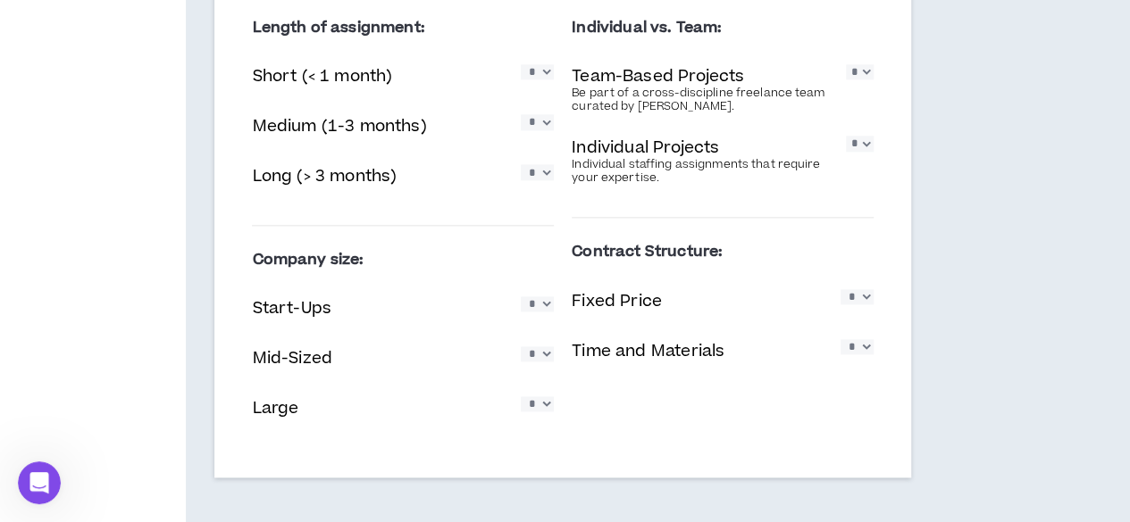
select select "*"
click at [521, 347] on select "* * * * *" at bounding box center [537, 354] width 33 height 15
click at [522, 412] on select "* * * * *" at bounding box center [537, 404] width 33 height 15
select select "*"
click at [521, 397] on select "* * * * *" at bounding box center [537, 404] width 33 height 15
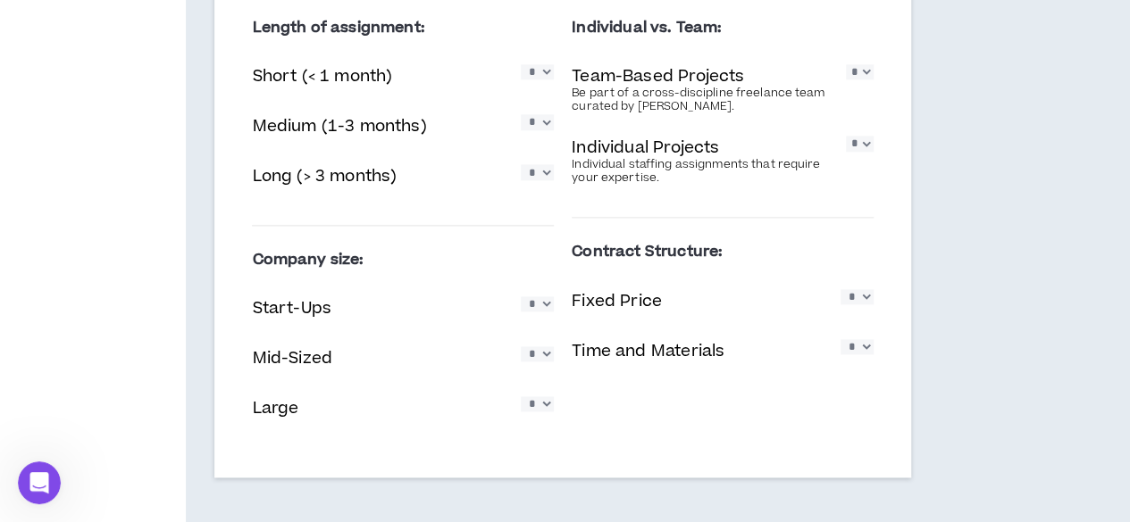
click at [840, 349] on select "* * * * *" at bounding box center [856, 346] width 33 height 15
select select "*"
click at [840, 339] on select "* * * * *" at bounding box center [856, 346] width 33 height 15
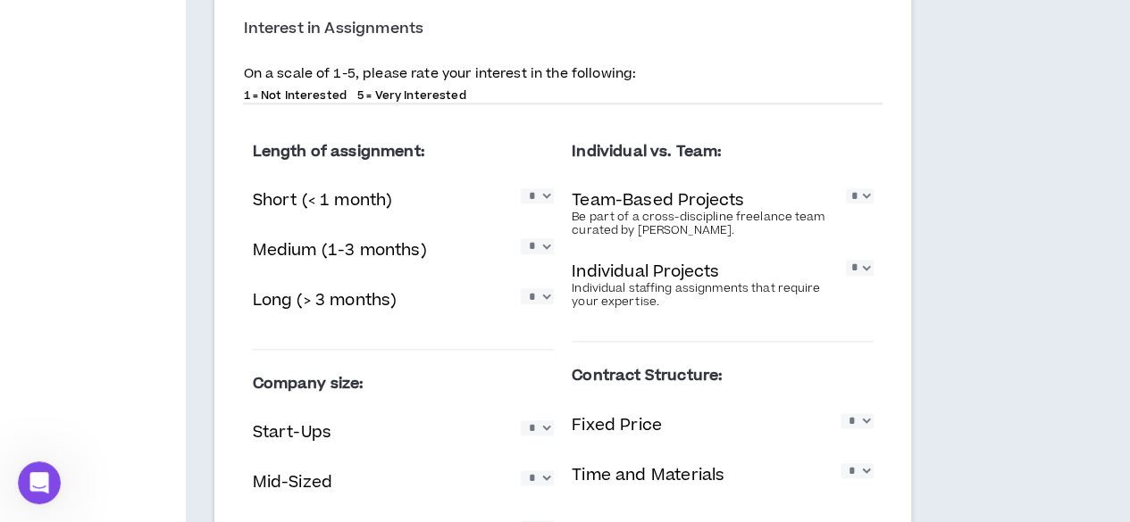
scroll to position [971, 0]
click at [521, 205] on select "* * * * *" at bounding box center [537, 196] width 33 height 15
select select "*"
click at [521, 189] on select "* * * * *" at bounding box center [537, 196] width 33 height 15
click at [521, 247] on select "* * * * *" at bounding box center [537, 246] width 33 height 15
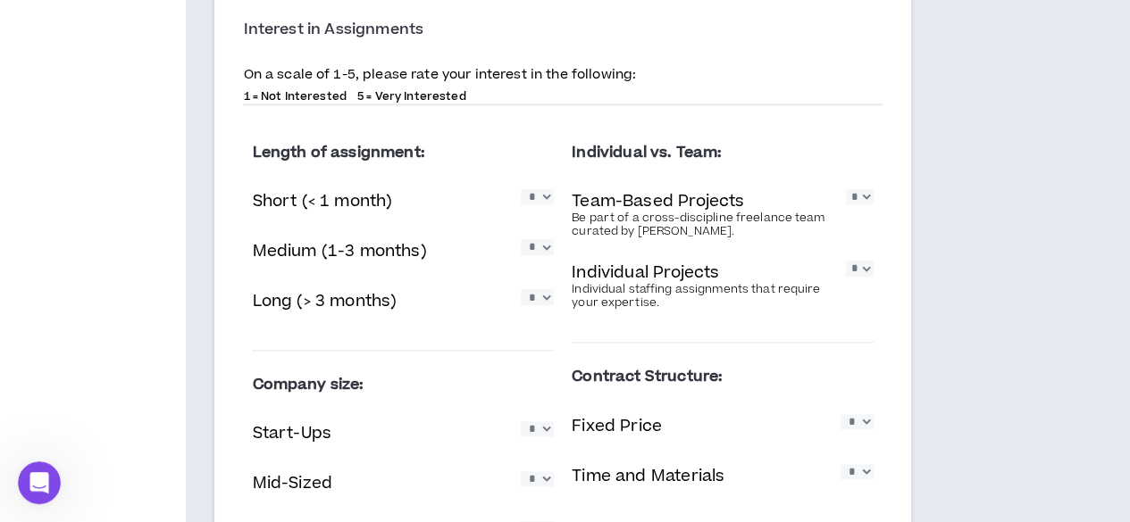
select select "*"
click at [521, 239] on select "* * * * *" at bounding box center [537, 246] width 33 height 15
click at [521, 296] on select "* * * * *" at bounding box center [537, 296] width 33 height 15
select select "*"
click at [521, 289] on select "* * * * *" at bounding box center [537, 296] width 33 height 15
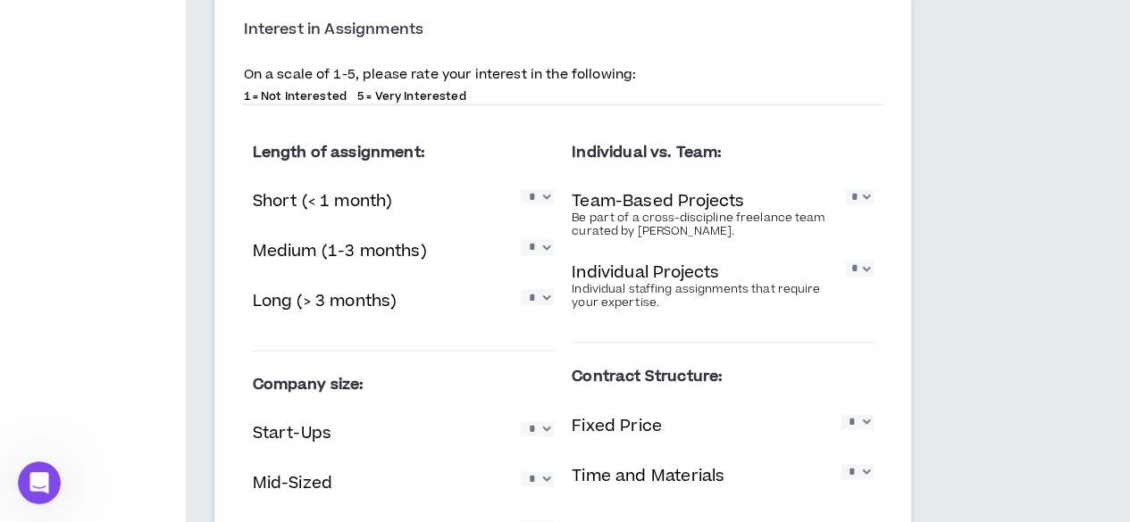
click at [846, 204] on select "* * * * *" at bounding box center [859, 196] width 27 height 15
select select "*"
click at [846, 189] on select "* * * * *" at bounding box center [859, 196] width 27 height 15
click at [846, 276] on select "* * * * *" at bounding box center [859, 268] width 27 height 15
select select "*"
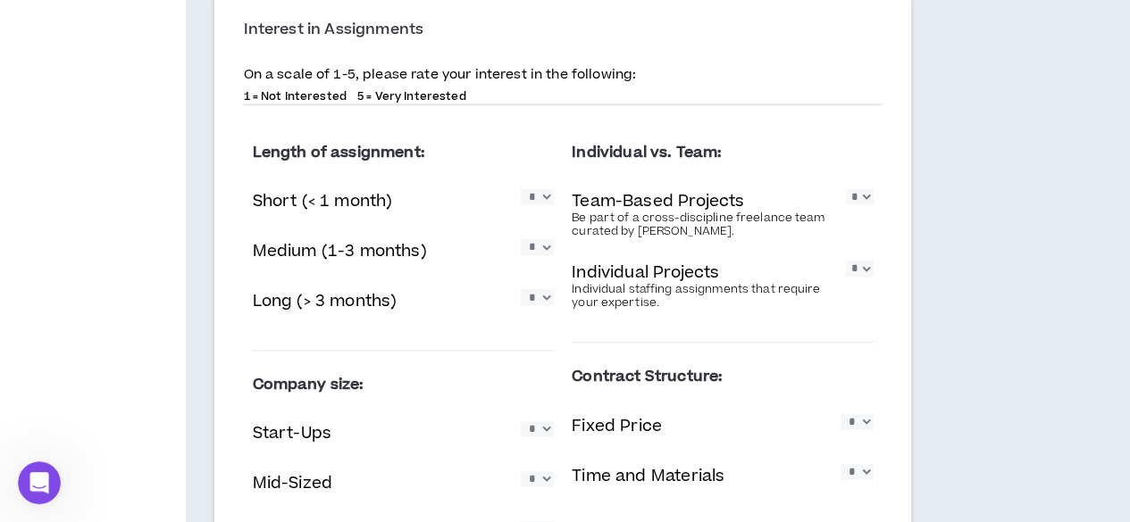
click at [846, 261] on select "* * * * *" at bounding box center [859, 268] width 27 height 15
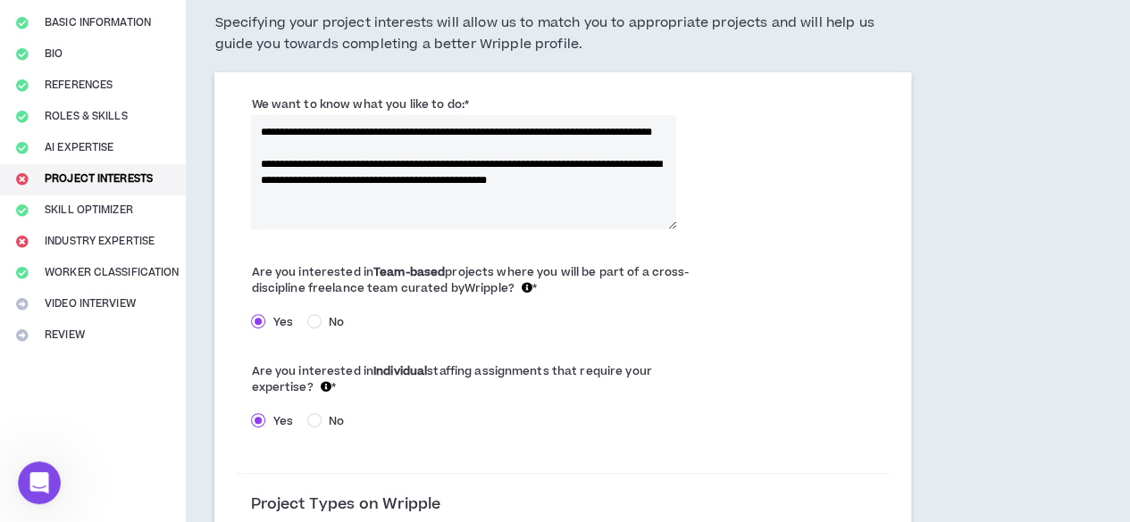
scroll to position [99, 0]
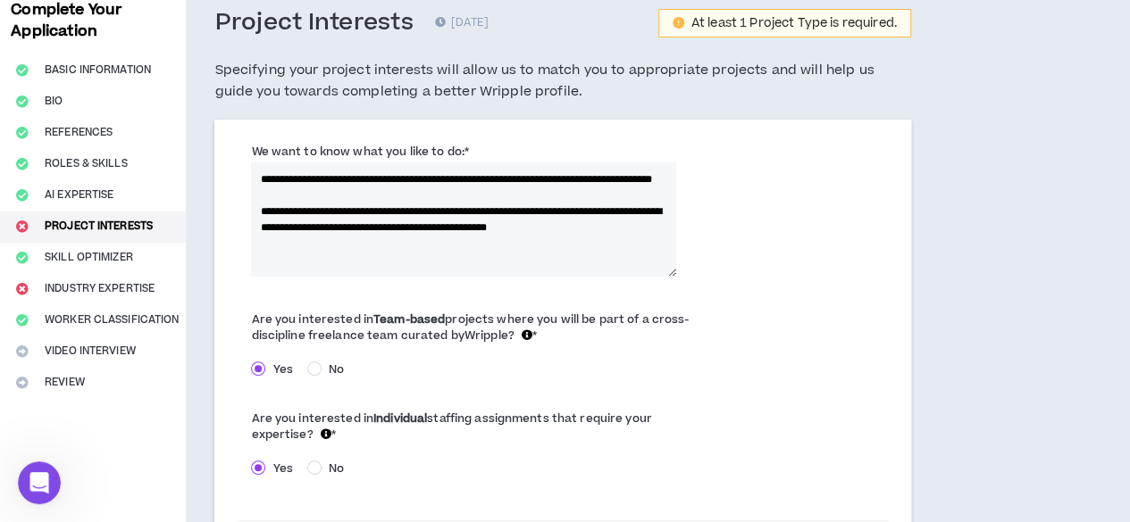
drag, startPoint x: 363, startPoint y: 265, endPoint x: 252, endPoint y: 182, distance: 138.4
click at [252, 182] on textarea "**********" at bounding box center [463, 220] width 424 height 114
paste textarea "**********"
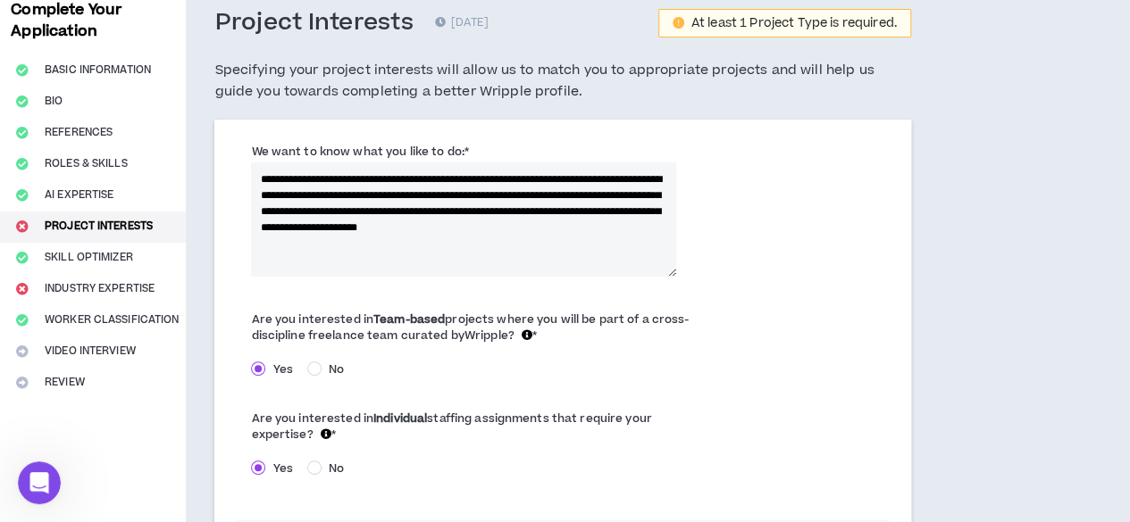
click at [604, 197] on textarea "**********" at bounding box center [463, 220] width 424 height 114
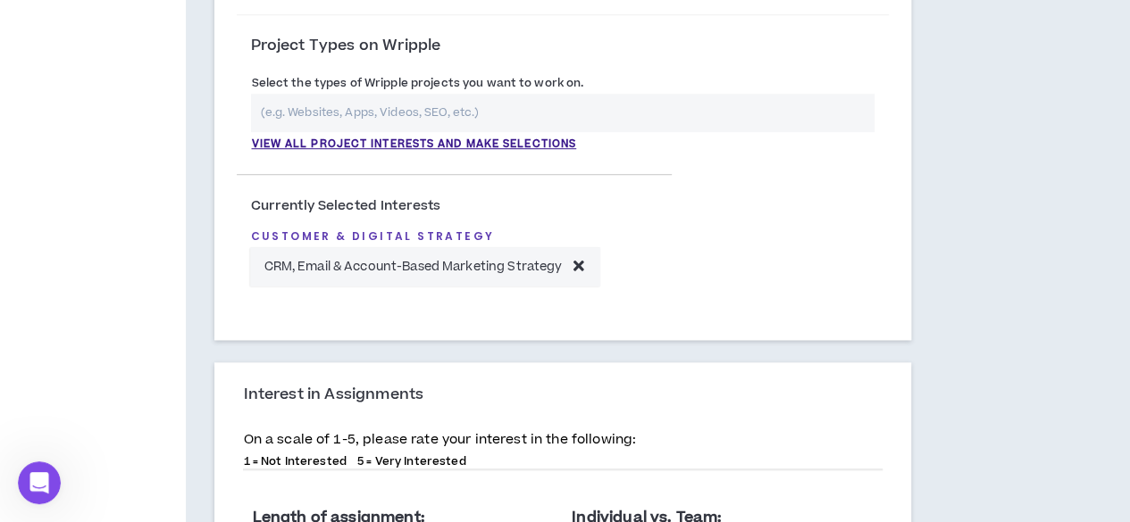
scroll to position [1165, 0]
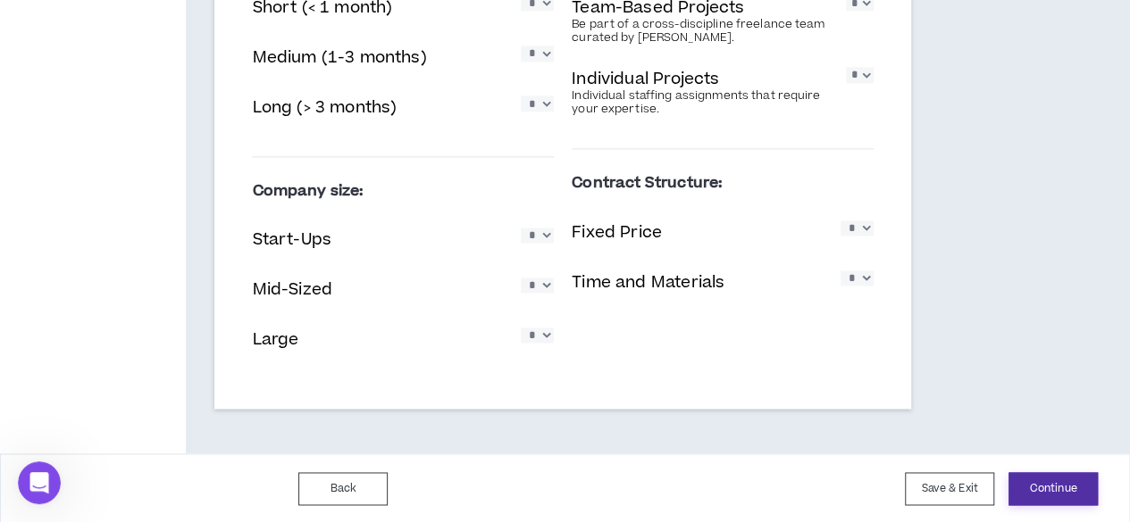
type textarea "**********"
click at [1078, 489] on button "Continue" at bounding box center [1052, 488] width 89 height 33
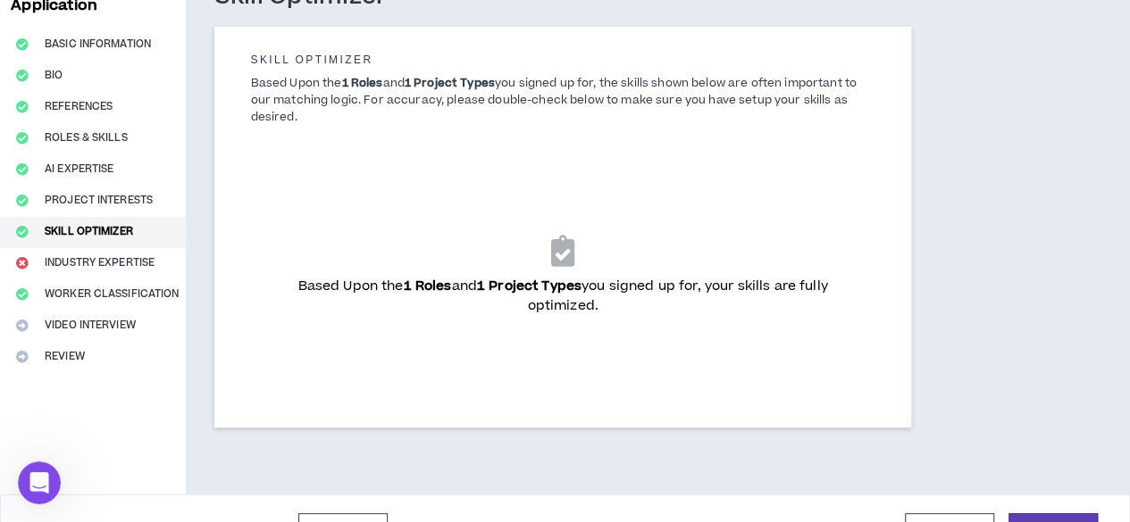
scroll to position [166, 0]
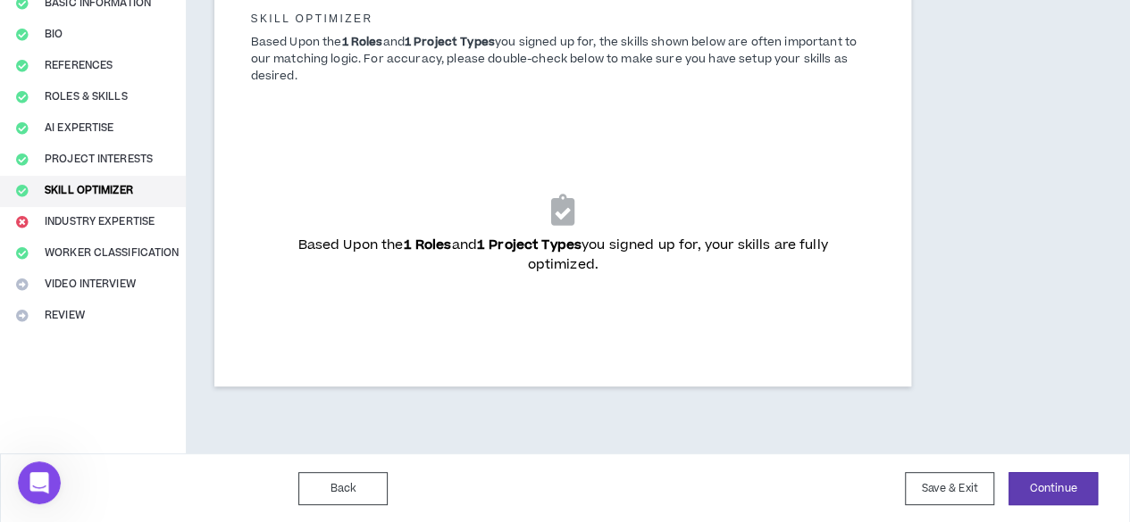
click at [664, 187] on div "Based Upon the 1 Roles and 1 Project Types you signed up for, your skills are f…" at bounding box center [562, 234] width 596 height 223
click at [1052, 488] on button "Continue" at bounding box center [1052, 488] width 89 height 33
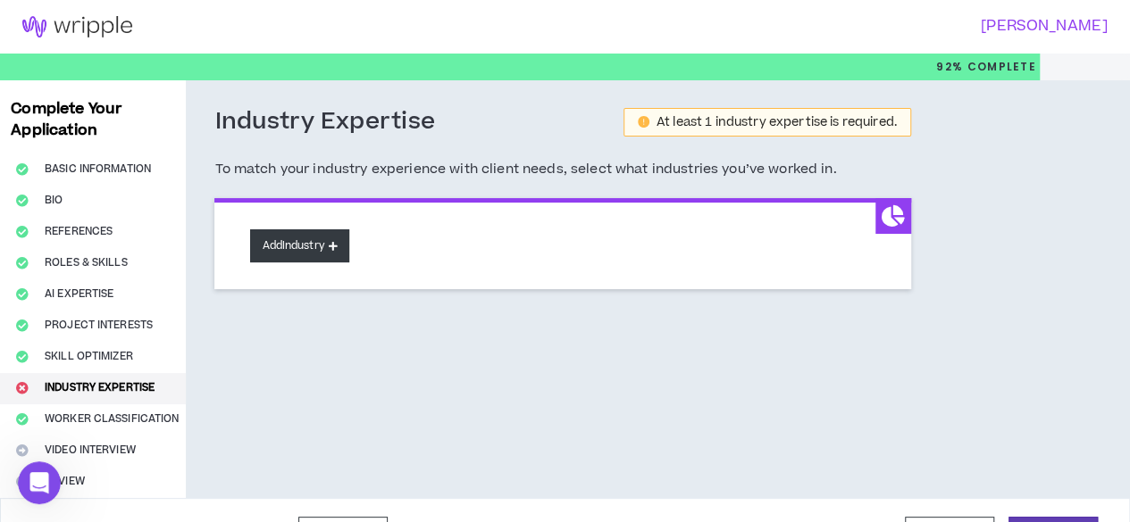
click at [307, 240] on button "Add Industry" at bounding box center [299, 246] width 98 height 33
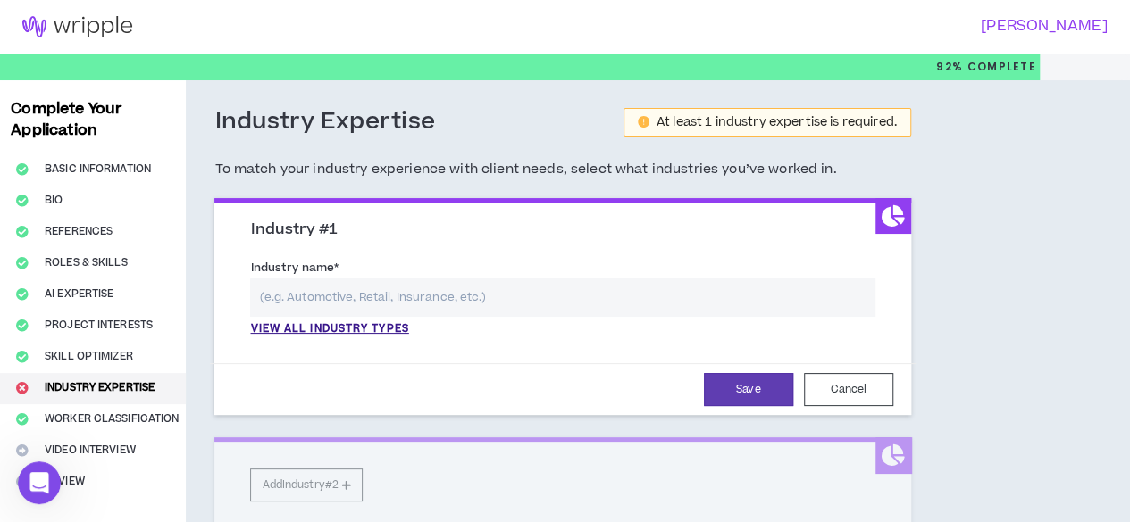
click at [330, 338] on div "Industry name * View all industry types Please select a valid industry." at bounding box center [562, 302] width 651 height 96
click at [329, 331] on p "View all industry types" at bounding box center [329, 330] width 158 height 16
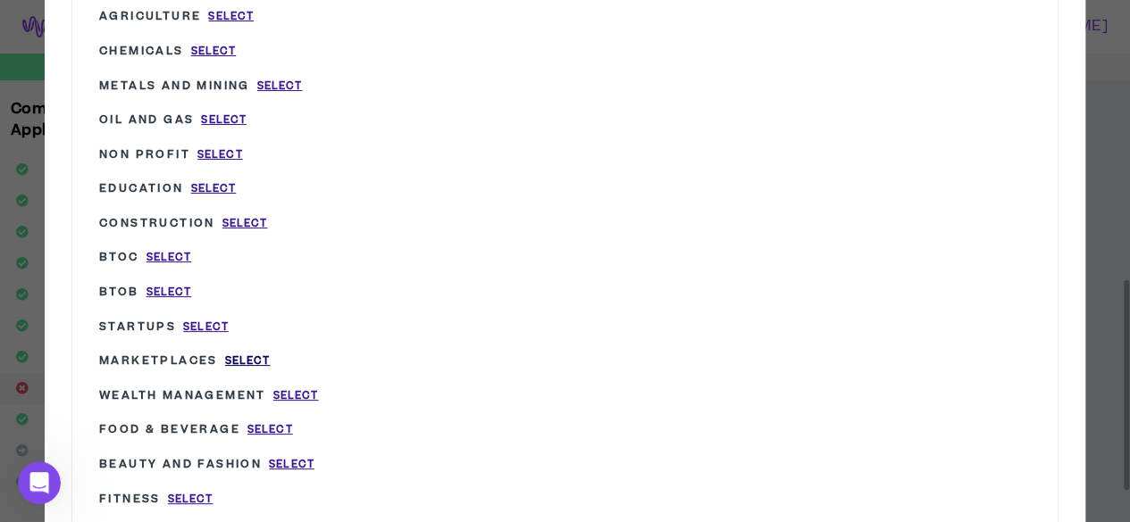
click at [240, 355] on span "Select" at bounding box center [248, 361] width 46 height 15
type input "Marketplaces"
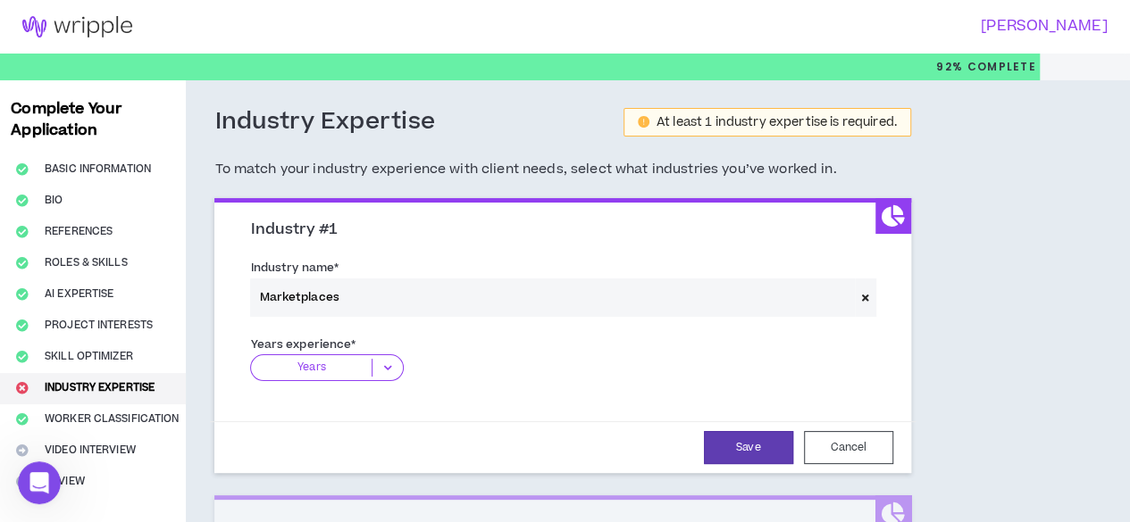
click at [855, 297] on span at bounding box center [865, 298] width 21 height 38
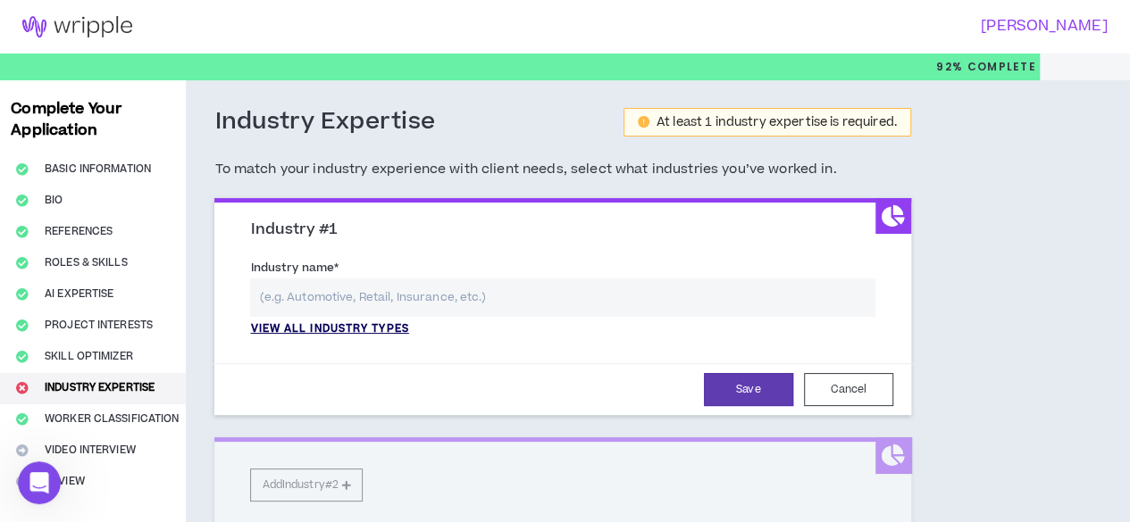
click at [338, 330] on p "View all industry types" at bounding box center [329, 330] width 158 height 16
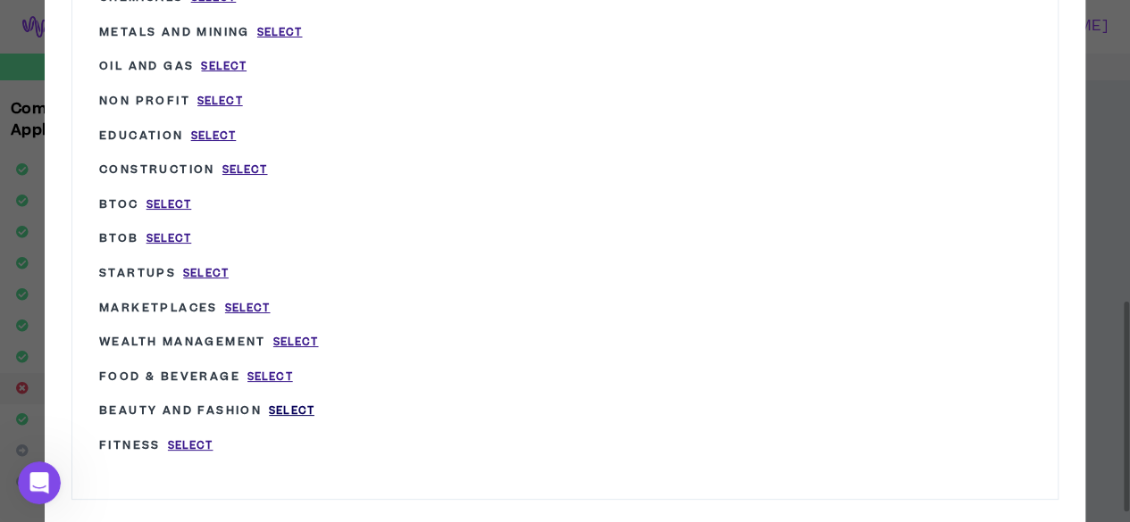
click at [281, 404] on span "Select" at bounding box center [292, 411] width 46 height 15
type input "Beauty and Fashion"
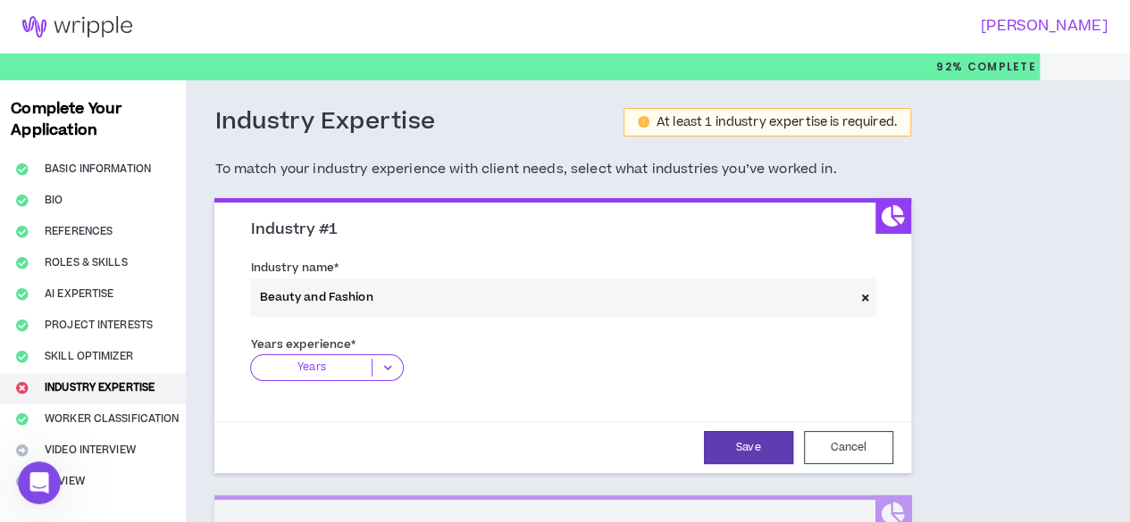
click at [385, 364] on icon at bounding box center [386, 368] width 29 height 18
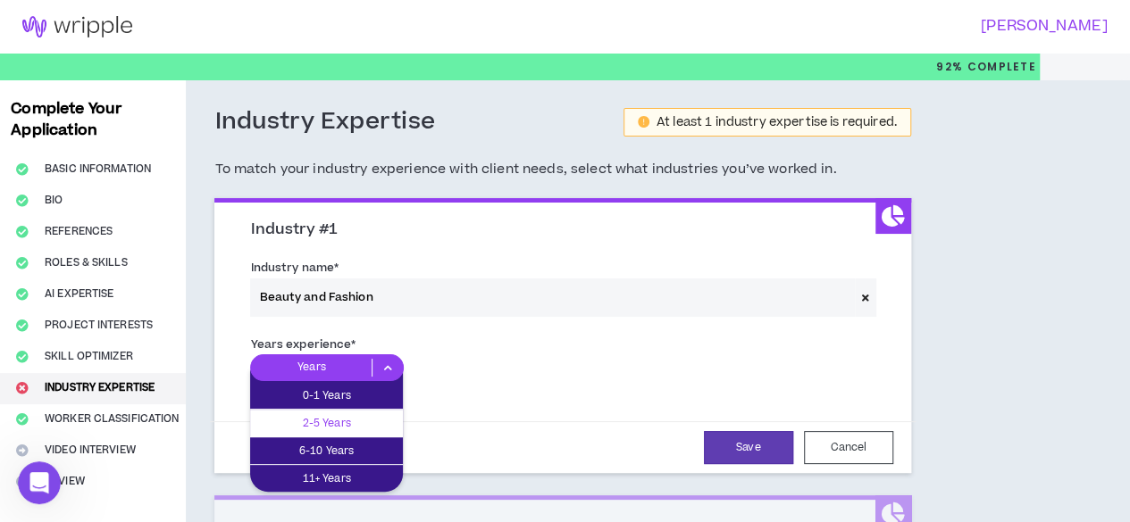
click at [359, 422] on p "2-5 Years" at bounding box center [326, 424] width 153 height 20
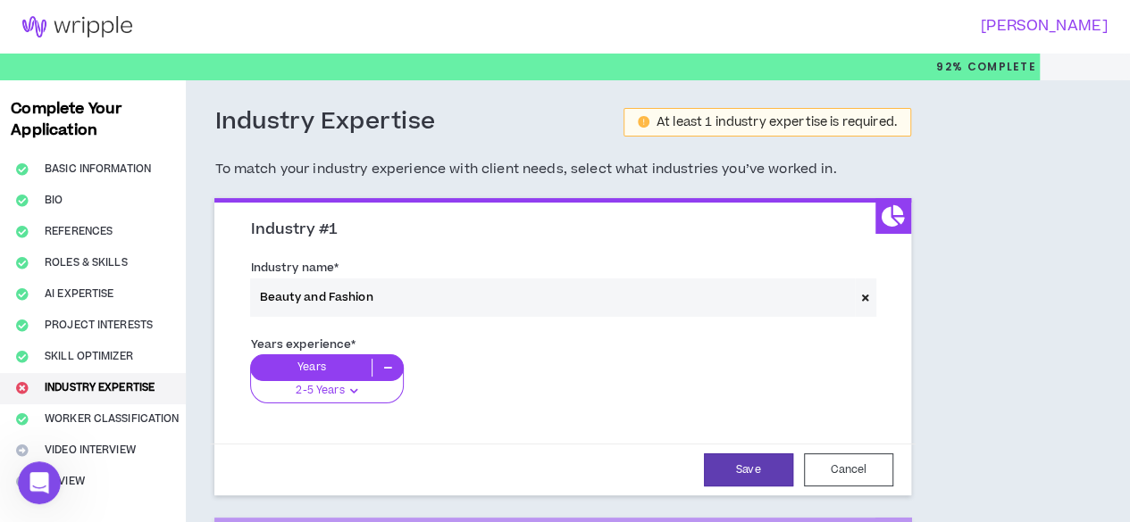
click at [818, 298] on div "Beauty and Fashion" at bounding box center [562, 298] width 624 height 38
click at [710, 474] on button "Save" at bounding box center [748, 470] width 89 height 33
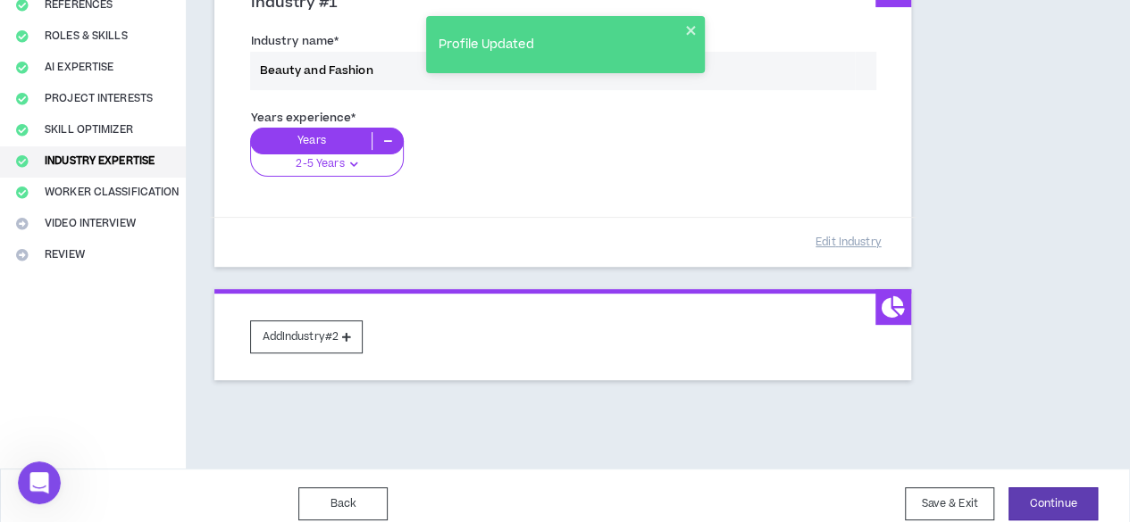
scroll to position [240, 0]
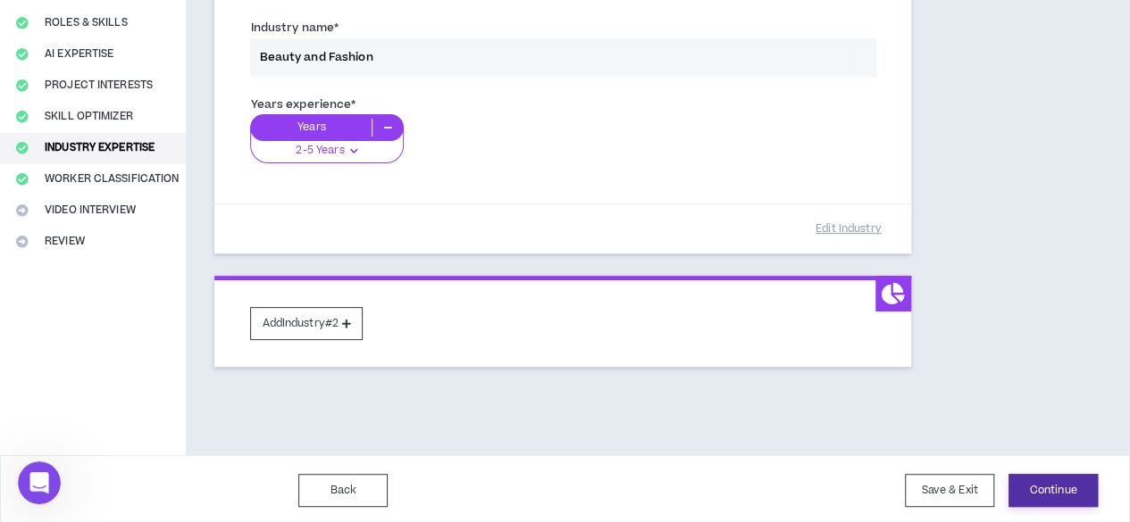
click at [1067, 489] on button "Continue" at bounding box center [1052, 490] width 89 height 33
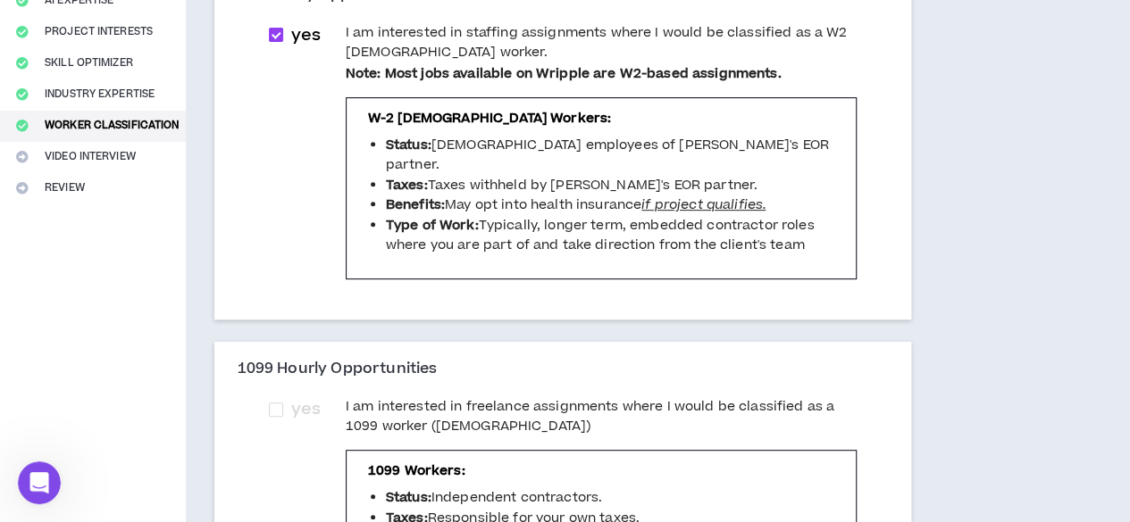
scroll to position [293, 0]
click at [76, 94] on button "Industry Expertise" at bounding box center [93, 95] width 186 height 31
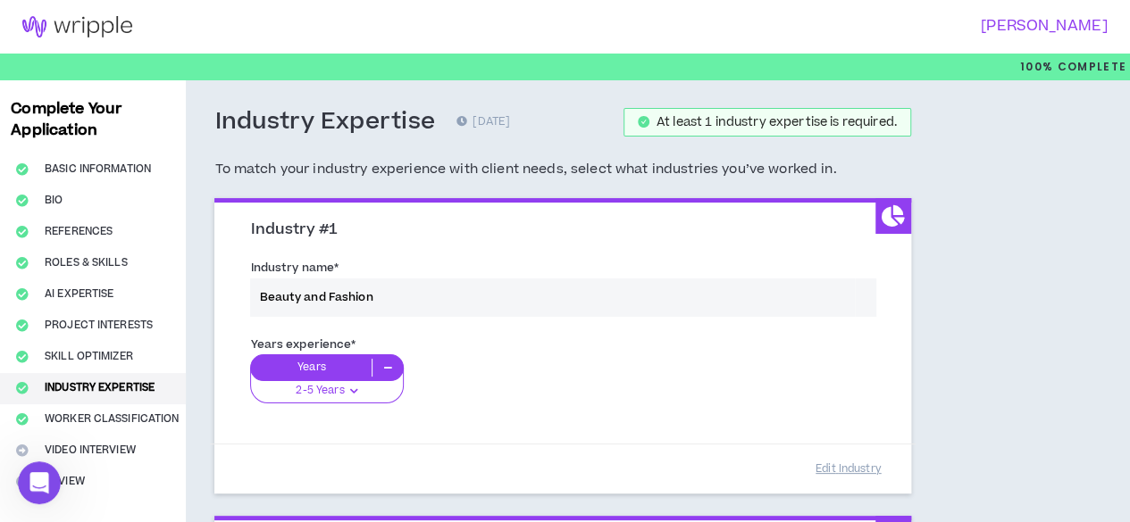
scroll to position [240, 0]
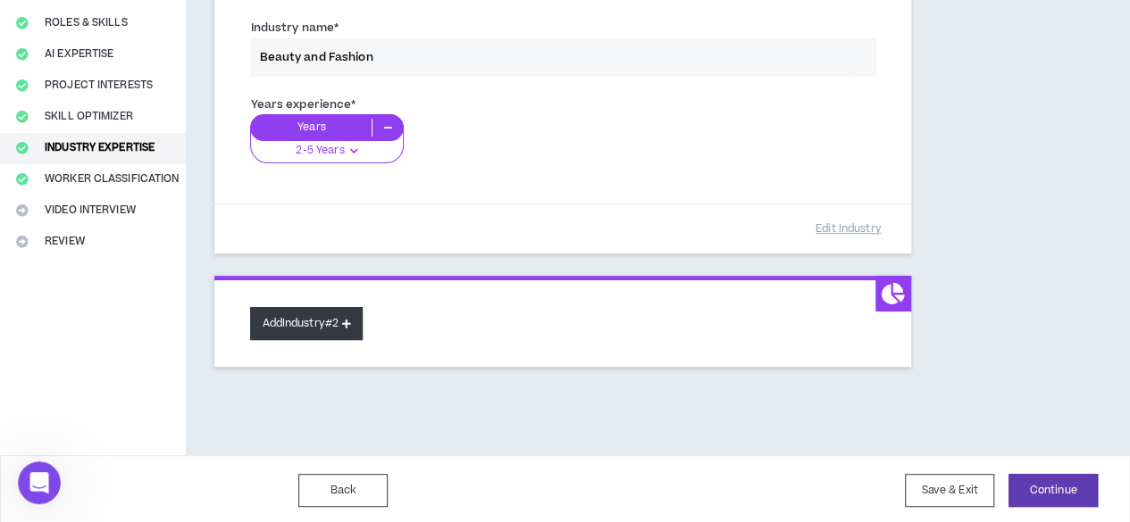
click at [329, 316] on button "Add Industry #2" at bounding box center [306, 323] width 113 height 33
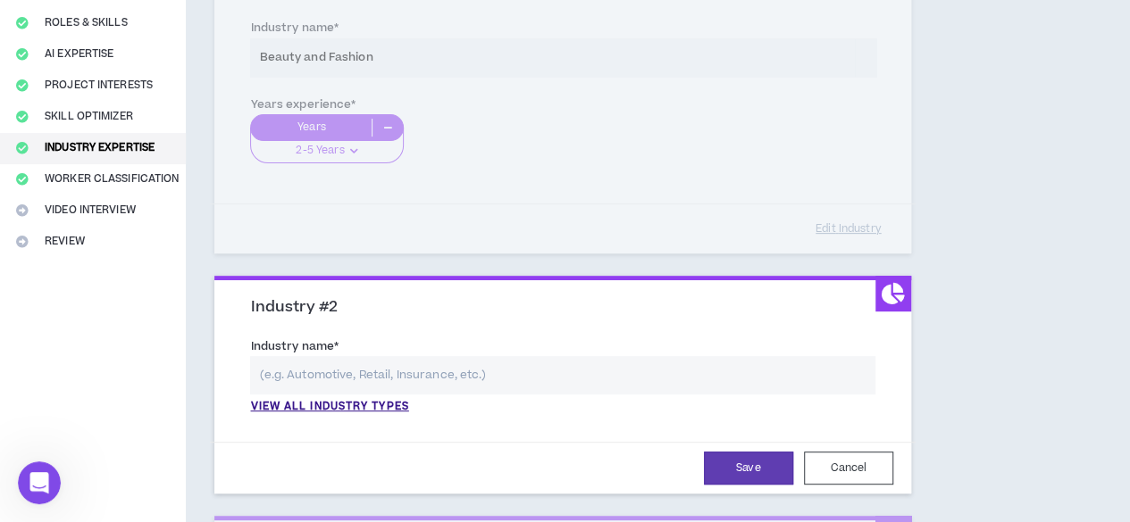
click at [319, 375] on input "text" at bounding box center [562, 375] width 624 height 38
click at [330, 403] on p "View all industry types" at bounding box center [329, 407] width 158 height 16
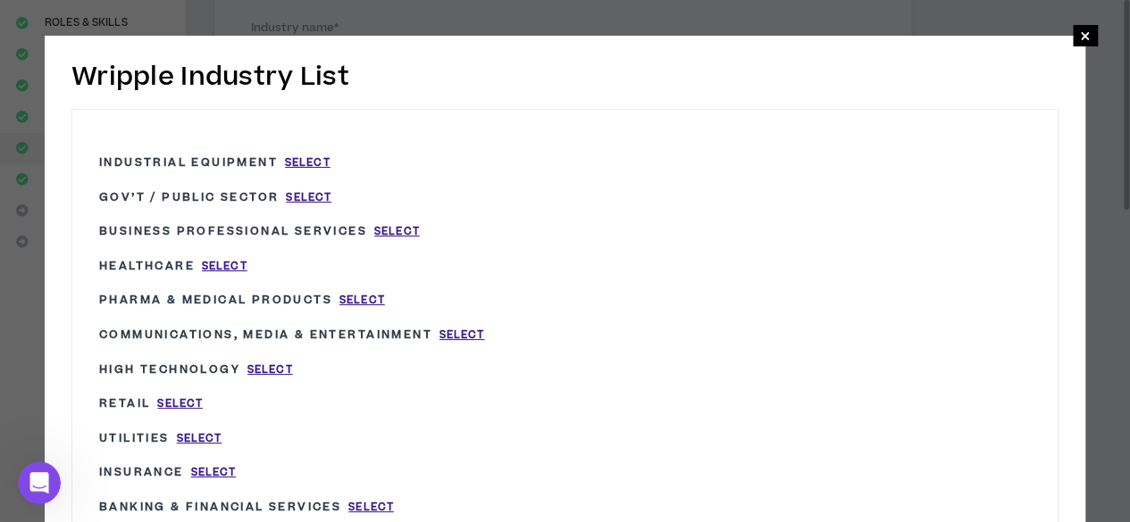
click at [280, 333] on span "Communications, Media & Entertainment" at bounding box center [265, 335] width 333 height 16
click at [468, 330] on span "Select" at bounding box center [462, 335] width 46 height 15
type input "Communications, Media & Entertainment"
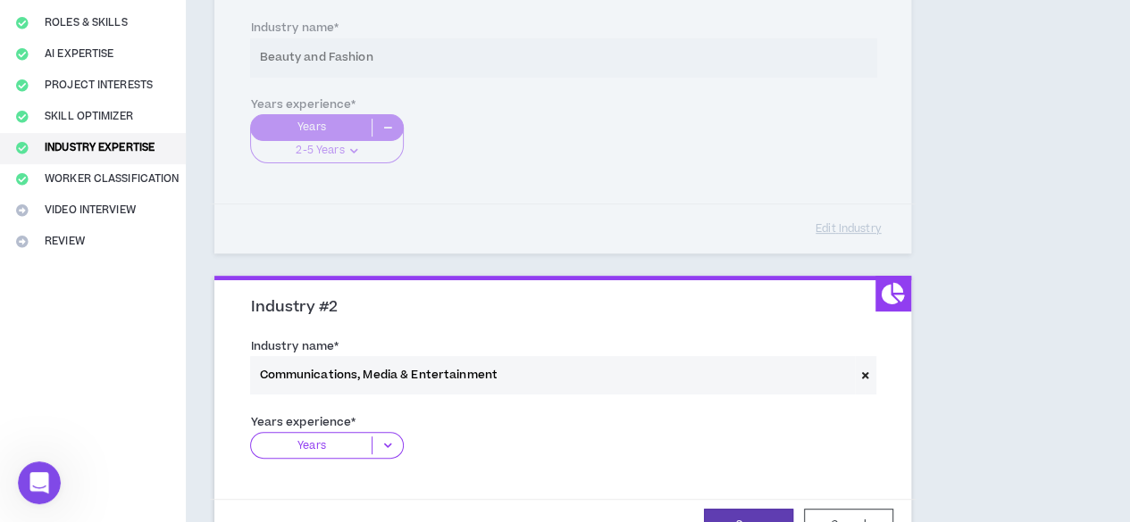
scroll to position [516, 0]
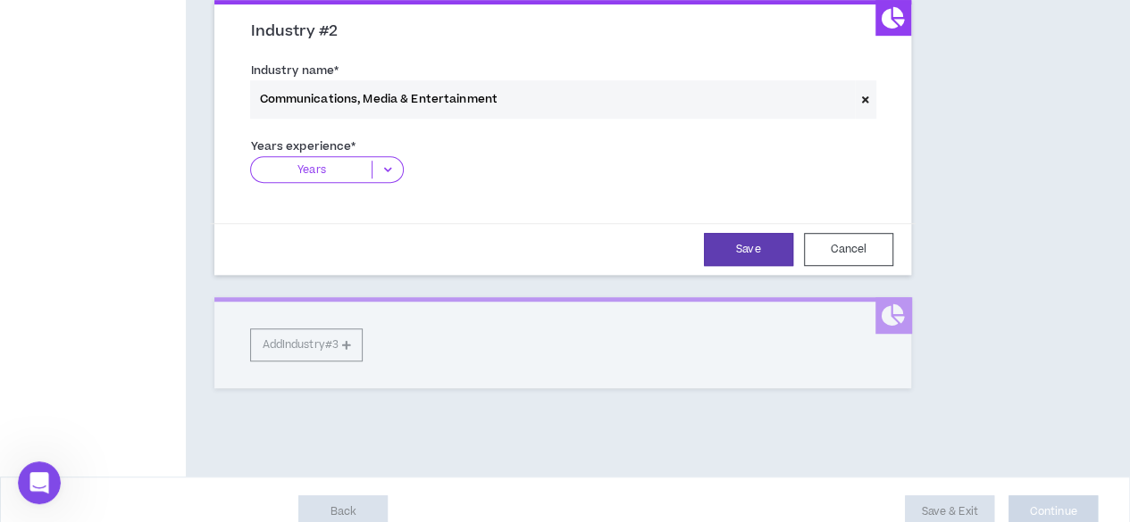
click at [339, 166] on p "Years" at bounding box center [311, 170] width 121 height 18
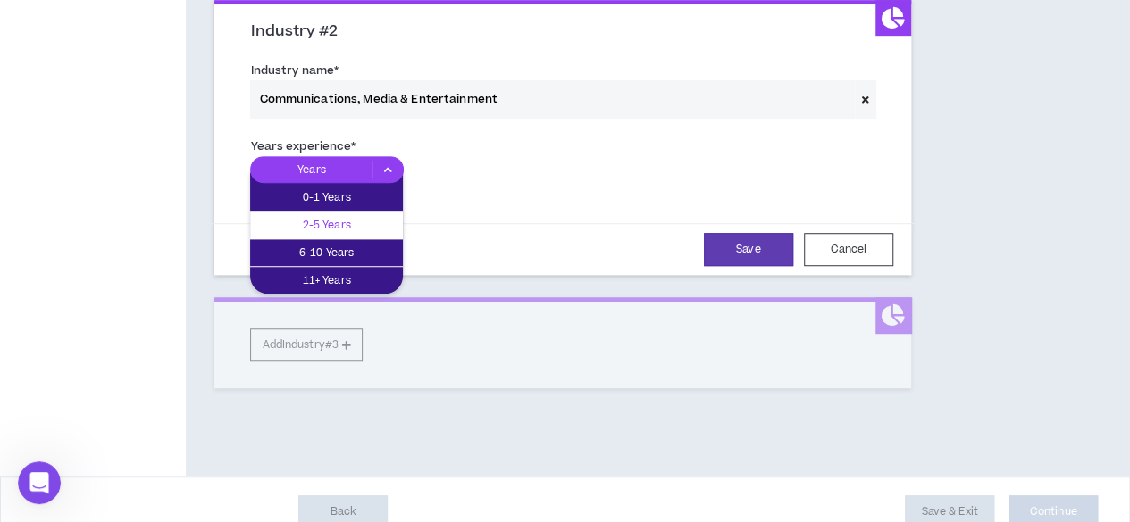
click at [338, 221] on p "2-5 Years" at bounding box center [326, 225] width 153 height 20
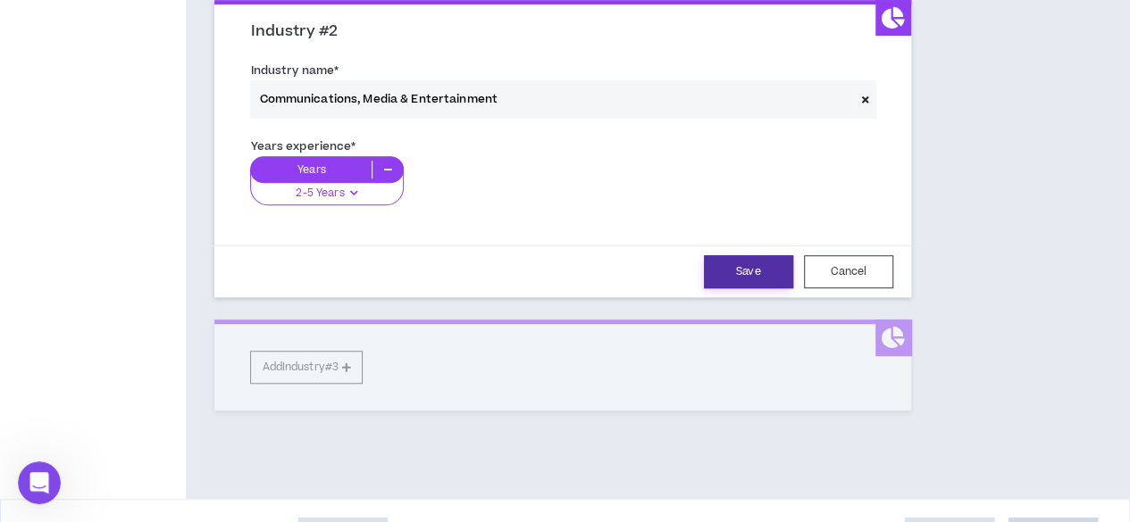
click at [704, 280] on button "Save" at bounding box center [748, 271] width 89 height 33
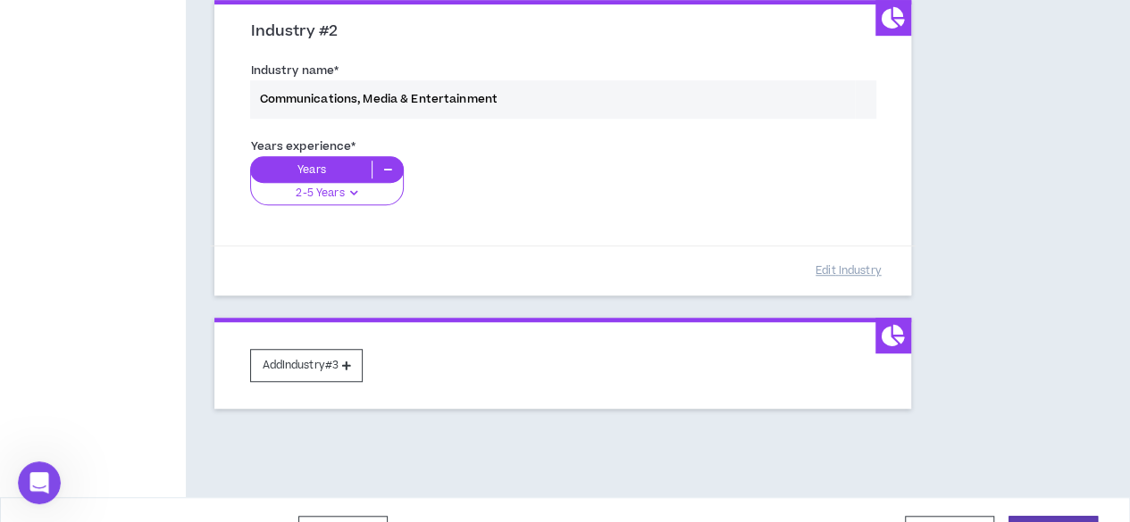
scroll to position [558, 0]
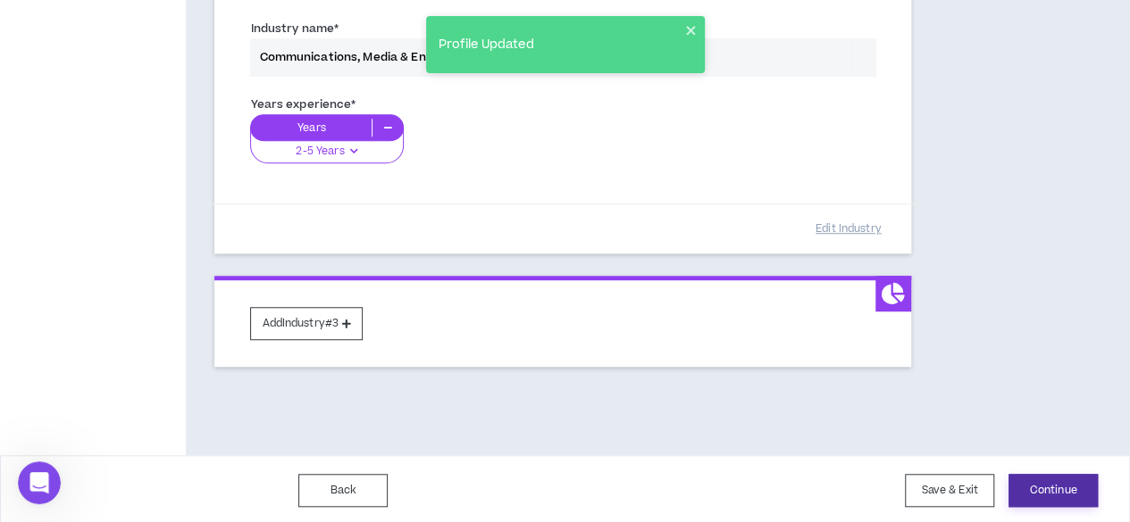
click at [1072, 492] on button "Continue" at bounding box center [1052, 490] width 89 height 33
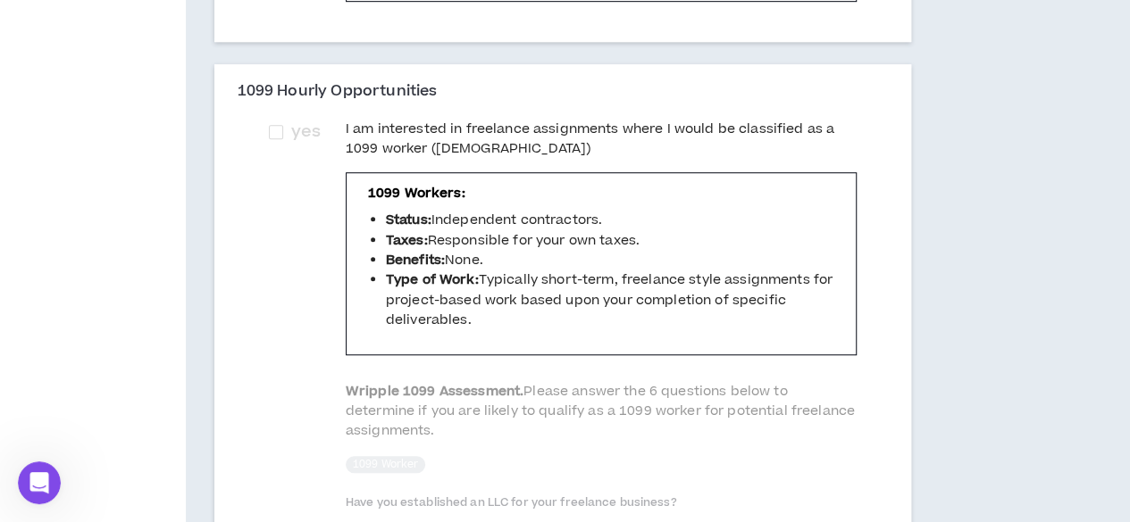
scroll to position [588, 0]
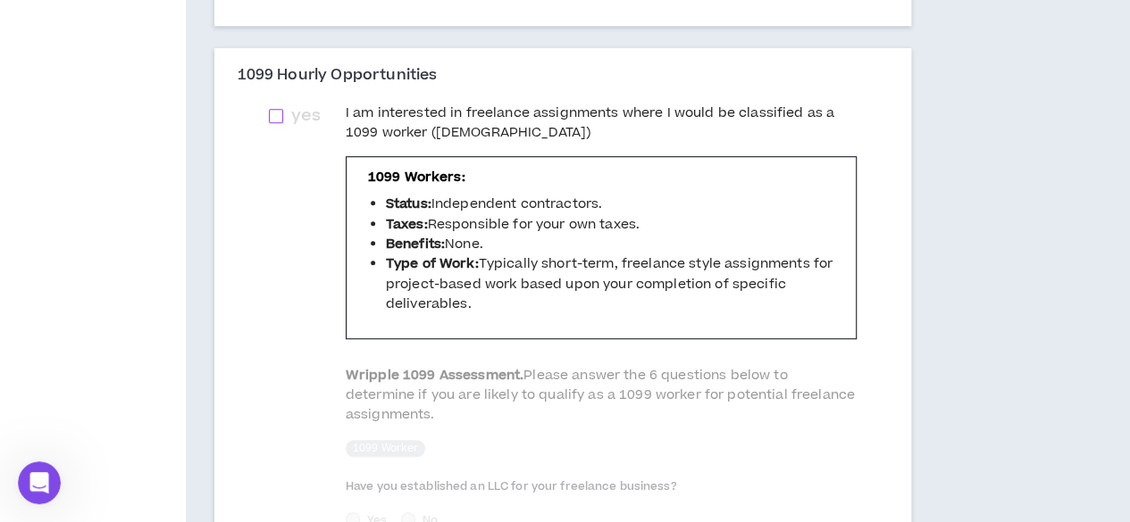
click at [275, 123] on span at bounding box center [276, 116] width 14 height 14
checkbox input "****"
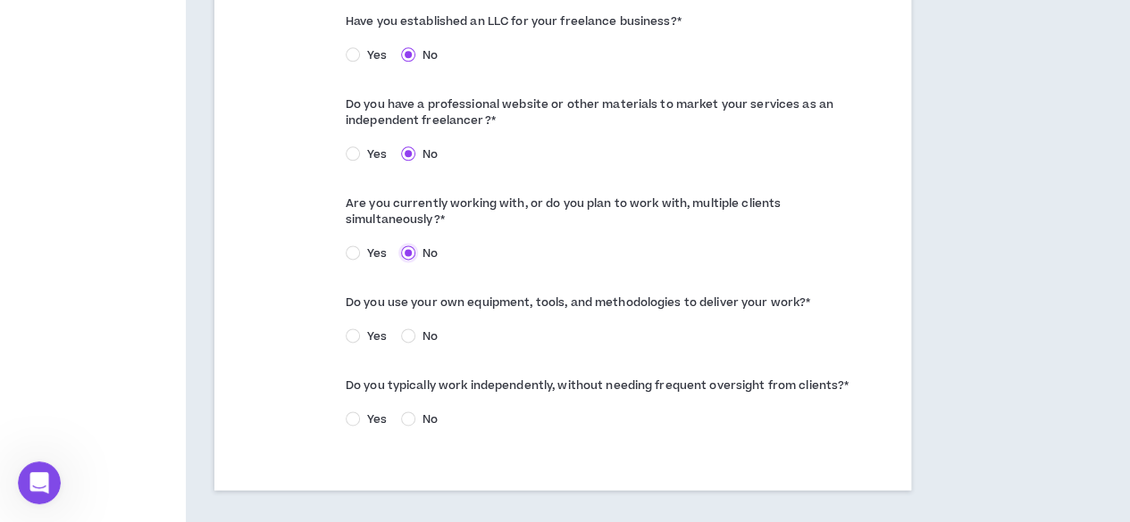
scroll to position [1190, 0]
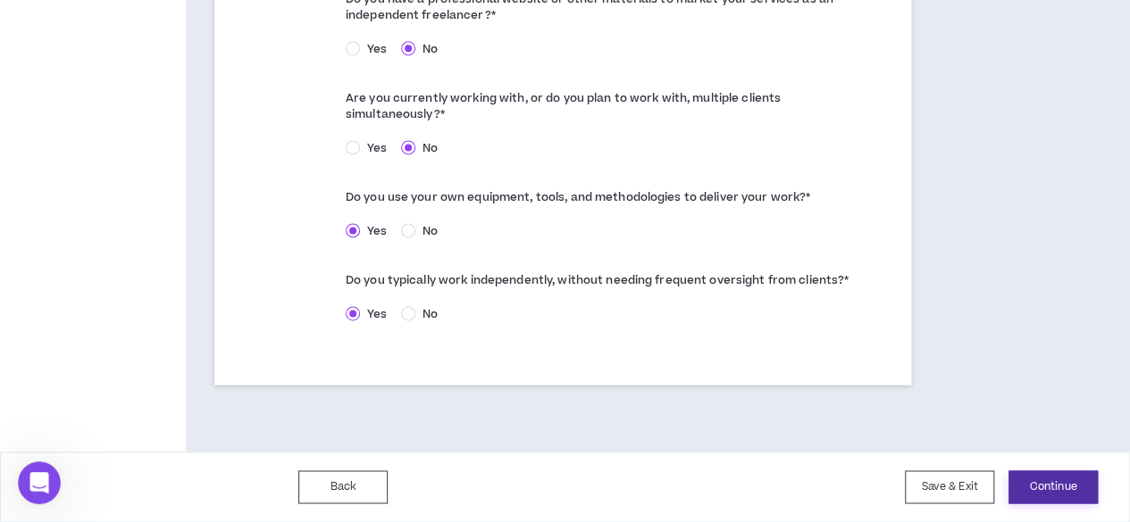
click at [1046, 504] on button "Continue" at bounding box center [1052, 487] width 89 height 33
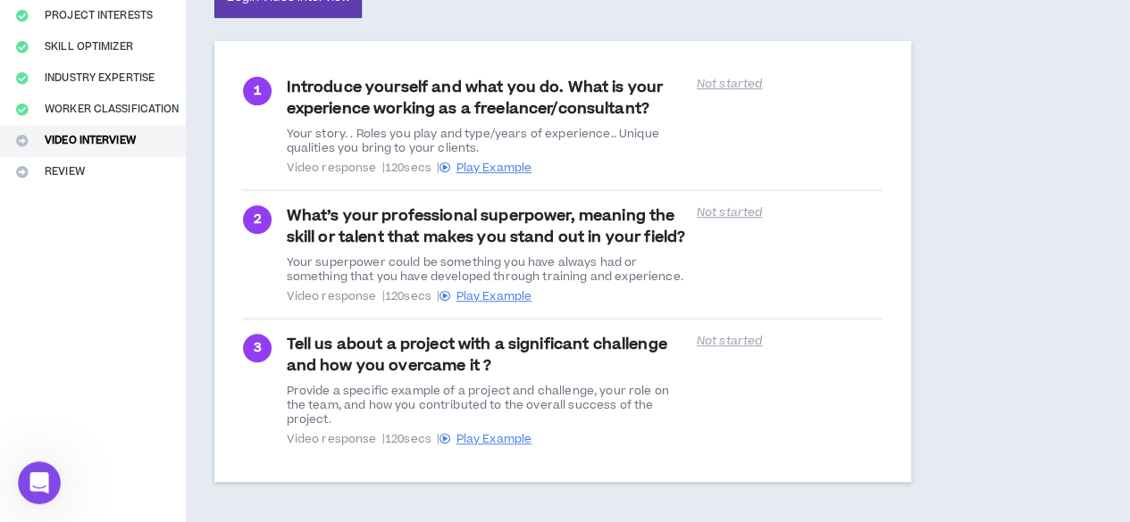
scroll to position [439, 0]
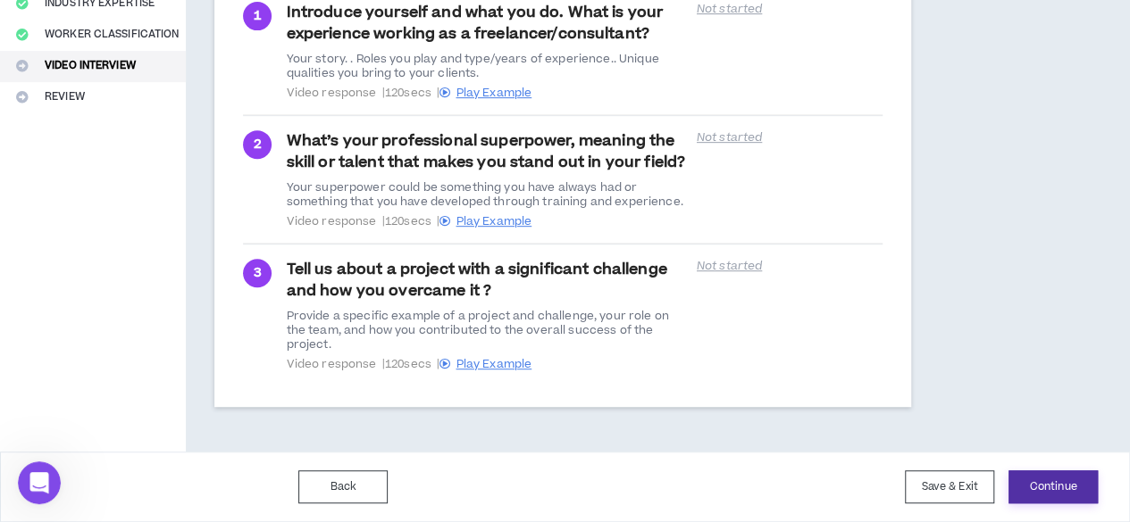
click at [1054, 487] on button "Continue" at bounding box center [1052, 487] width 89 height 33
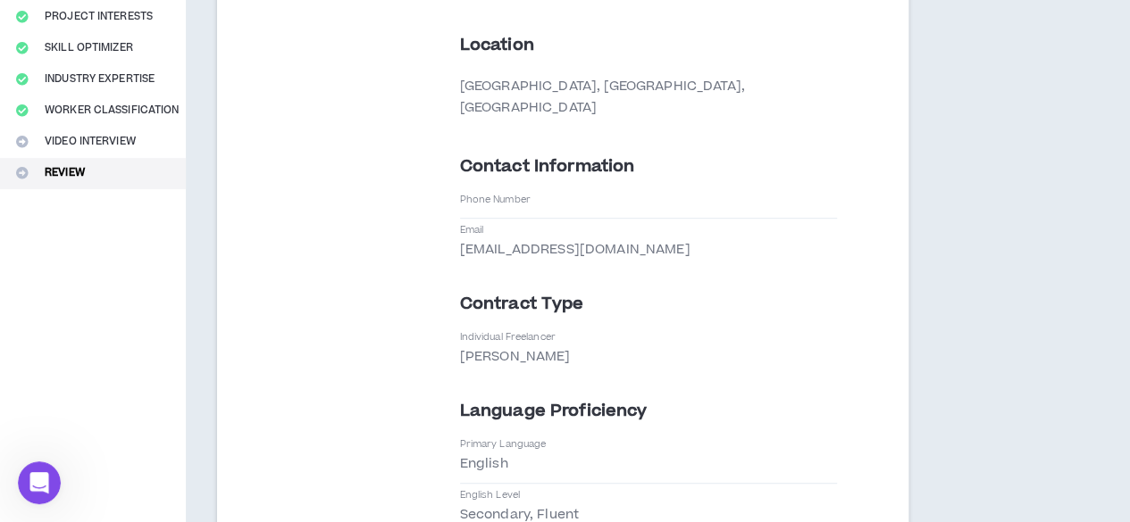
scroll to position [203, 0]
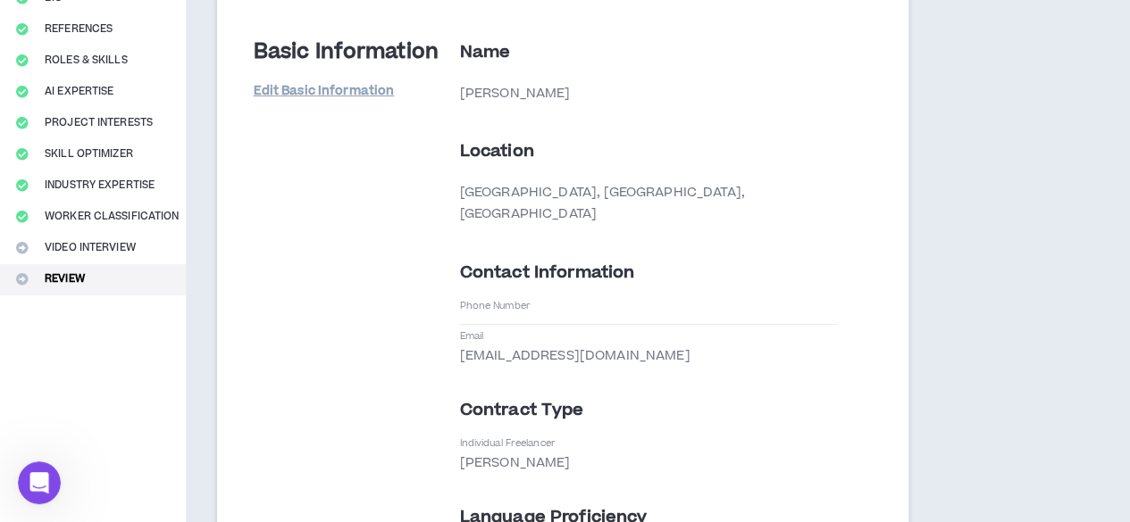
click at [649, 263] on p "Contact Information" at bounding box center [648, 273] width 377 height 25
click at [584, 299] on div "Phone Number" at bounding box center [648, 312] width 377 height 26
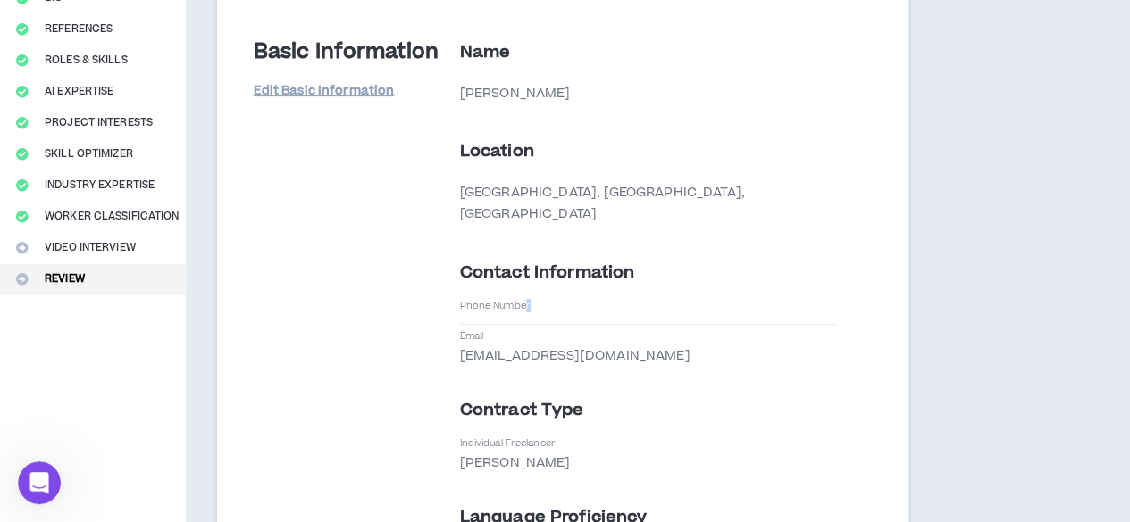
drag, startPoint x: 584, startPoint y: 280, endPoint x: 554, endPoint y: 300, distance: 36.2
click at [554, 300] on div "Phone Number" at bounding box center [648, 312] width 377 height 26
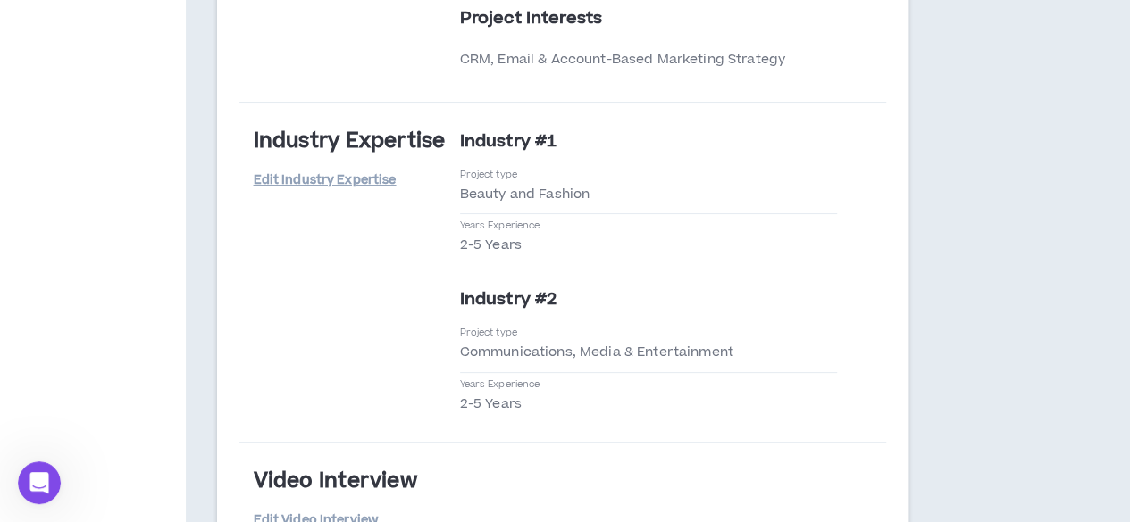
scroll to position [3548, 0]
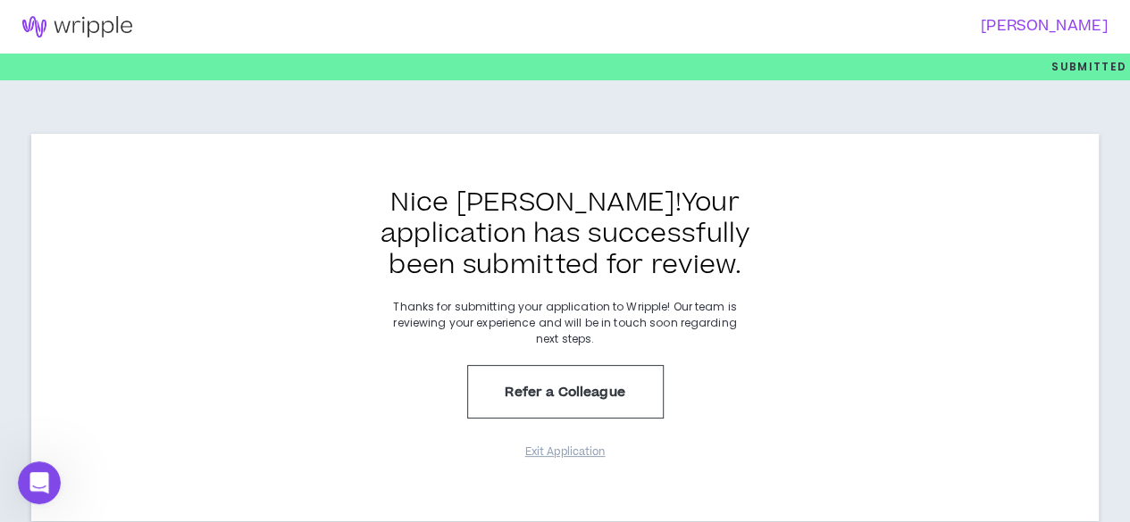
scroll to position [43, 0]
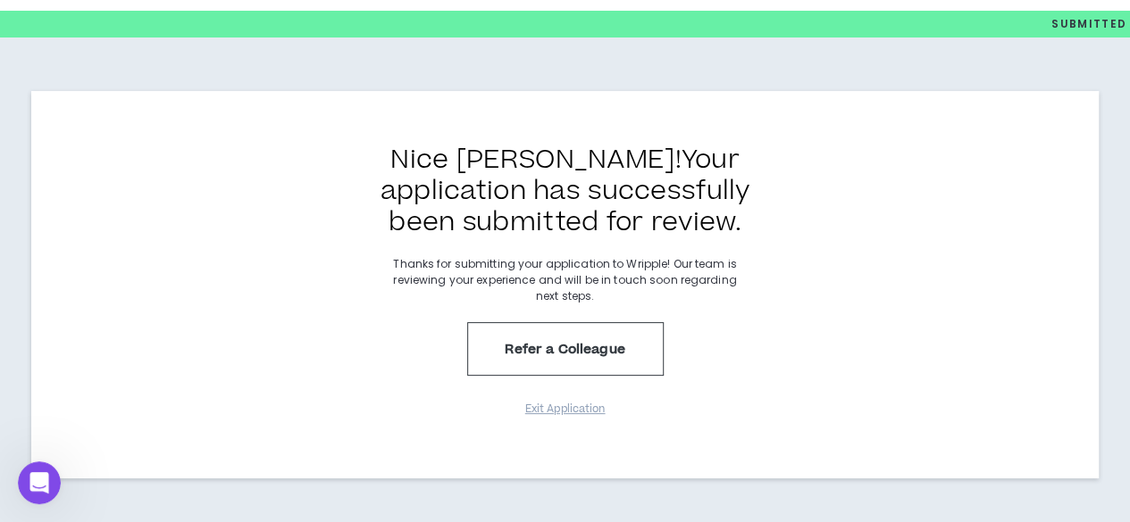
click at [1091, 11] on p "Submitted" at bounding box center [1088, 24] width 75 height 27
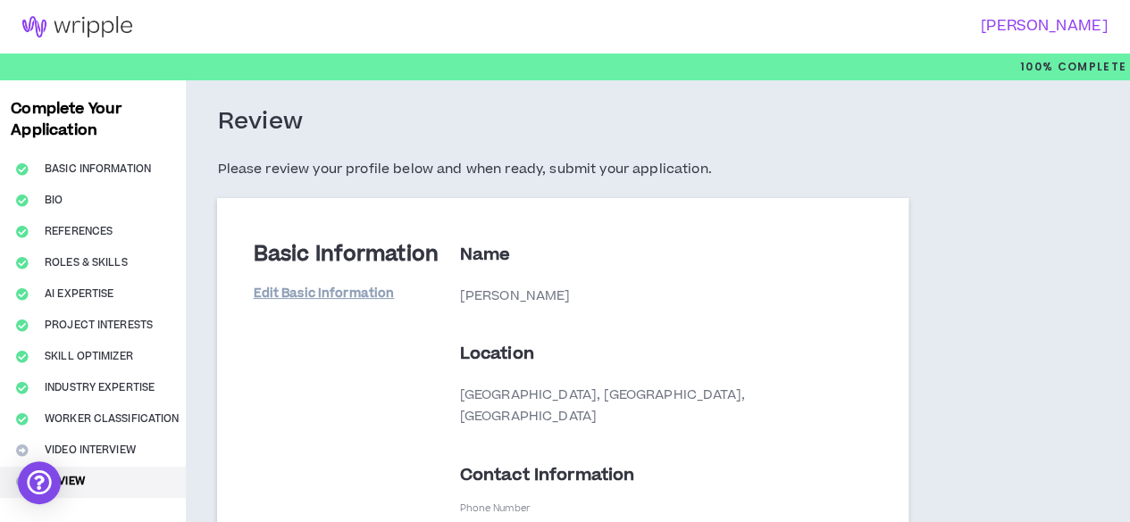
click at [1050, 28] on h3 "[PERSON_NAME]" at bounding box center [831, 26] width 554 height 17
